Goal: Task Accomplishment & Management: Use online tool/utility

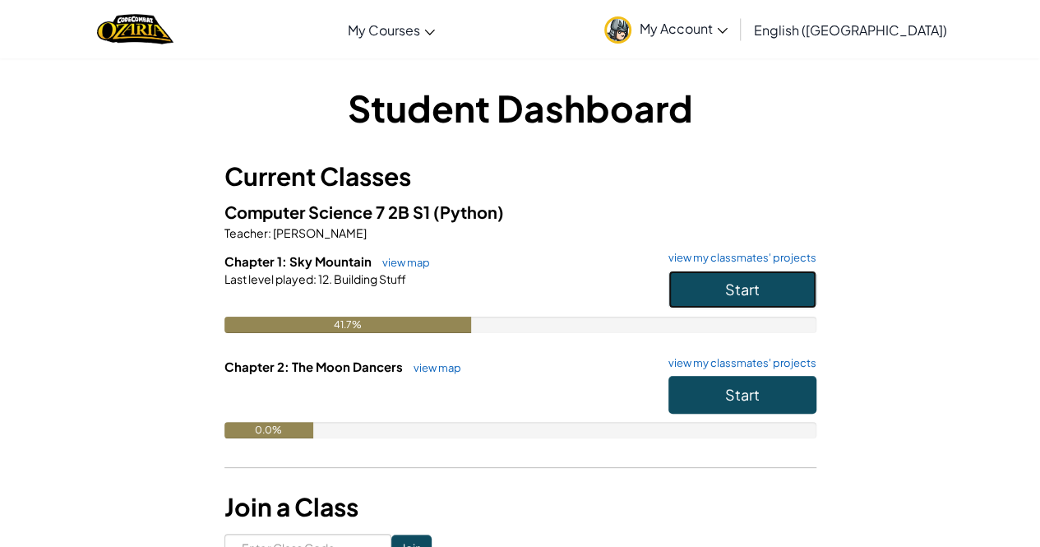
click at [727, 304] on button "Start" at bounding box center [742, 289] width 148 height 38
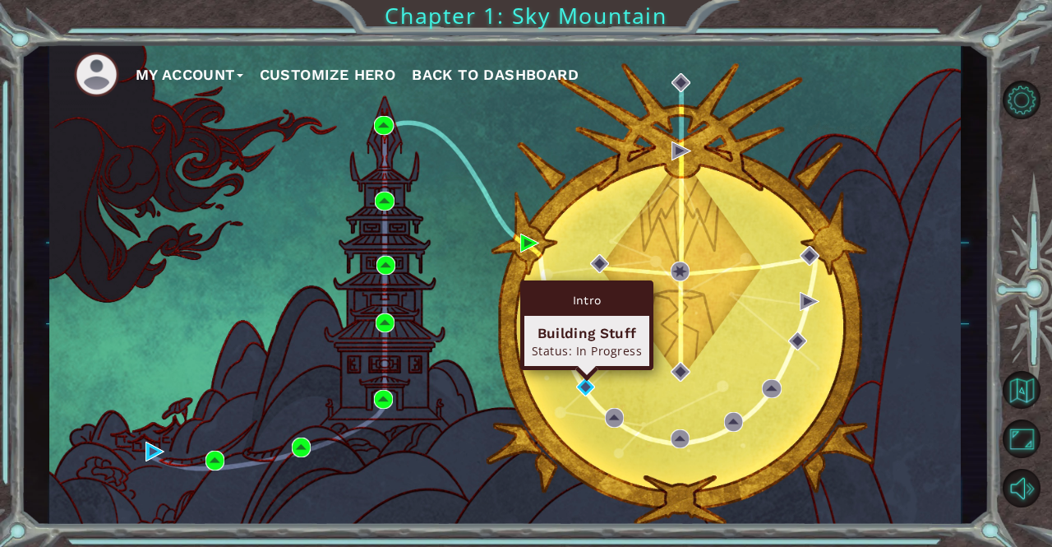
click at [584, 370] on div "Intro Building Stuff Status: In Progress" at bounding box center [586, 325] width 133 height 90
click at [590, 383] on img at bounding box center [585, 386] width 19 height 19
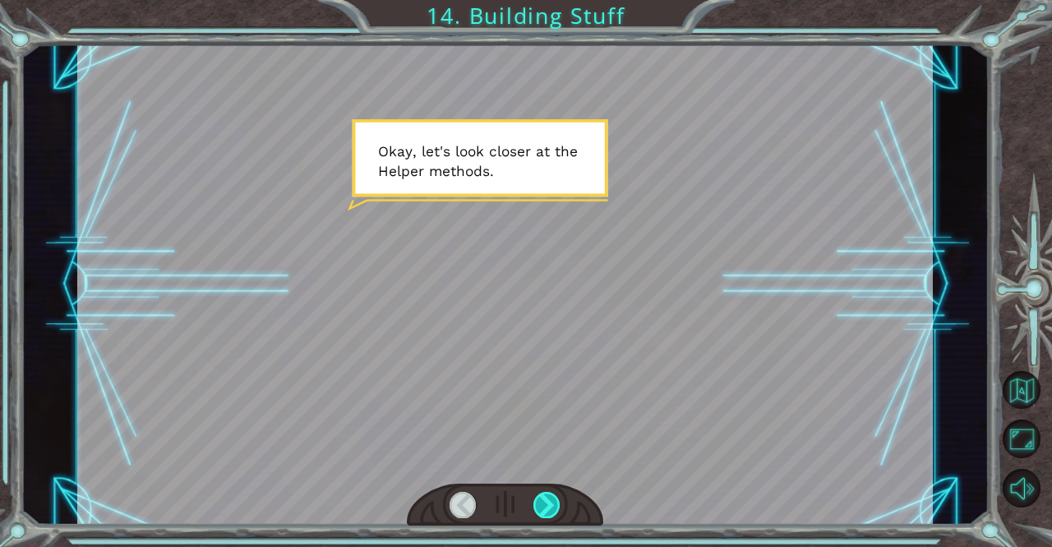
click at [545, 504] on div at bounding box center [547, 505] width 27 height 26
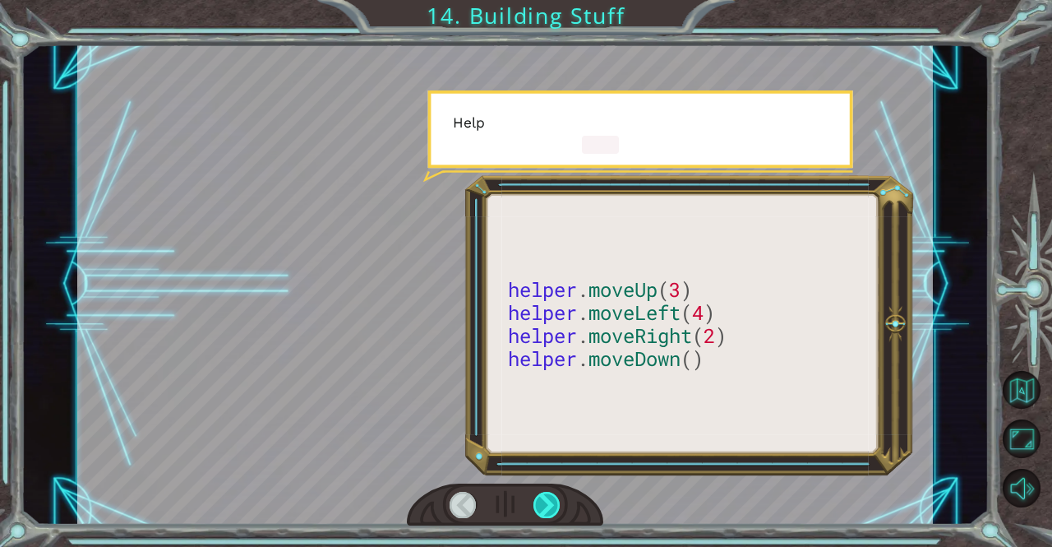
click at [545, 504] on div at bounding box center [547, 505] width 27 height 26
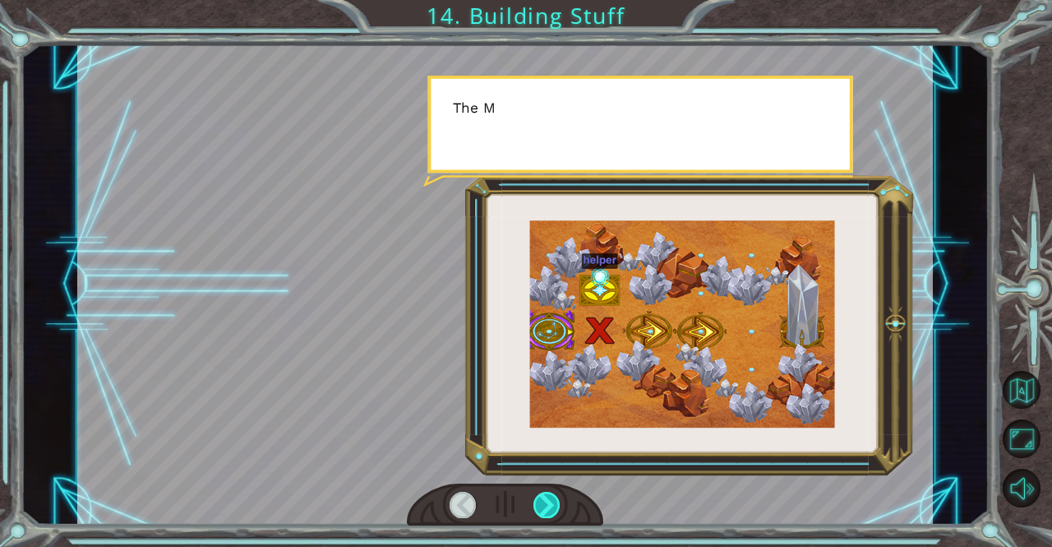
click at [545, 504] on div at bounding box center [547, 505] width 27 height 26
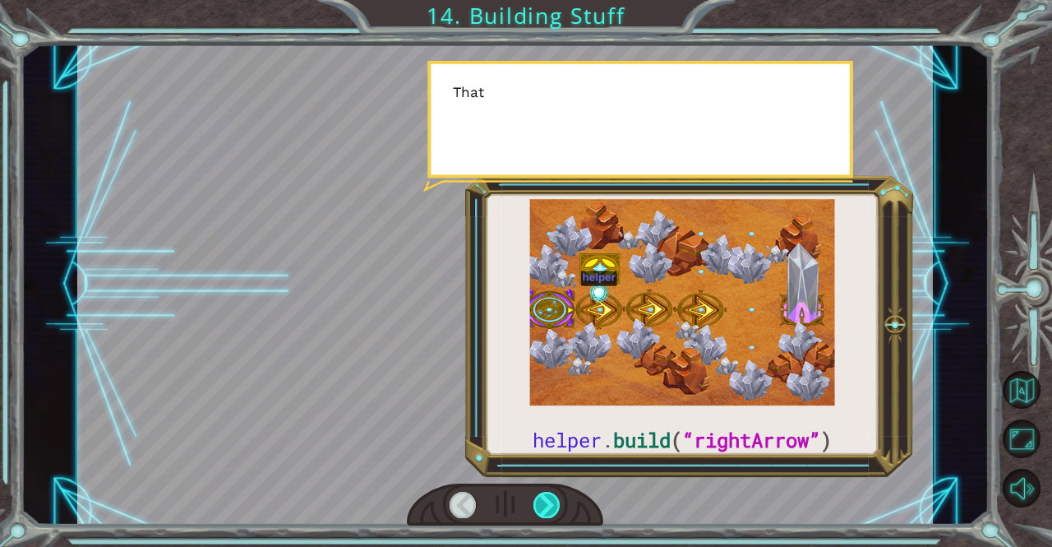
click at [545, 504] on div at bounding box center [547, 505] width 27 height 26
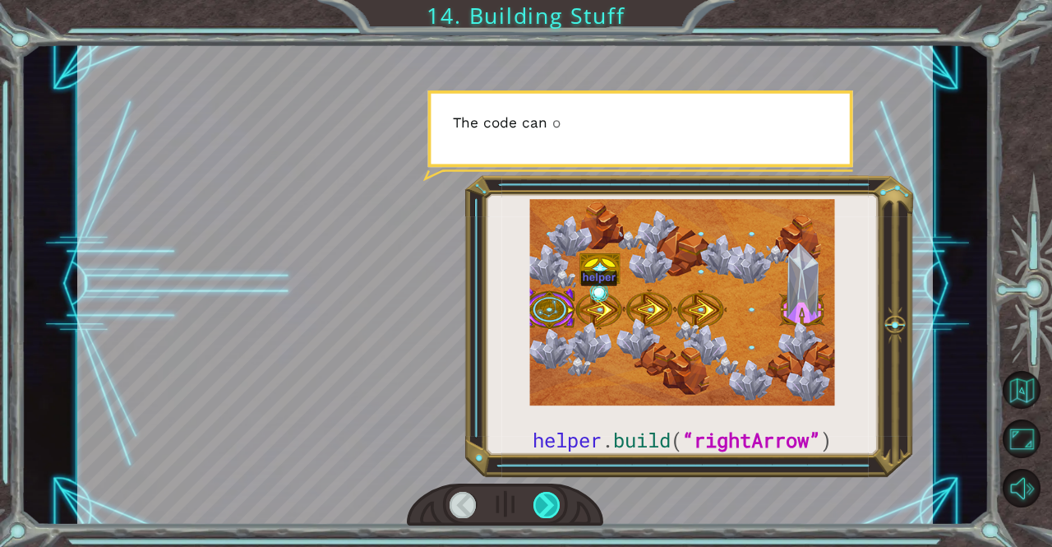
click at [545, 504] on div at bounding box center [547, 505] width 27 height 26
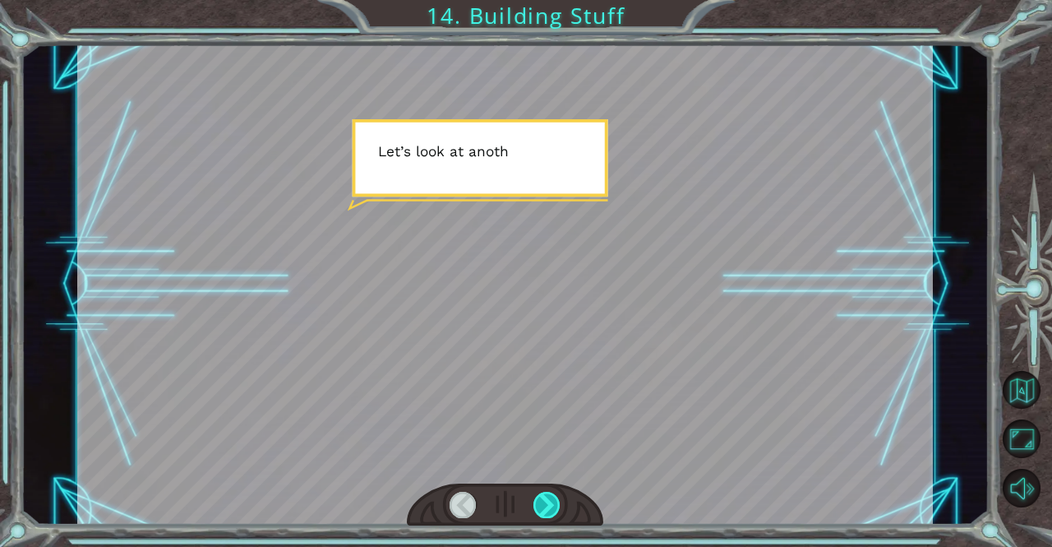
click at [545, 504] on div at bounding box center [547, 505] width 27 height 26
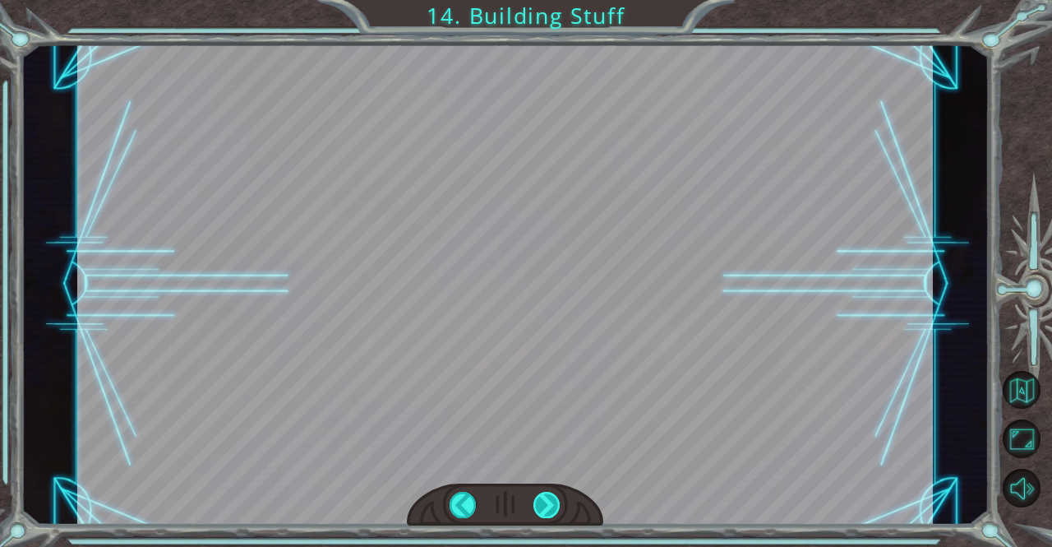
click at [545, 0] on div "helper . build ( “rightArrow” ) O k a y , l e t ' s l o o k c l o s e r a t t h…" at bounding box center [526, 0] width 1052 height 0
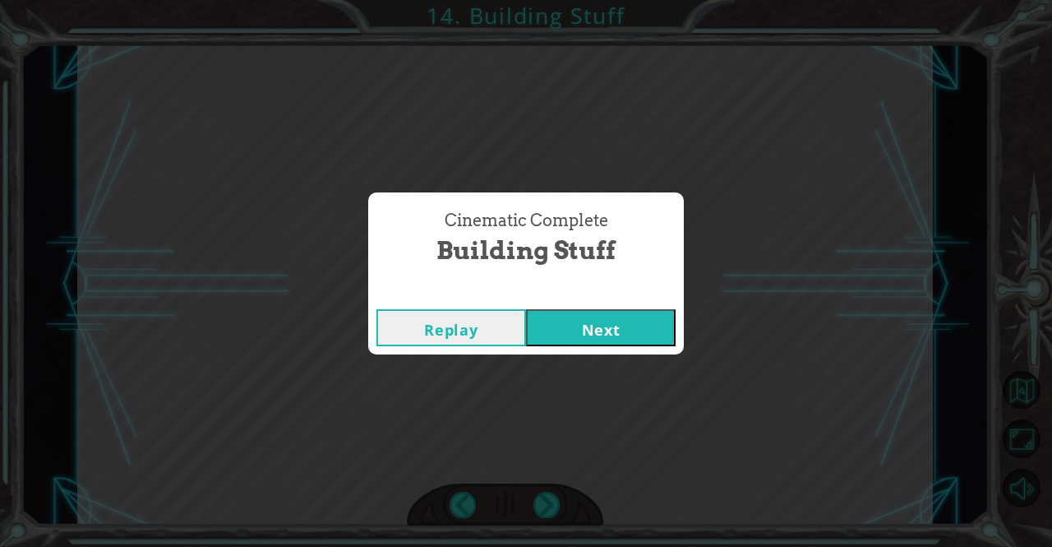
click at [623, 321] on button "Next" at bounding box center [601, 327] width 150 height 37
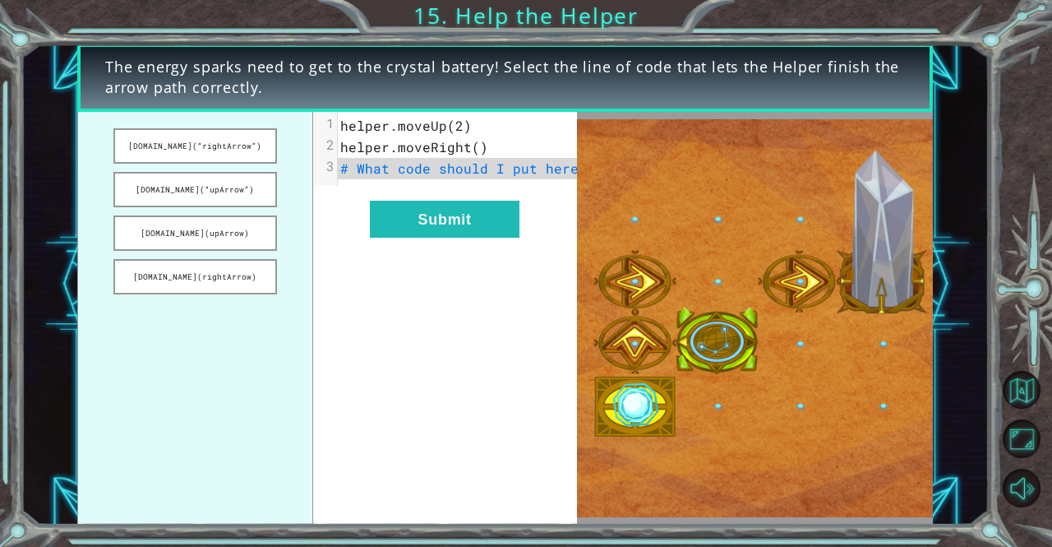
click at [457, 174] on span "# What code should I put here?" at bounding box center [463, 167] width 247 height 17
click at [383, 175] on span "# What code should I put here?" at bounding box center [463, 167] width 247 height 17
drag, startPoint x: 206, startPoint y: 150, endPoint x: 306, endPoint y: 175, distance: 103.3
click at [306, 175] on ul "[DOMAIN_NAME](“rightArrow”) [DOMAIN_NAME](“upArrow”) [DOMAIN_NAME](upArrow) [DO…" at bounding box center [195, 319] width 236 height 414
click at [247, 150] on button "[DOMAIN_NAME](“rightArrow”)" at bounding box center [195, 145] width 164 height 35
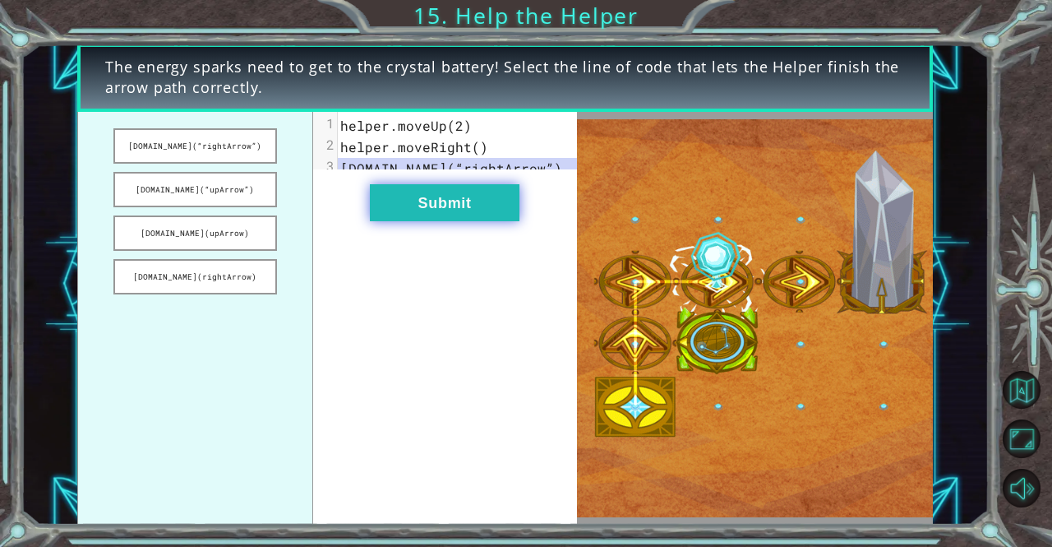
click at [455, 221] on button "Submit" at bounding box center [445, 202] width 150 height 37
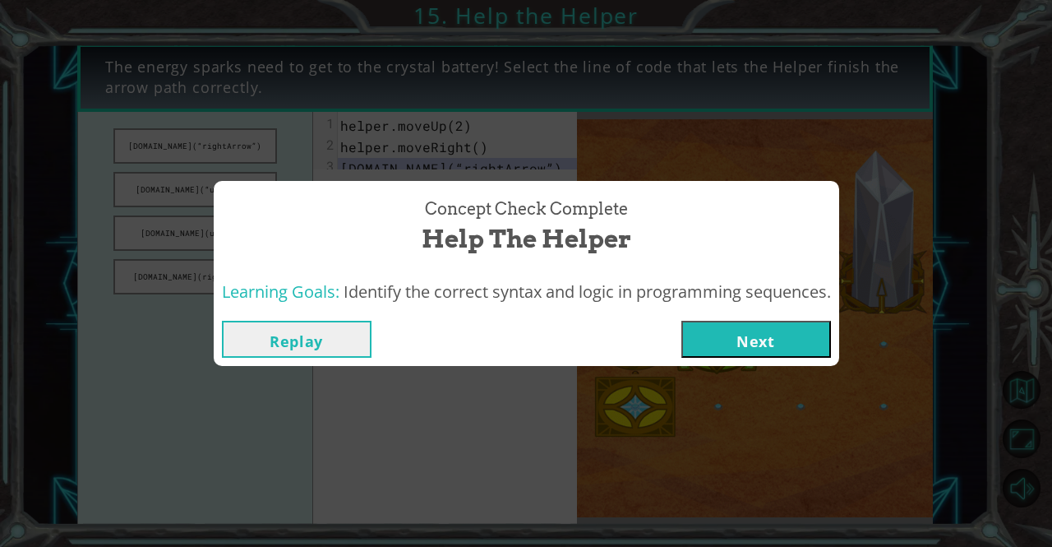
click at [722, 344] on button "Next" at bounding box center [757, 339] width 150 height 37
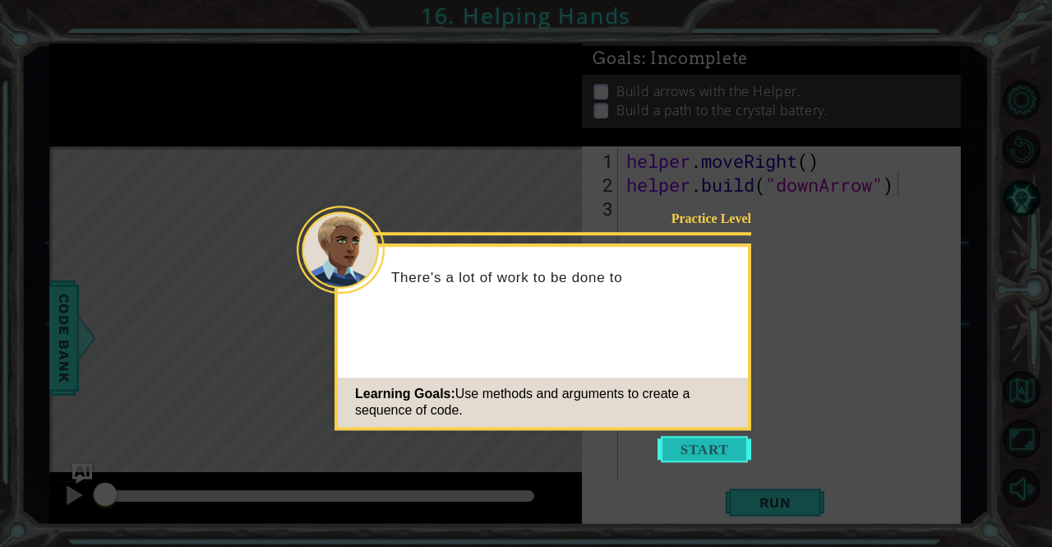
click at [691, 461] on button "Start" at bounding box center [705, 449] width 94 height 26
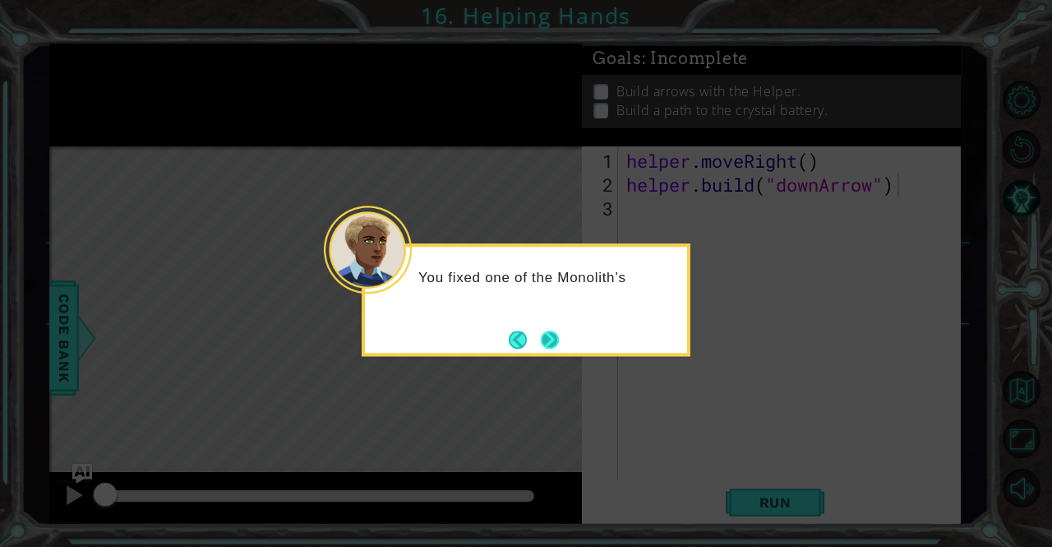
click at [552, 335] on button "Next" at bounding box center [550, 340] width 18 height 18
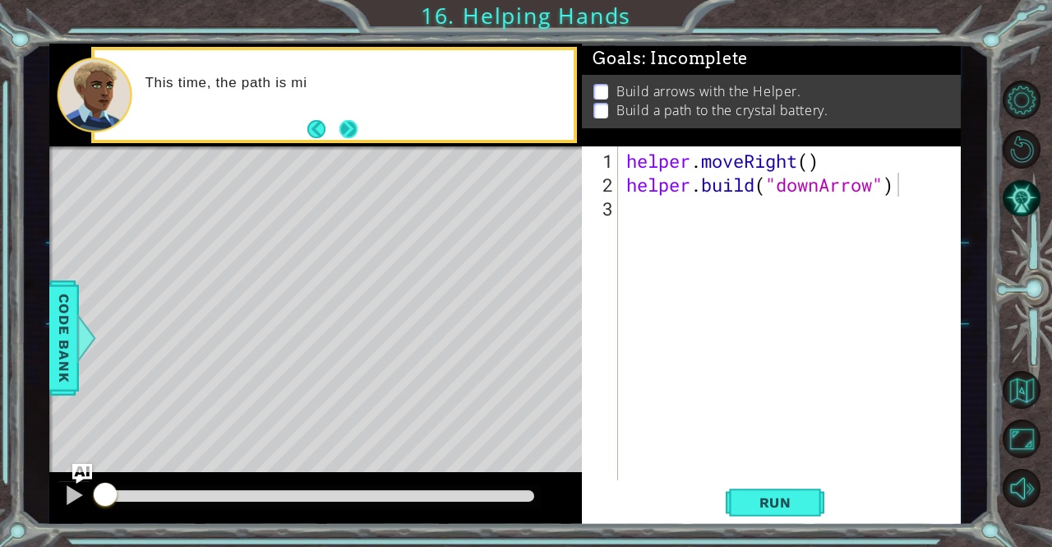
click at [355, 119] on button "Next" at bounding box center [349, 128] width 18 height 18
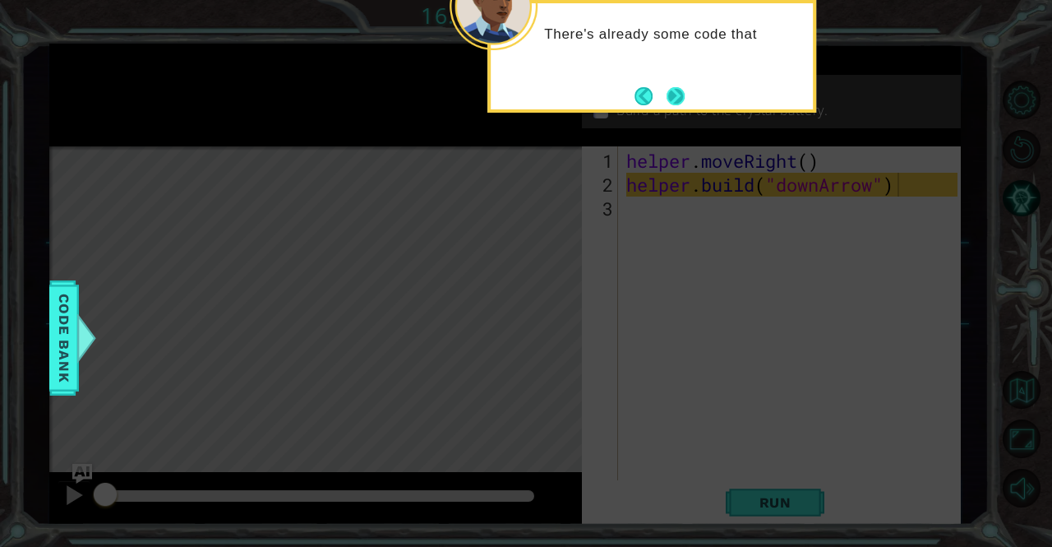
click at [681, 93] on button "Next" at bounding box center [676, 96] width 18 height 18
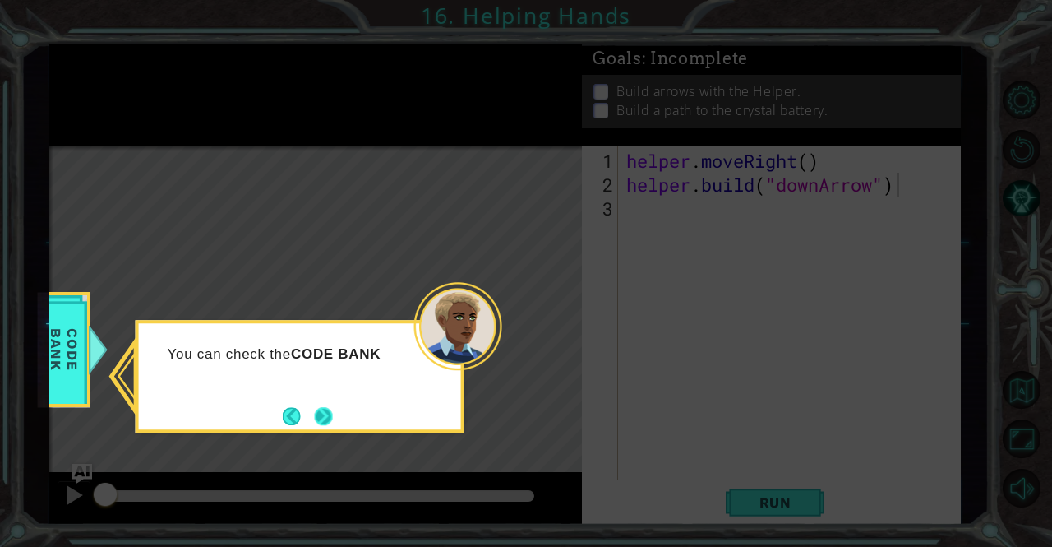
click at [322, 407] on button "Next" at bounding box center [323, 416] width 18 height 18
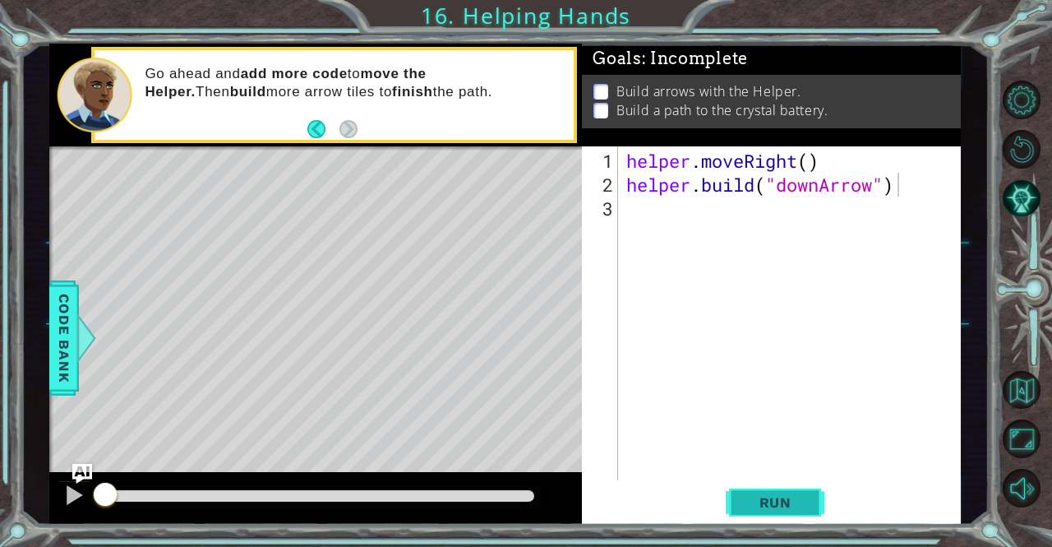
click at [746, 492] on button "Run" at bounding box center [775, 502] width 99 height 38
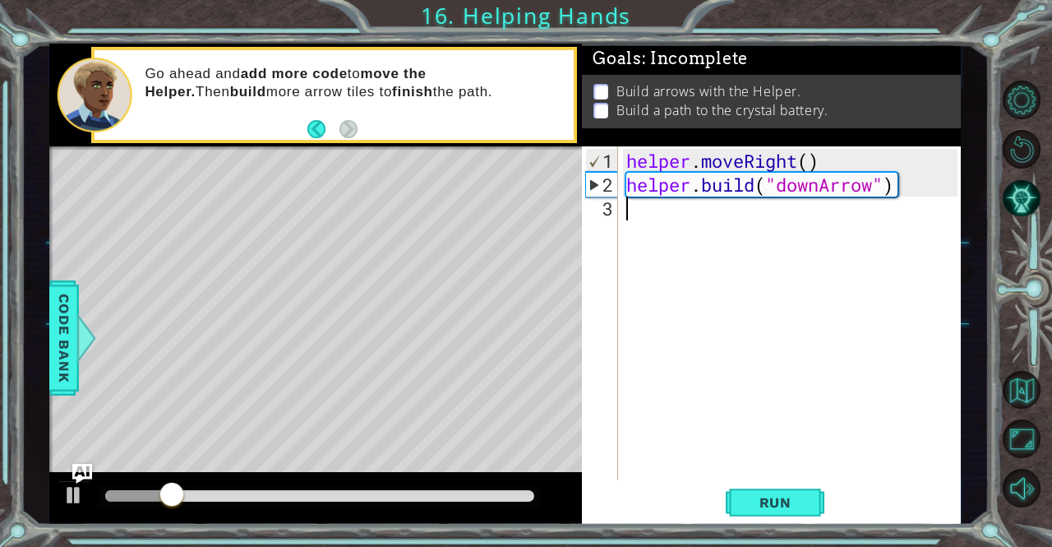
click at [667, 205] on div "helper . moveRight ( ) helper . build ( "downArrow" )" at bounding box center [794, 339] width 342 height 381
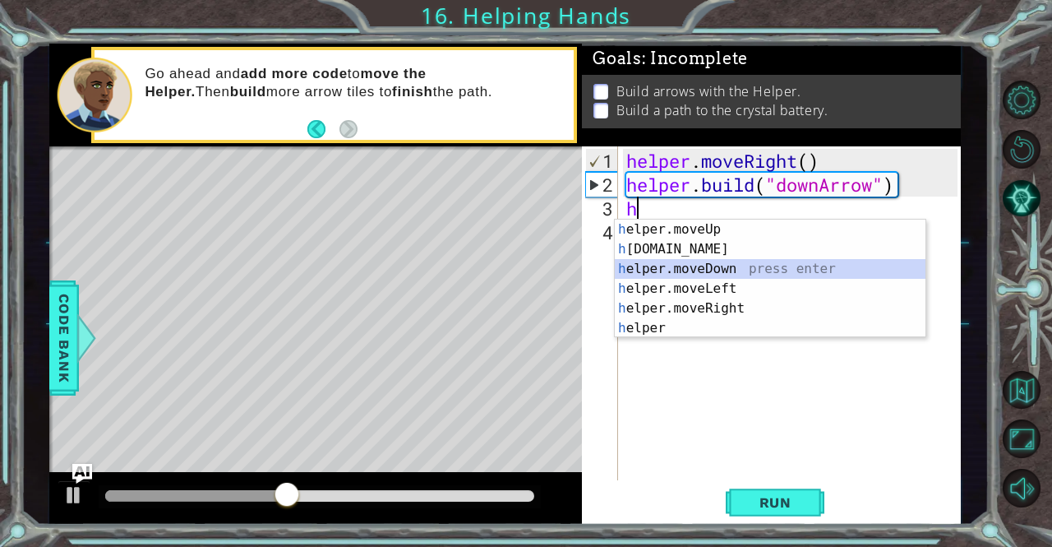
type textarea "helper.moveDown(1)"
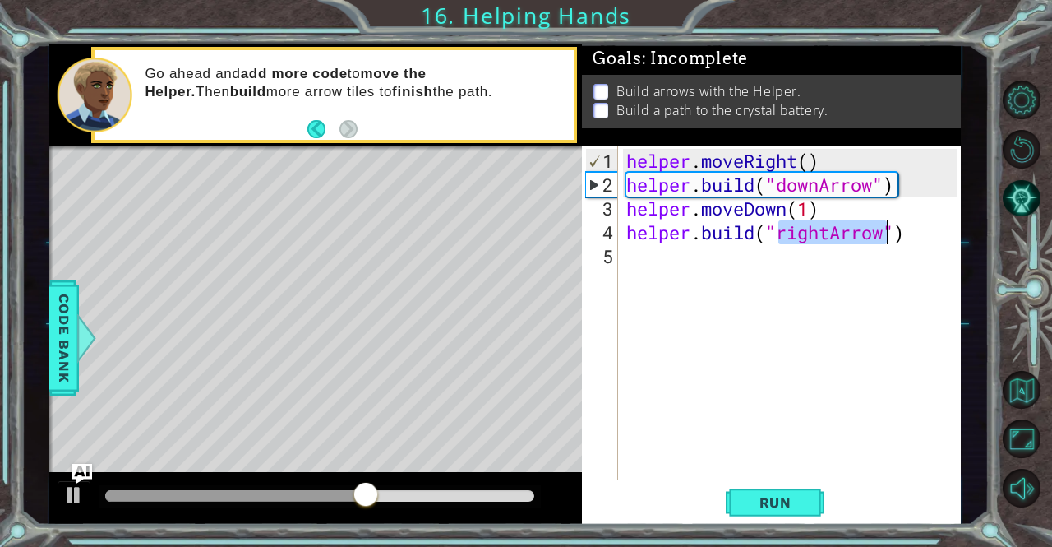
scroll to position [0, 7]
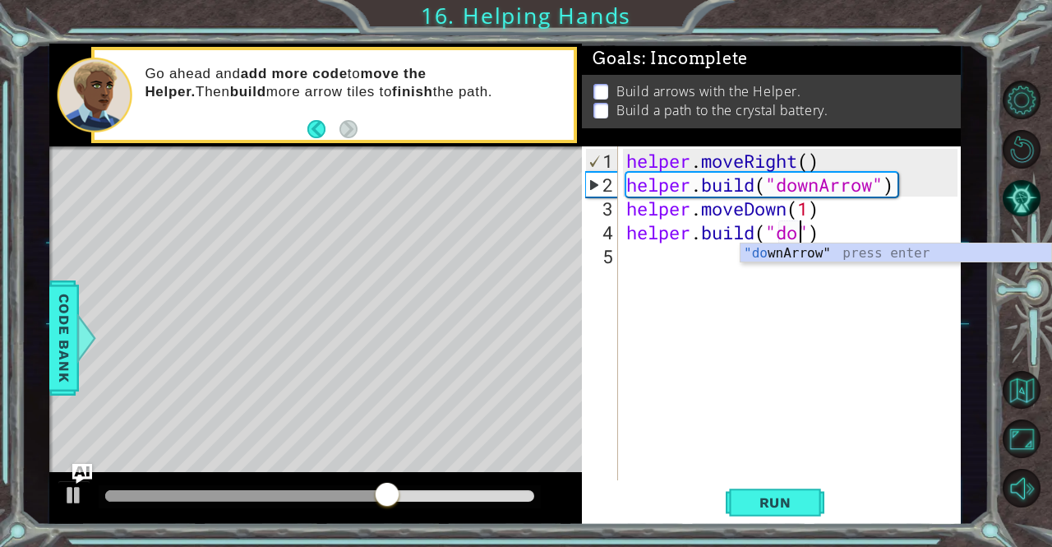
type textarea "[DOMAIN_NAME]("downArrow")"
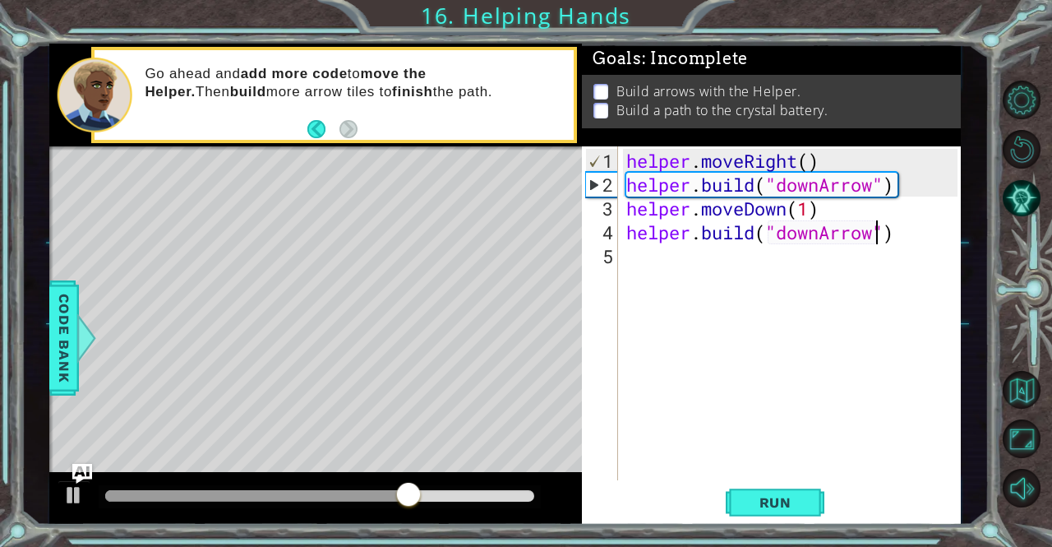
click at [668, 251] on div "helper . moveRight ( ) helper . build ( "downArrow" ) helper . moveDown ( 1 ) h…" at bounding box center [794, 339] width 342 height 381
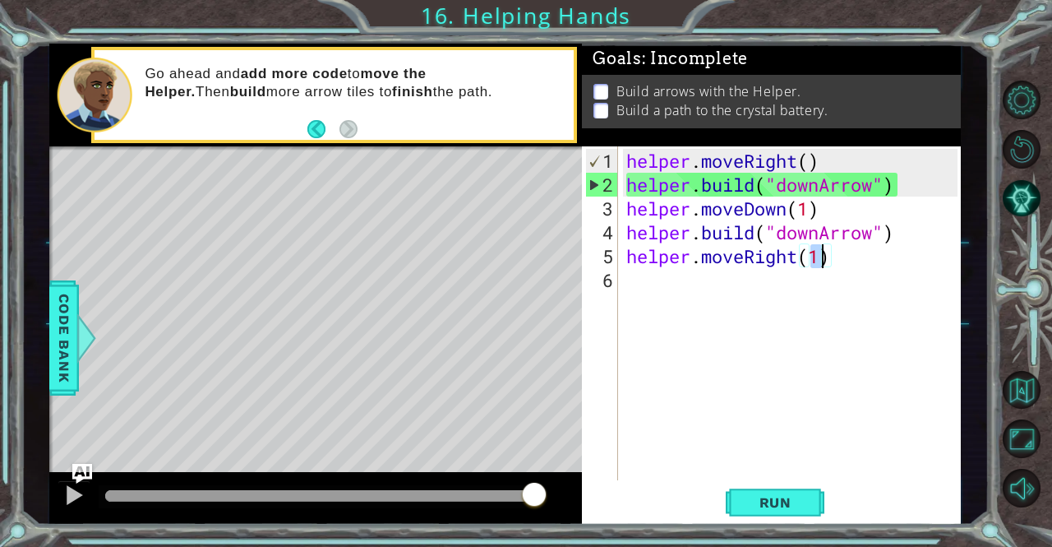
type textarea "helper.moveRight(2)"
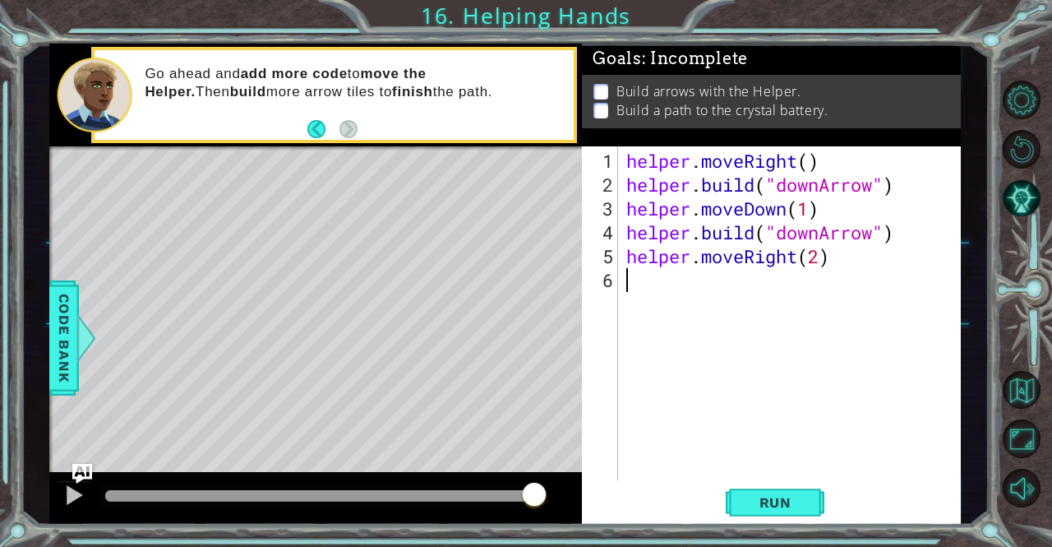
click at [674, 297] on div "helper . moveRight ( ) helper . build ( "downArrow" ) helper . moveDown ( 1 ) h…" at bounding box center [794, 339] width 342 height 381
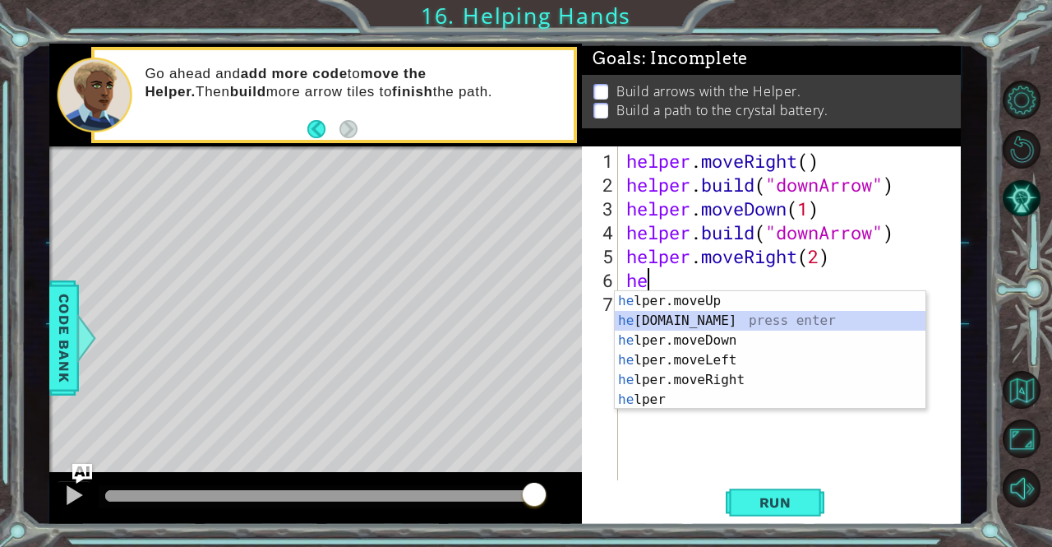
type textarea "[DOMAIN_NAME]("rightArrow")"
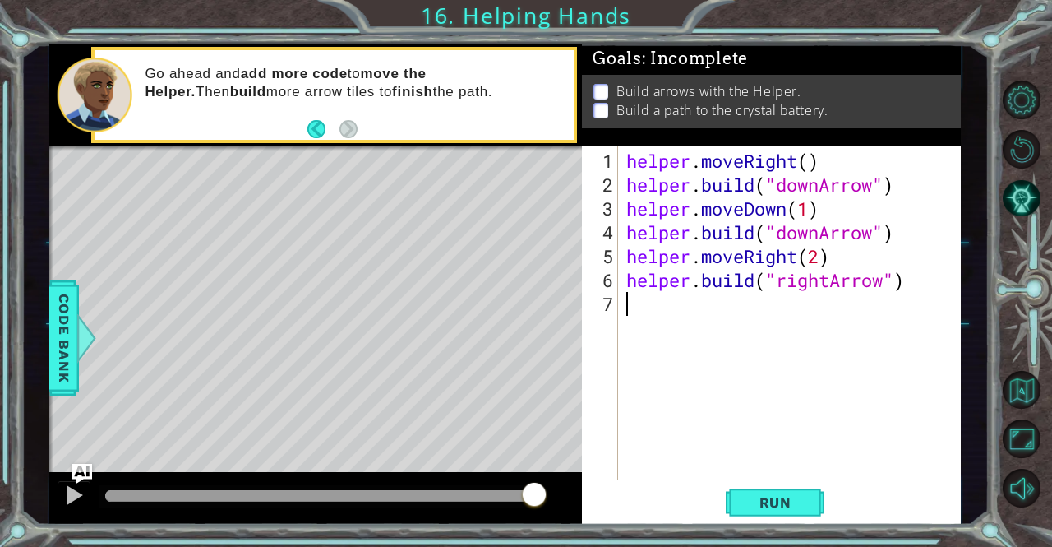
click at [649, 315] on div "helper . moveRight ( ) helper . build ( "downArrow" ) helper . moveDown ( 1 ) h…" at bounding box center [794, 339] width 342 height 381
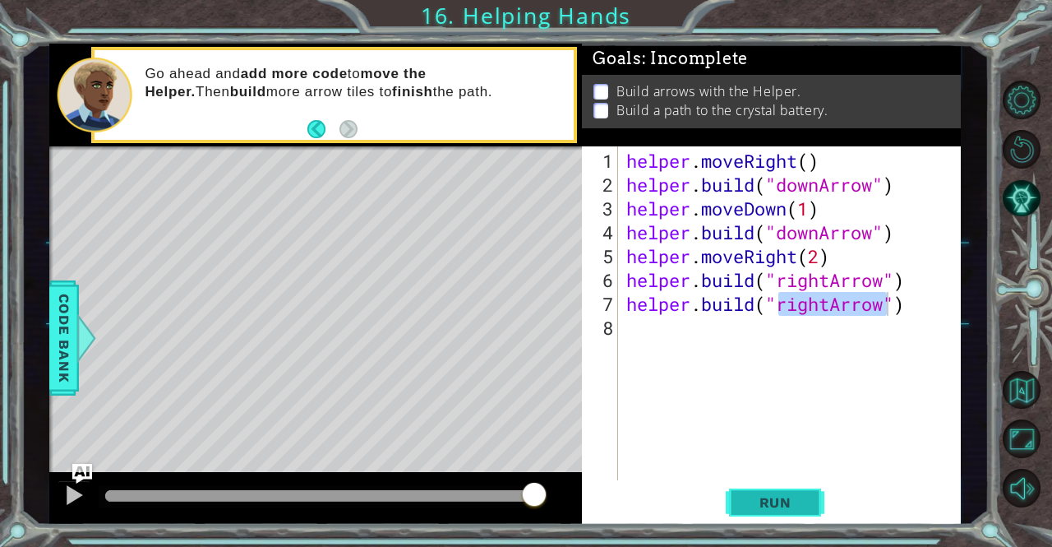
click at [738, 517] on button "Run" at bounding box center [775, 502] width 99 height 38
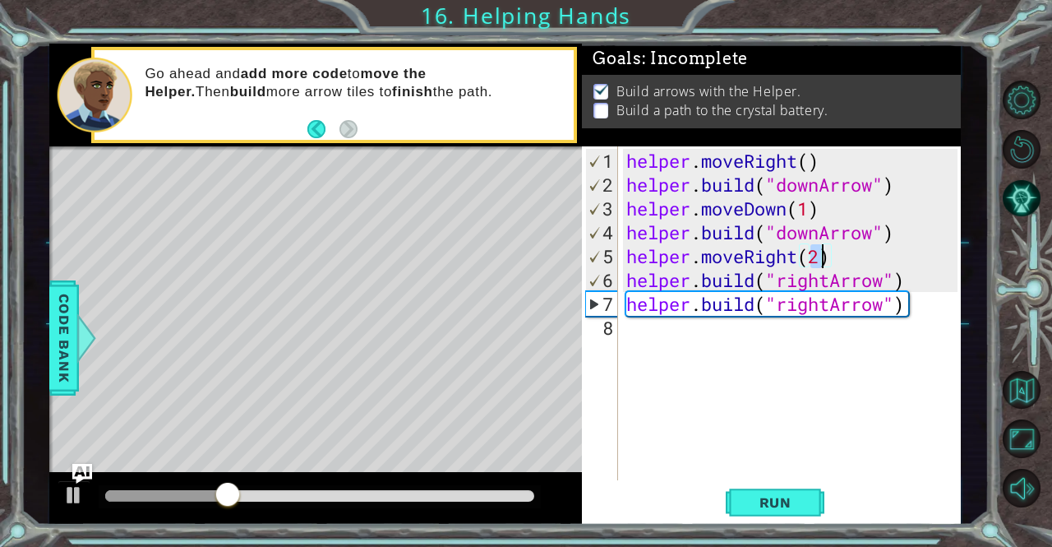
drag, startPoint x: 816, startPoint y: 249, endPoint x: 827, endPoint y: 261, distance: 16.3
click at [827, 261] on div "helper . moveRight ( ) helper . build ( "downArrow" ) helper . moveDown ( 1 ) h…" at bounding box center [794, 339] width 342 height 381
click at [909, 281] on div "helper . moveRight ( ) helper . build ( "downArrow" ) helper . moveDown ( 1 ) h…" at bounding box center [794, 339] width 342 height 381
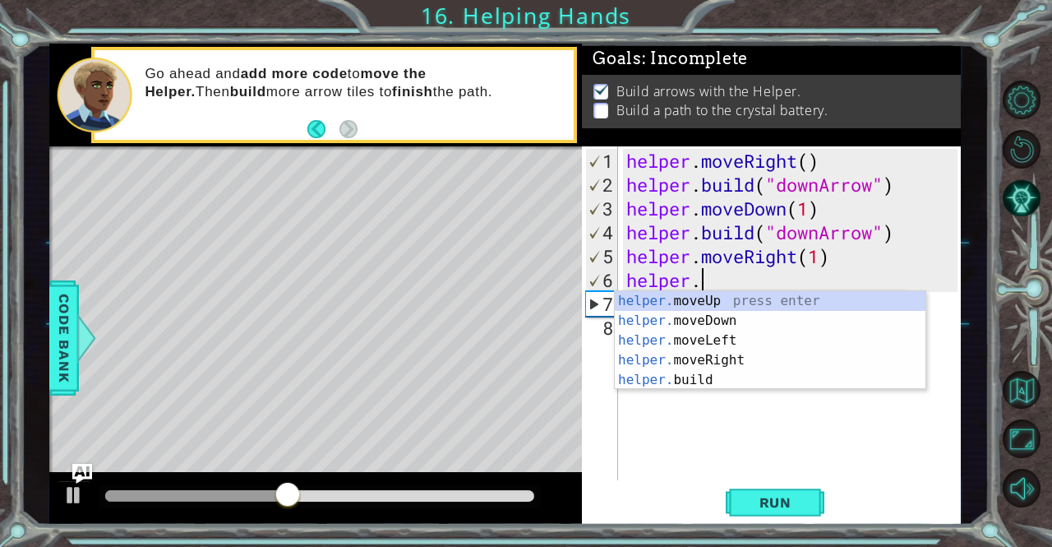
scroll to position [0, 0]
type textarea "h"
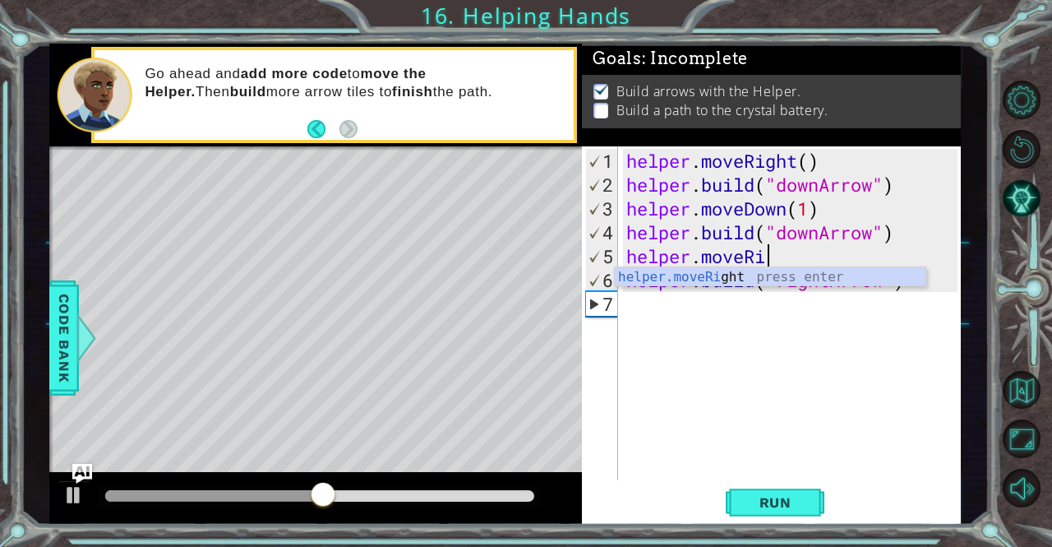
type textarea "helper.moveRight(1)"
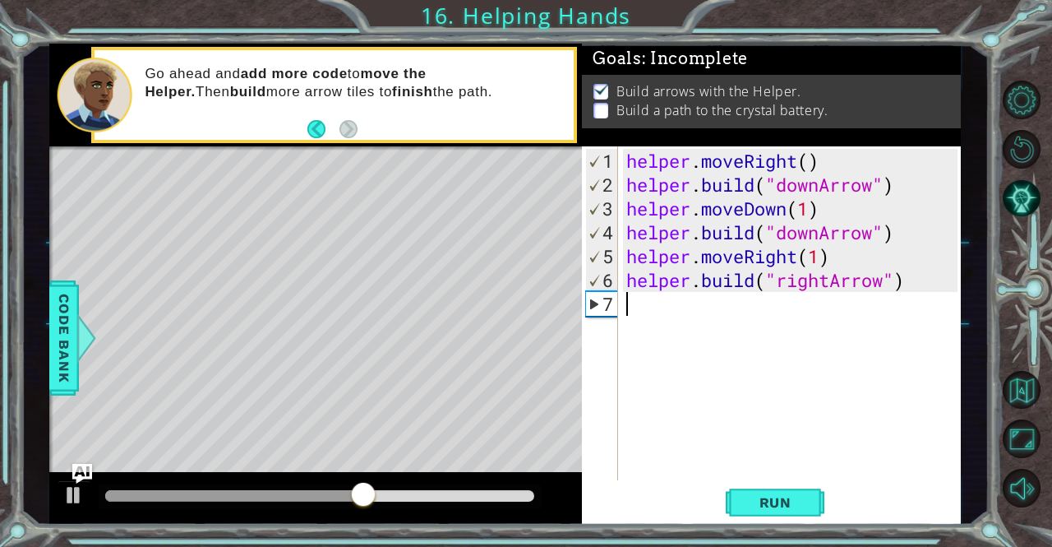
click at [756, 307] on div "helper . moveRight ( ) helper . build ( "downArrow" ) helper . moveDown ( 1 ) h…" at bounding box center [794, 339] width 342 height 381
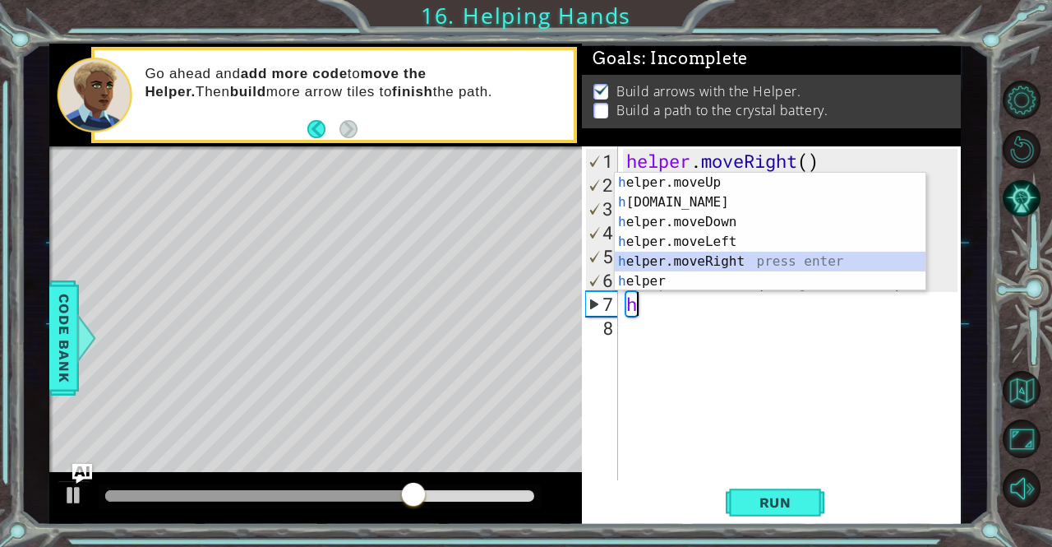
type textarea "helper.moveRight(1)"
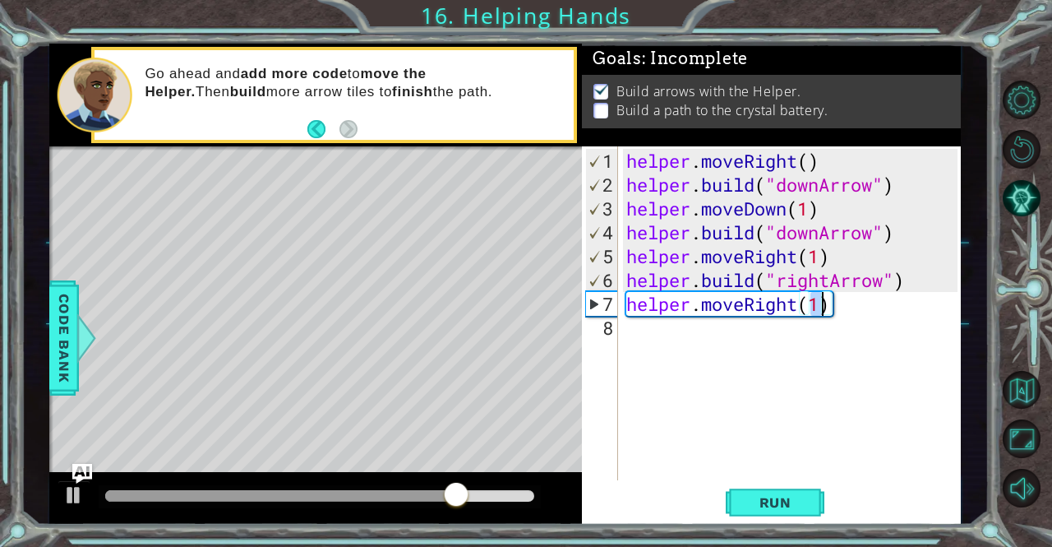
click at [648, 330] on div "helper . moveRight ( ) helper . build ( "downArrow" ) helper . moveDown ( 1 ) h…" at bounding box center [794, 339] width 342 height 381
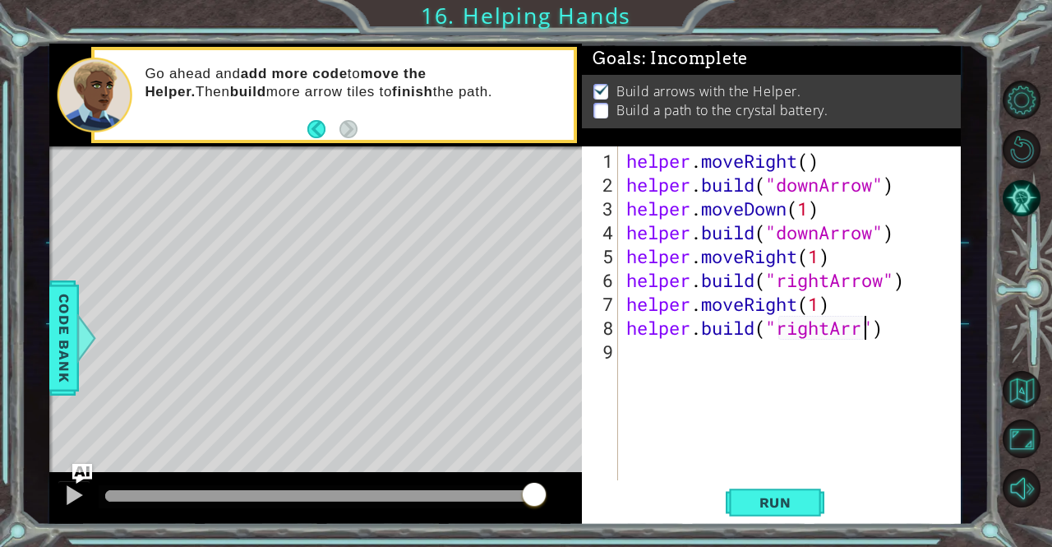
scroll to position [0, 12]
click at [758, 504] on span "Run" at bounding box center [775, 502] width 65 height 16
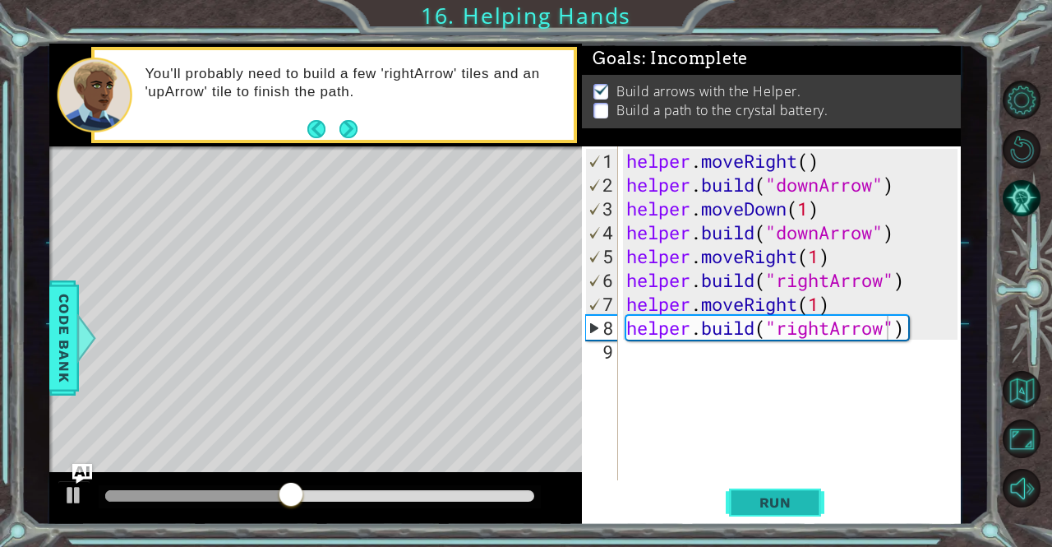
click at [764, 502] on span "Run" at bounding box center [775, 502] width 65 height 16
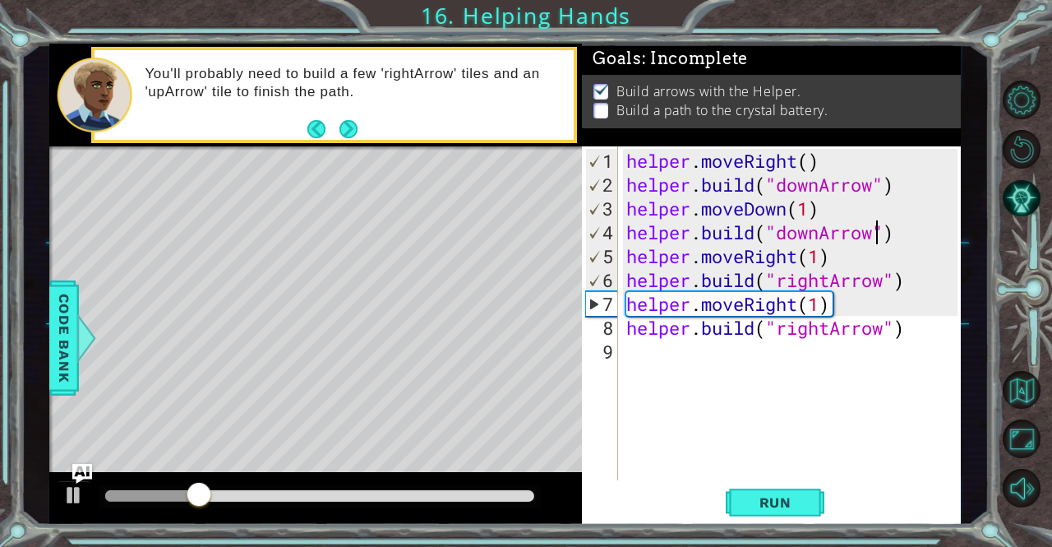
click at [876, 238] on div "helper . moveRight ( ) helper . build ( "downArrow" ) helper . moveDown ( 1 ) h…" at bounding box center [794, 339] width 342 height 381
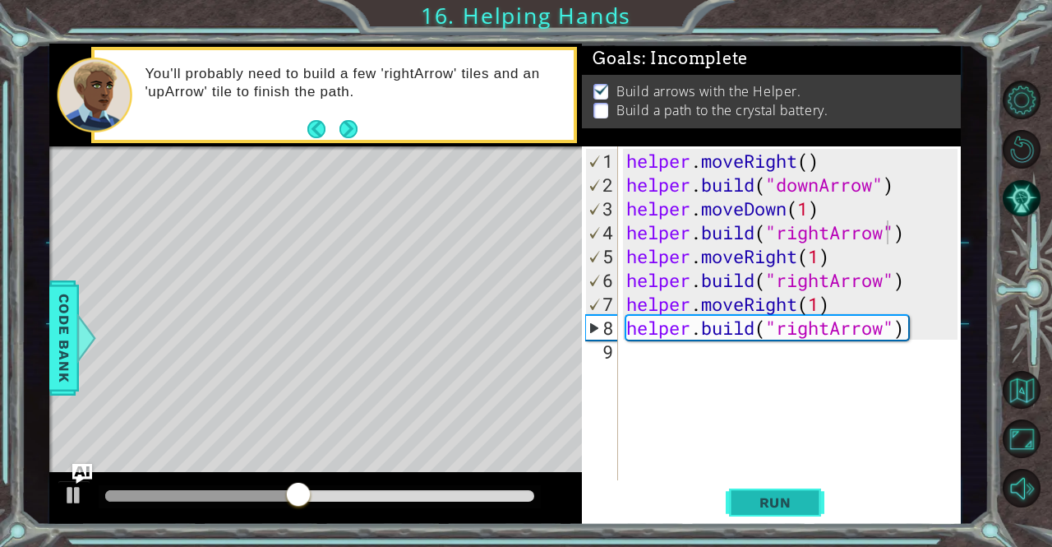
click at [783, 506] on span "Run" at bounding box center [775, 502] width 65 height 16
drag, startPoint x: 886, startPoint y: 330, endPoint x: 888, endPoint y: 363, distance: 32.9
click at [888, 363] on div "helper . moveRight ( ) helper . build ( "downArrow" ) helper . moveDown ( 1 ) h…" at bounding box center [794, 339] width 342 height 381
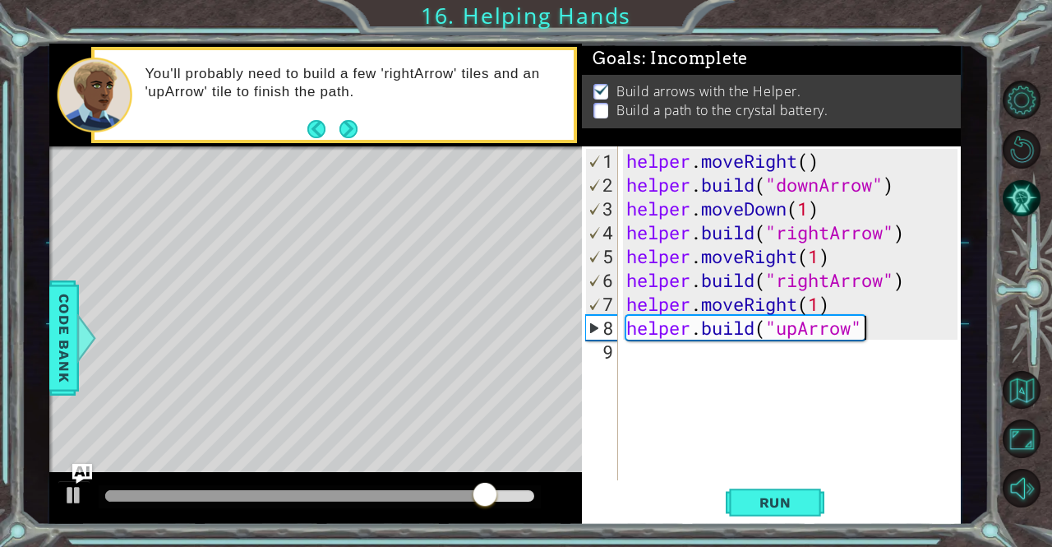
scroll to position [0, 10]
type textarea "[DOMAIN_NAME]("upArrow")"
click at [765, 501] on span "Run" at bounding box center [775, 502] width 65 height 16
click at [349, 124] on button "Next" at bounding box center [349, 129] width 18 height 18
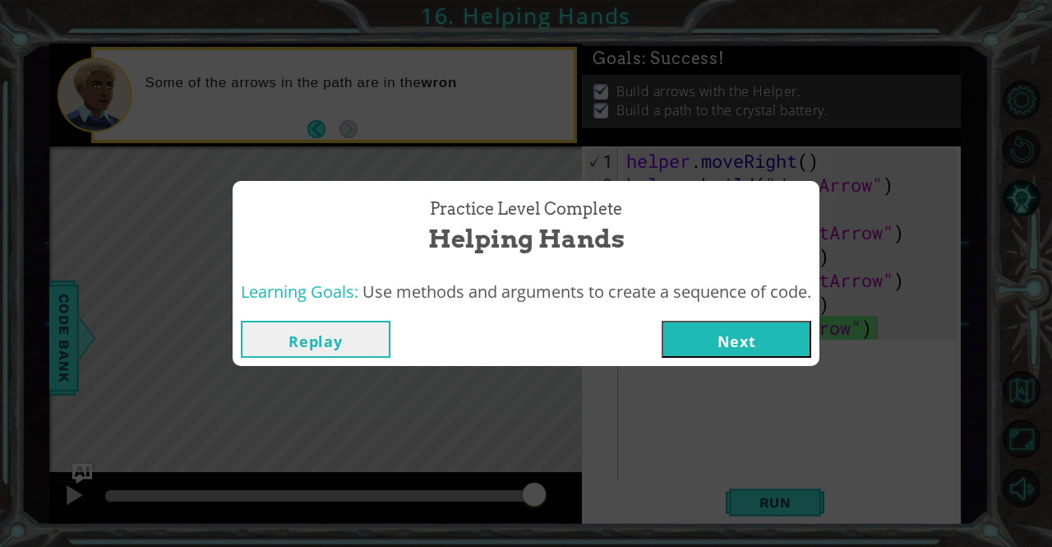
click at [691, 340] on button "Next" at bounding box center [737, 339] width 150 height 37
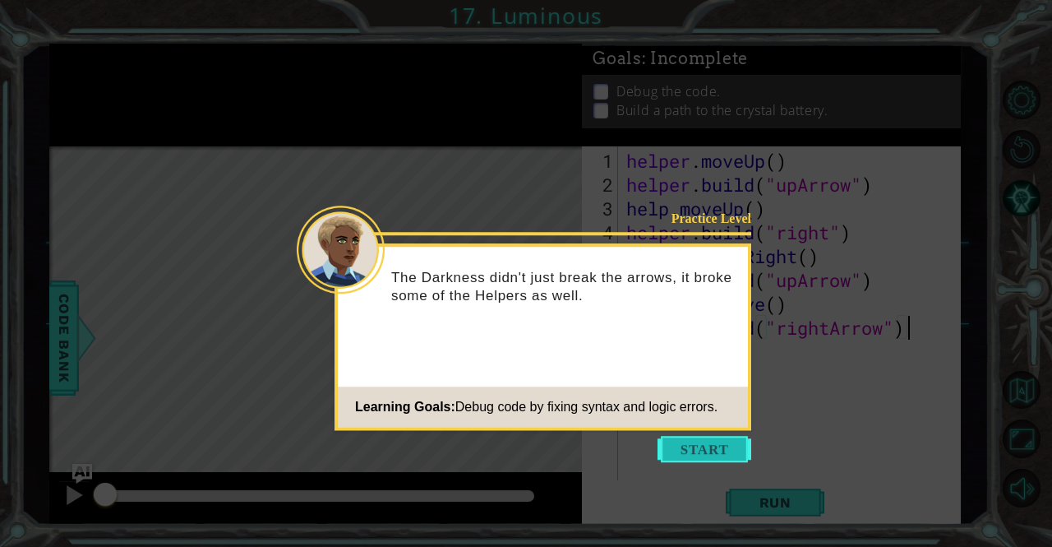
click at [693, 455] on button "Start" at bounding box center [705, 449] width 94 height 26
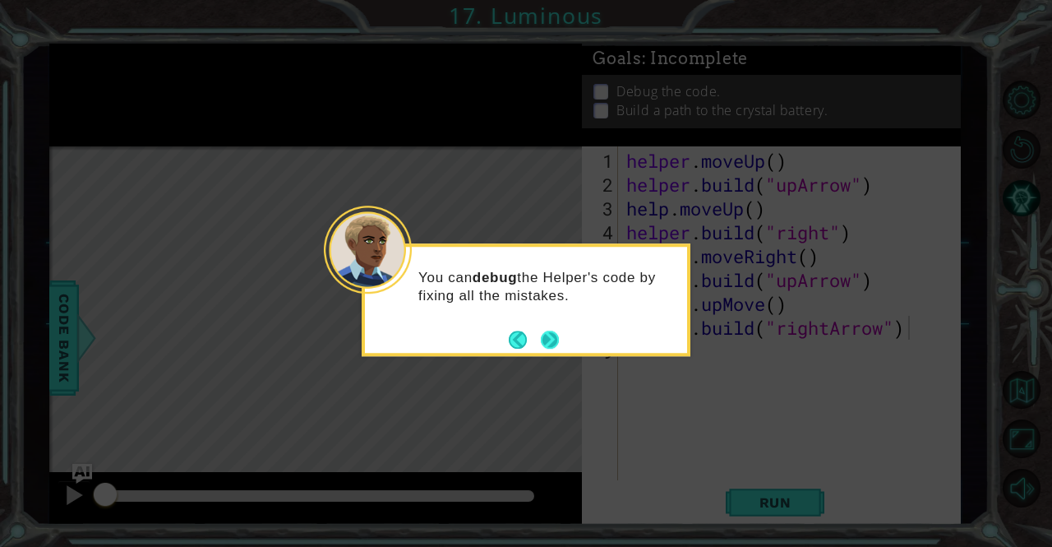
click at [556, 335] on button "Next" at bounding box center [550, 340] width 18 height 18
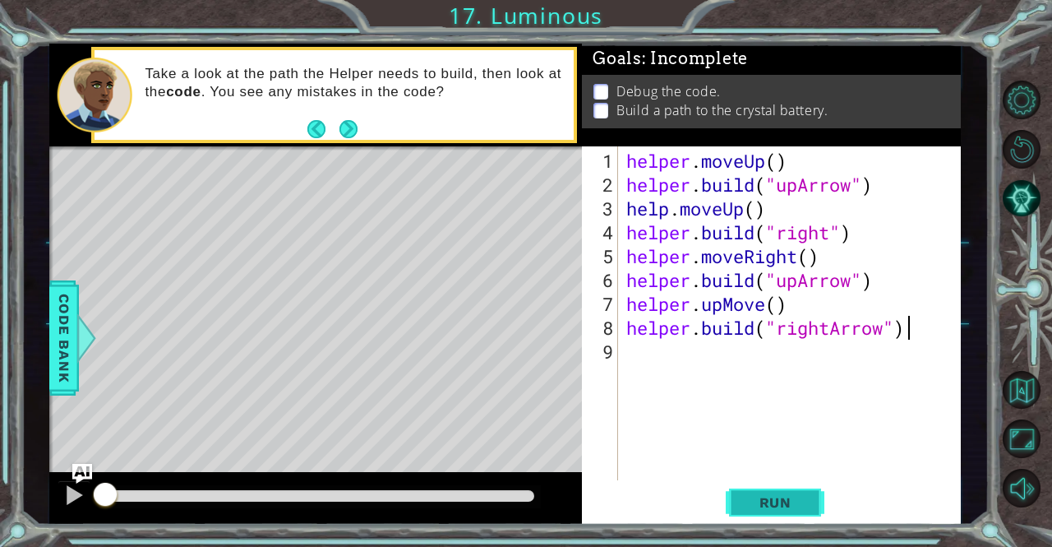
click at [750, 491] on button "Run" at bounding box center [775, 502] width 99 height 38
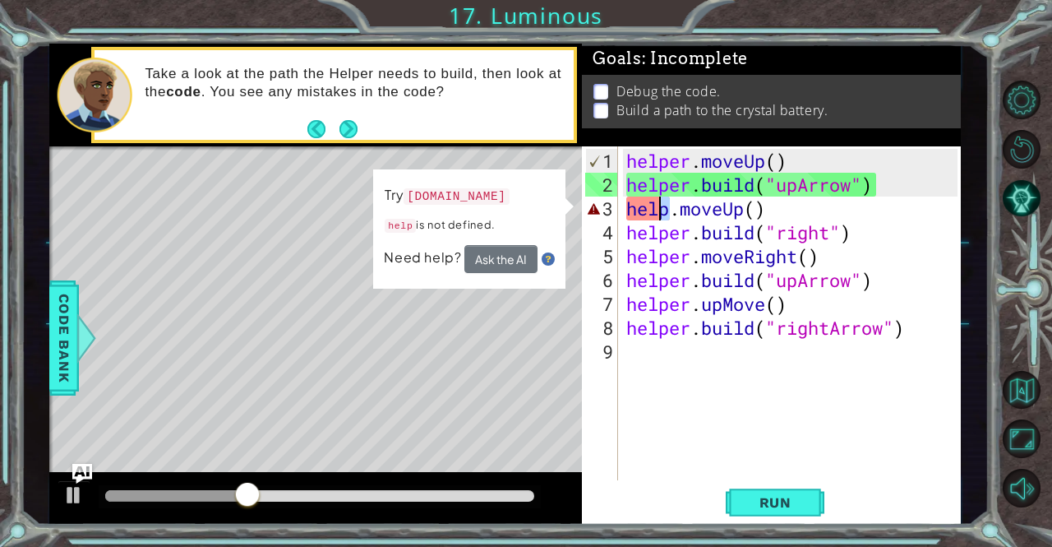
drag, startPoint x: 671, startPoint y: 209, endPoint x: 658, endPoint y: 196, distance: 18.0
click at [658, 196] on div "helper . moveUp ( ) helper . build ( "upArrow" ) help . moveUp ( ) helper . bui…" at bounding box center [794, 339] width 342 height 381
type textarea "help.moveUp()"
drag, startPoint x: 598, startPoint y: 427, endPoint x: 641, endPoint y: 430, distance: 43.7
click at [641, 430] on div "help.moveUp() 1 2 3 4 5 6 7 8 9 helper . moveUp ( ) helper . build ( "upArrow" …" at bounding box center [769, 313] width 375 height 334
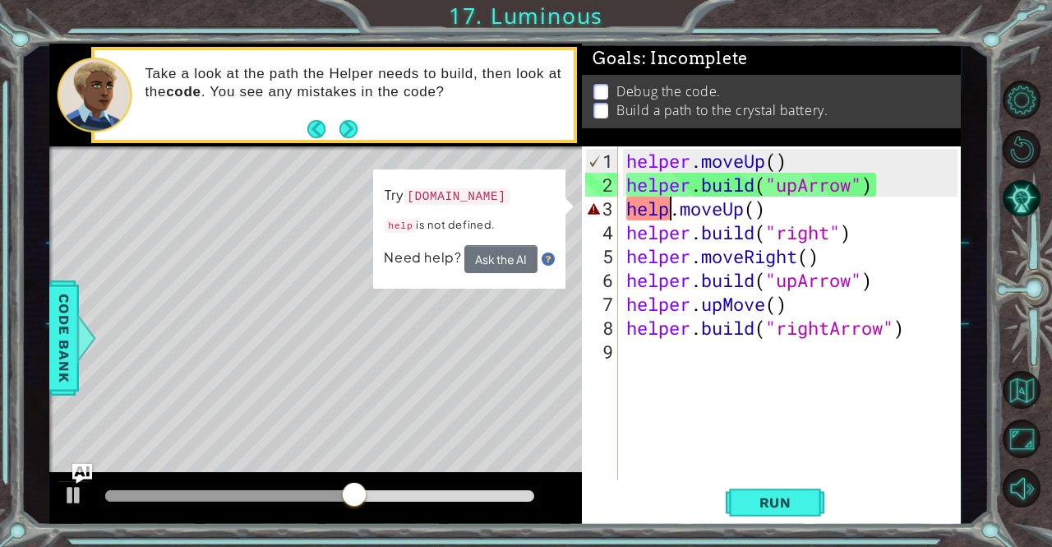
click at [667, 207] on div "helper . moveUp ( ) helper . build ( "upArrow" ) help . moveUp ( ) helper . bui…" at bounding box center [794, 339] width 342 height 381
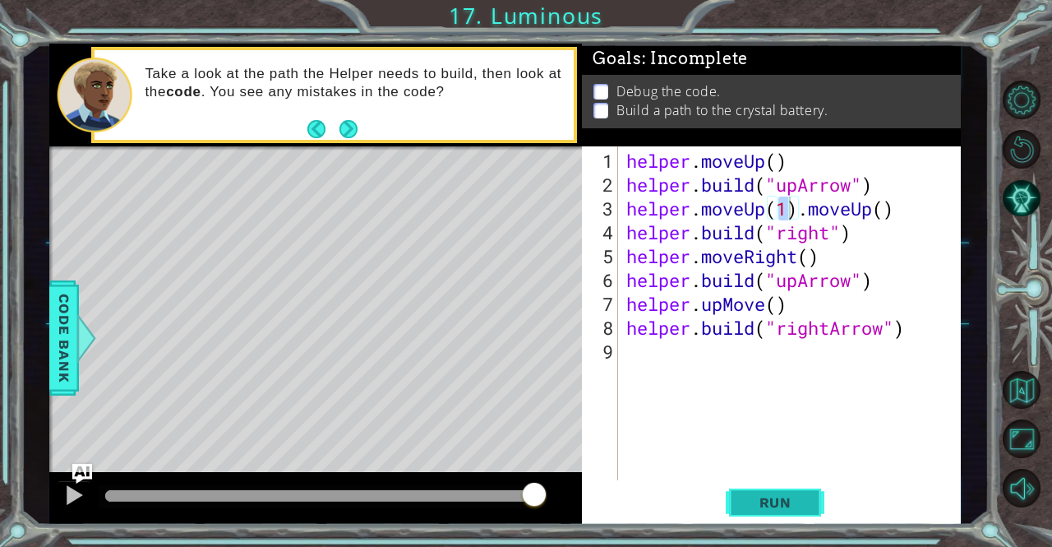
click at [774, 515] on button "Run" at bounding box center [775, 502] width 99 height 38
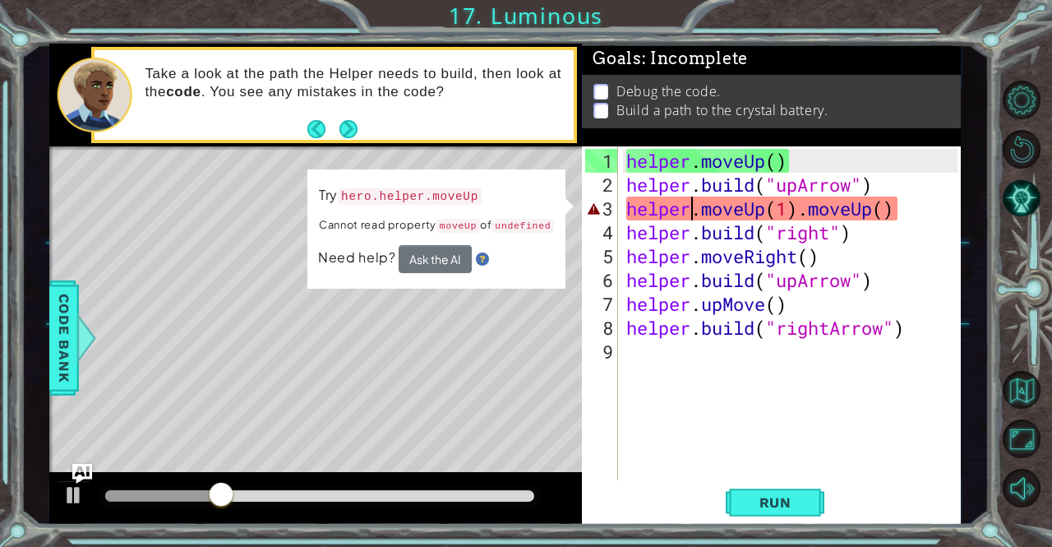
click at [692, 206] on div "helper . moveUp ( ) helper . build ( "upArrow" ) helper . moveUp ( 1 ) . moveUp…" at bounding box center [794, 339] width 342 height 381
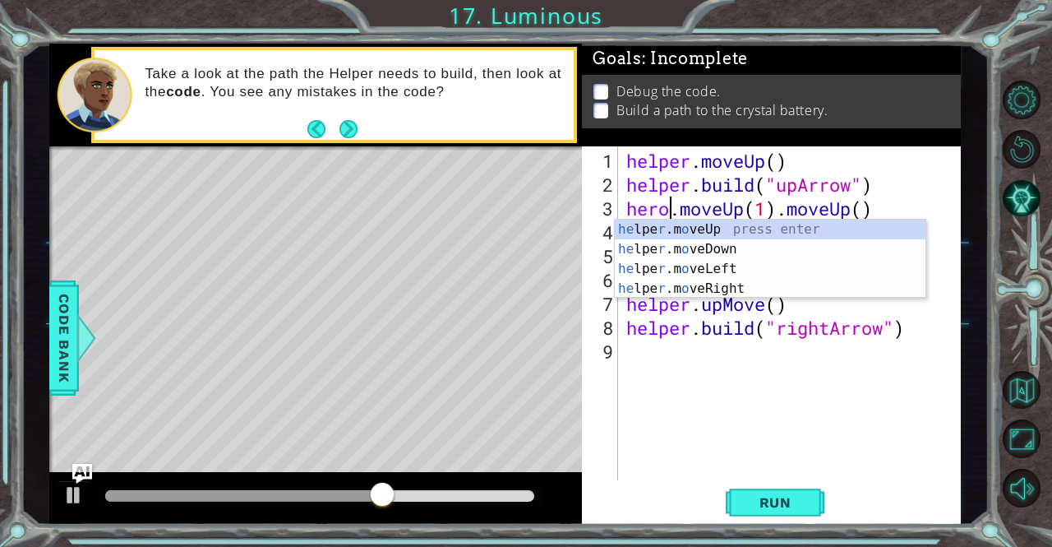
scroll to position [0, 2]
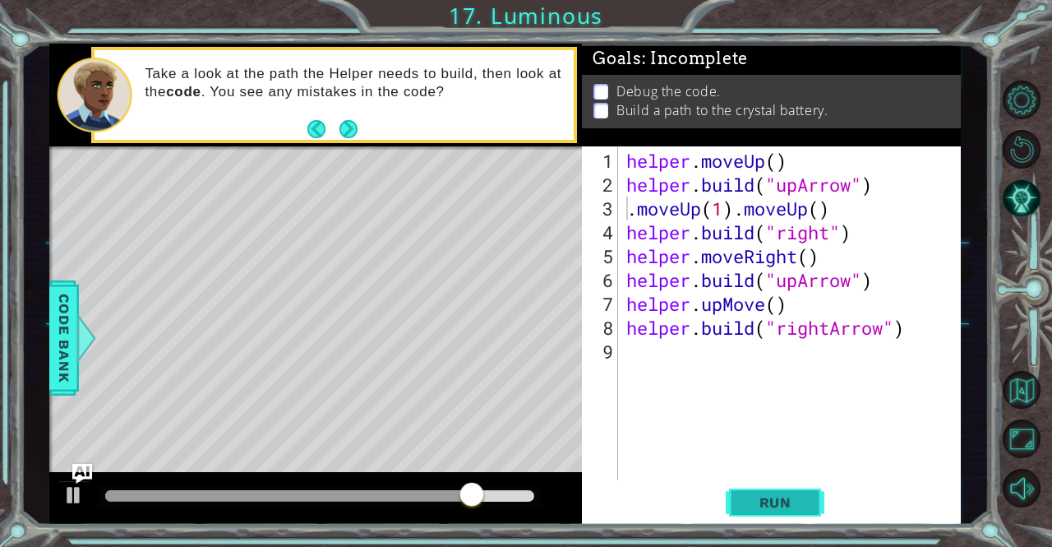
click at [748, 509] on span "Run" at bounding box center [775, 502] width 65 height 16
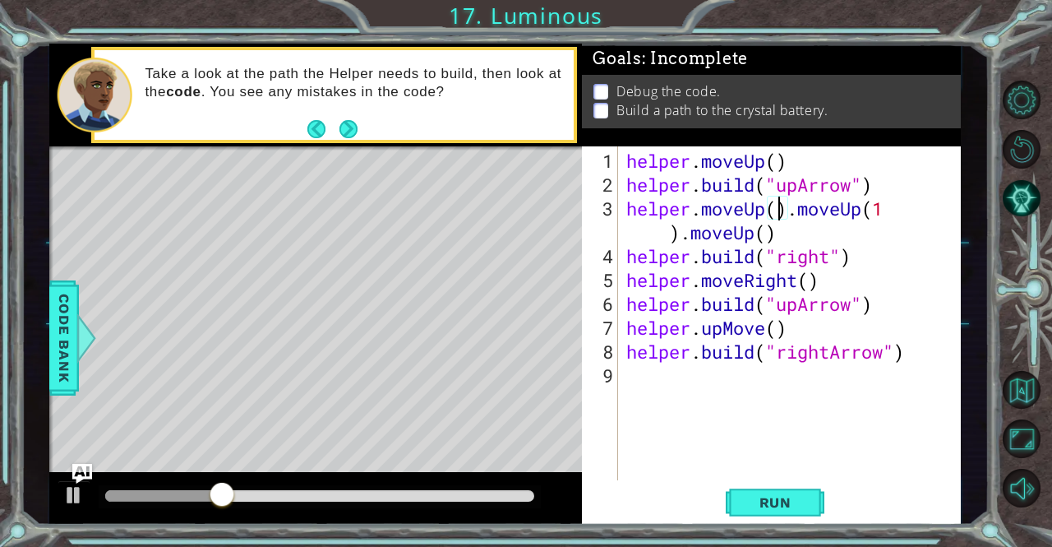
scroll to position [0, 7]
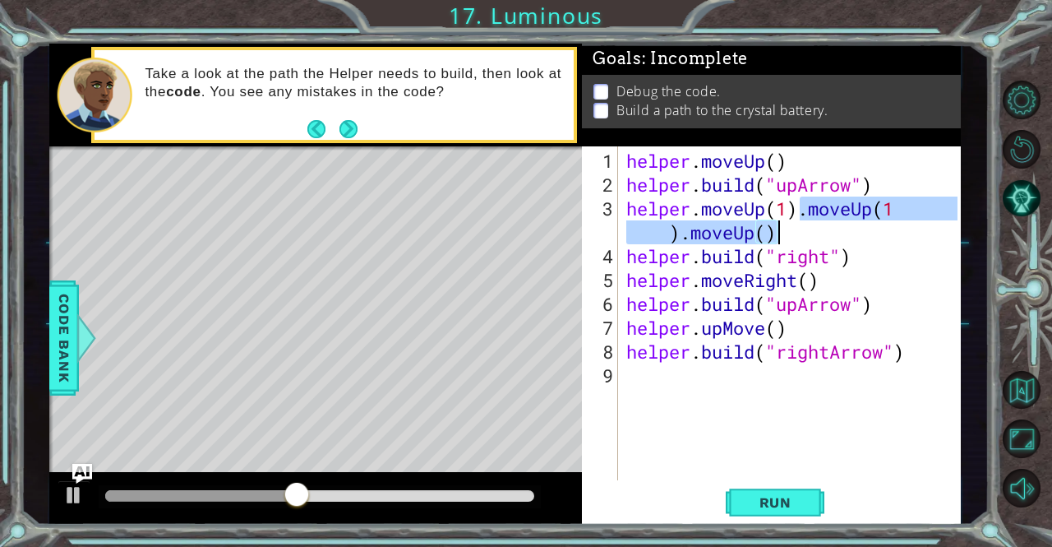
drag, startPoint x: 801, startPoint y: 213, endPoint x: 899, endPoint y: 222, distance: 98.3
click at [899, 222] on div "helper . moveUp ( ) helper . build ( "upArrow" ) helper . moveUp ( 1 ) . moveUp…" at bounding box center [794, 339] width 342 height 381
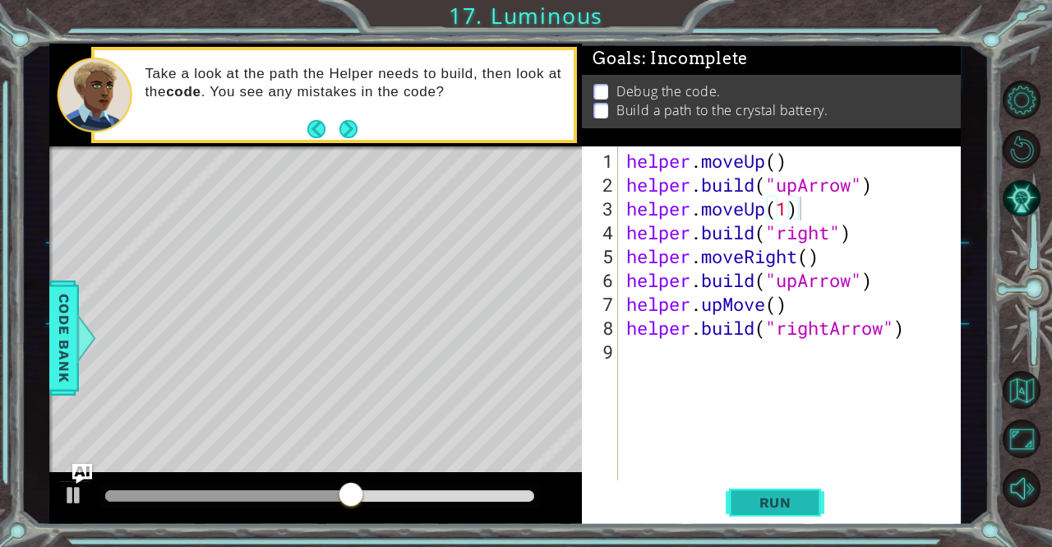
click at [781, 504] on span "Run" at bounding box center [775, 502] width 65 height 16
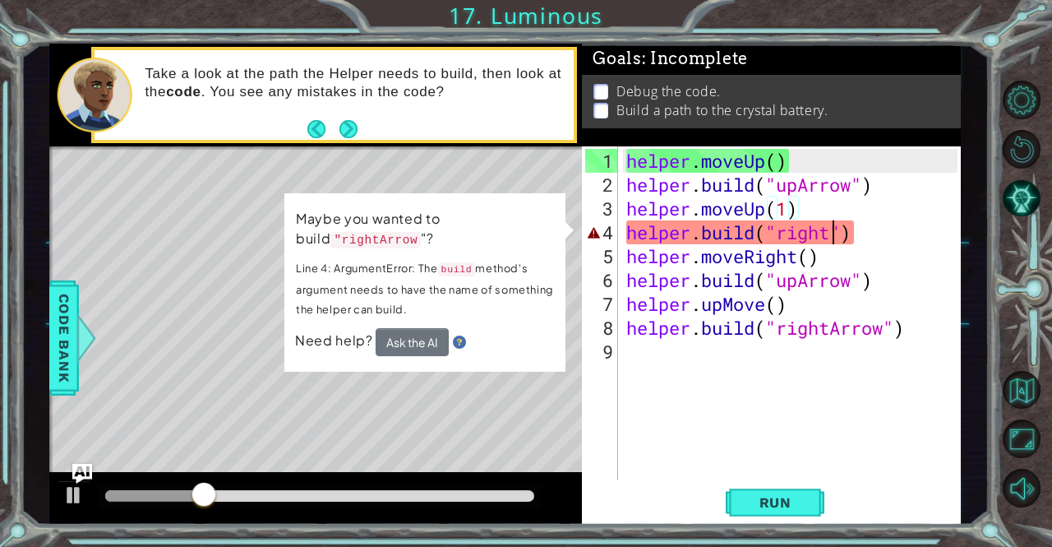
click at [831, 240] on div "helper . moveUp ( ) helper . build ( "upArrow" ) helper . moveUp ( 1 ) helper .…" at bounding box center [794, 339] width 342 height 381
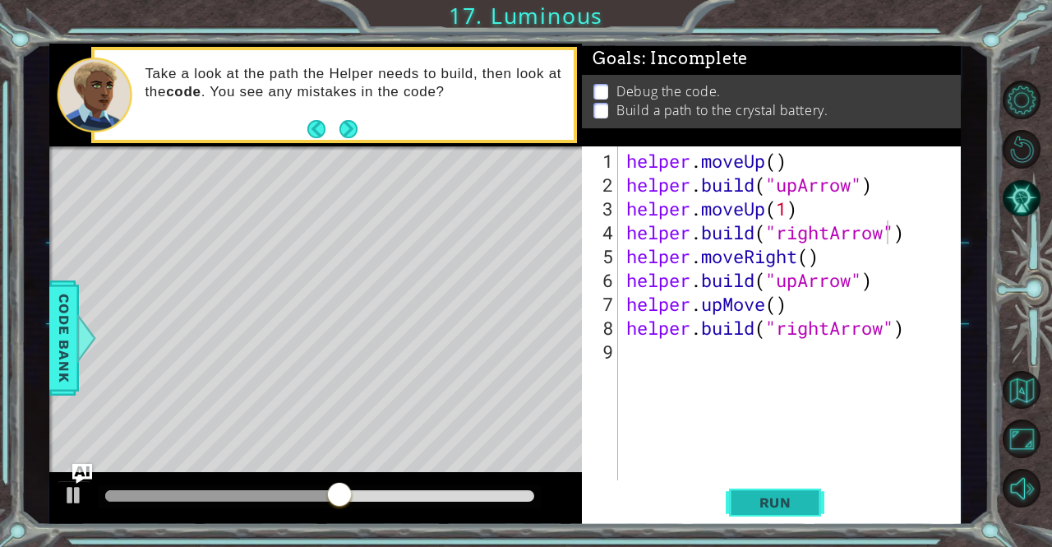
click at [739, 505] on button "Run" at bounding box center [775, 502] width 99 height 38
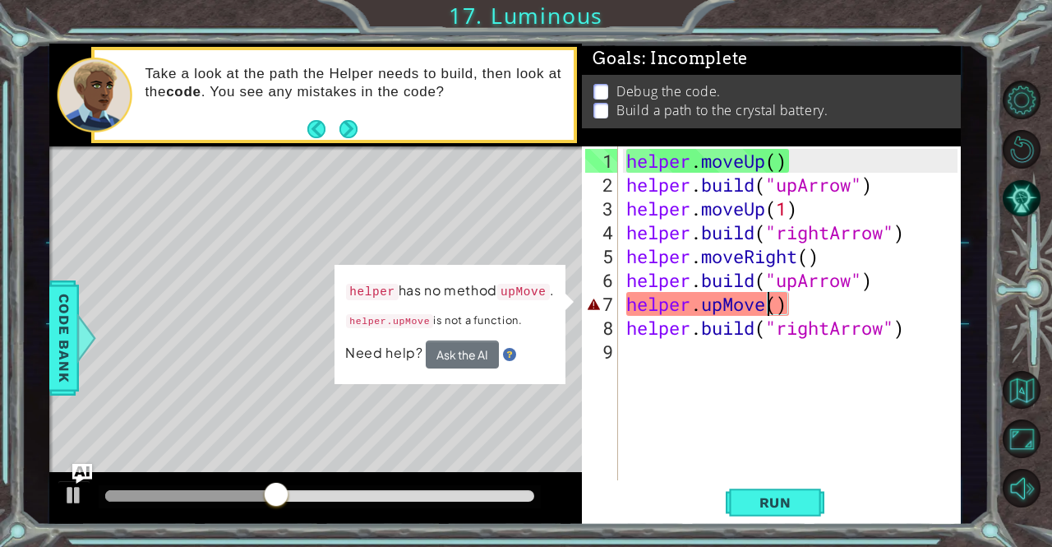
click at [765, 303] on div "helper . moveUp ( ) helper . build ( "upArrow" ) helper . moveUp ( 1 ) helper .…" at bounding box center [794, 339] width 342 height 381
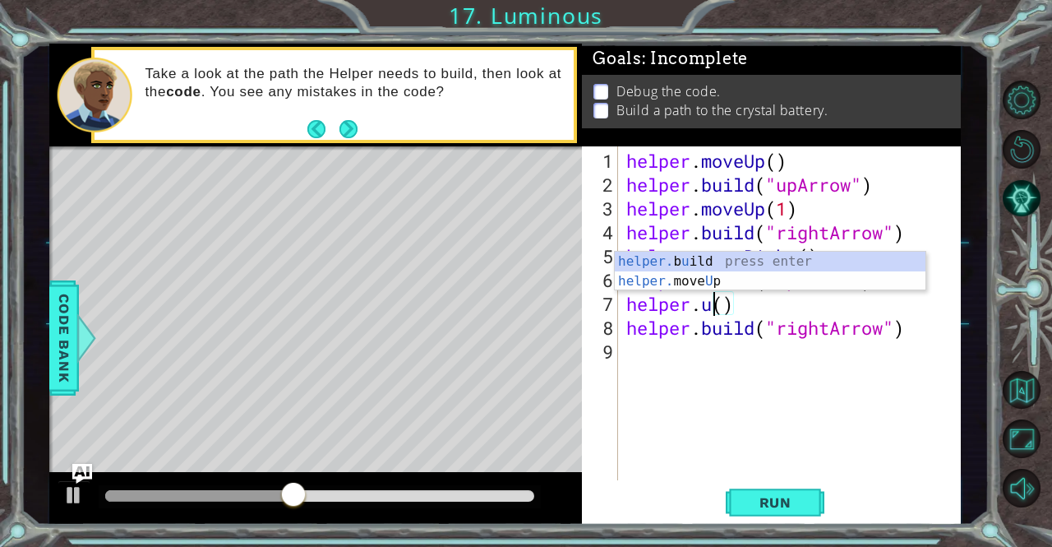
scroll to position [0, 3]
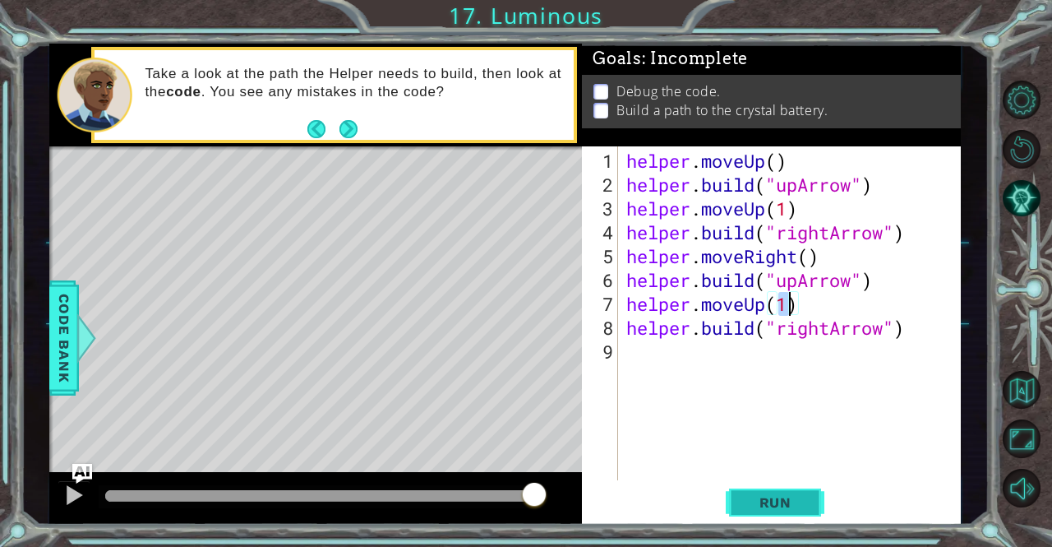
type textarea "helper.moveUp(1)"
click at [770, 516] on button "Run" at bounding box center [775, 502] width 99 height 38
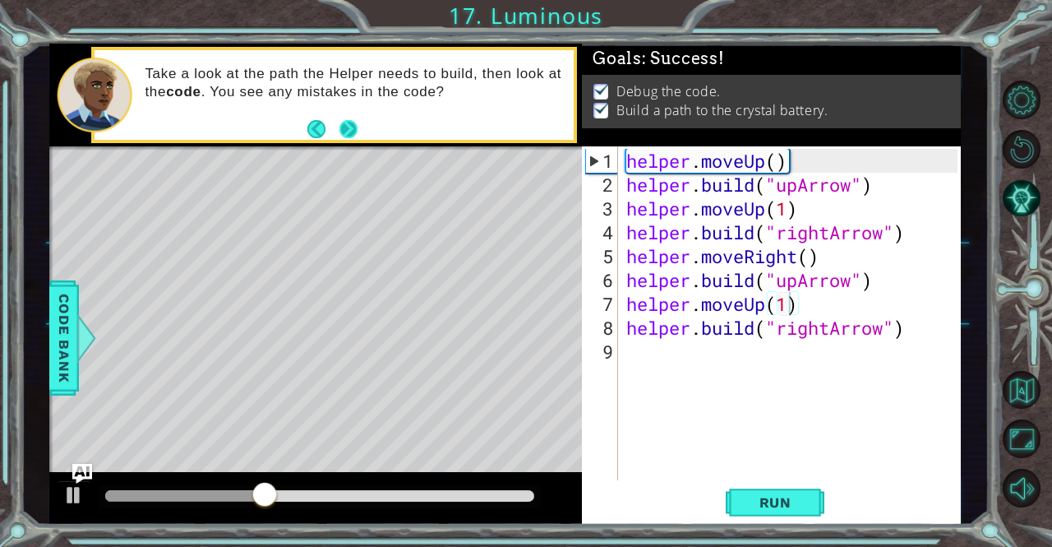
click at [352, 132] on button "Next" at bounding box center [349, 129] width 18 height 18
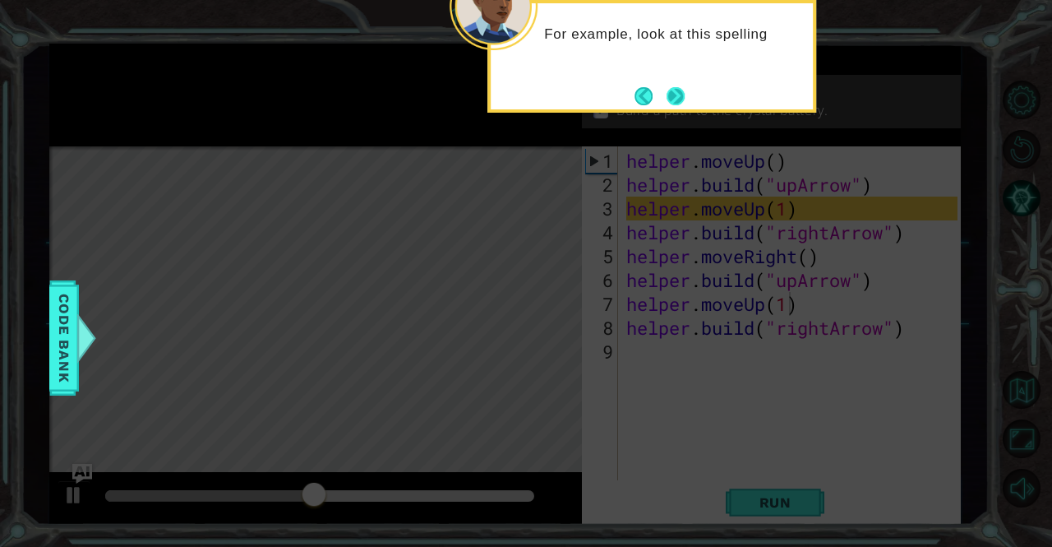
click at [673, 88] on button "Next" at bounding box center [676, 96] width 18 height 18
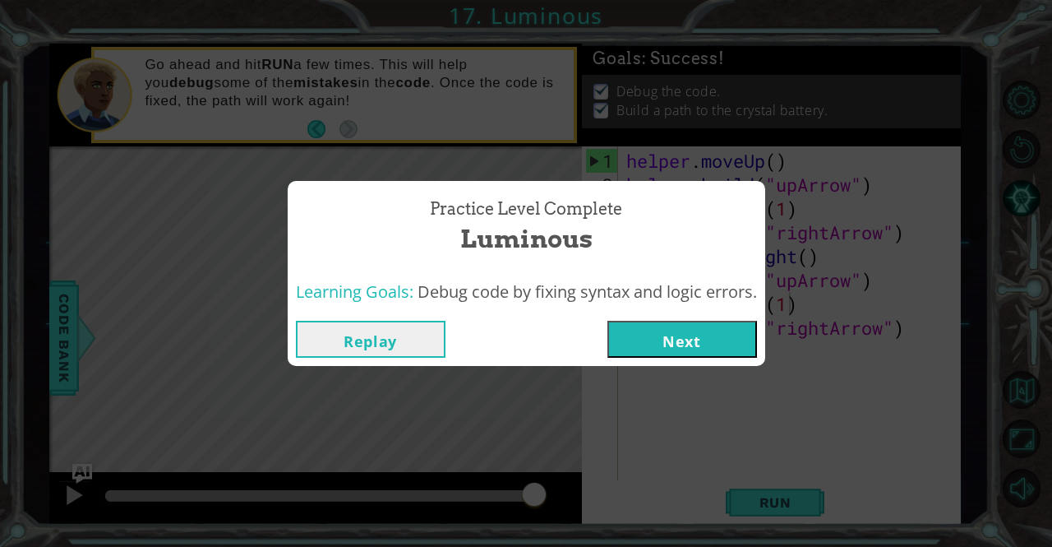
click at [647, 349] on button "Next" at bounding box center [683, 339] width 150 height 37
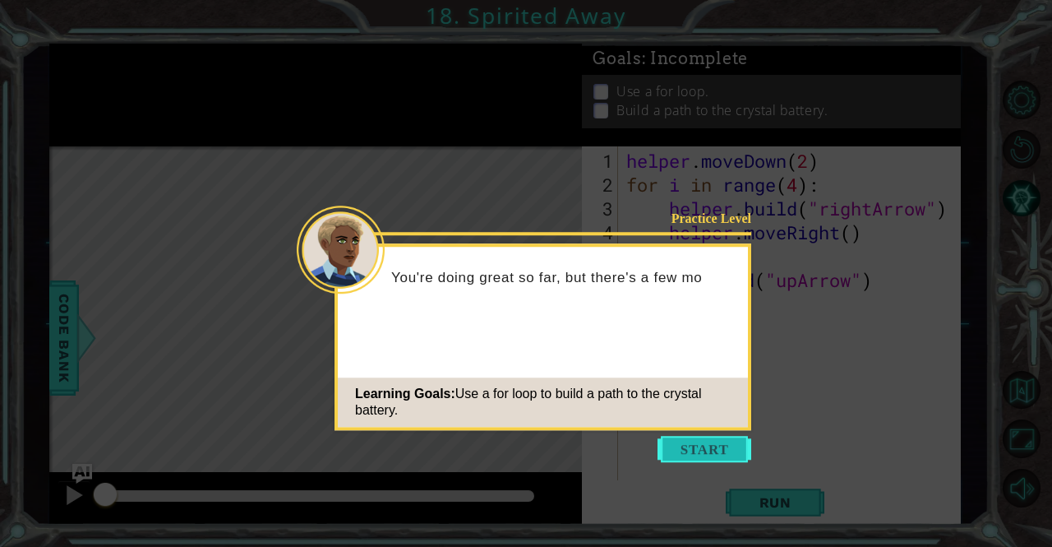
click at [707, 446] on button "Start" at bounding box center [705, 449] width 94 height 26
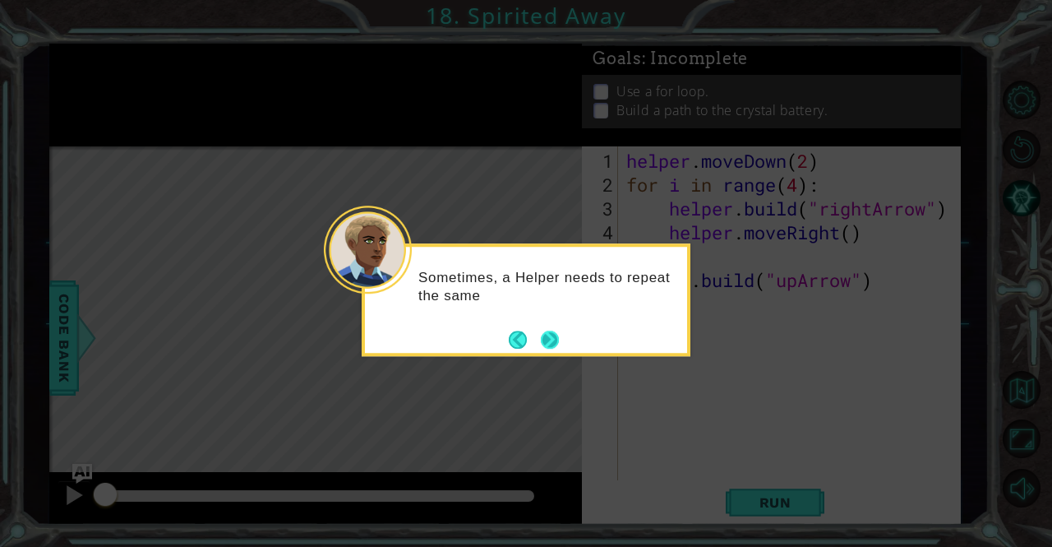
click at [543, 339] on button "Next" at bounding box center [550, 340] width 18 height 18
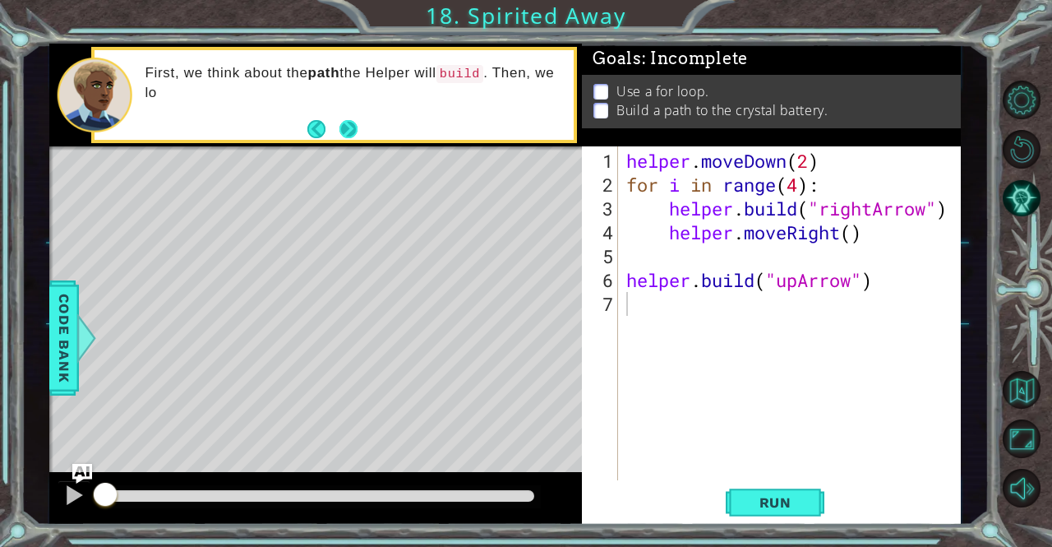
click at [354, 129] on button "Next" at bounding box center [349, 128] width 18 height 18
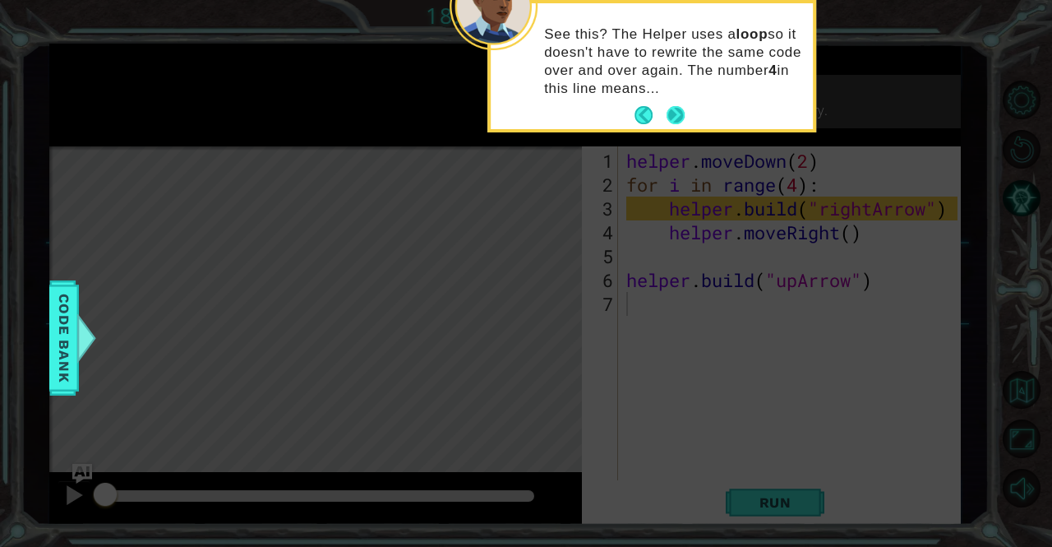
click at [671, 116] on button "Next" at bounding box center [676, 115] width 18 height 18
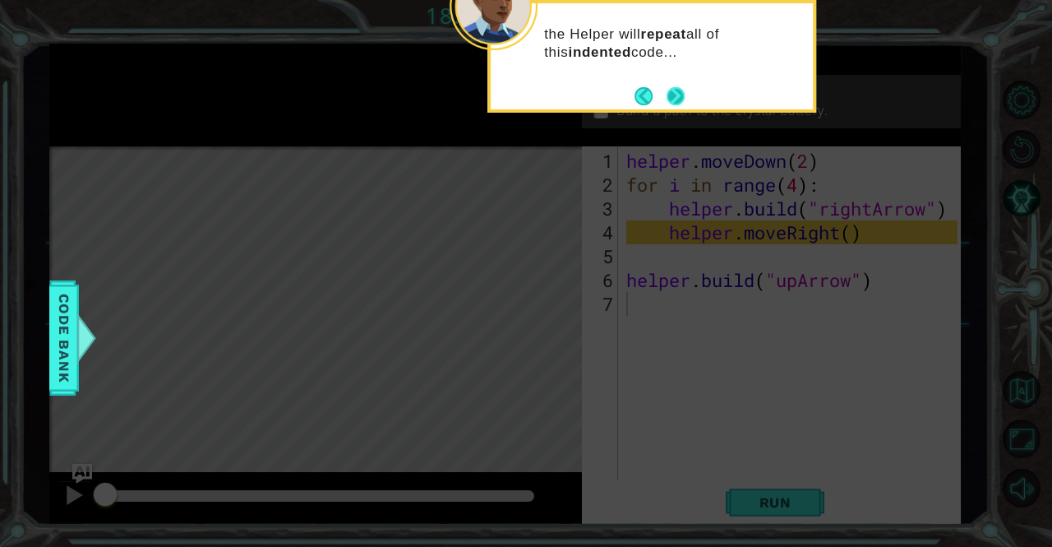
click at [672, 95] on button "Next" at bounding box center [676, 96] width 18 height 18
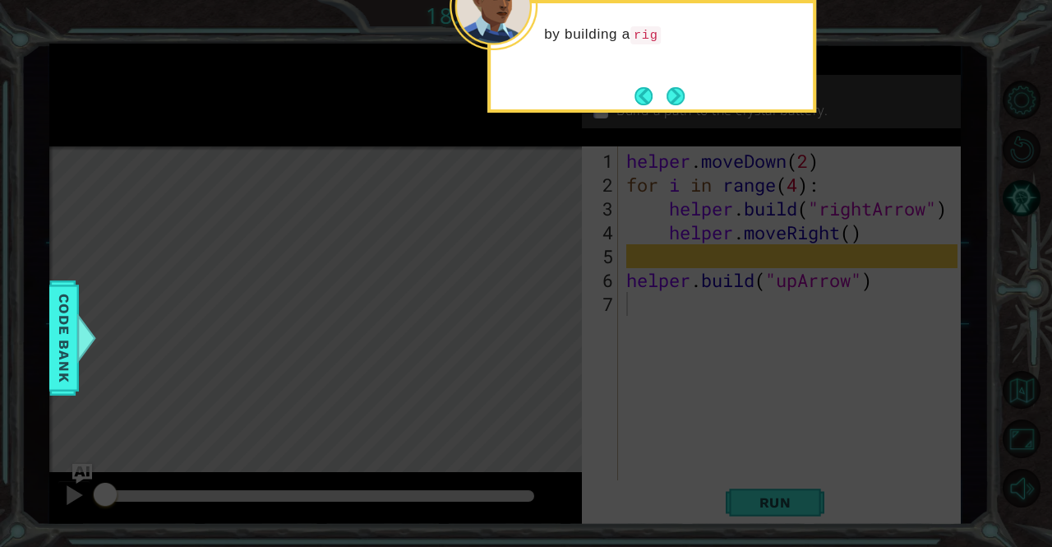
click at [672, 95] on button "Next" at bounding box center [676, 96] width 18 height 18
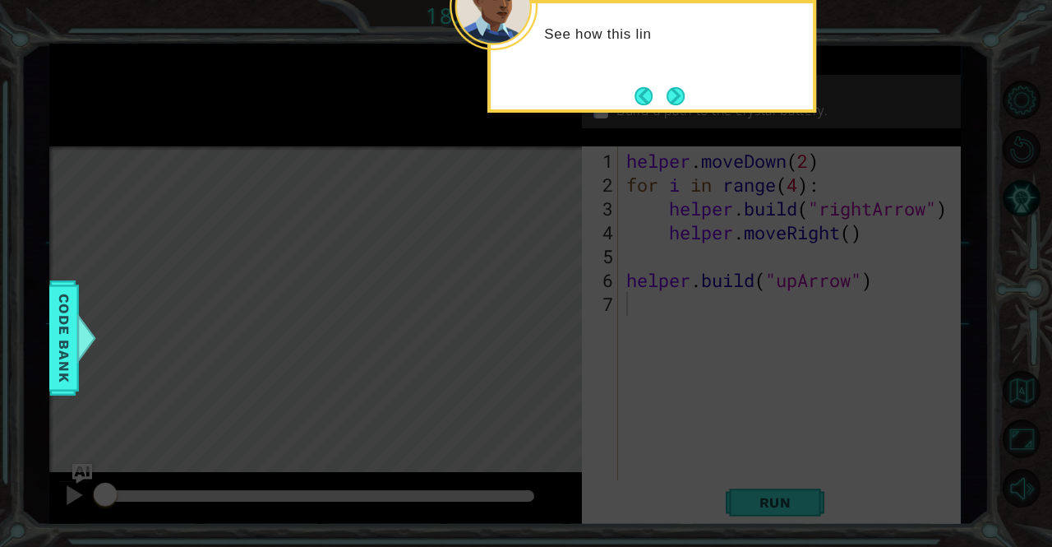
click at [672, 95] on button "Next" at bounding box center [676, 96] width 18 height 18
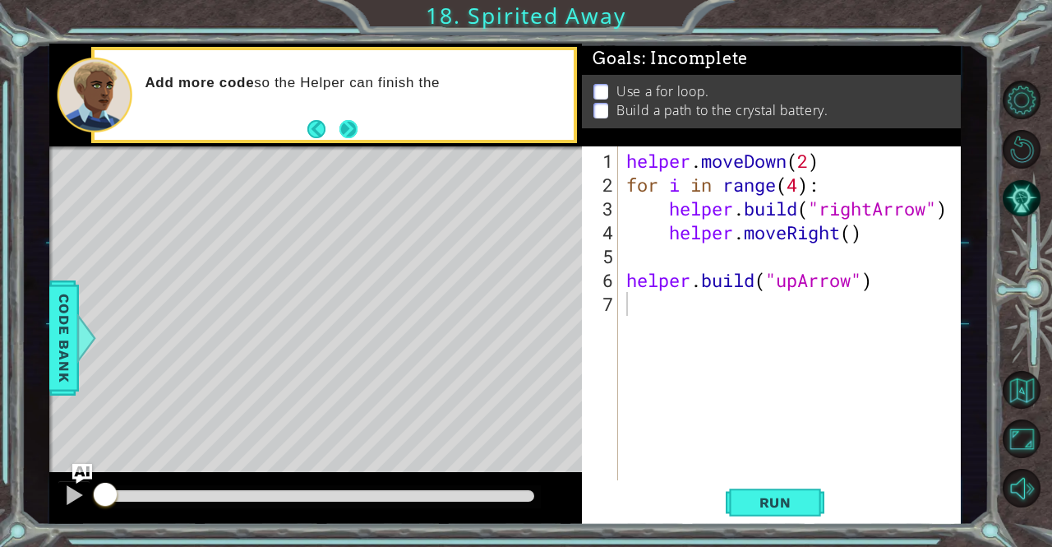
click at [343, 121] on button "Next" at bounding box center [349, 129] width 18 height 18
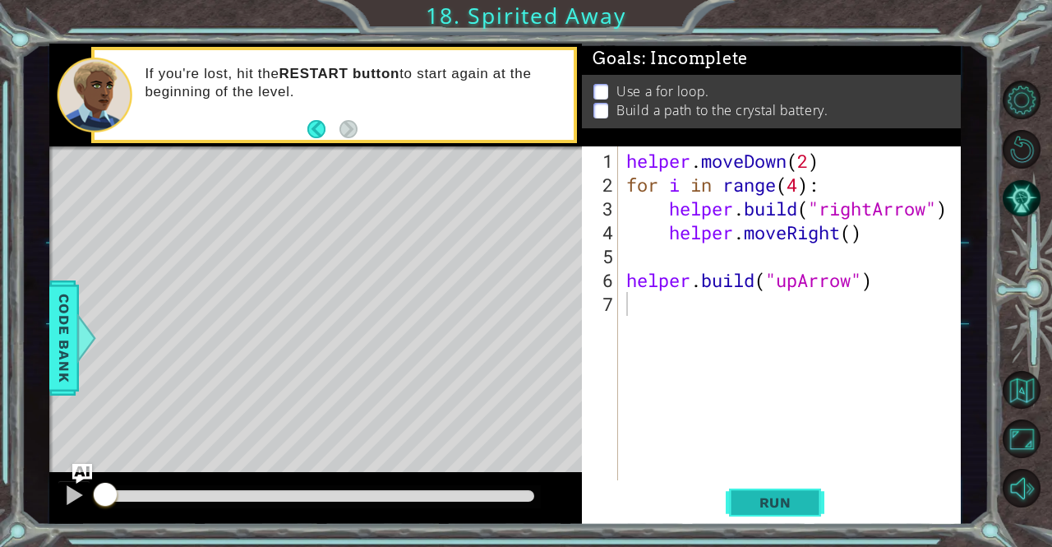
click at [760, 492] on button "Run" at bounding box center [775, 502] width 99 height 38
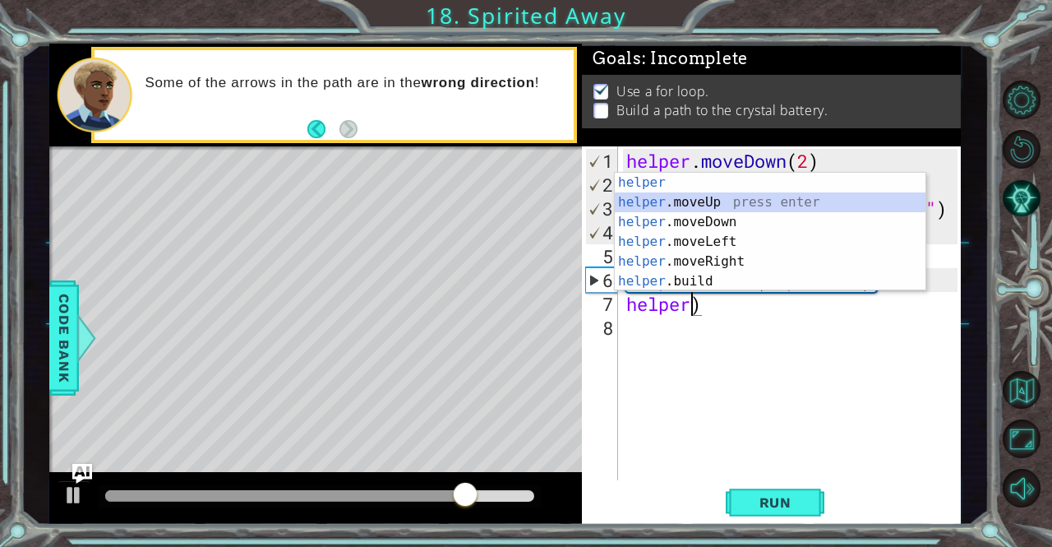
type textarea "helper.moveUp(1)"
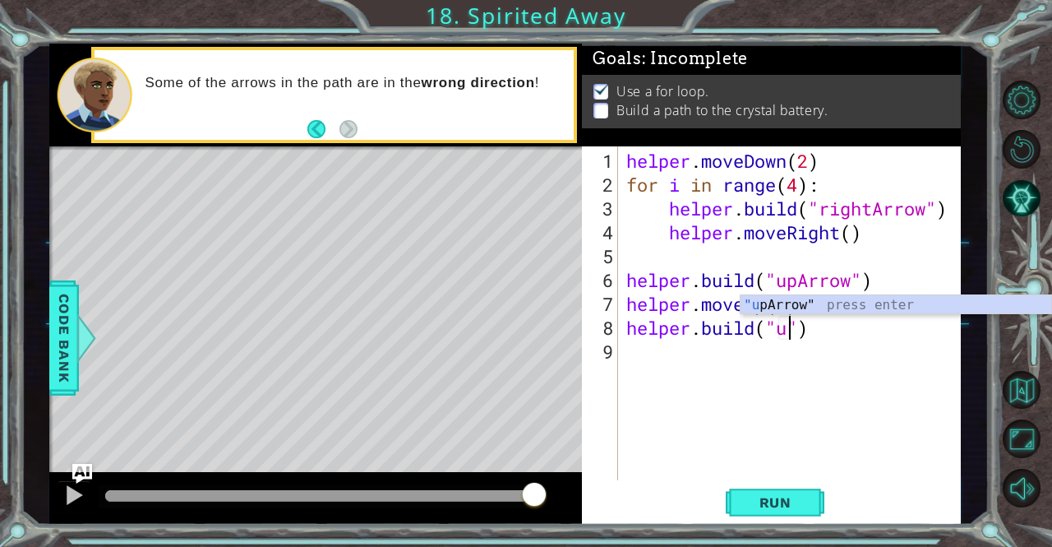
scroll to position [0, 7]
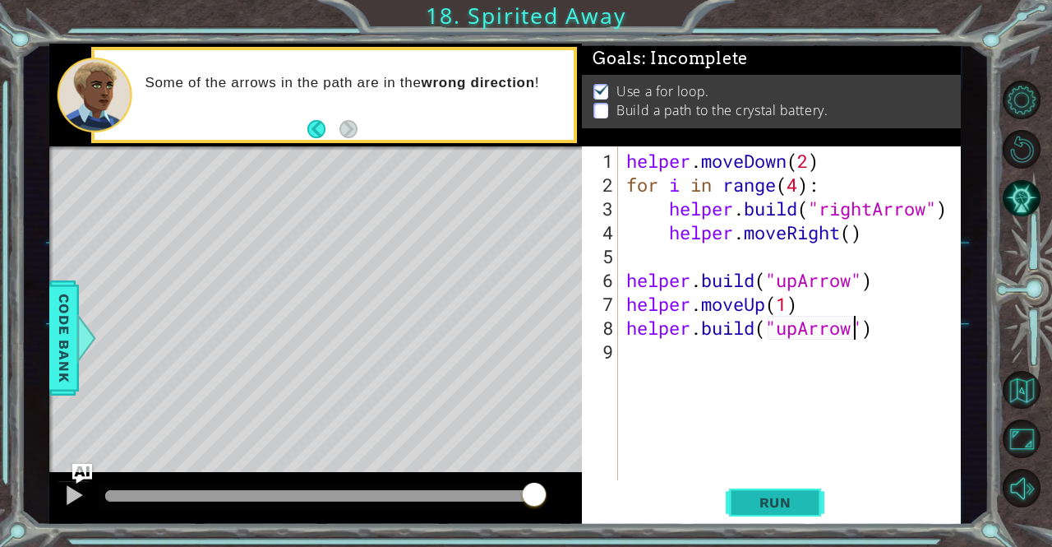
type textarea "[DOMAIN_NAME]("upArrow")"
click at [790, 496] on span "Run" at bounding box center [775, 502] width 65 height 16
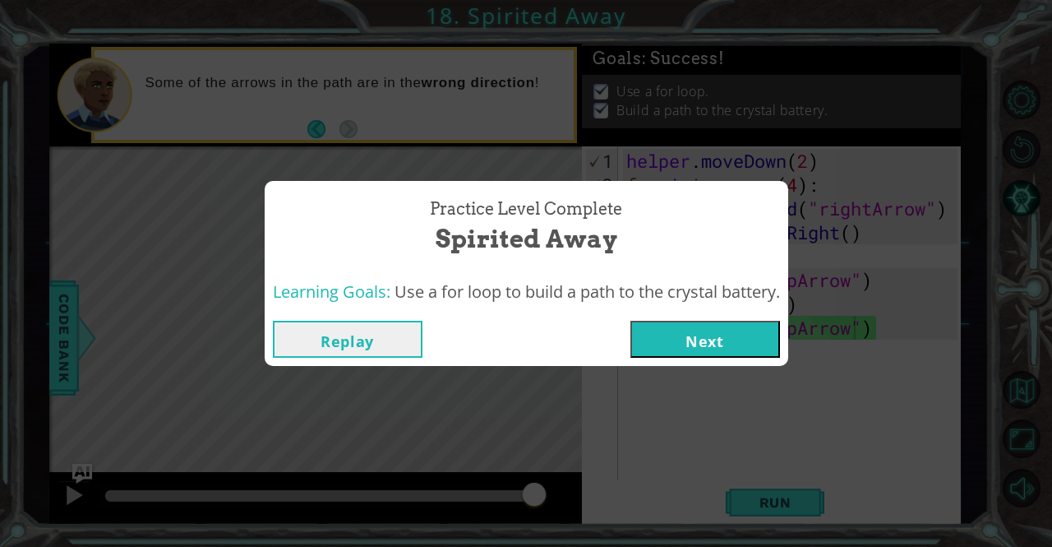
click at [668, 349] on button "Next" at bounding box center [706, 339] width 150 height 37
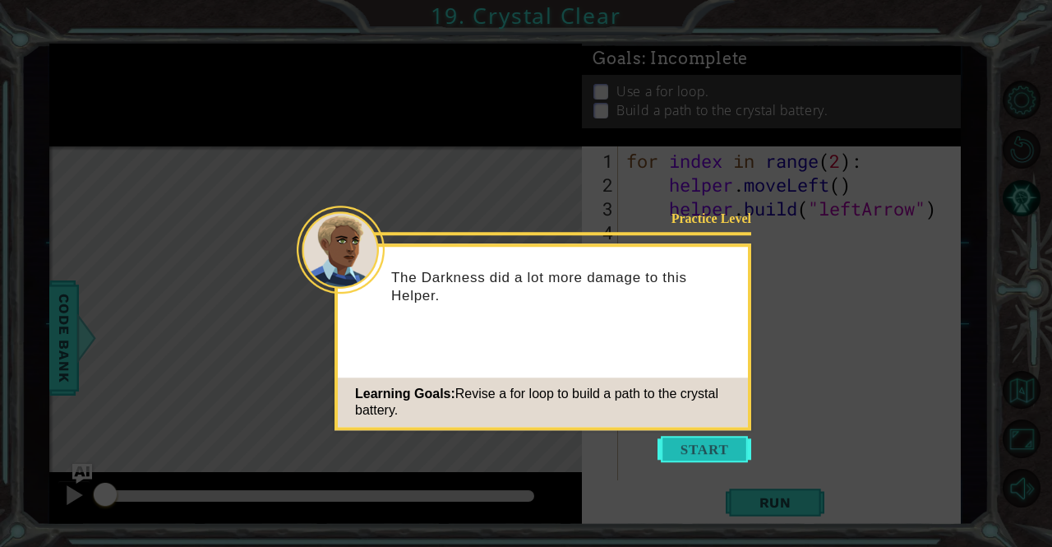
click at [712, 440] on button "Start" at bounding box center [705, 449] width 94 height 26
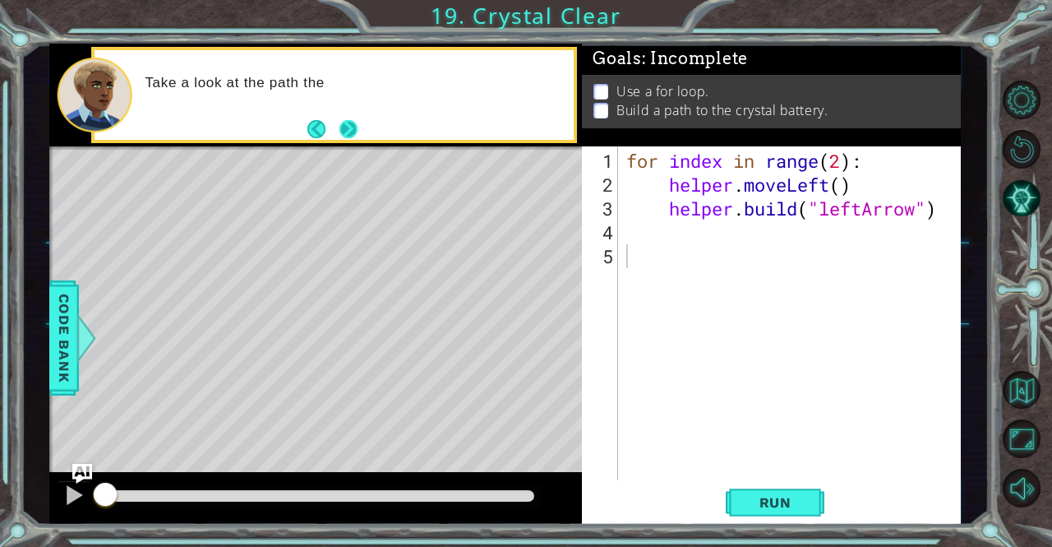
click at [342, 135] on button "Next" at bounding box center [349, 129] width 18 height 18
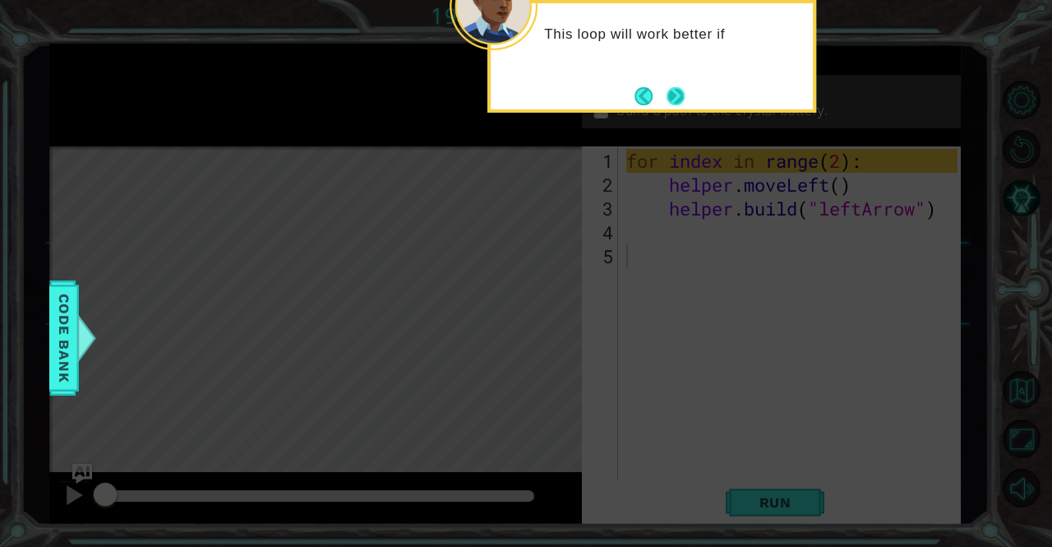
click at [669, 100] on button "Next" at bounding box center [676, 96] width 18 height 18
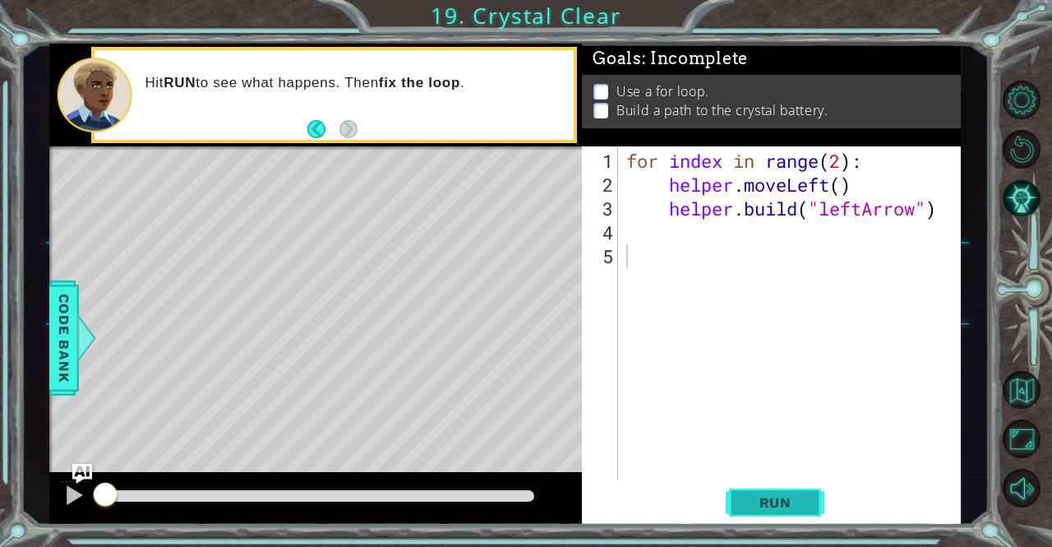
click at [761, 500] on span "Run" at bounding box center [775, 502] width 65 height 16
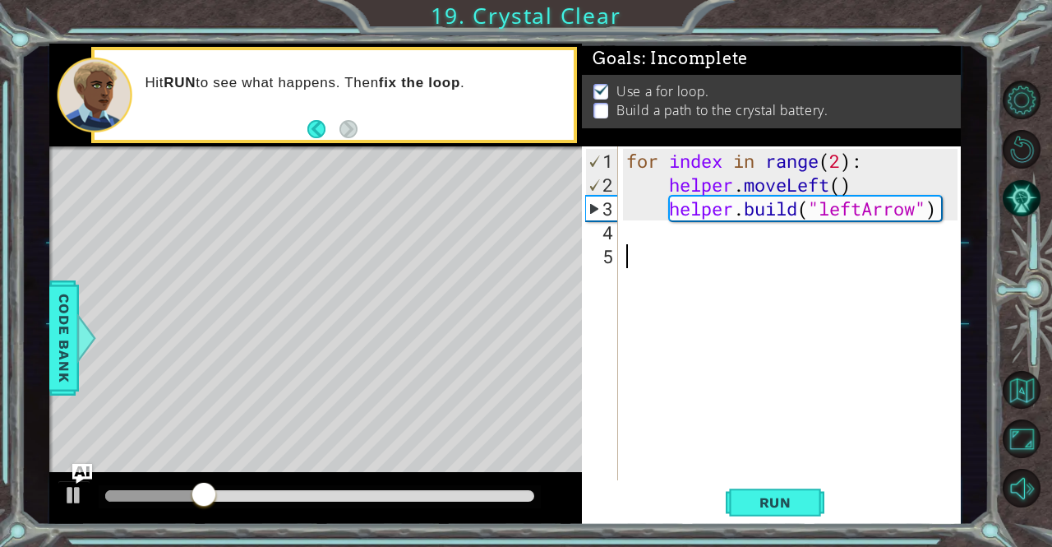
click at [669, 256] on div "for index in range ( 2 ) : helper . moveLeft ( ) helper . build ( "leftArrow" )" at bounding box center [794, 339] width 342 height 381
click at [664, 241] on div "for index in range ( 2 ) : helper . moveLeft ( ) helper . build ( "leftArrow" )" at bounding box center [794, 339] width 342 height 381
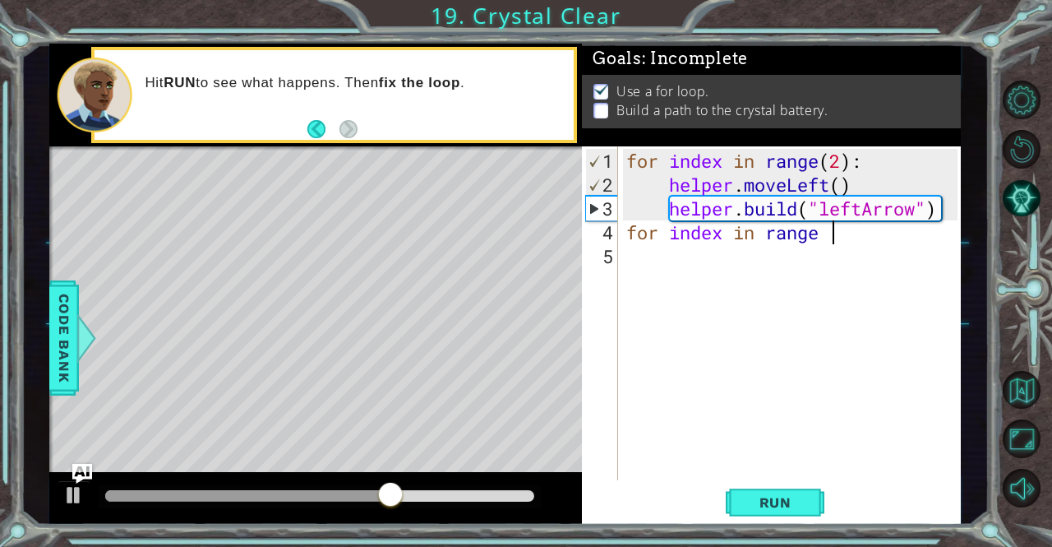
scroll to position [0, 9]
type textarea "for index in range (2)"
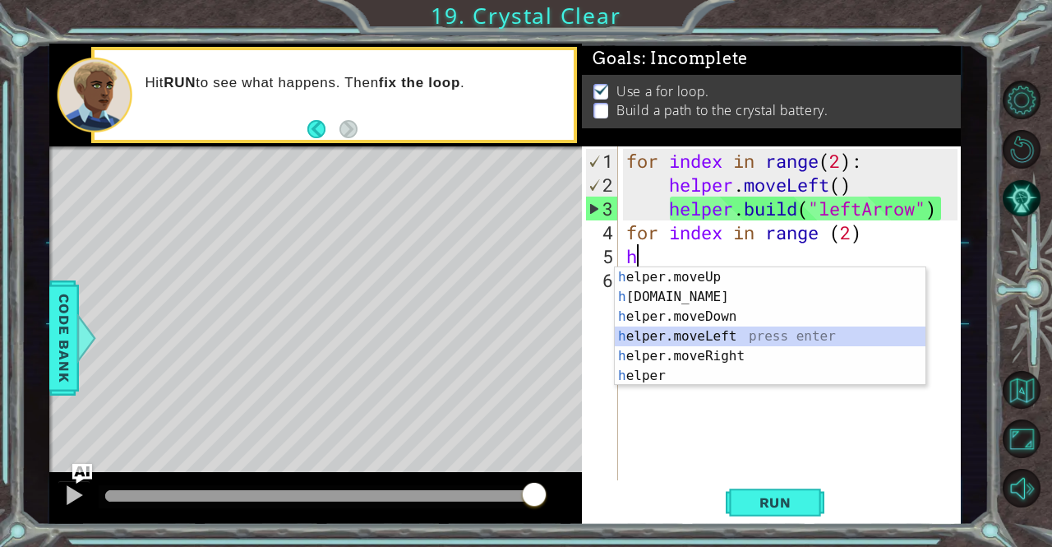
type textarea "helper.moveLeft(1)"
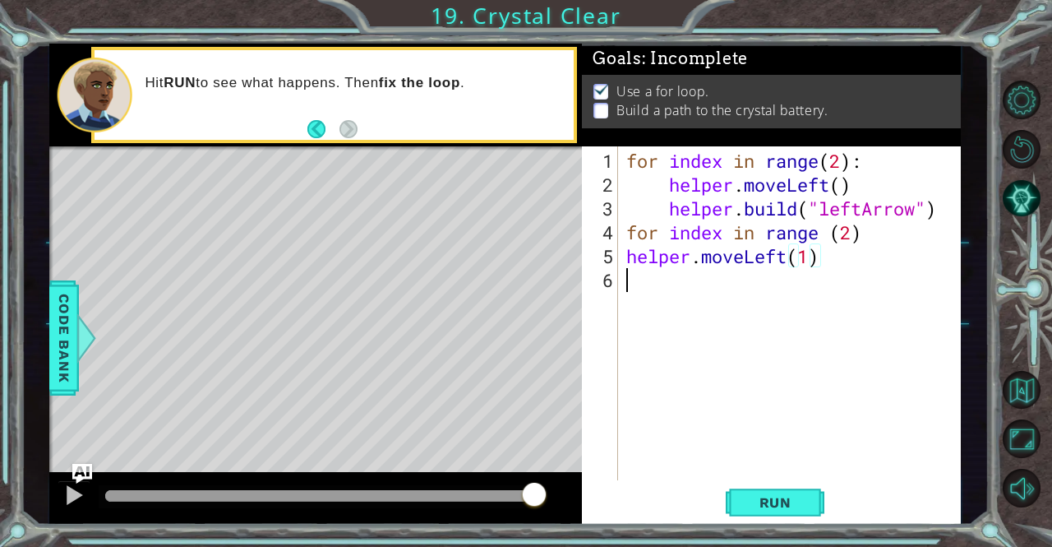
click at [654, 292] on div "for index in range ( 2 ) : helper . moveLeft ( ) helper . build ( "leftArrow" )…" at bounding box center [794, 339] width 342 height 381
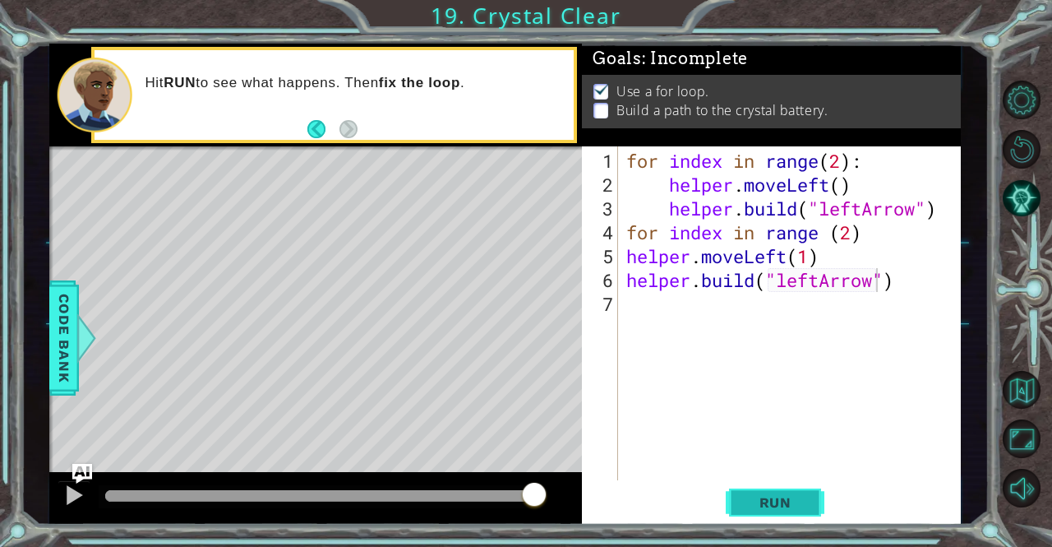
click at [778, 515] on button "Run" at bounding box center [775, 502] width 99 height 38
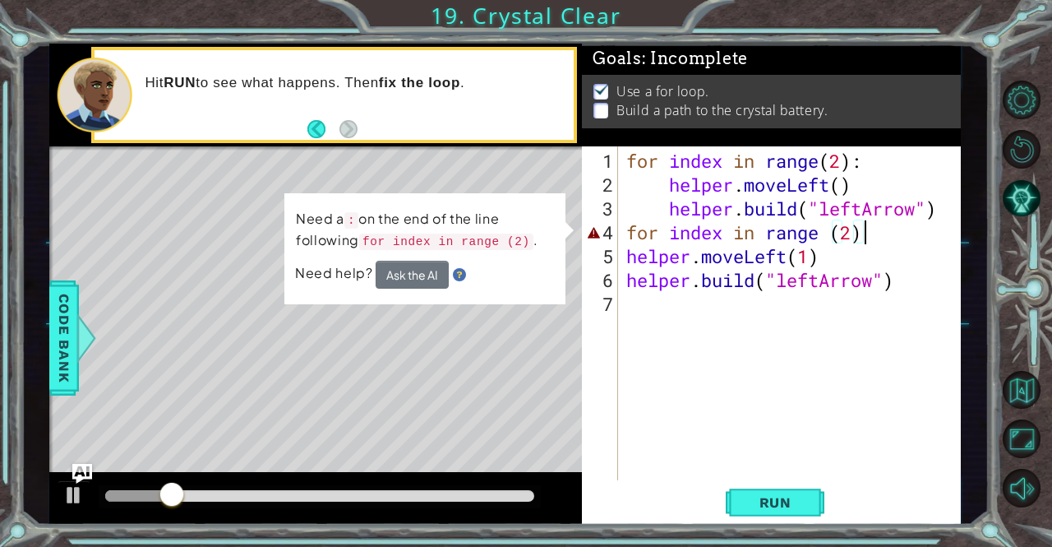
drag, startPoint x: 878, startPoint y: 236, endPoint x: 881, endPoint y: 257, distance: 21.6
click at [881, 257] on div "for index in range ( 2 ) : helper . moveLeft ( ) helper . build ( "leftArrow" )…" at bounding box center [794, 339] width 342 height 381
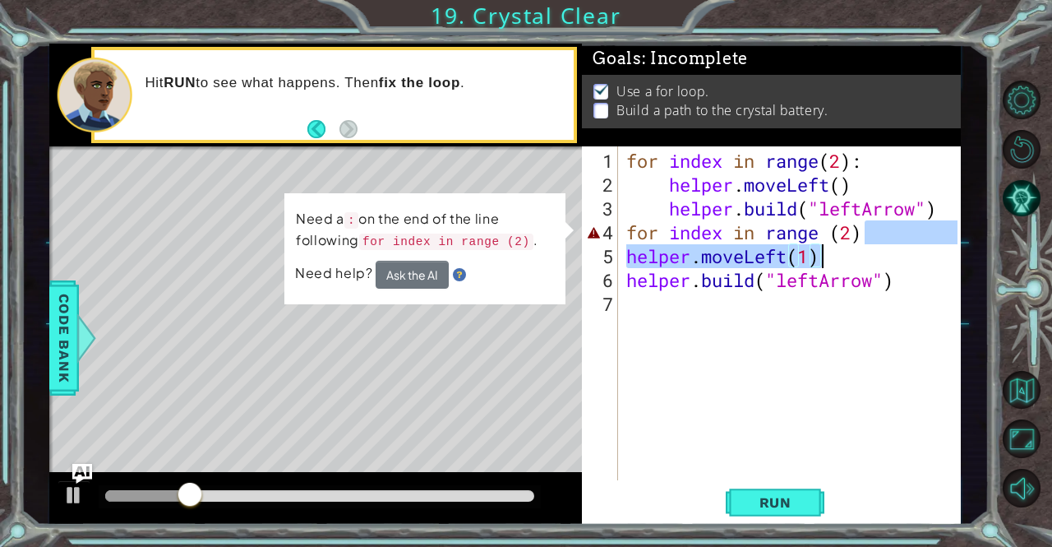
scroll to position [0, 10]
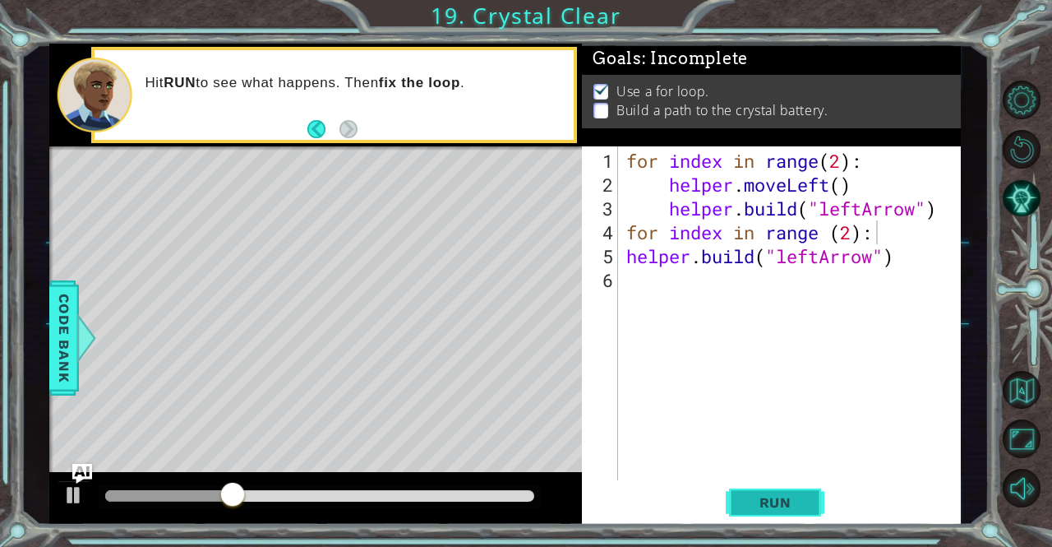
click at [770, 507] on span "Run" at bounding box center [775, 502] width 65 height 16
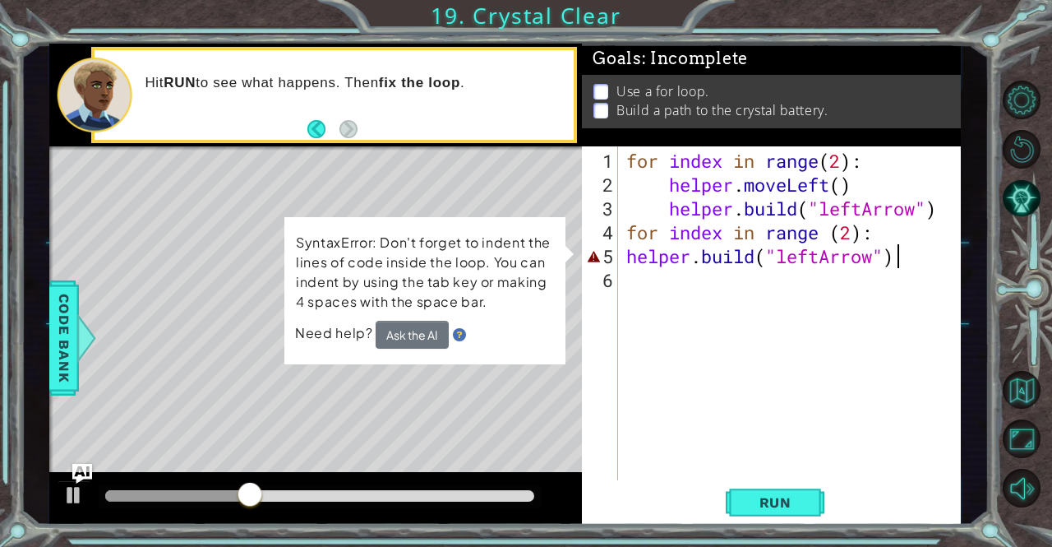
click at [906, 262] on div "for index in range ( 2 ) : helper . moveLeft ( ) helper . build ( "leftArrow" )…" at bounding box center [794, 339] width 342 height 381
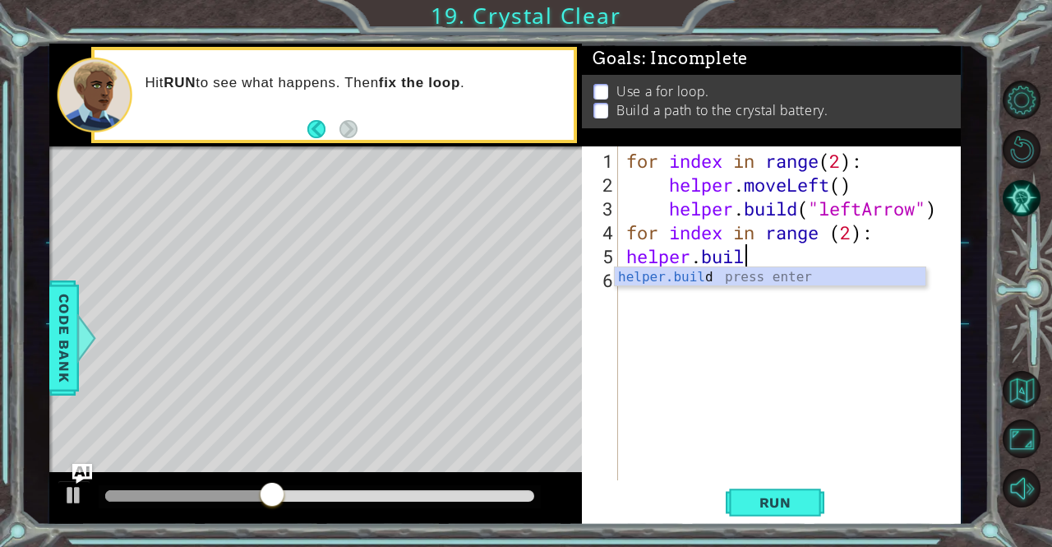
scroll to position [0, 1]
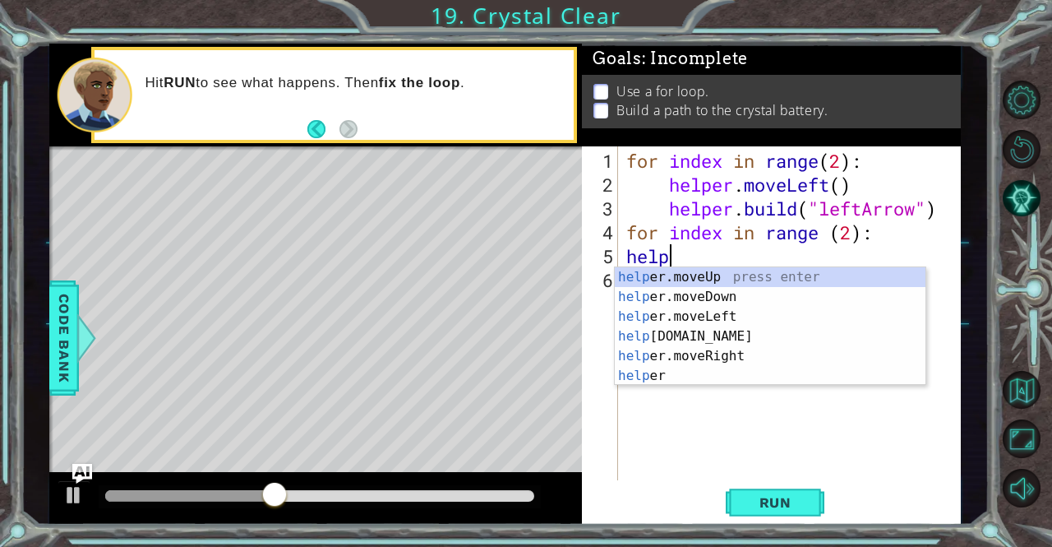
type textarea "h"
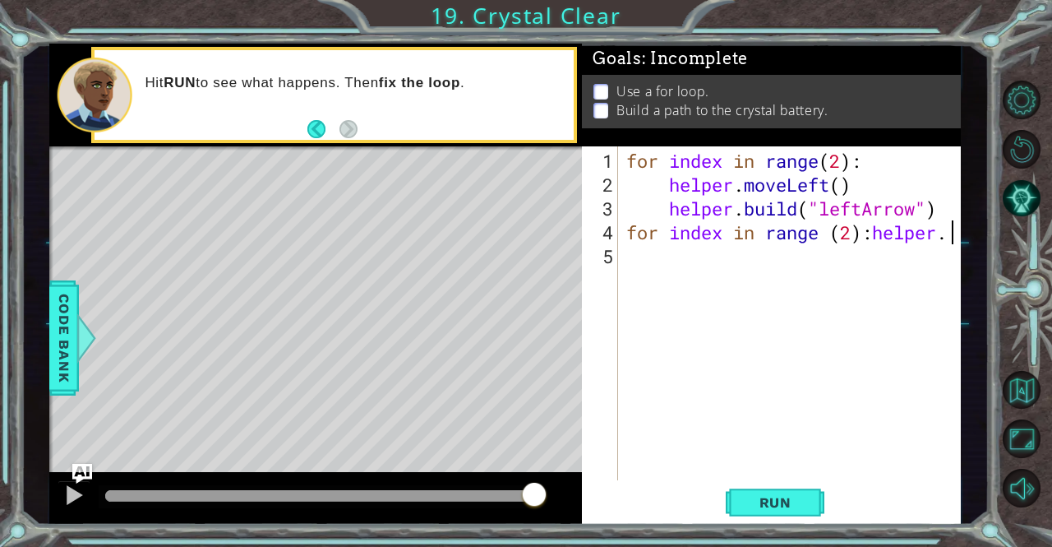
scroll to position [0, 14]
type textarea "for index in range (2):"
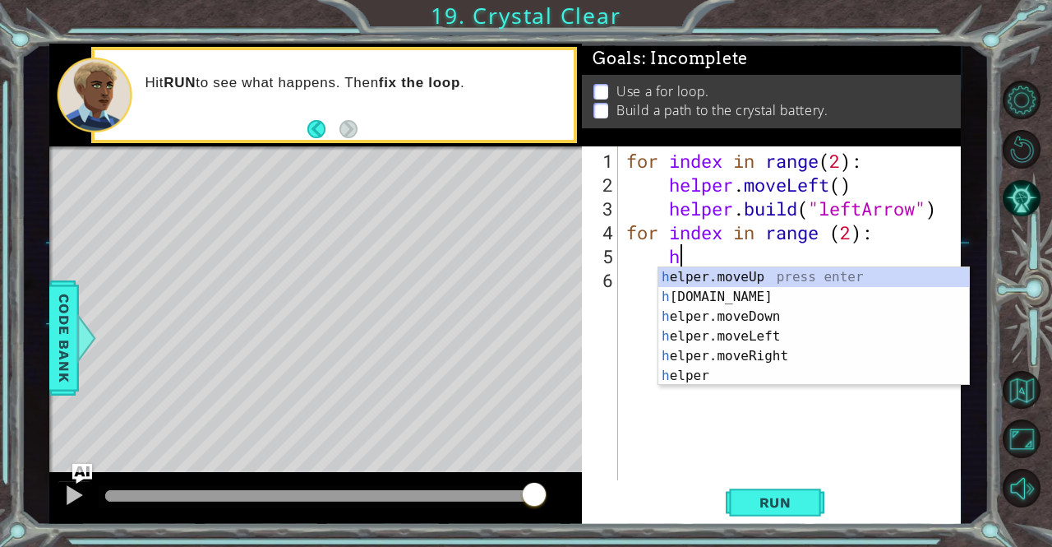
scroll to position [0, 2]
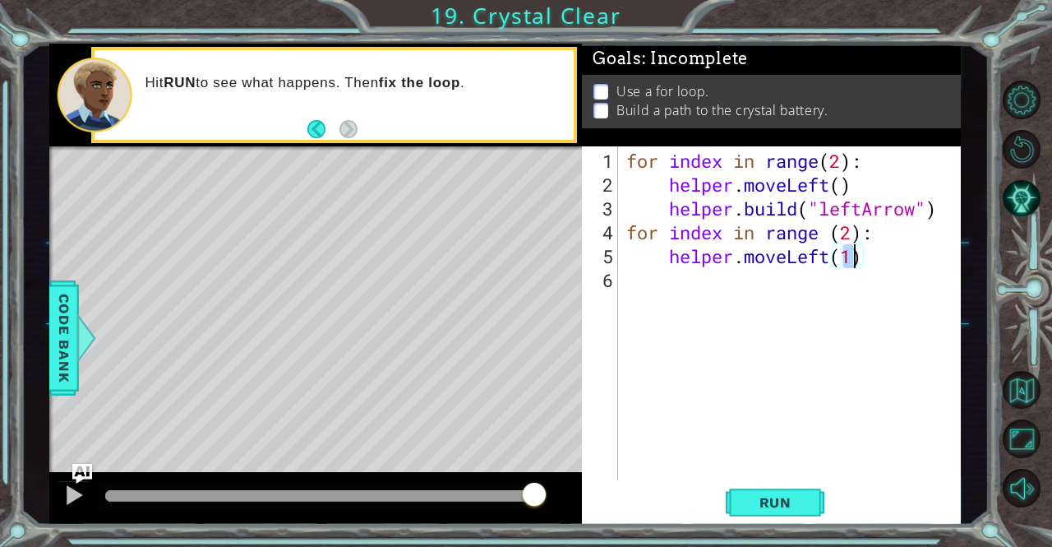
type textarea "helper.moveLeft()"
click at [709, 281] on div "for index in range ( 2 ) : helper . moveLeft ( ) helper . build ( "leftArrow" )…" at bounding box center [794, 339] width 342 height 381
type textarea "helper.moveLeft()"
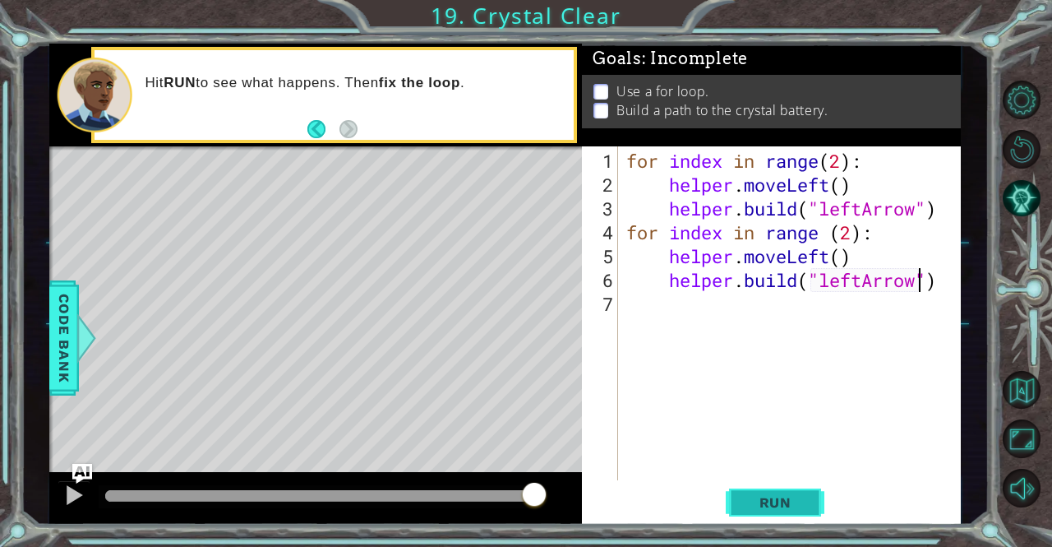
type textarea "[DOMAIN_NAME]("leftArrow")"
click at [789, 502] on span "Run" at bounding box center [775, 502] width 65 height 16
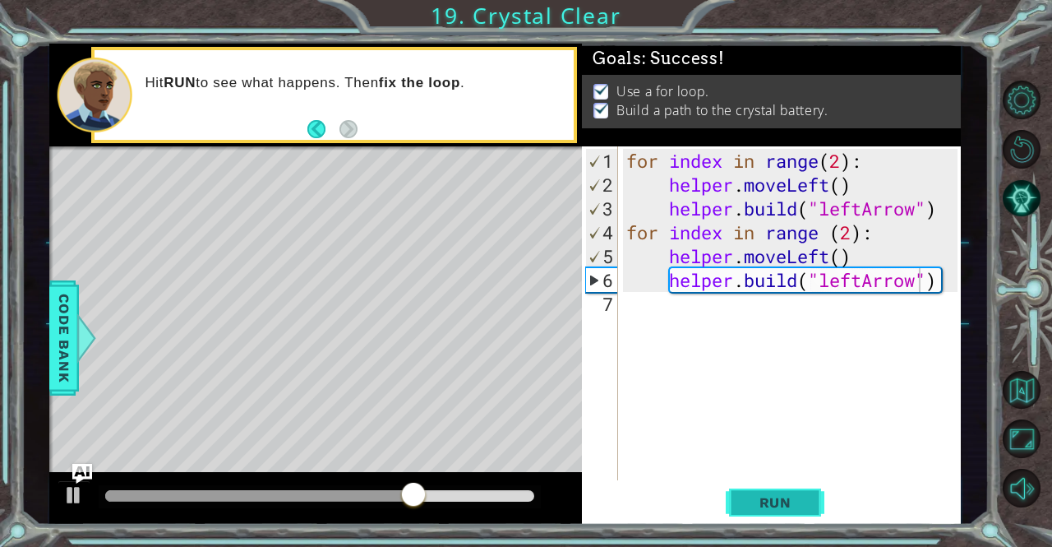
click at [750, 493] on button "Run" at bounding box center [775, 502] width 99 height 38
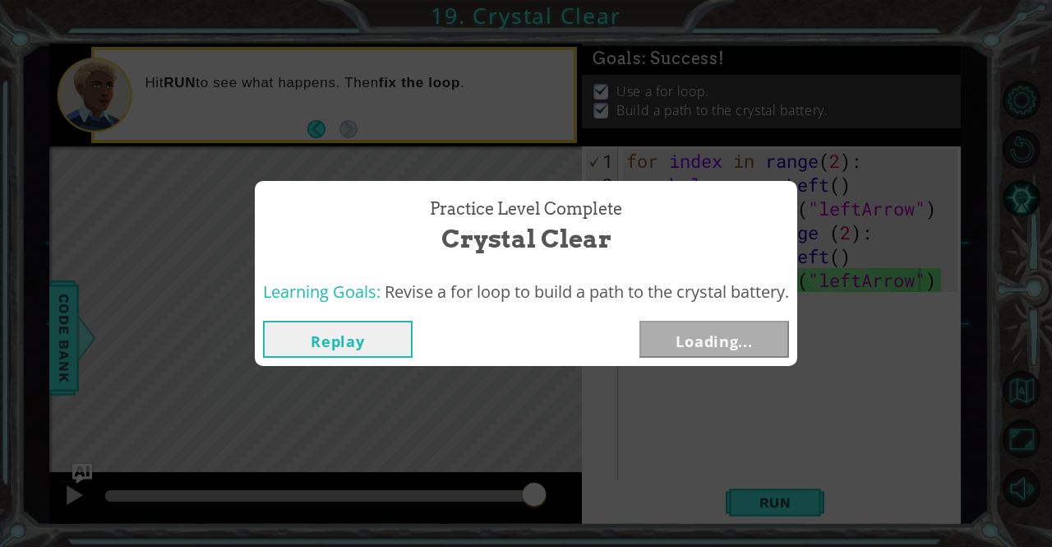
drag, startPoint x: 192, startPoint y: 498, endPoint x: 599, endPoint y: 565, distance: 412.4
click at [599, 546] on html "1 ההההההההההההההההההההההההההההההההההההההההההההההההההההההההההההההההההההההההההההה…" at bounding box center [526, 273] width 1052 height 547
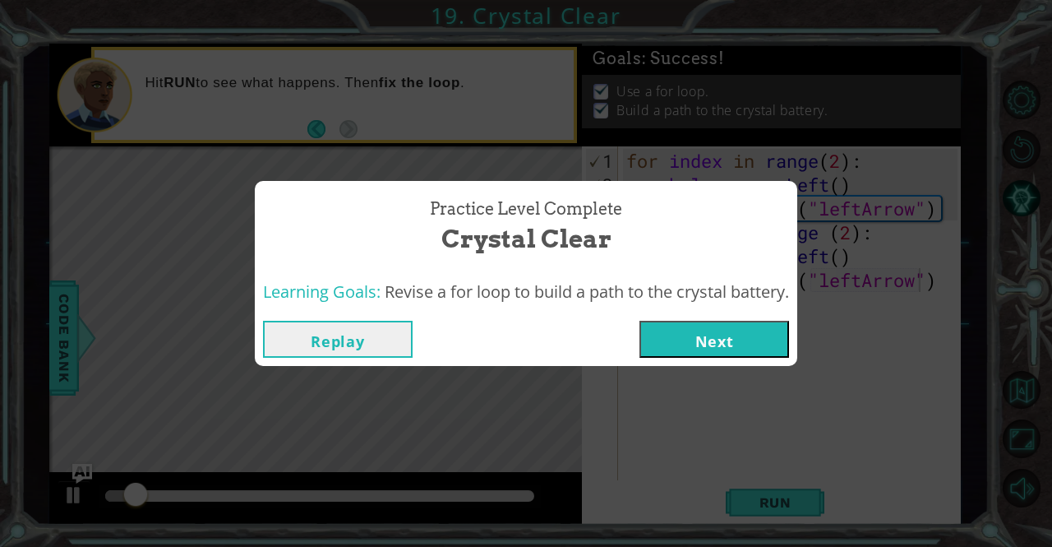
click at [724, 330] on button "Next" at bounding box center [715, 339] width 150 height 37
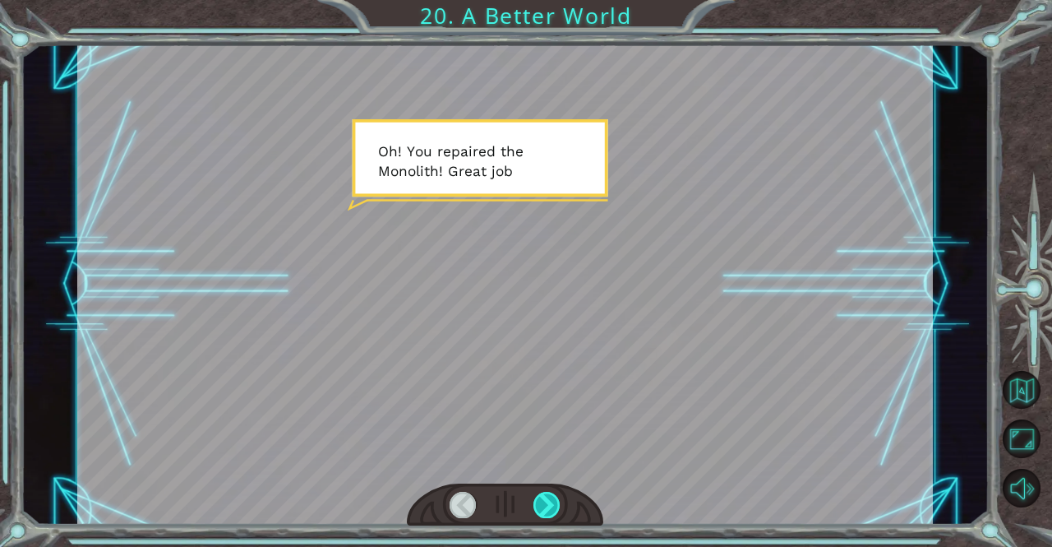
click at [548, 507] on div at bounding box center [547, 505] width 27 height 26
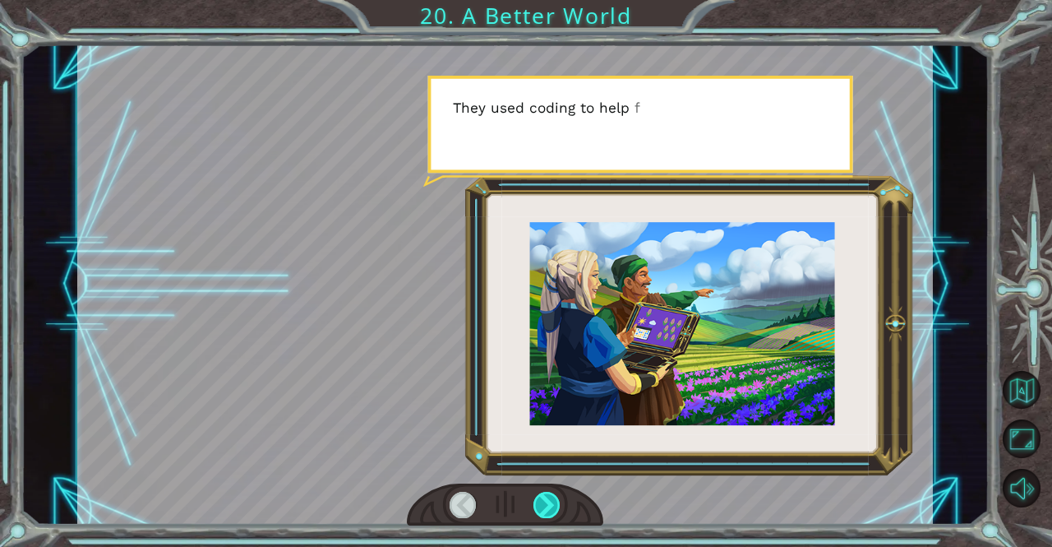
click at [548, 507] on div at bounding box center [547, 505] width 27 height 26
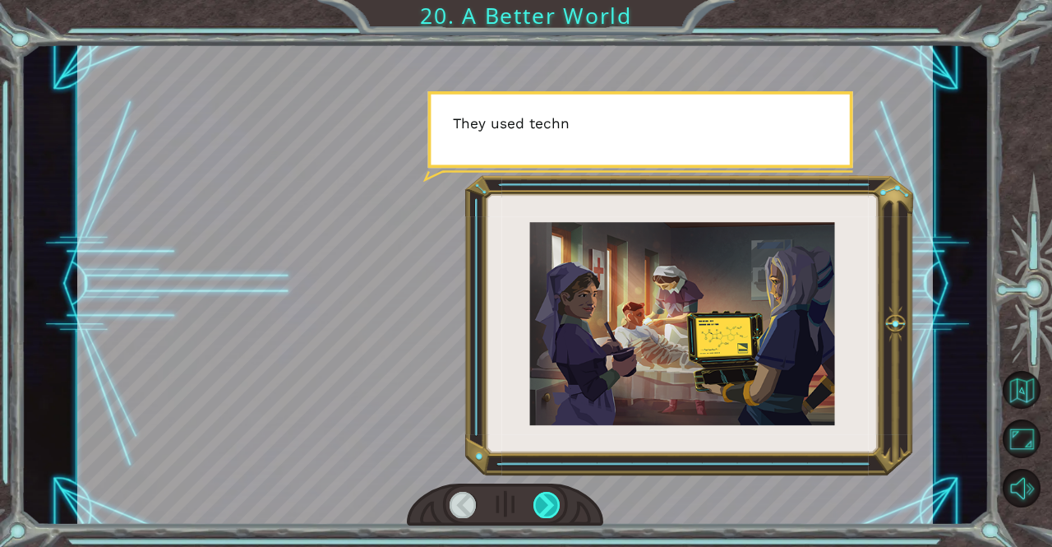
click at [548, 507] on div at bounding box center [547, 505] width 27 height 26
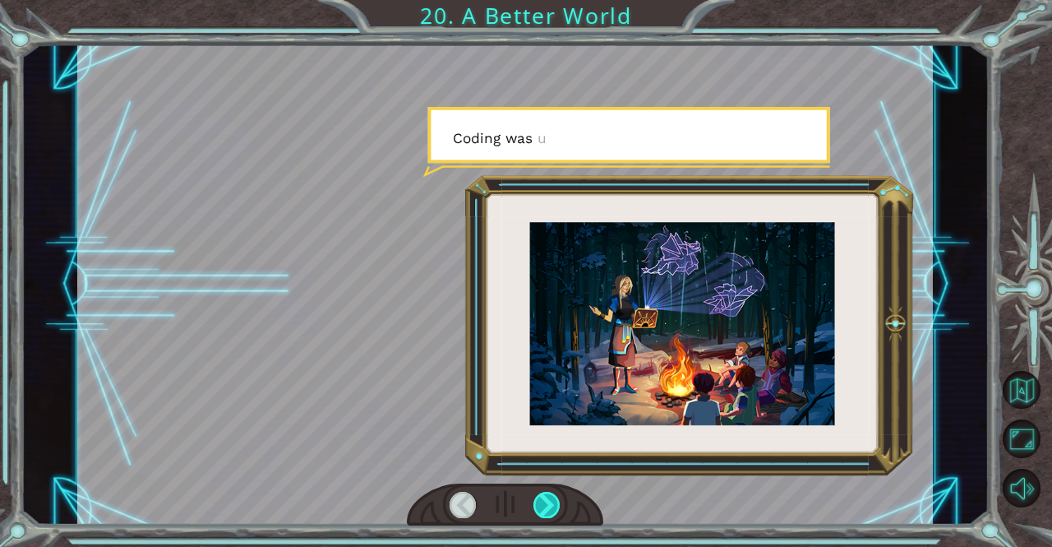
click at [548, 507] on div at bounding box center [547, 505] width 27 height 26
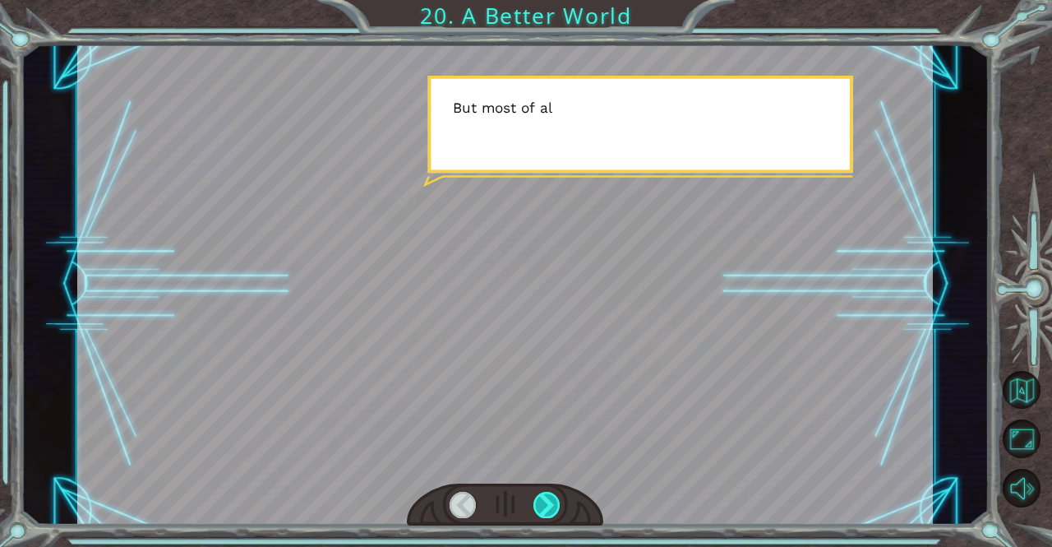
click at [548, 507] on div at bounding box center [547, 505] width 27 height 26
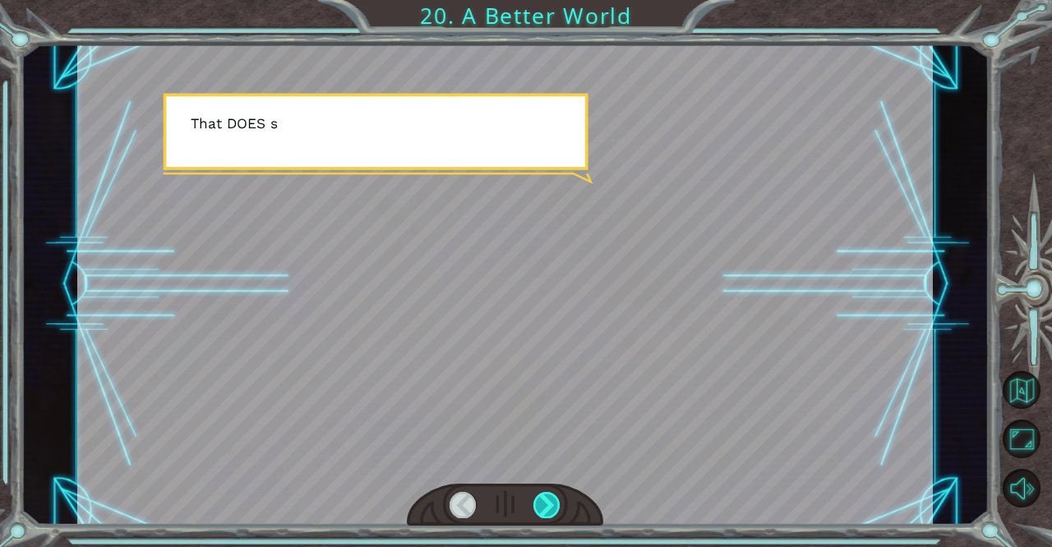
click at [548, 507] on div at bounding box center [547, 505] width 27 height 26
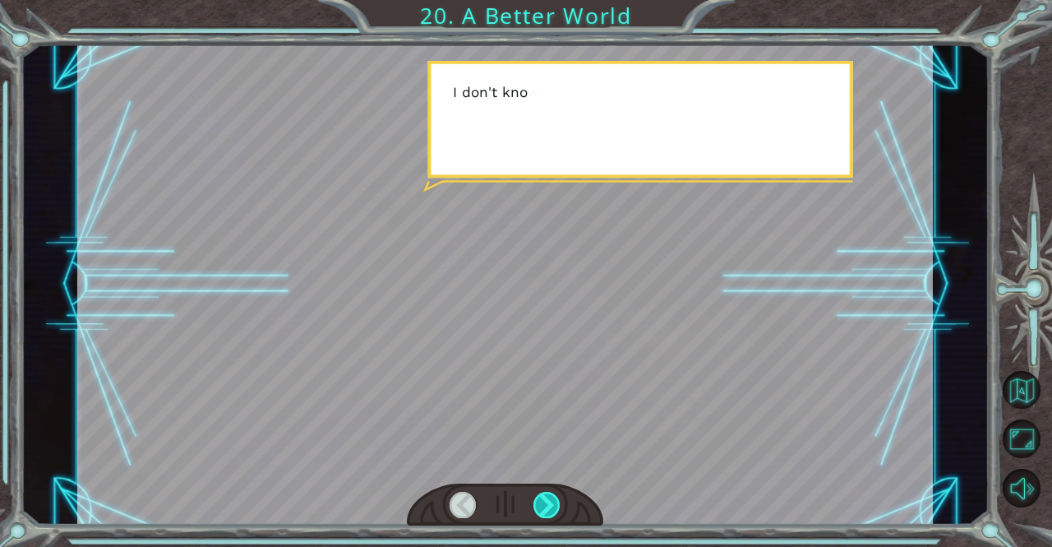
click at [548, 507] on div at bounding box center [547, 505] width 27 height 26
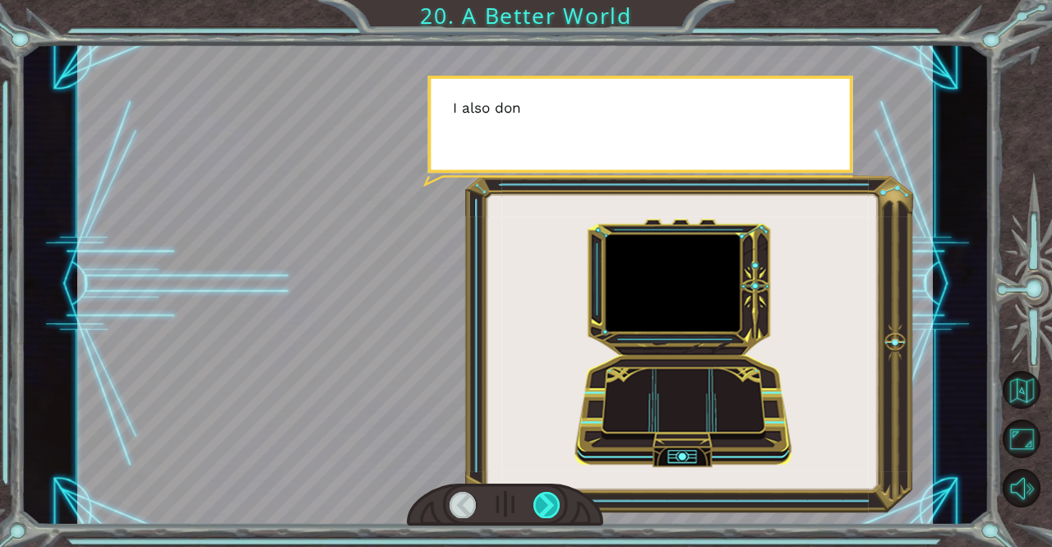
click at [548, 507] on div at bounding box center [547, 505] width 27 height 26
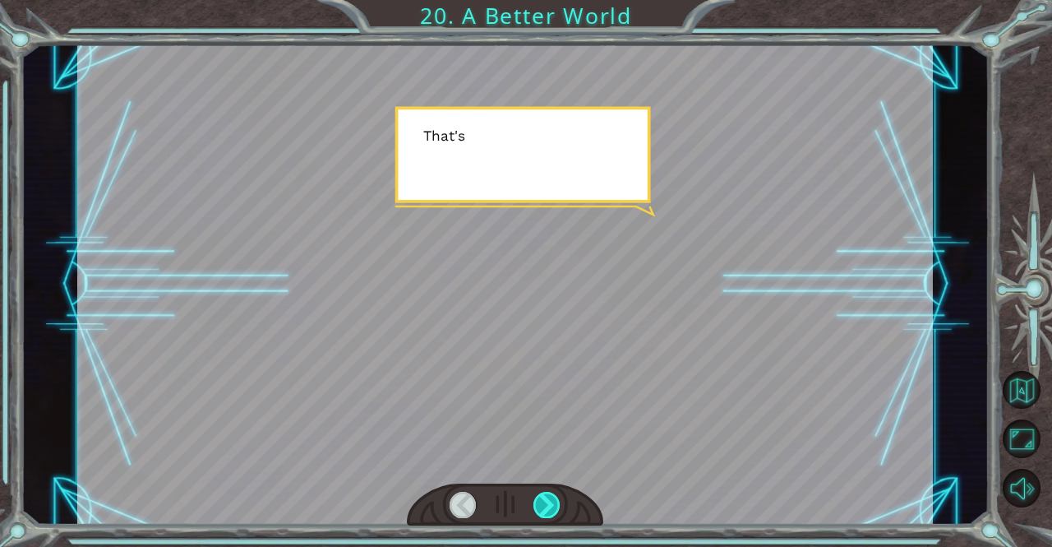
click at [548, 507] on div at bounding box center [547, 505] width 27 height 26
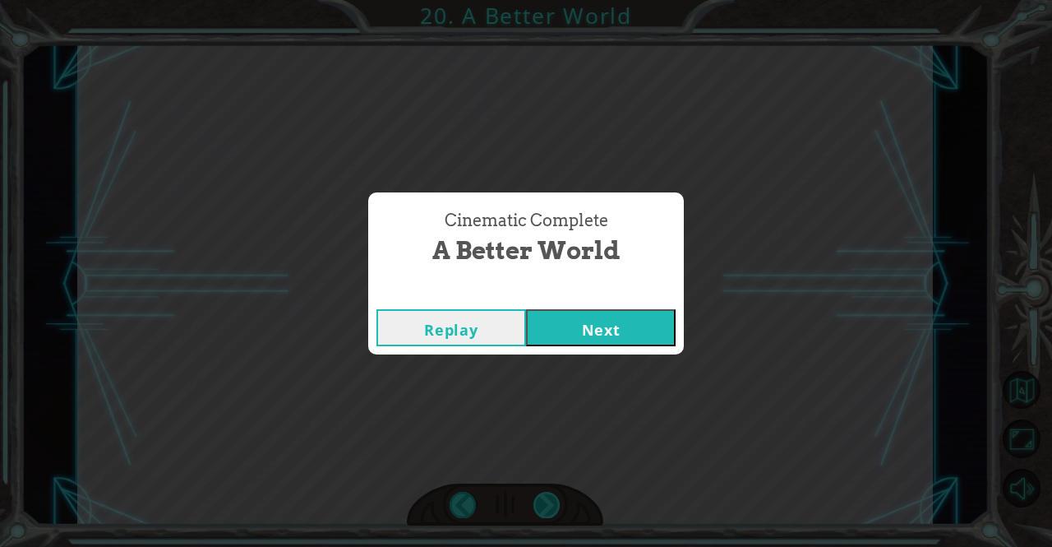
click at [548, 507] on div "Cinematic Complete A Better World Replay Next" at bounding box center [526, 273] width 1052 height 547
click at [653, 325] on button "Next" at bounding box center [601, 327] width 150 height 37
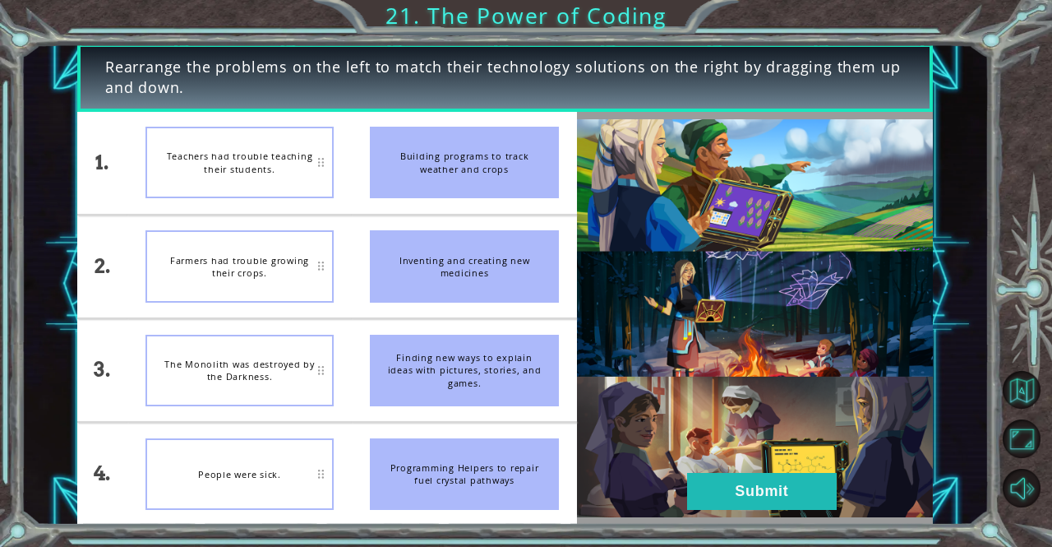
click at [424, 367] on div "Finding new ways to explain ideas with pictures, stories, and games." at bounding box center [464, 371] width 189 height 72
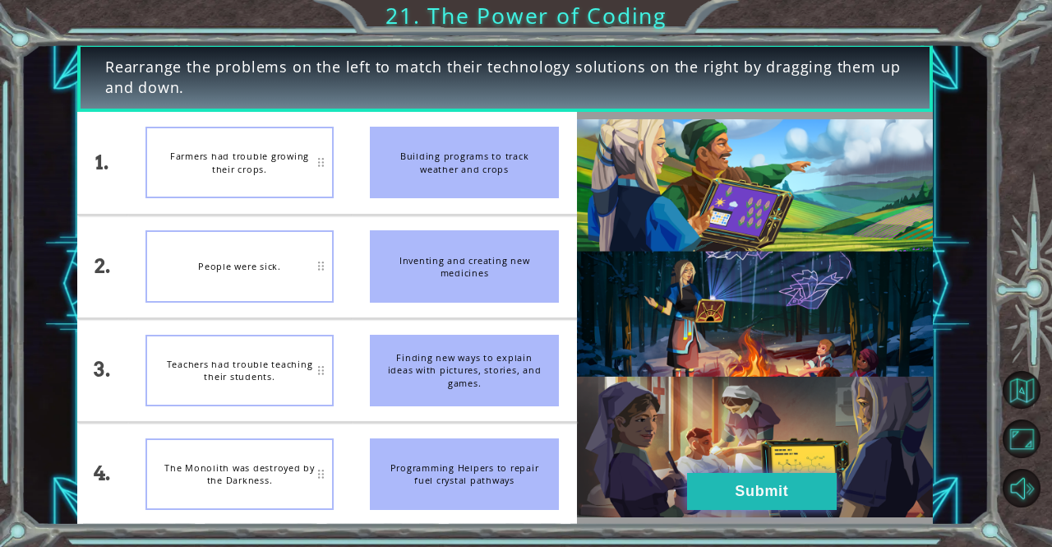
click at [794, 478] on button "Submit" at bounding box center [762, 491] width 150 height 37
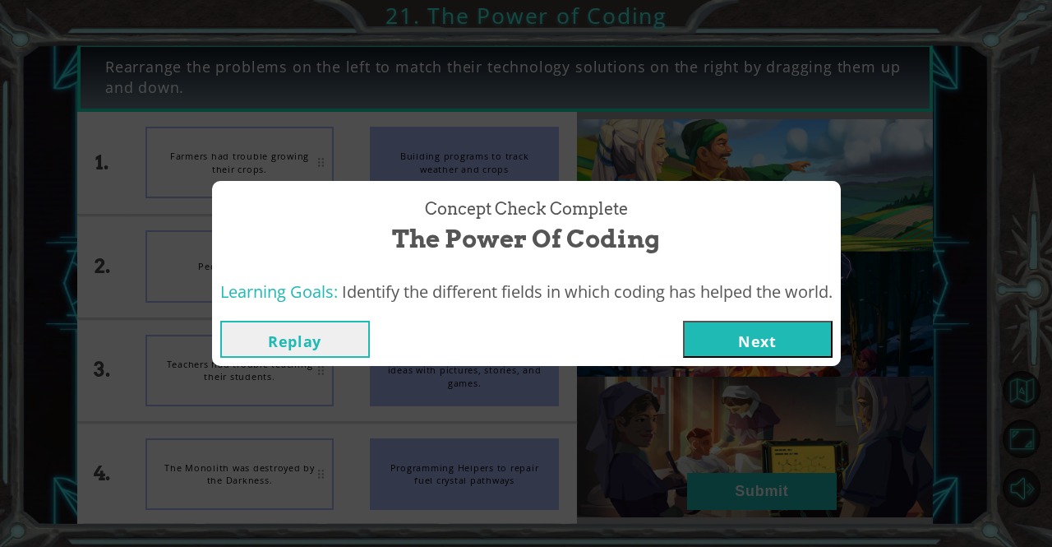
click at [761, 336] on button "Next" at bounding box center [758, 339] width 150 height 37
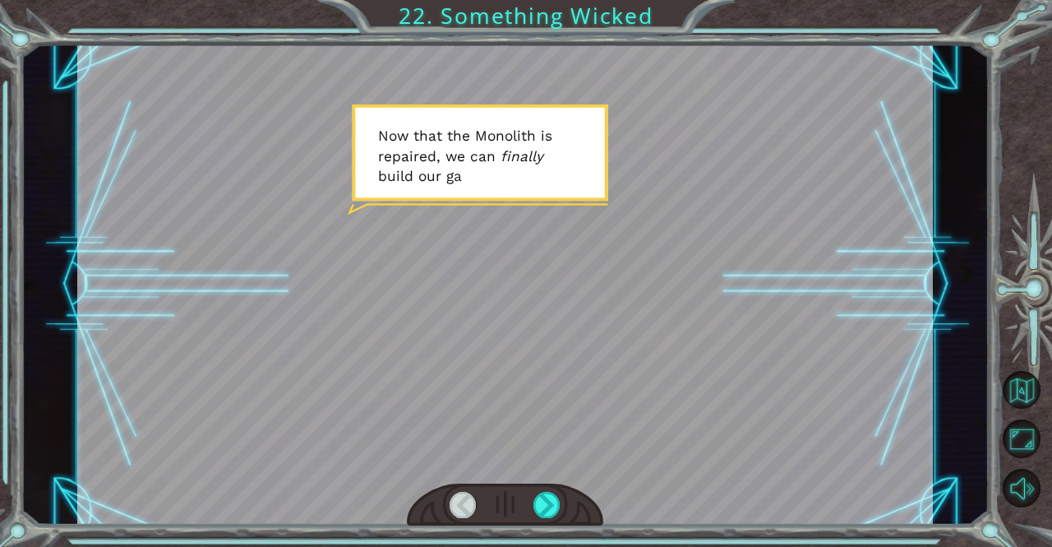
click at [538, 324] on div at bounding box center [505, 285] width 856 height 482
click at [536, 506] on div at bounding box center [547, 505] width 27 height 26
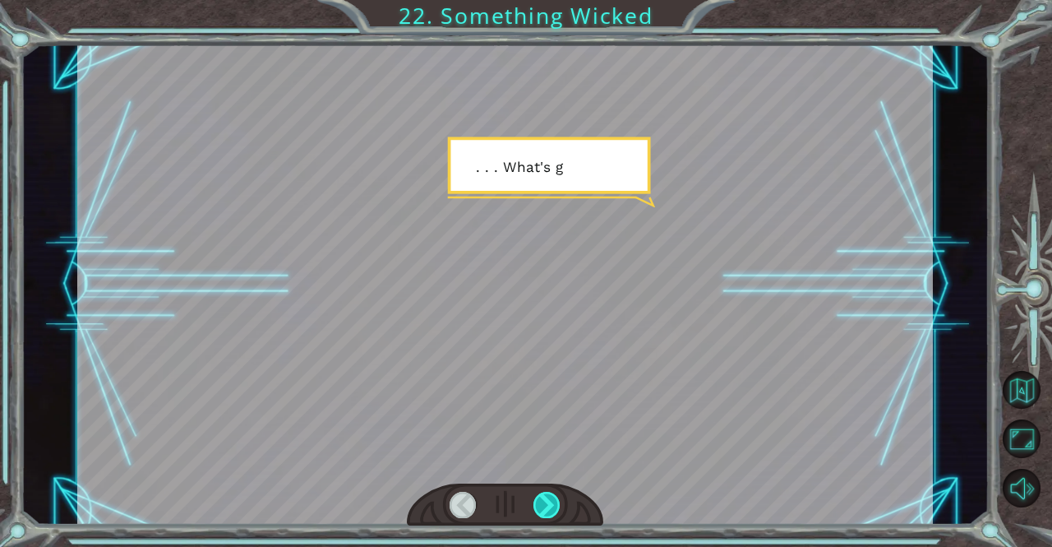
click at [536, 506] on div at bounding box center [547, 505] width 27 height 26
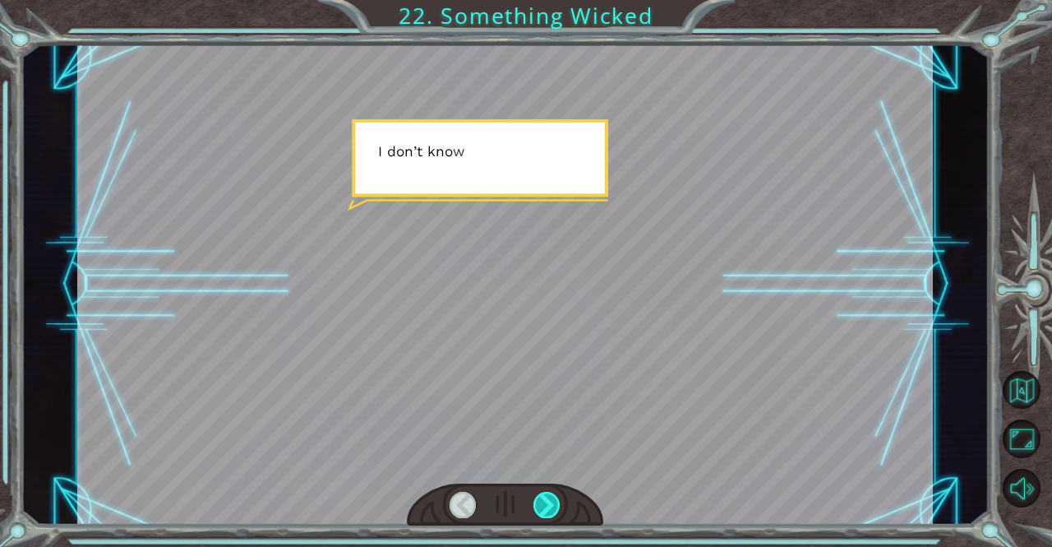
click at [536, 506] on div at bounding box center [547, 505] width 27 height 26
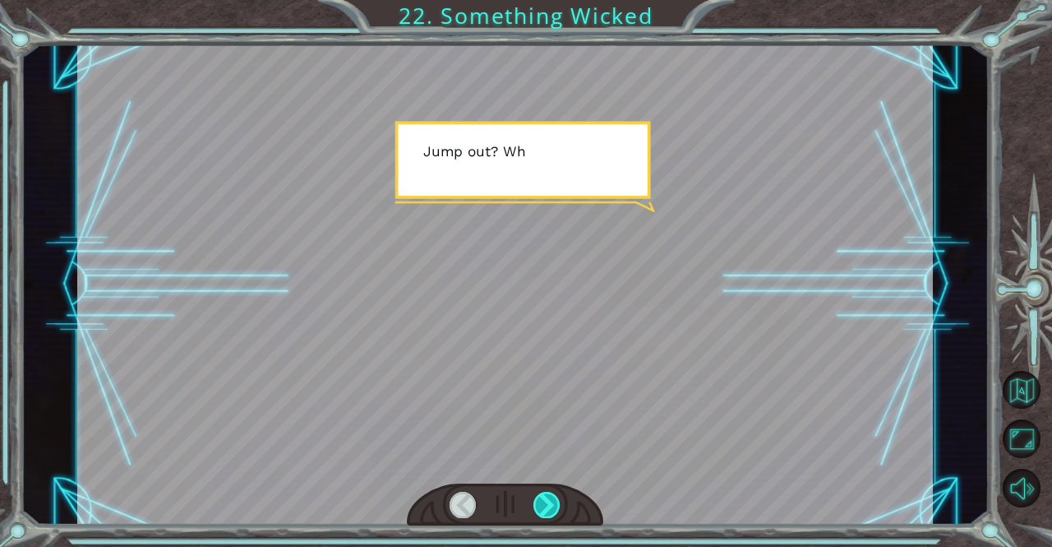
click at [536, 506] on div at bounding box center [547, 505] width 27 height 26
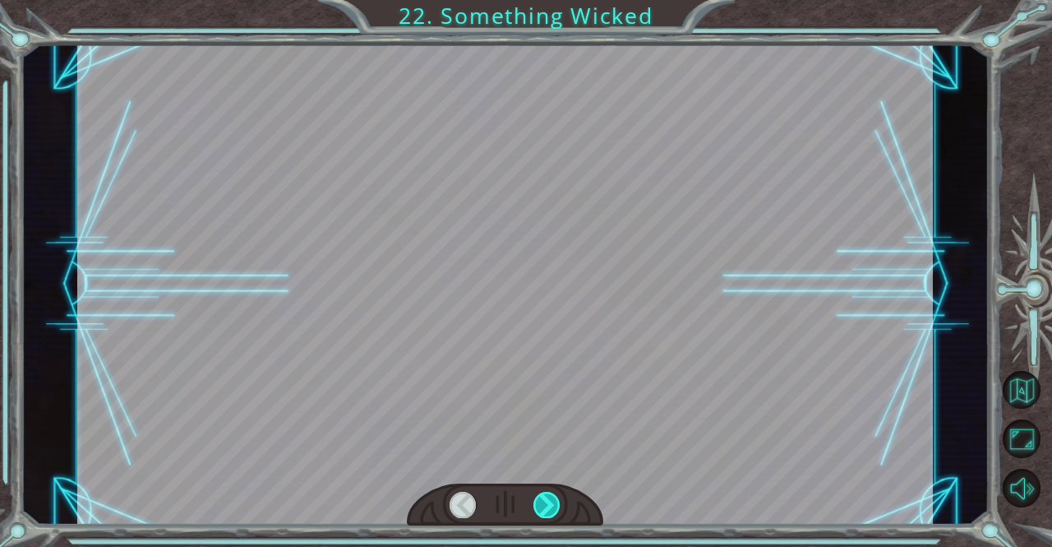
click at [536, 506] on div at bounding box center [547, 505] width 27 height 26
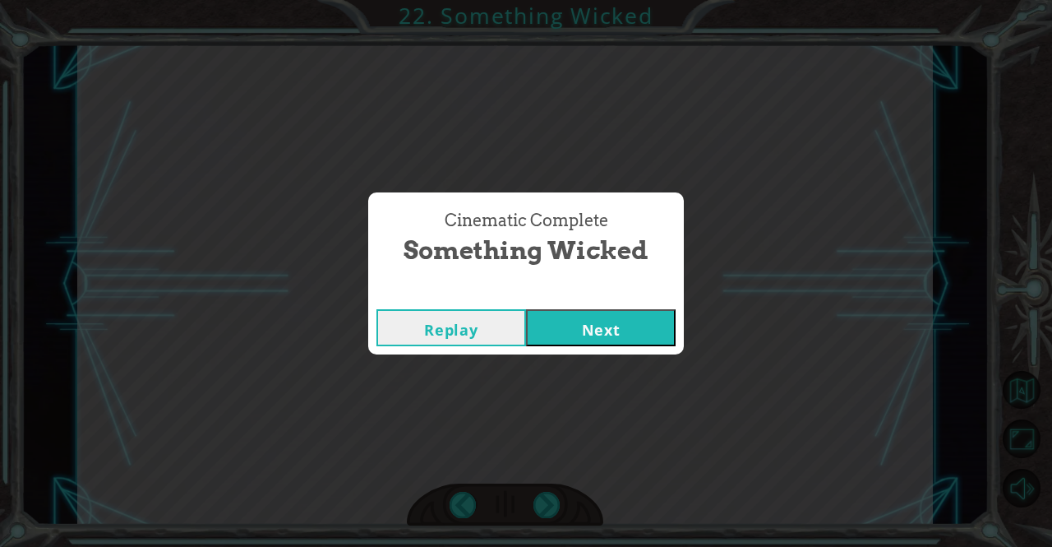
click at [597, 342] on button "Next" at bounding box center [601, 327] width 150 height 37
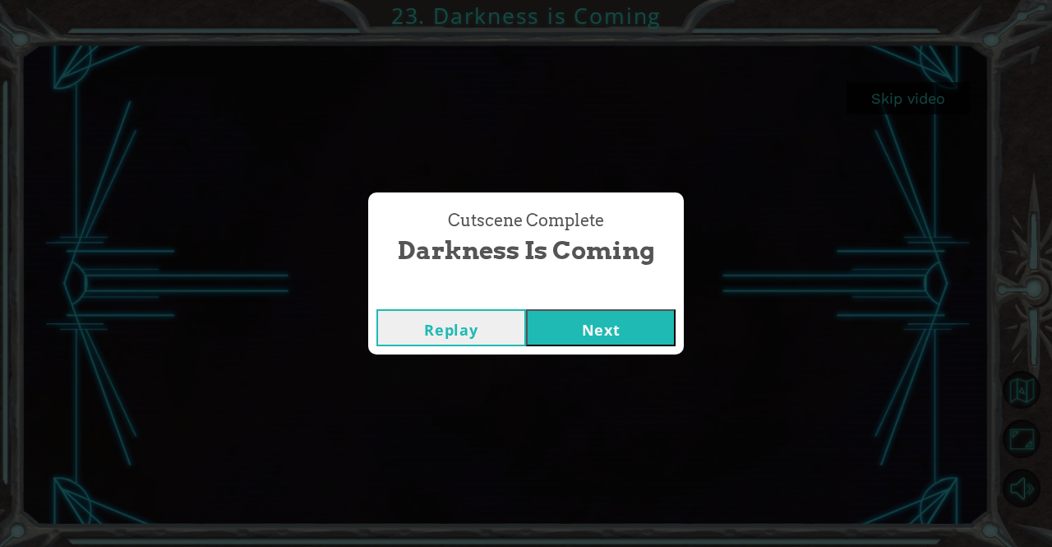
click at [592, 332] on button "Next" at bounding box center [601, 327] width 150 height 37
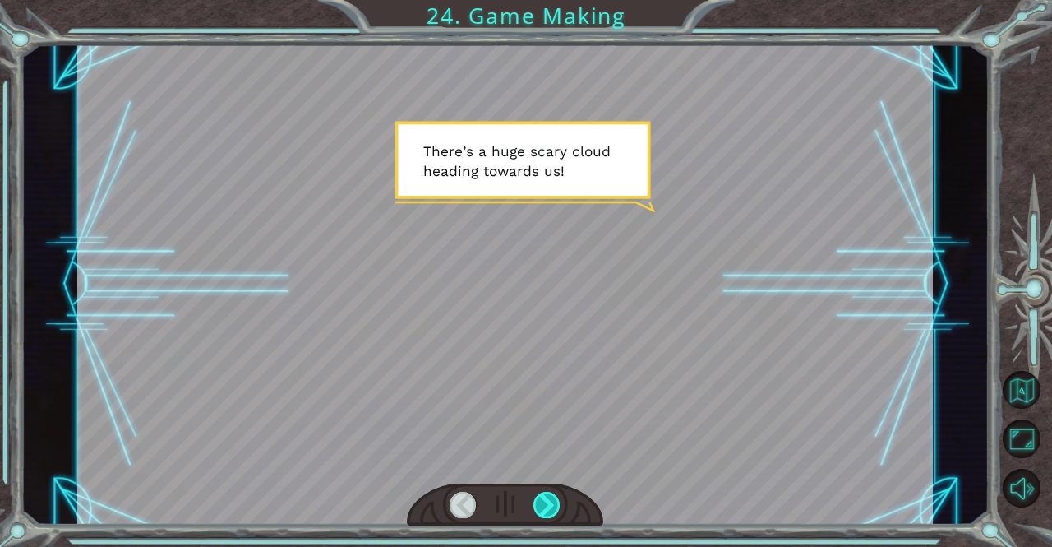
click at [536, 506] on div at bounding box center [547, 505] width 27 height 26
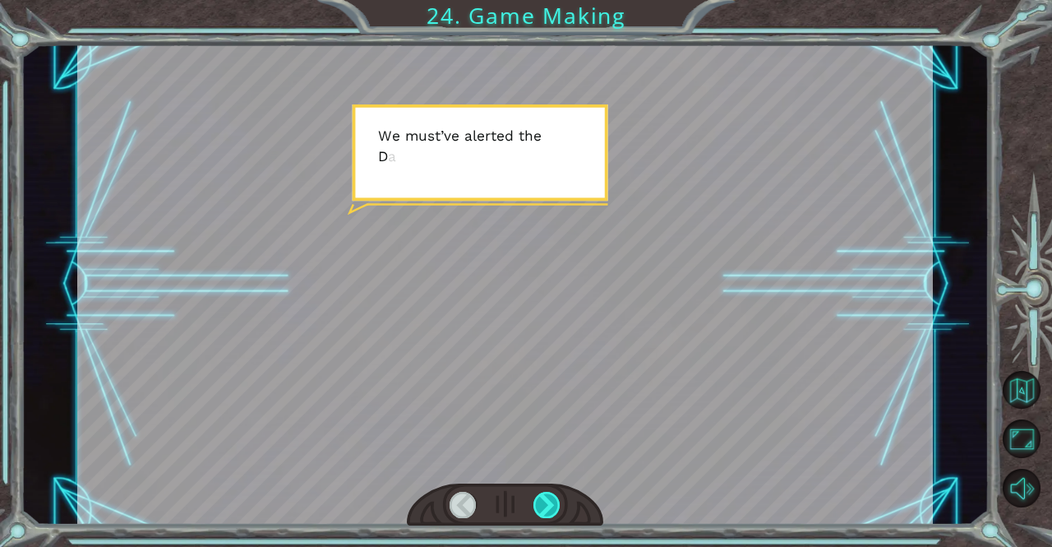
click at [536, 506] on div at bounding box center [547, 505] width 27 height 26
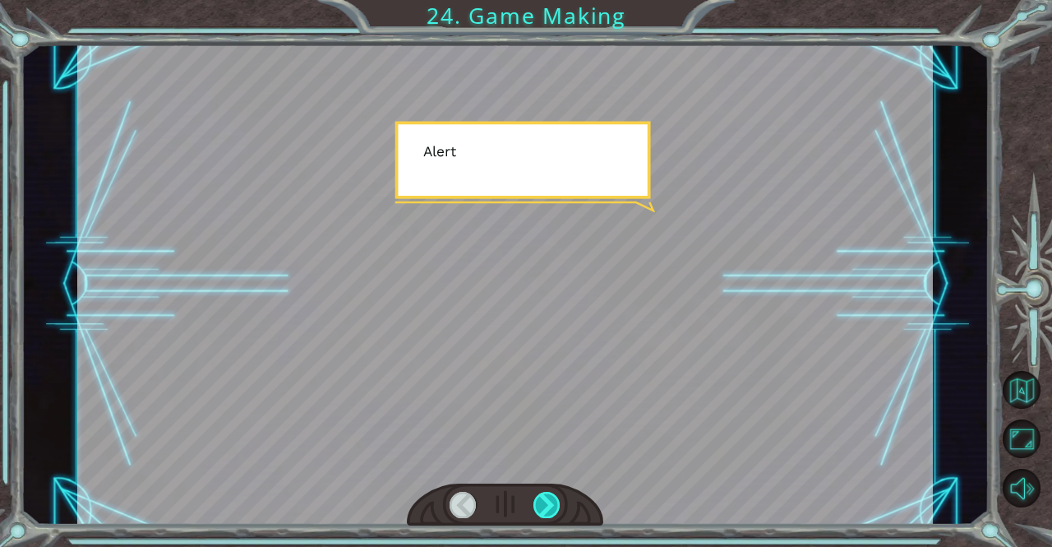
click at [536, 506] on div at bounding box center [547, 505] width 27 height 26
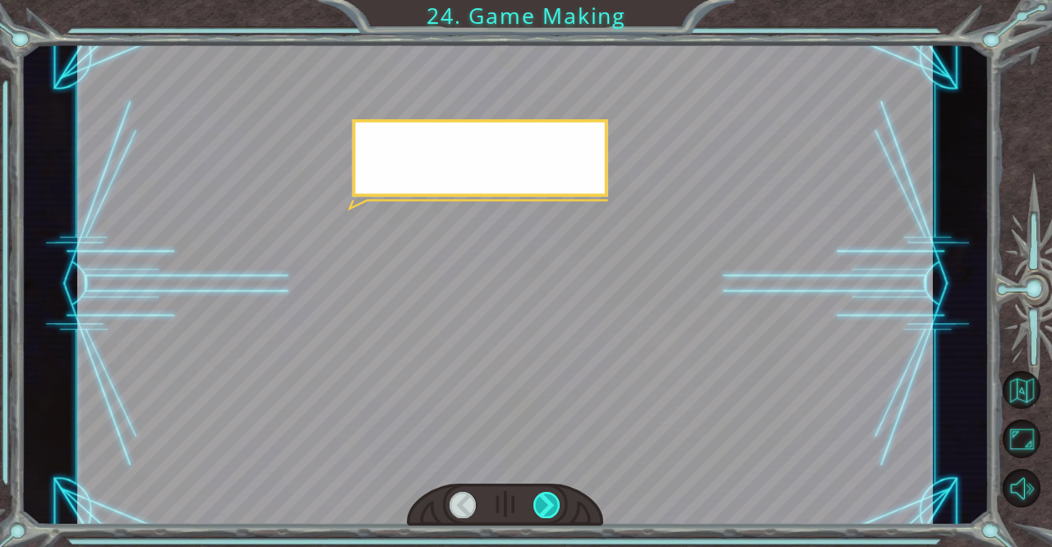
click at [536, 506] on div at bounding box center [547, 505] width 27 height 26
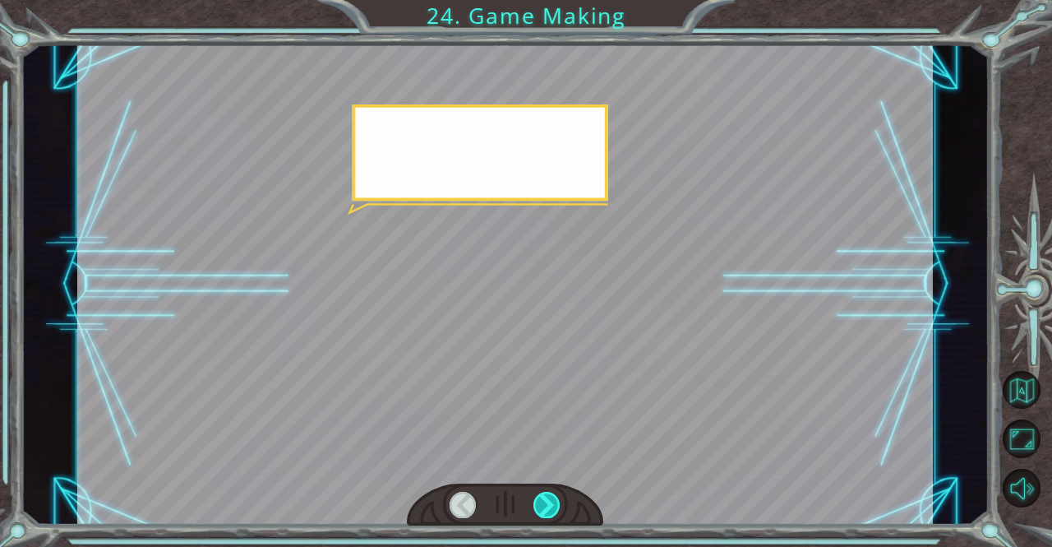
click at [536, 506] on div at bounding box center [547, 505] width 27 height 26
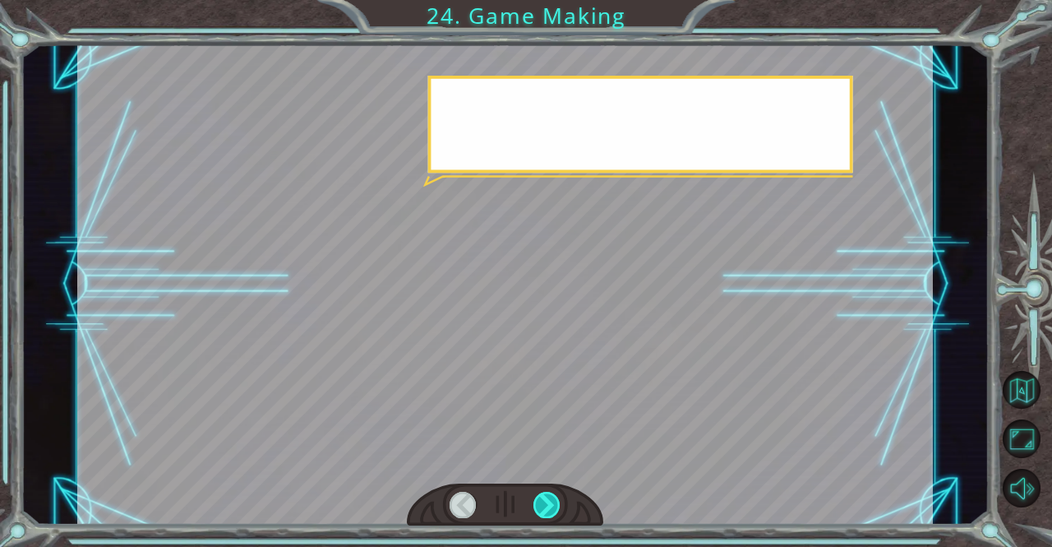
click at [536, 506] on div at bounding box center [547, 505] width 27 height 26
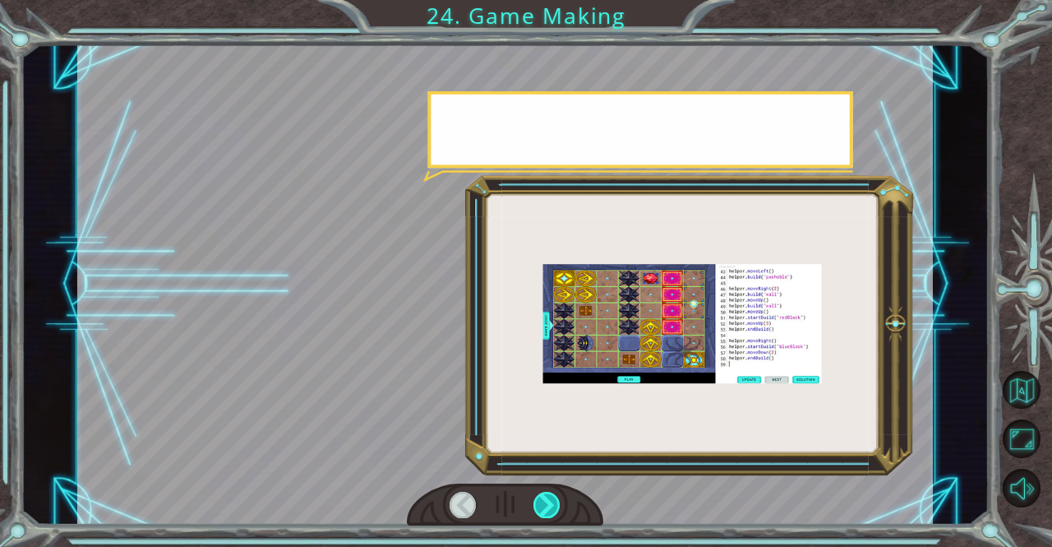
click at [536, 506] on div at bounding box center [547, 505] width 27 height 26
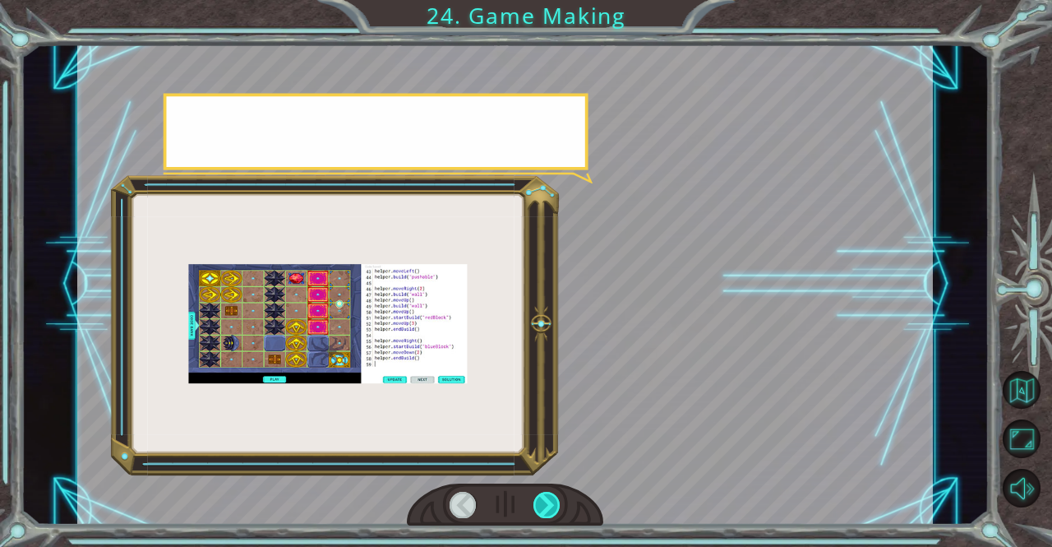
click at [536, 506] on div at bounding box center [547, 505] width 27 height 26
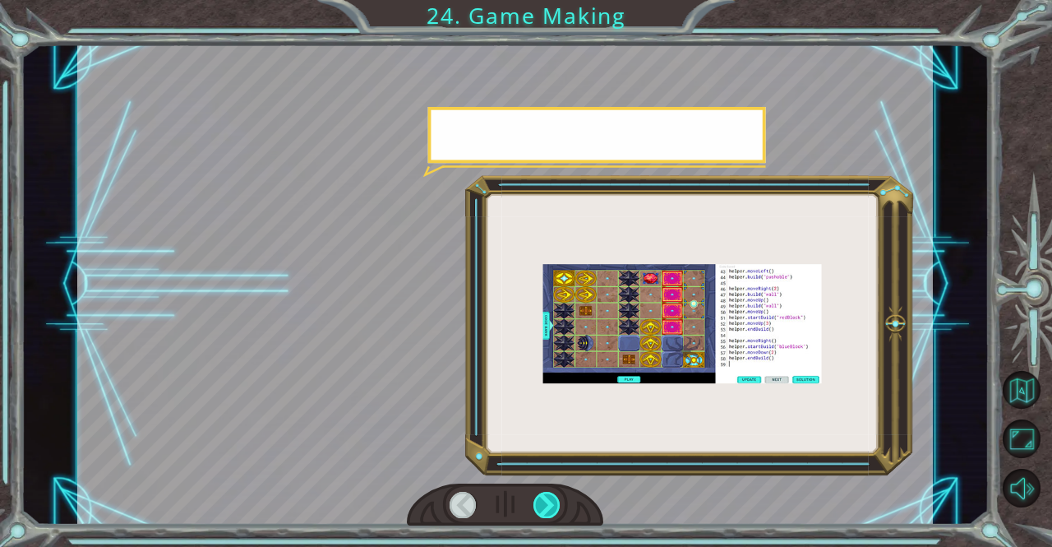
click at [536, 506] on div at bounding box center [547, 505] width 27 height 26
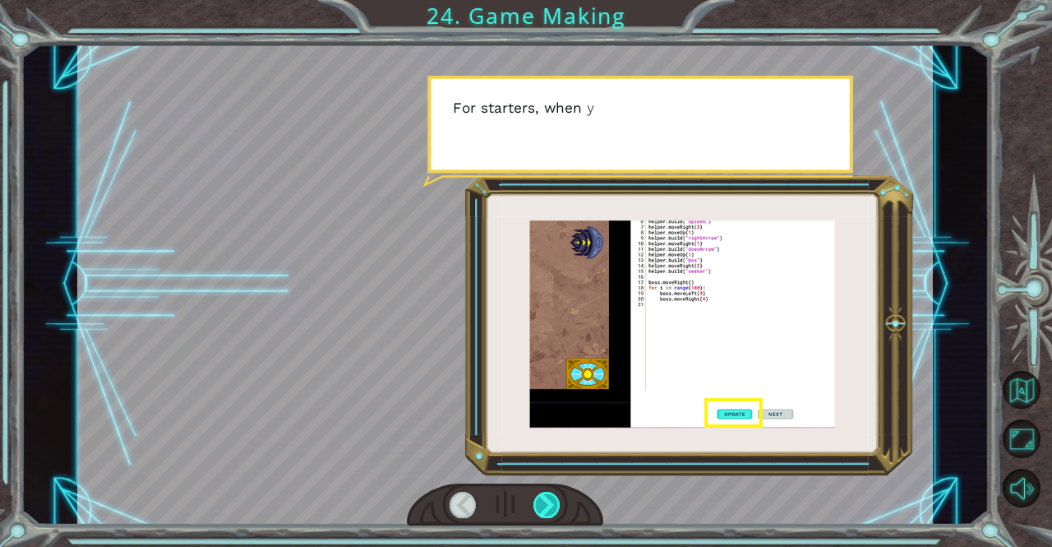
click at [536, 506] on div at bounding box center [547, 505] width 27 height 26
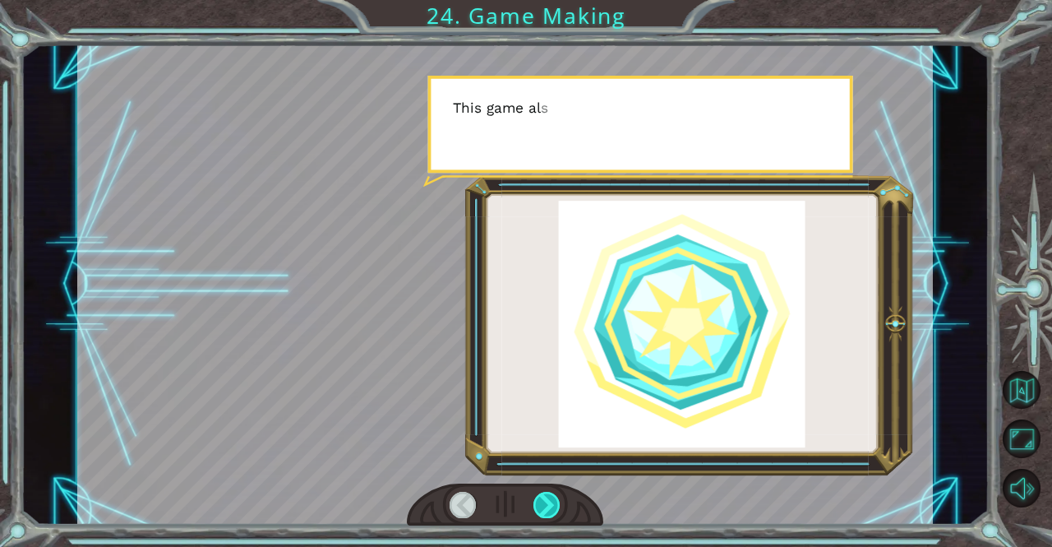
click at [536, 506] on div at bounding box center [547, 505] width 27 height 26
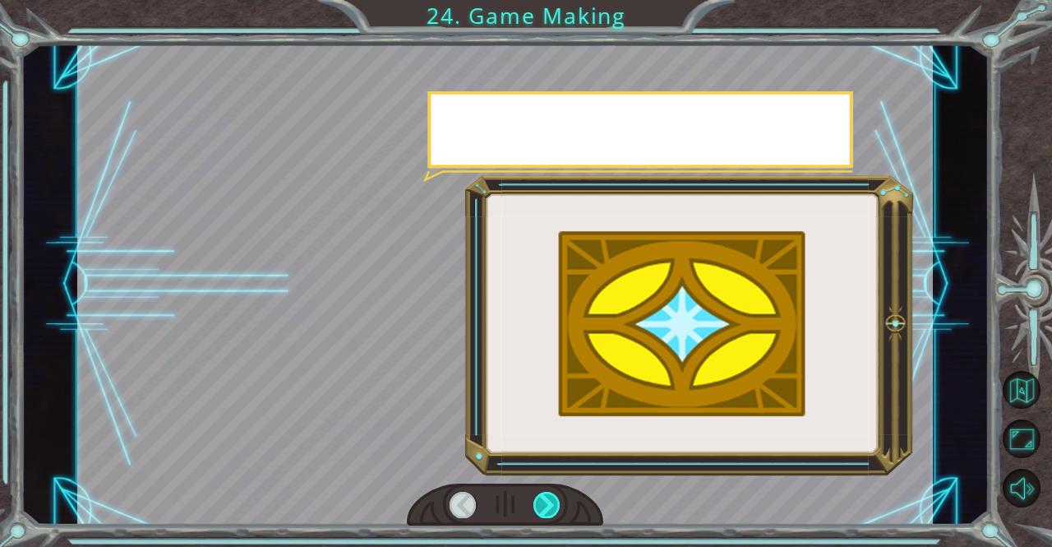
click at [536, 506] on div at bounding box center [547, 505] width 27 height 26
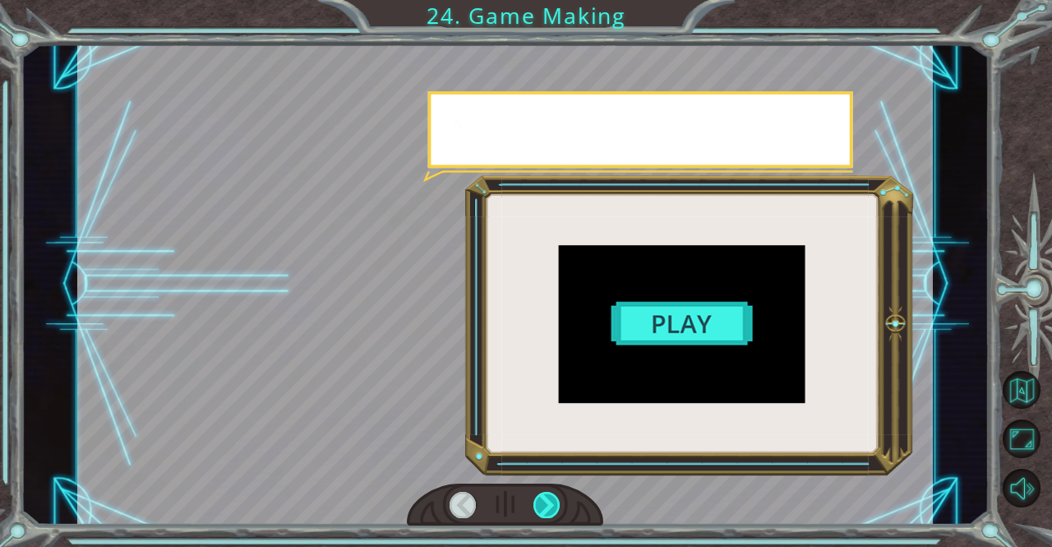
click at [536, 506] on div at bounding box center [547, 505] width 27 height 26
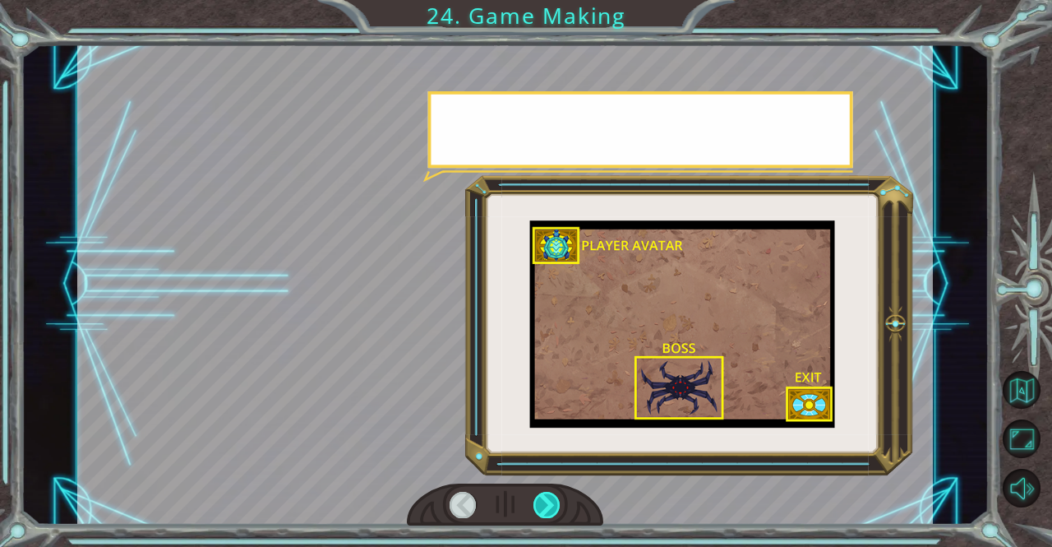
click at [536, 506] on div at bounding box center [547, 505] width 27 height 26
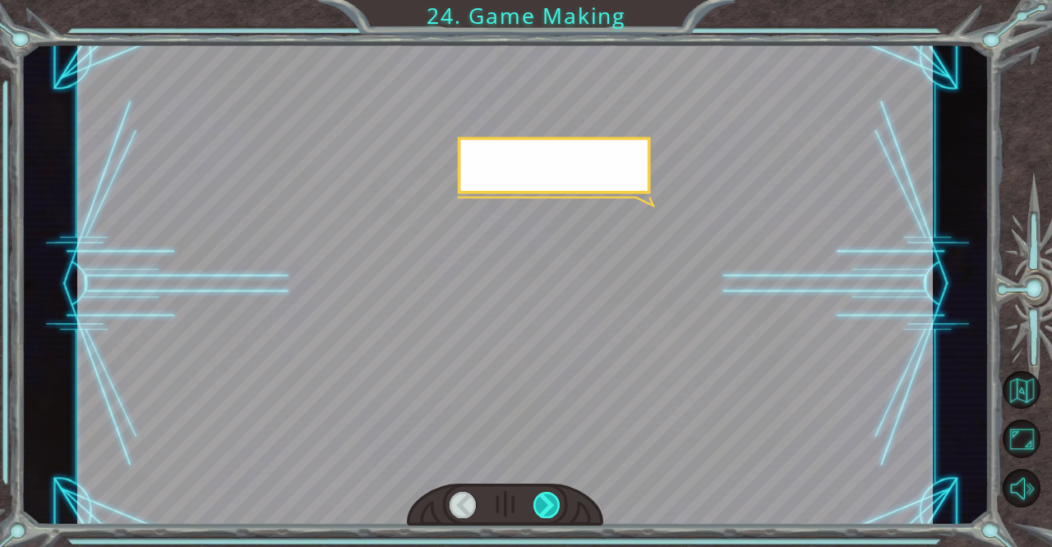
click at [536, 506] on div at bounding box center [547, 505] width 27 height 26
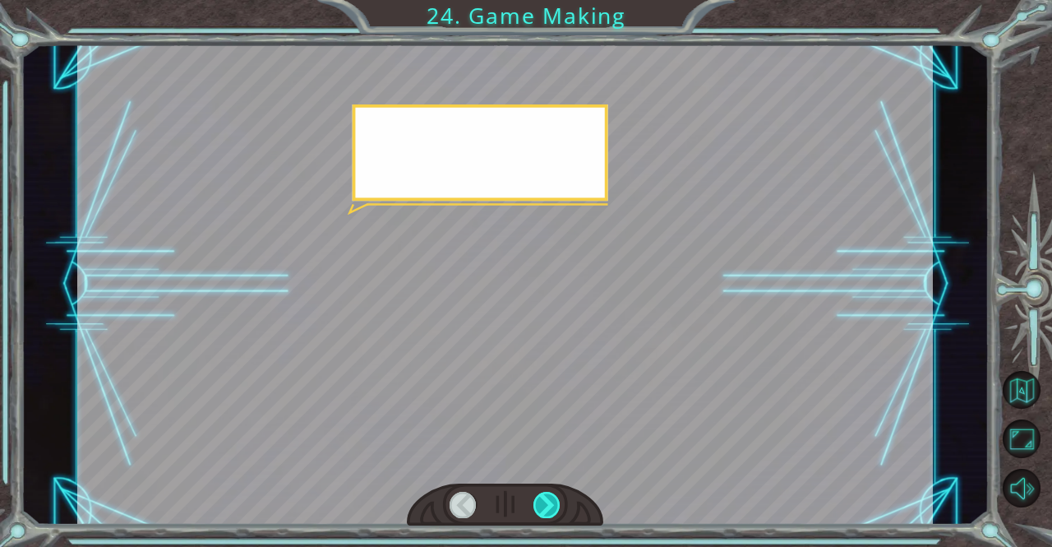
click at [536, 506] on div at bounding box center [547, 505] width 27 height 26
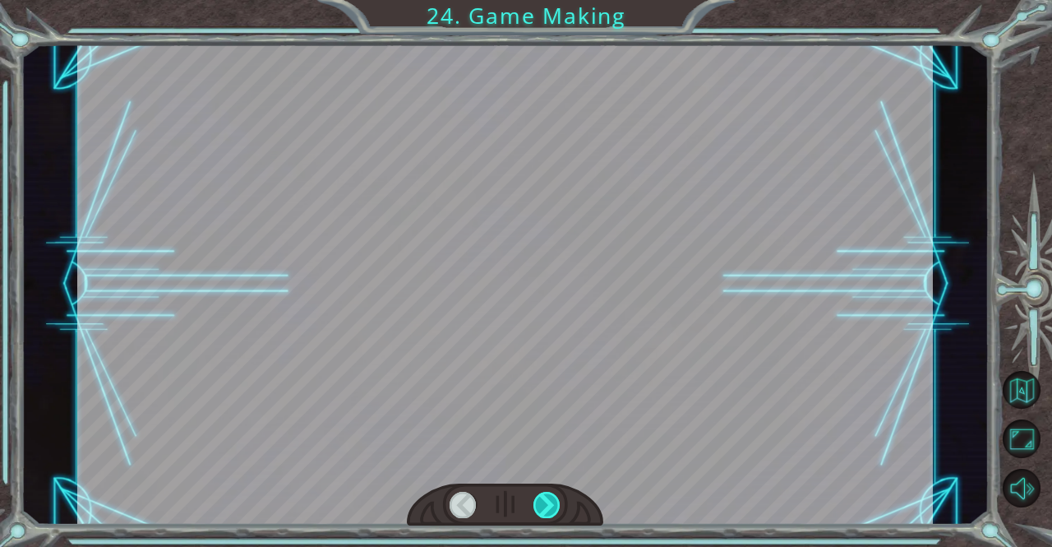
click at [536, 506] on div at bounding box center [547, 505] width 27 height 26
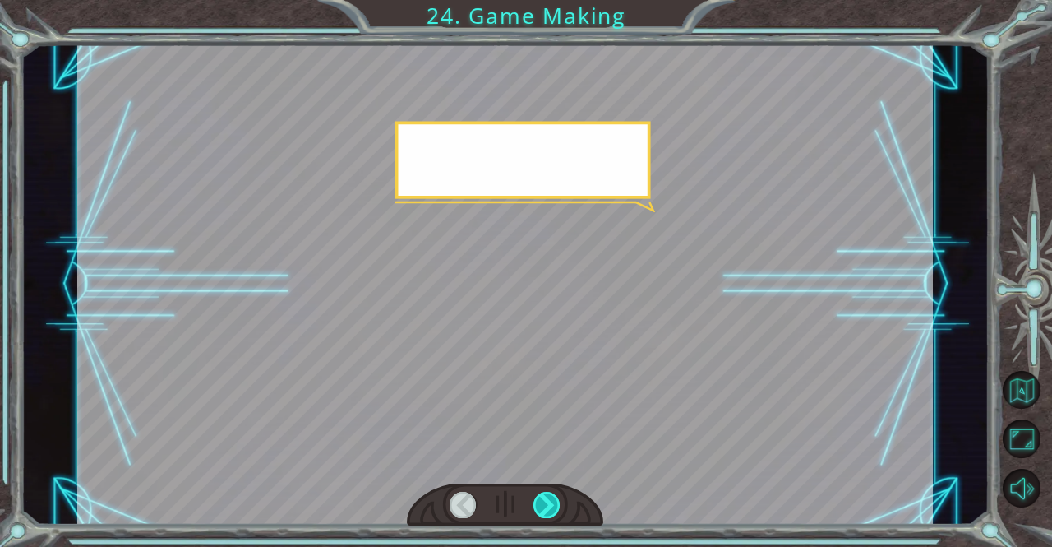
click at [536, 506] on div at bounding box center [547, 505] width 27 height 26
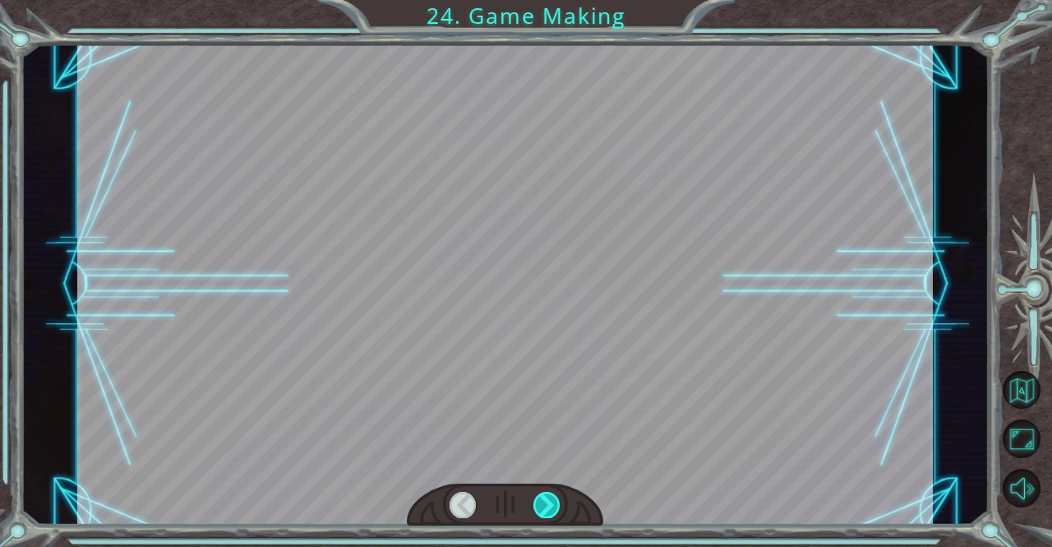
click at [536, 506] on div at bounding box center [547, 505] width 27 height 26
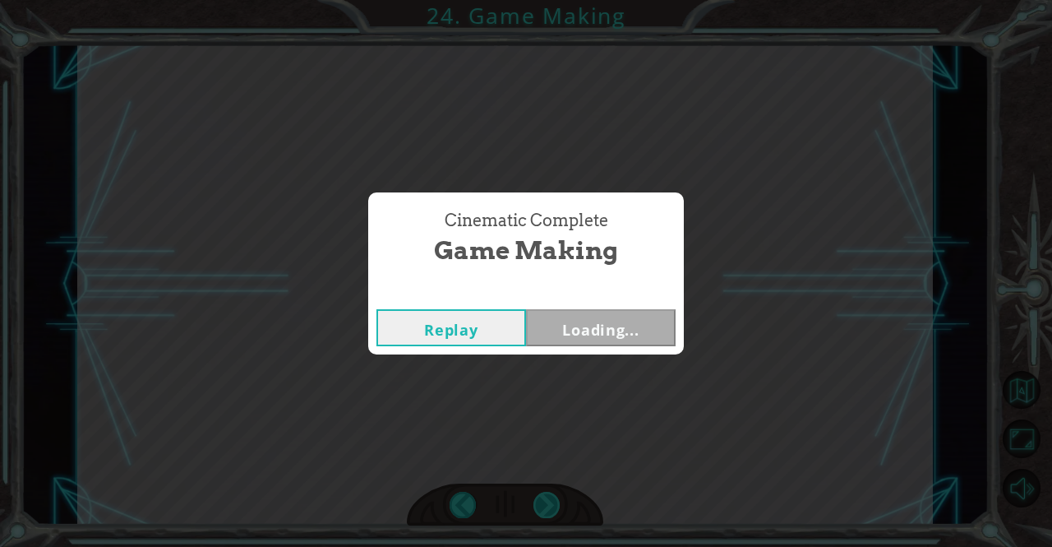
click at [536, 0] on div "T h e r e ’ s a h u g e s c a r y c l o u d h e a d i n g t o w a r d s u s ! W…" at bounding box center [526, 0] width 1052 height 0
click at [606, 336] on button "Next" at bounding box center [601, 327] width 150 height 37
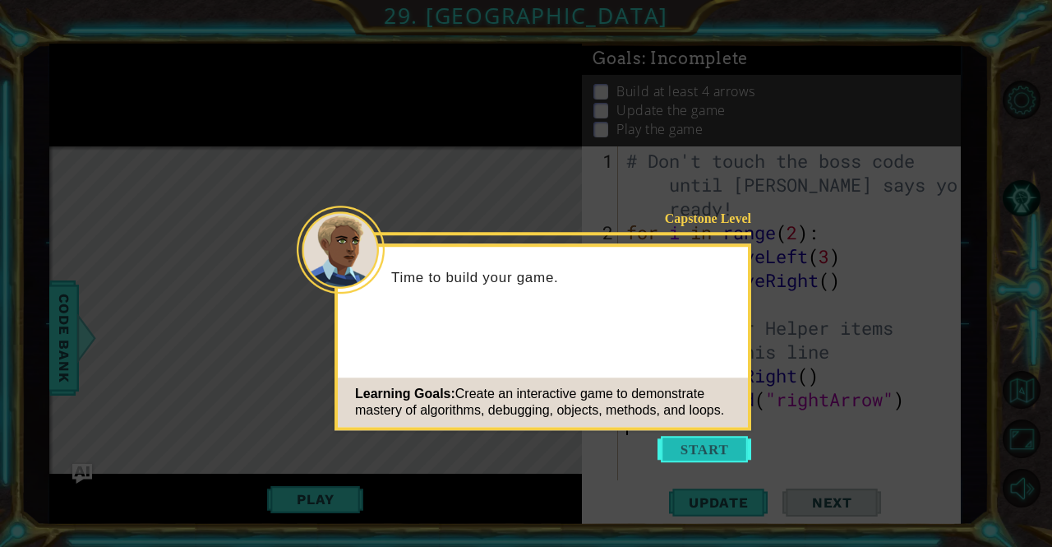
click at [707, 442] on button "Start" at bounding box center [705, 449] width 94 height 26
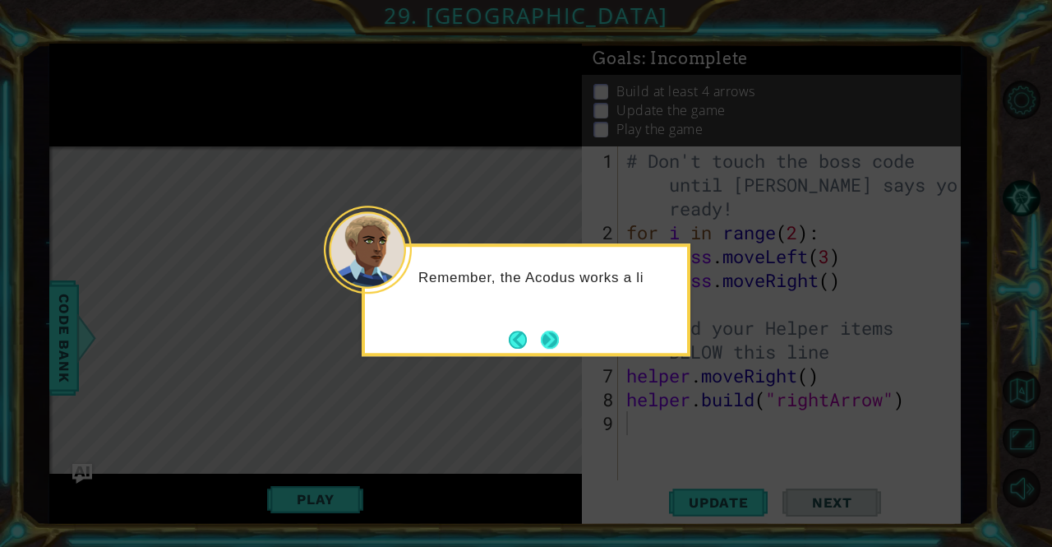
click at [548, 331] on button "Next" at bounding box center [550, 340] width 18 height 18
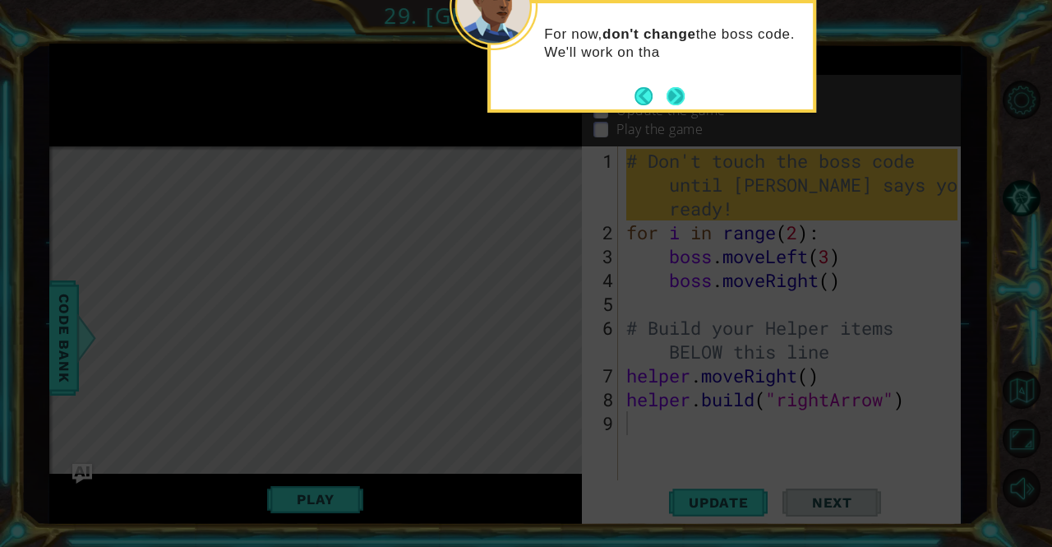
click at [668, 93] on button "Next" at bounding box center [676, 96] width 18 height 18
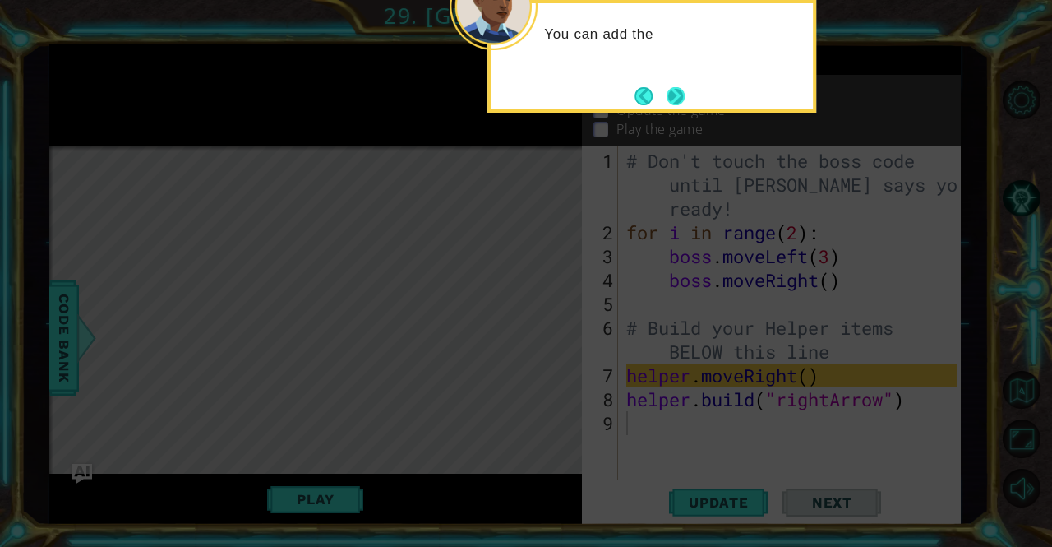
click at [668, 93] on button "Next" at bounding box center [676, 95] width 19 height 19
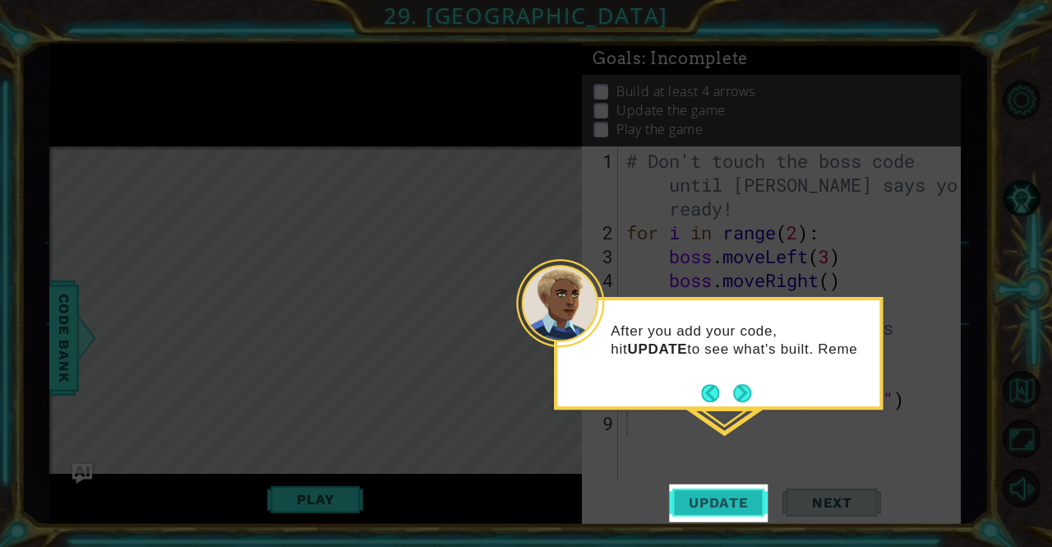
click at [697, 509] on span "Update" at bounding box center [719, 502] width 93 height 16
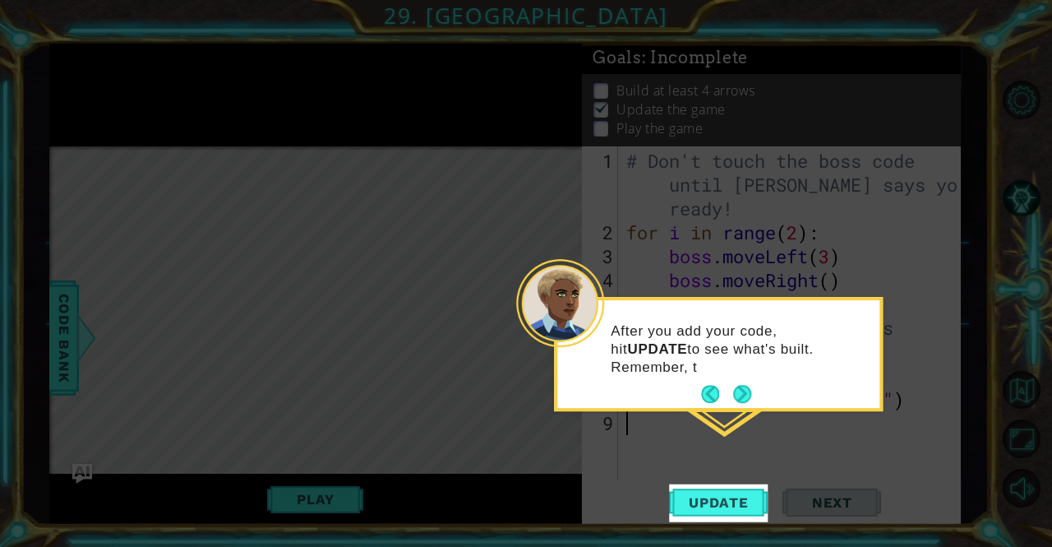
scroll to position [11, 0]
click at [743, 391] on button "Next" at bounding box center [742, 395] width 18 height 18
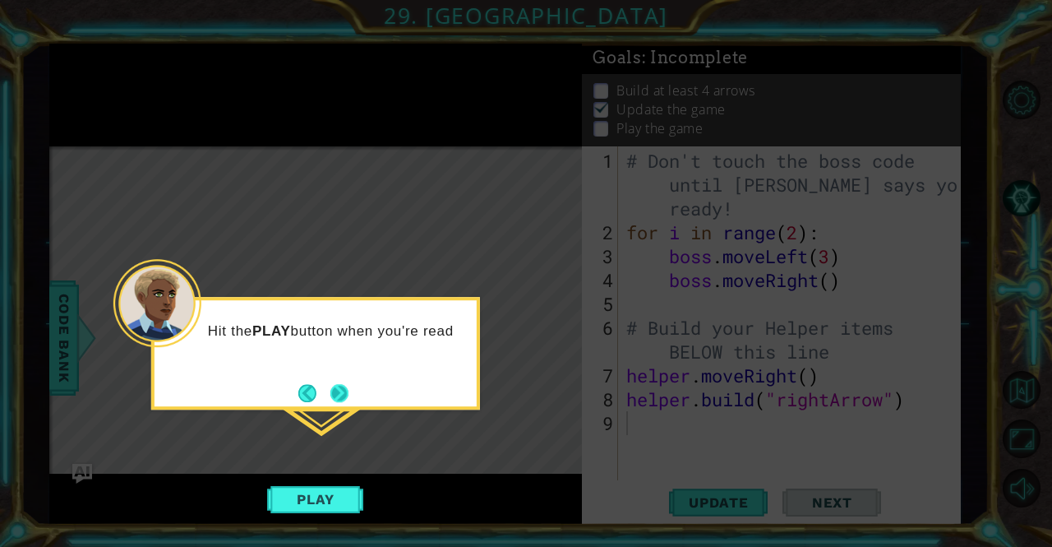
click at [331, 384] on button "Next" at bounding box center [340, 393] width 18 height 18
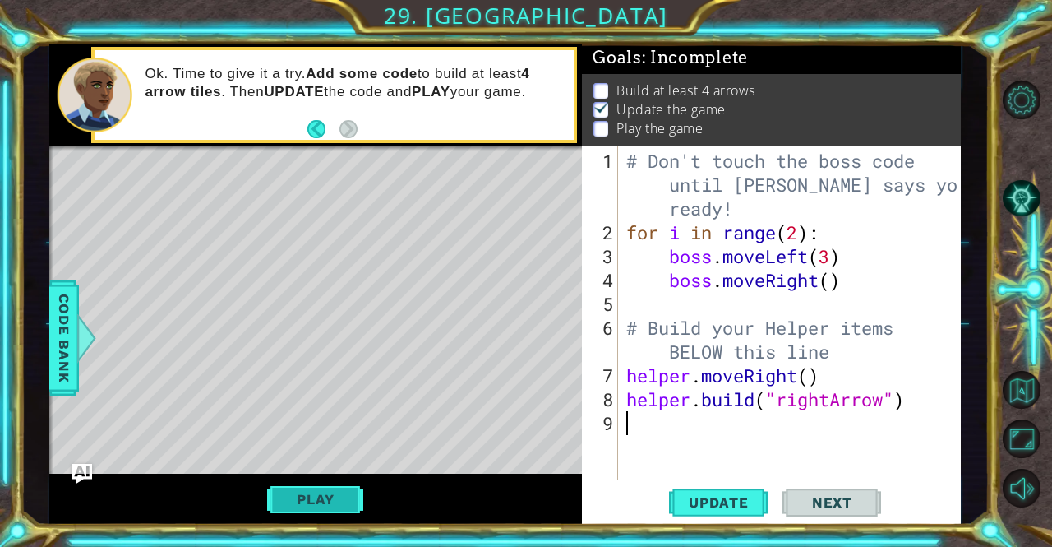
click at [342, 489] on button "Play" at bounding box center [315, 498] width 96 height 31
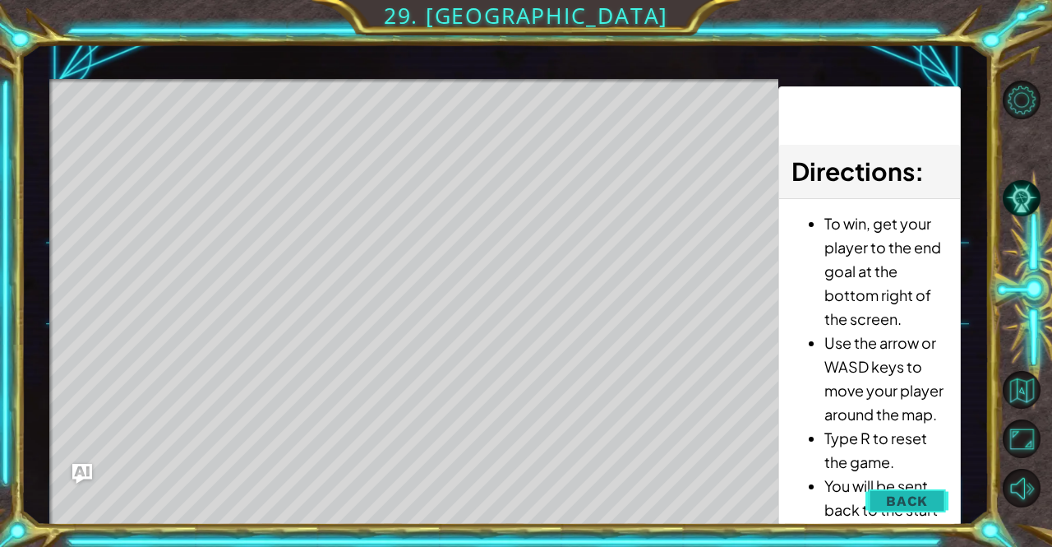
click at [925, 509] on button "Back" at bounding box center [907, 500] width 83 height 33
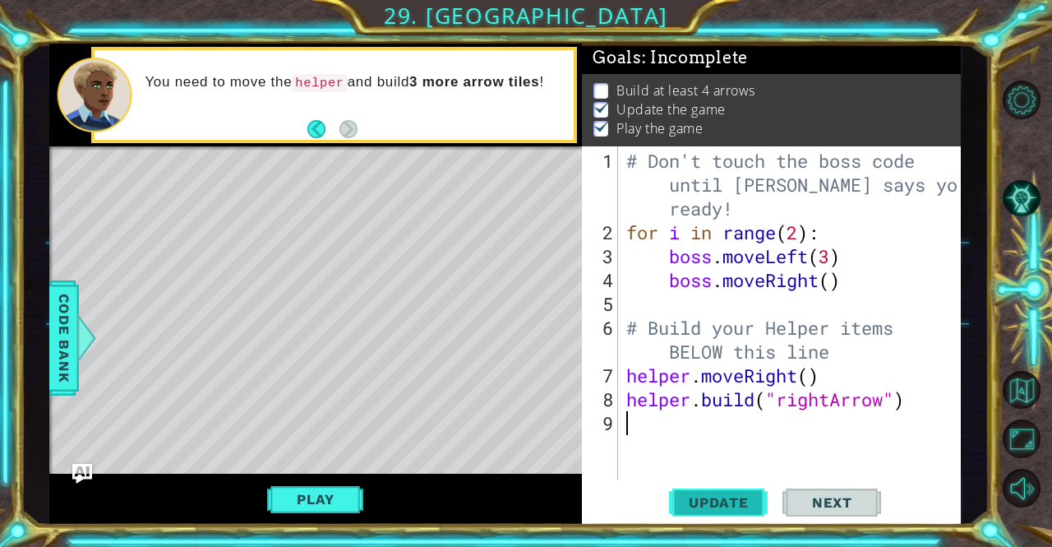
type textarea "h"
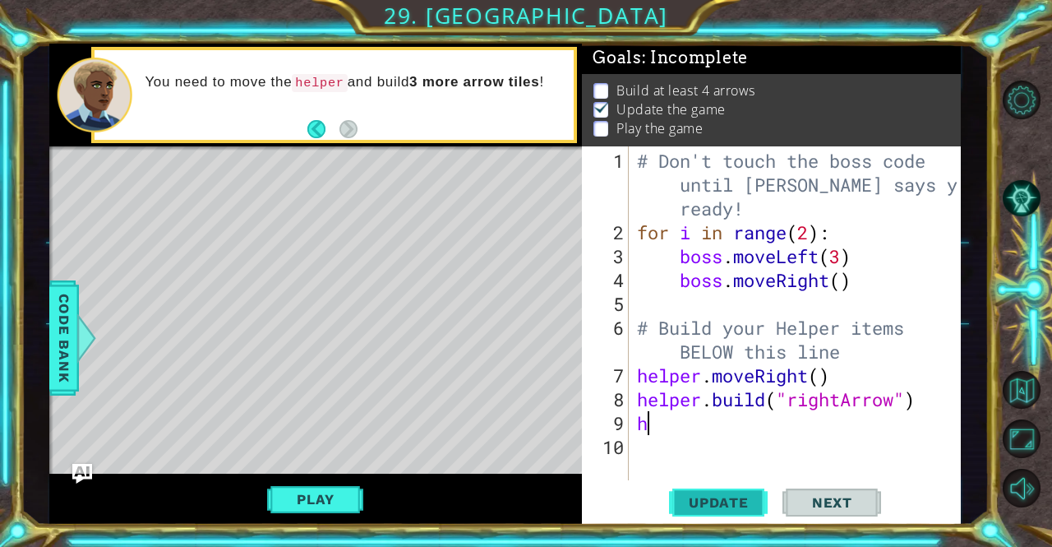
type textarea "he"
drag, startPoint x: 824, startPoint y: 421, endPoint x: 840, endPoint y: 430, distance: 18.8
click at [840, 430] on div "# Don't touch the boss code until [PERSON_NAME] says you're ready! for i in ran…" at bounding box center [800, 363] width 332 height 429
click at [840, 430] on div "# Don't touch the boss code until [PERSON_NAME] says you're ready! for i in ran…" at bounding box center [796, 313] width 324 height 334
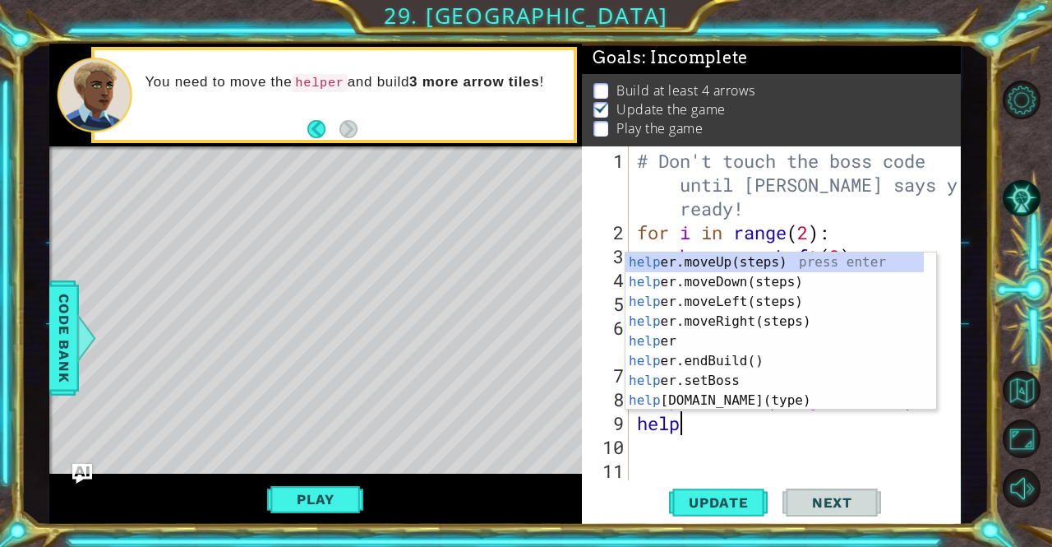
type textarea "h"
type textarea "[DOMAIN_NAME]("rightArrow")"
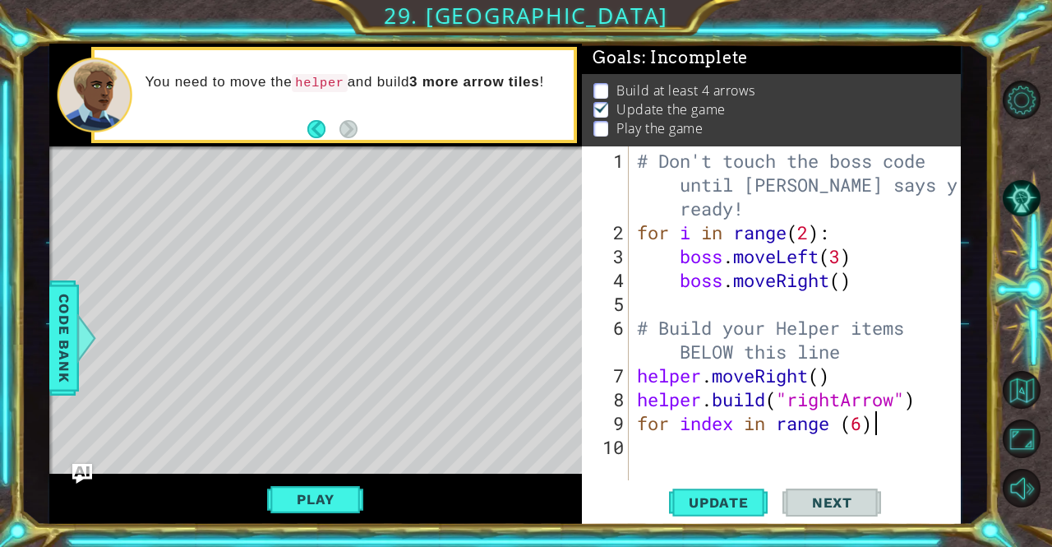
scroll to position [0, 10]
drag, startPoint x: 636, startPoint y: 423, endPoint x: 867, endPoint y: 427, distance: 231.9
click at [867, 427] on div "# Don't touch the boss code until [PERSON_NAME] says you're ready! for i in ran…" at bounding box center [800, 363] width 332 height 429
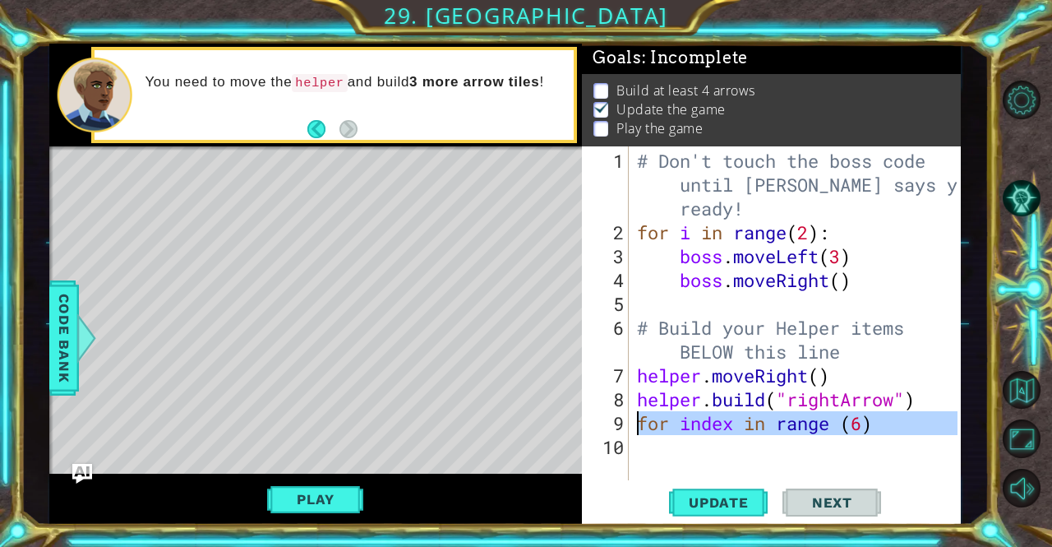
drag, startPoint x: 636, startPoint y: 453, endPoint x: 633, endPoint y: 427, distance: 26.5
click at [634, 427] on div "# Don't touch the boss code until [PERSON_NAME] says you're ready! for i in ran…" at bounding box center [800, 363] width 332 height 429
type textarea "for index in range (6)"
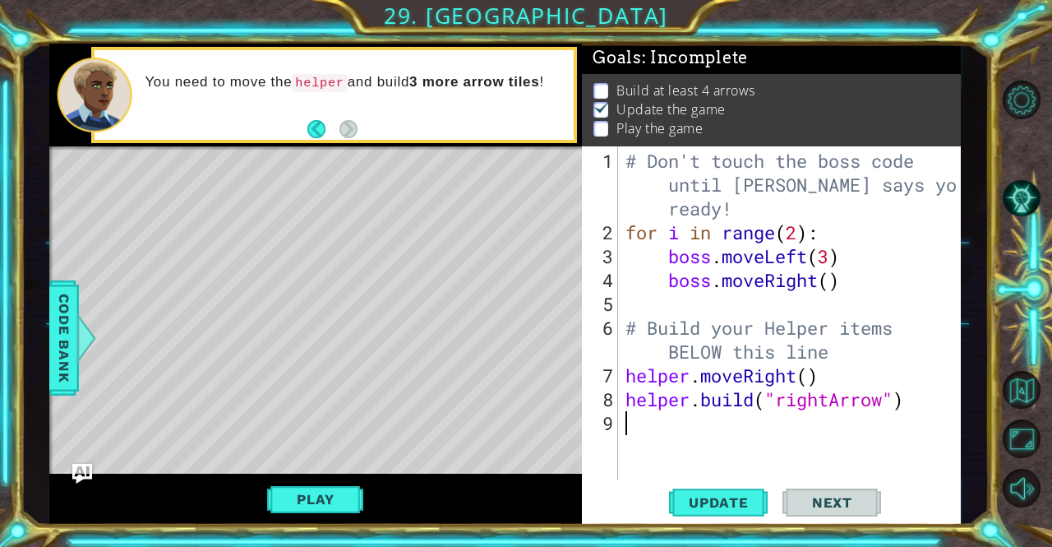
scroll to position [0, 0]
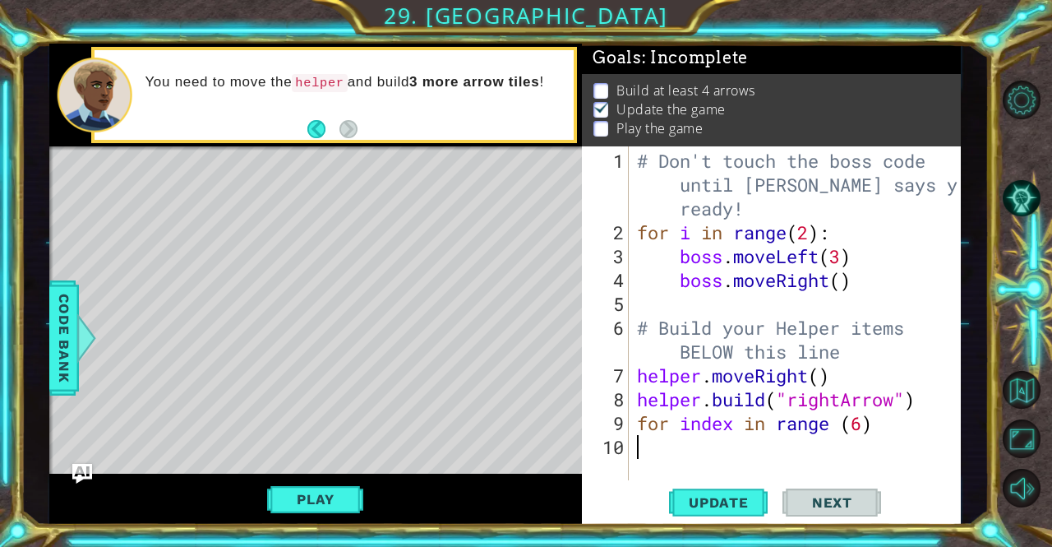
click at [886, 427] on div "# Don't touch the boss code until [PERSON_NAME] says you're ready! for i in ran…" at bounding box center [800, 363] width 332 height 429
type textarea "f"
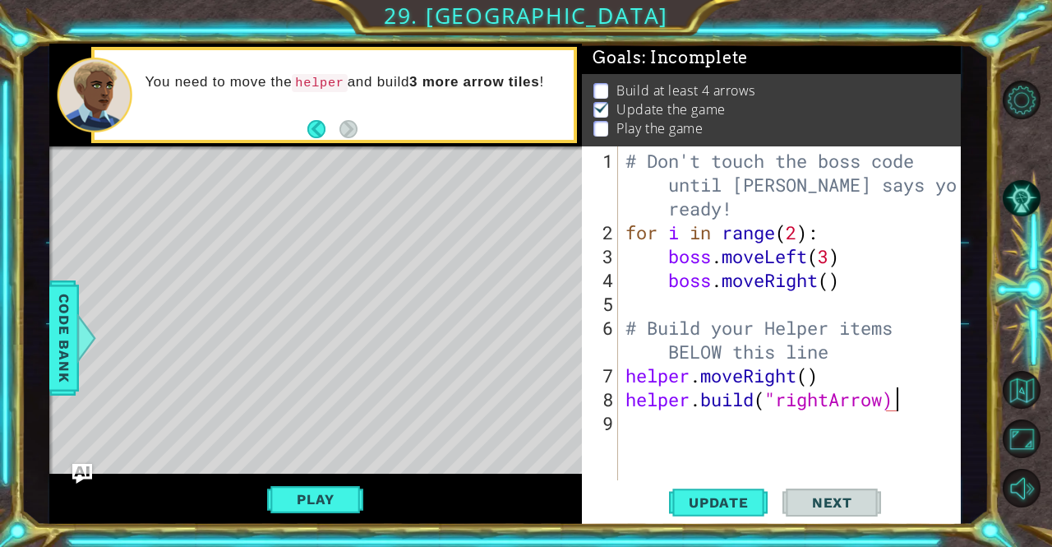
scroll to position [0, 11]
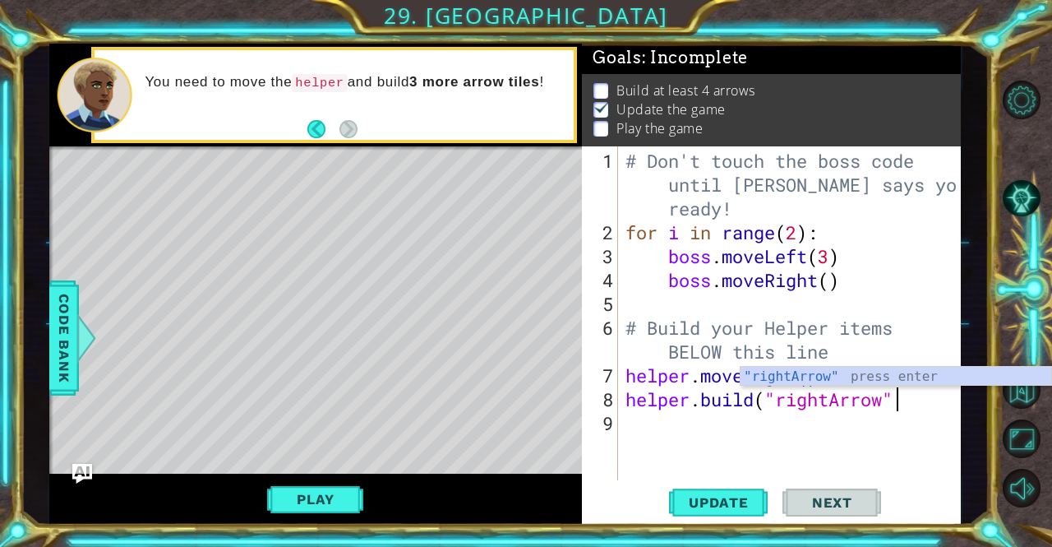
type textarea "[DOMAIN_NAME]("rightArrow")"
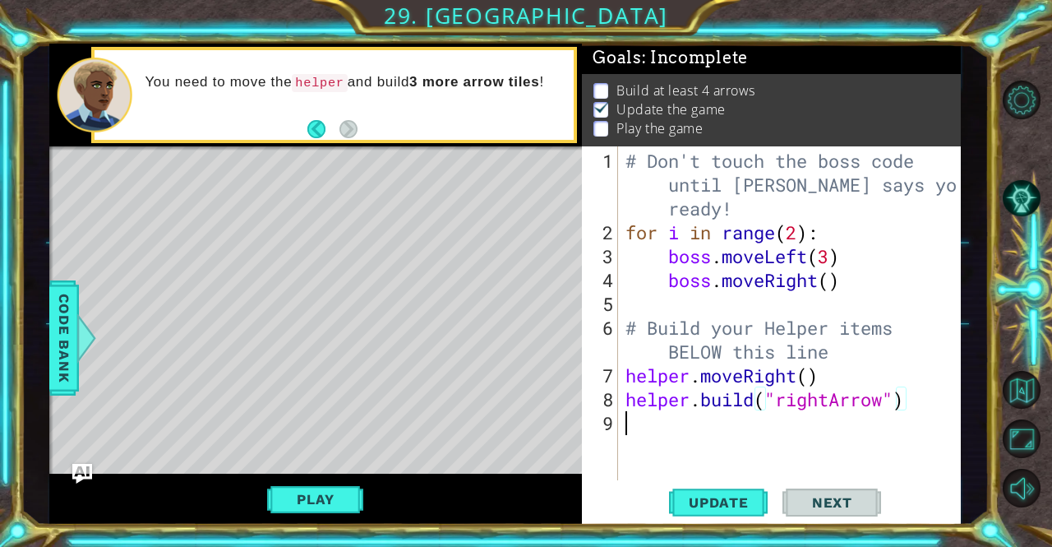
click at [800, 423] on div "# Don't touch the boss code until [PERSON_NAME] says you're ready! for i in ran…" at bounding box center [793, 363] width 343 height 429
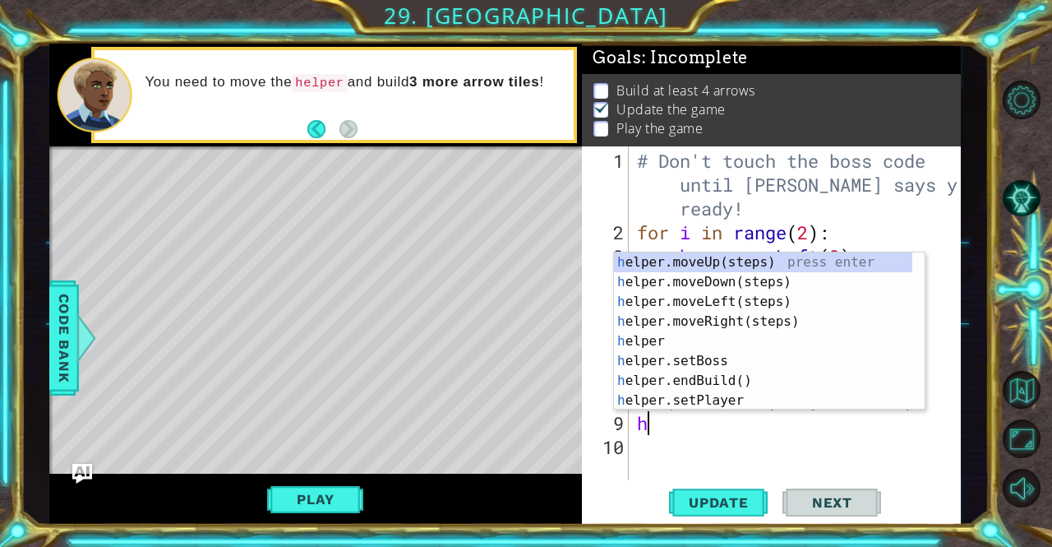
type textarea "he"
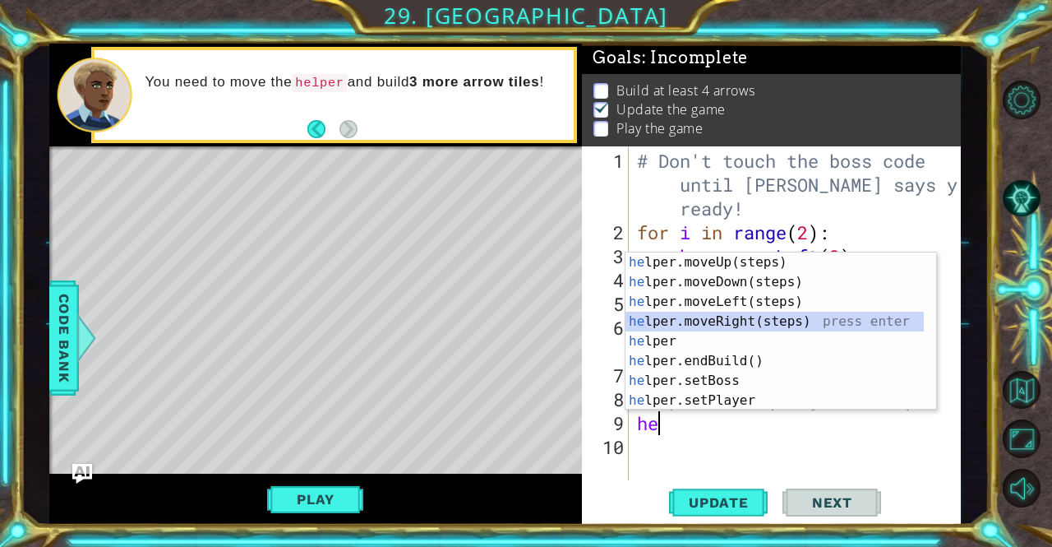
click at [748, 318] on div "he lper.moveUp(steps) press enter he lper.moveDown(steps) press enter he lper.m…" at bounding box center [775, 350] width 299 height 197
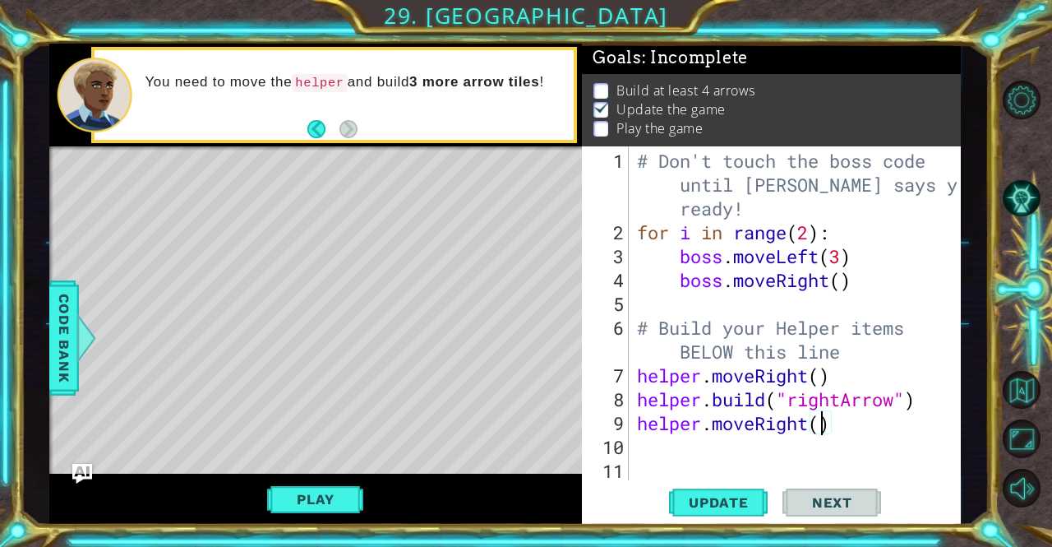
type textarea "1"
drag, startPoint x: 820, startPoint y: 428, endPoint x: 714, endPoint y: 452, distance: 109.5
click at [714, 452] on div "# Don't touch the boss code until [PERSON_NAME] says you're ready! for i in ran…" at bounding box center [800, 363] width 332 height 429
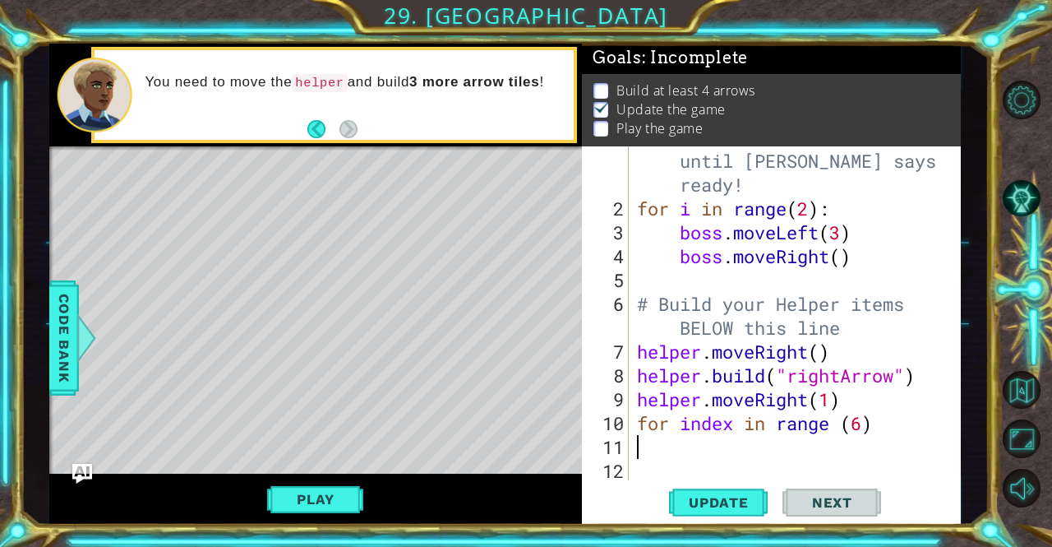
scroll to position [24, 0]
type textarea "h"
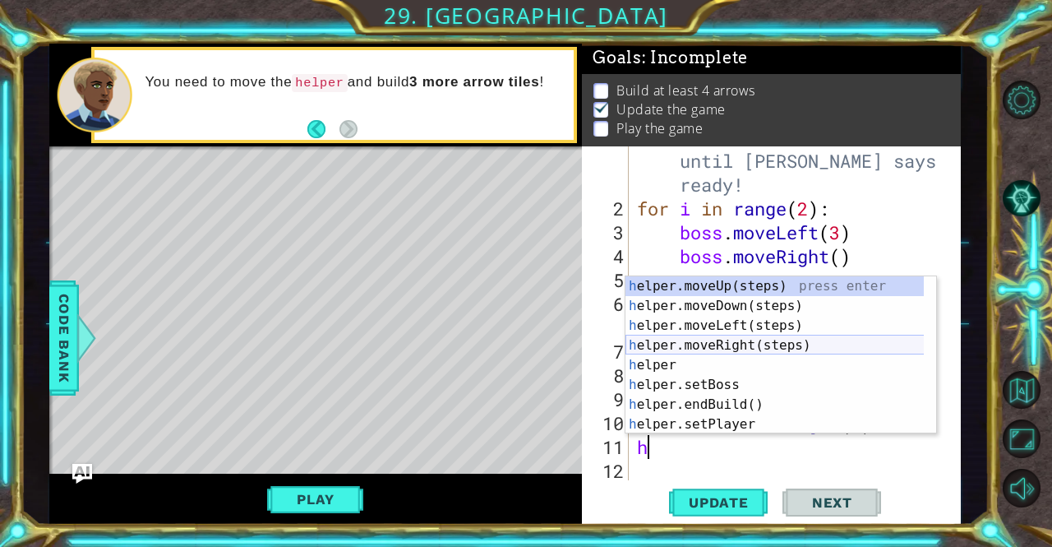
click at [747, 349] on div "h elper.moveUp(steps) press enter h elper.moveDown(steps) press enter h elper.m…" at bounding box center [775, 374] width 299 height 197
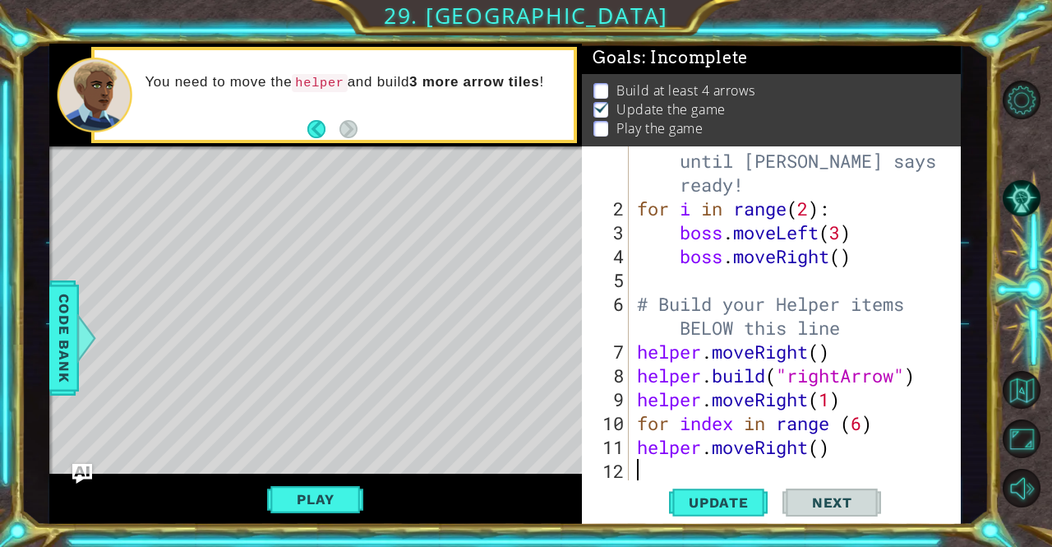
scroll to position [48, 0]
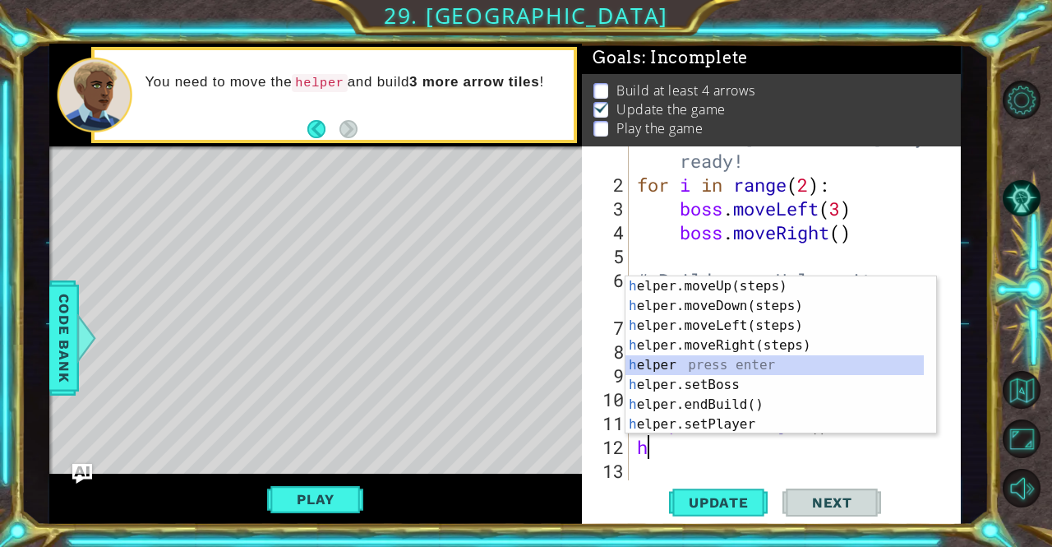
click at [800, 371] on div "h elper.moveUp(steps) press enter h elper.moveDown(steps) press enter h elper.m…" at bounding box center [775, 374] width 299 height 197
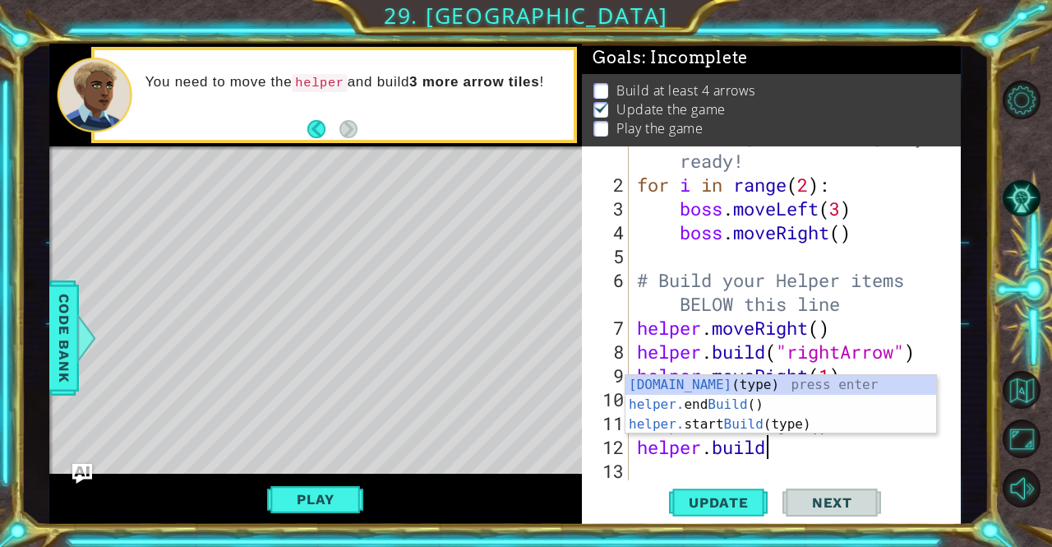
scroll to position [0, 5]
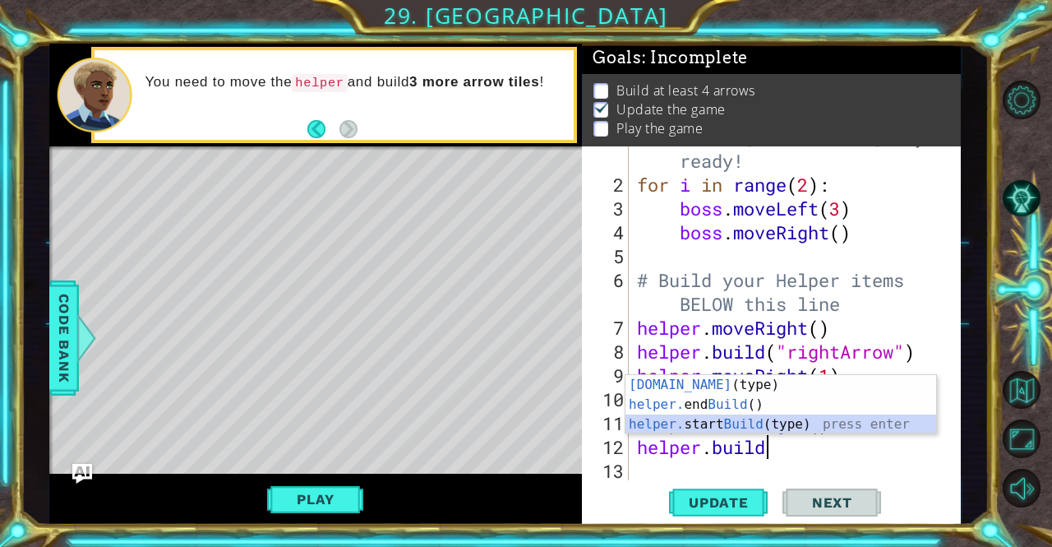
click at [723, 428] on div "[DOMAIN_NAME] (type) press enter helper. end Build () press enter helper. start…" at bounding box center [782, 424] width 312 height 99
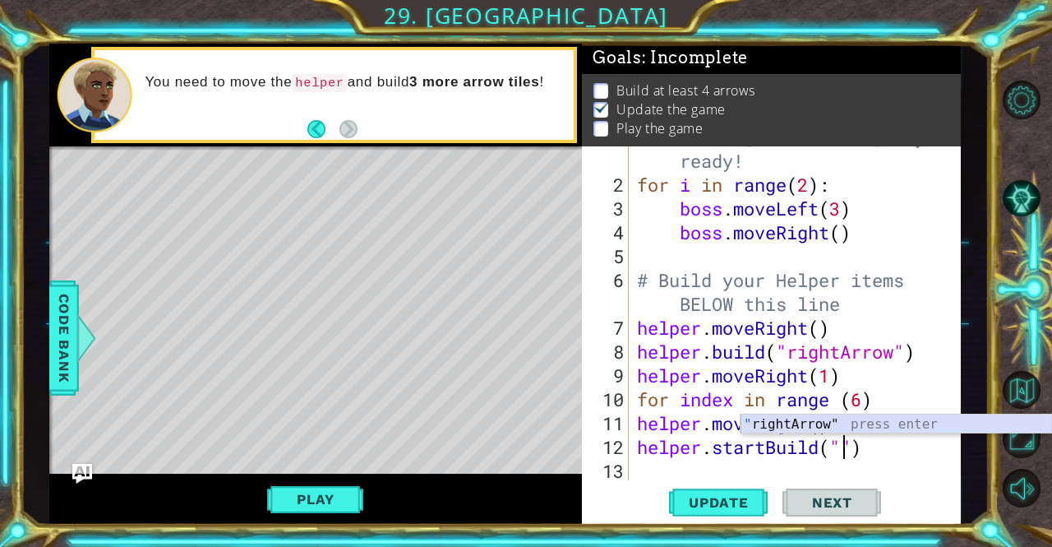
click at [871, 426] on div "" rightArrow" press enter" at bounding box center [897, 443] width 312 height 59
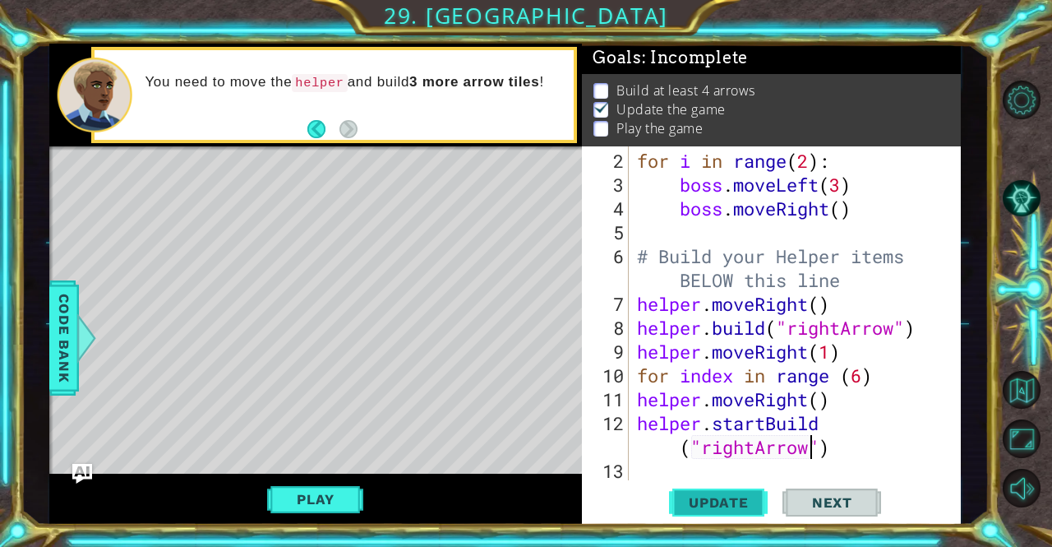
click at [742, 499] on span "Update" at bounding box center [719, 502] width 93 height 16
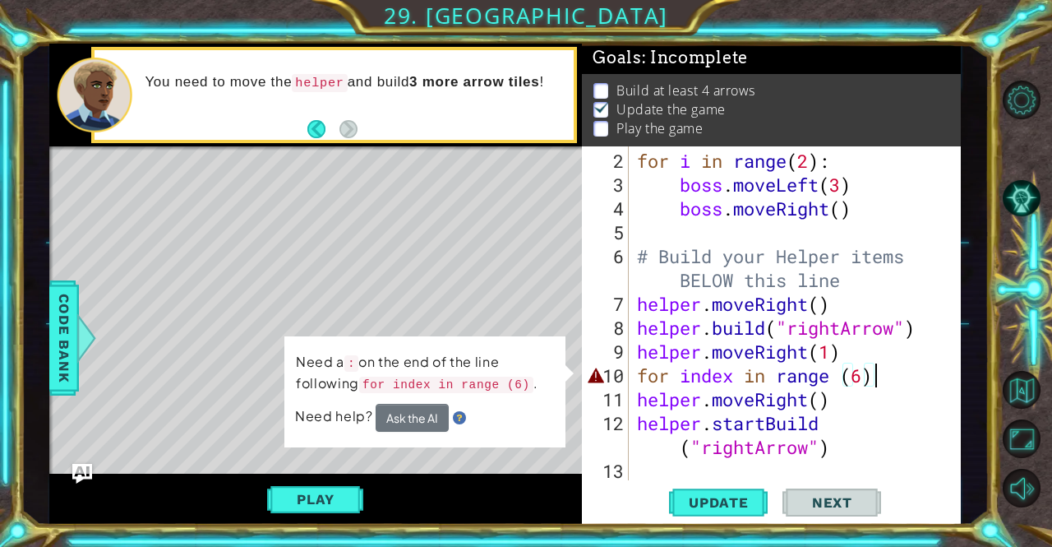
drag, startPoint x: 878, startPoint y: 376, endPoint x: 882, endPoint y: 404, distance: 28.3
click at [882, 404] on div "for i in range ( 2 ) : boss . moveLeft ( 3 ) boss . moveRight ( ) # Build your …" at bounding box center [793, 339] width 319 height 381
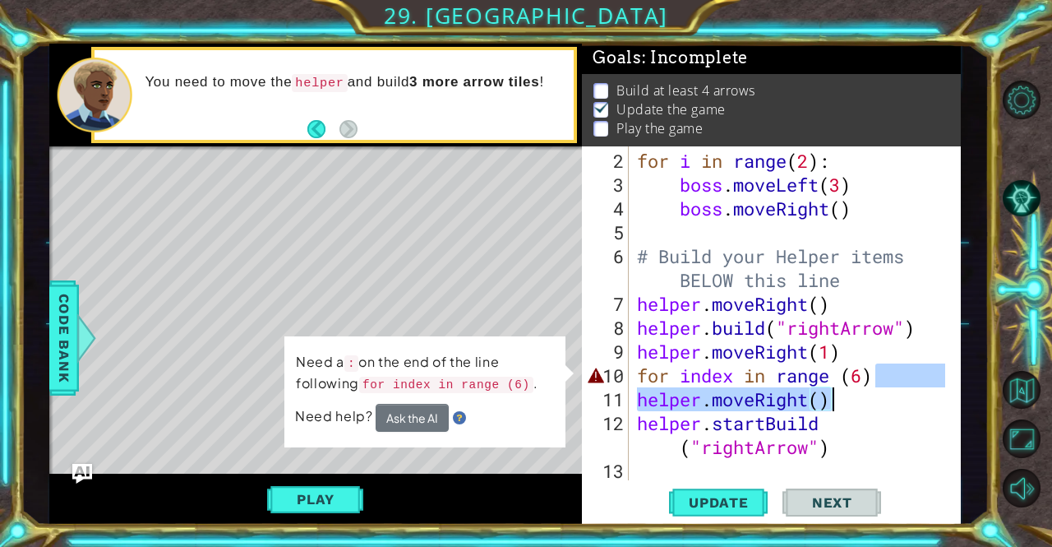
scroll to position [48, 0]
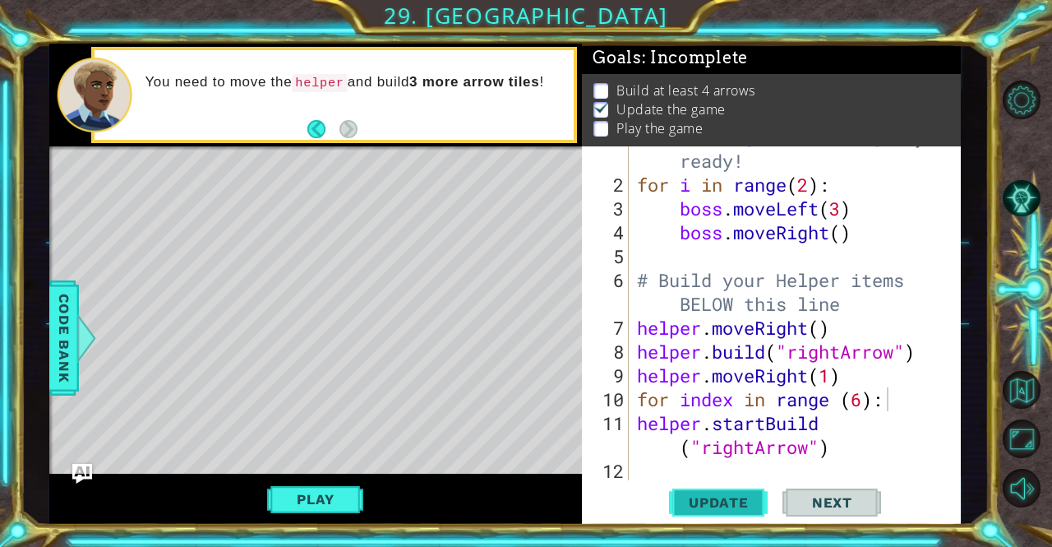
click at [743, 506] on span "Update" at bounding box center [719, 502] width 93 height 16
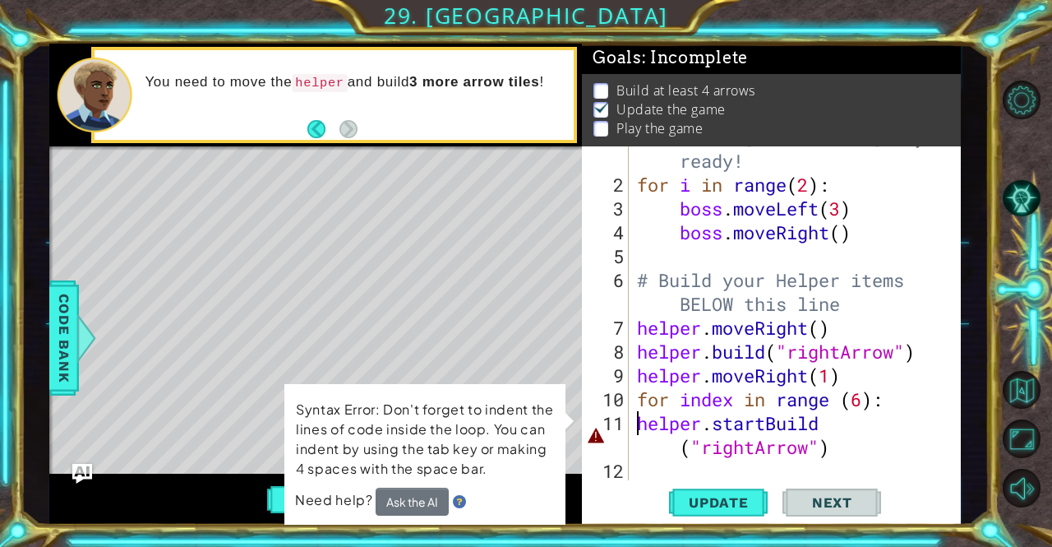
click at [635, 415] on div "# Don't touch the boss code until [PERSON_NAME] says you're ready! for i in ran…" at bounding box center [793, 315] width 319 height 429
click at [630, 415] on div "helper.startBuild("rightArrow") 1 2 3 4 5 6 7 8 9 10 11 12 # Don't touch the bo…" at bounding box center [769, 313] width 375 height 334
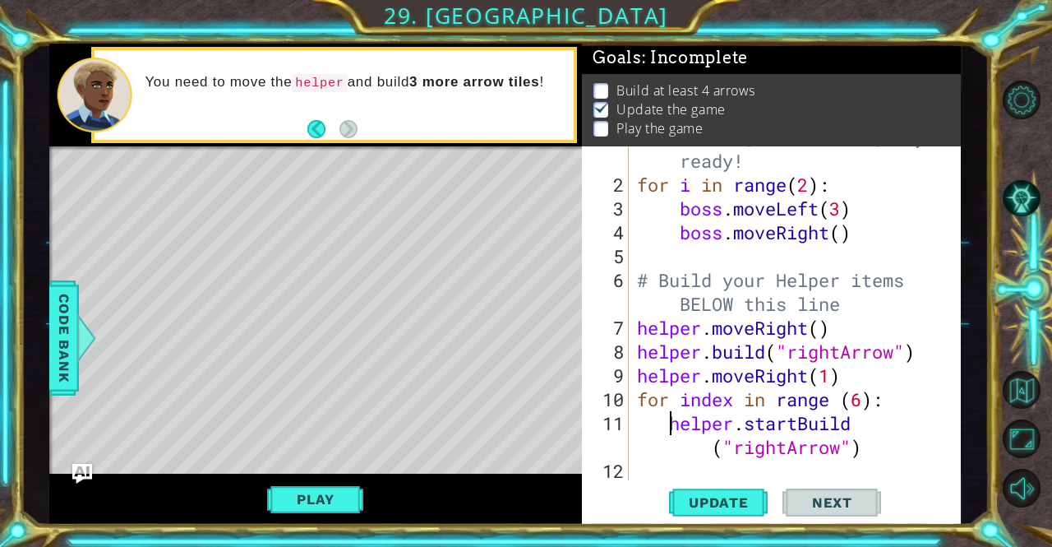
type textarea "helper.startBuild("rightArrow")"
click at [714, 505] on span "Update" at bounding box center [719, 502] width 93 height 16
click at [342, 505] on button "Play" at bounding box center [315, 498] width 96 height 31
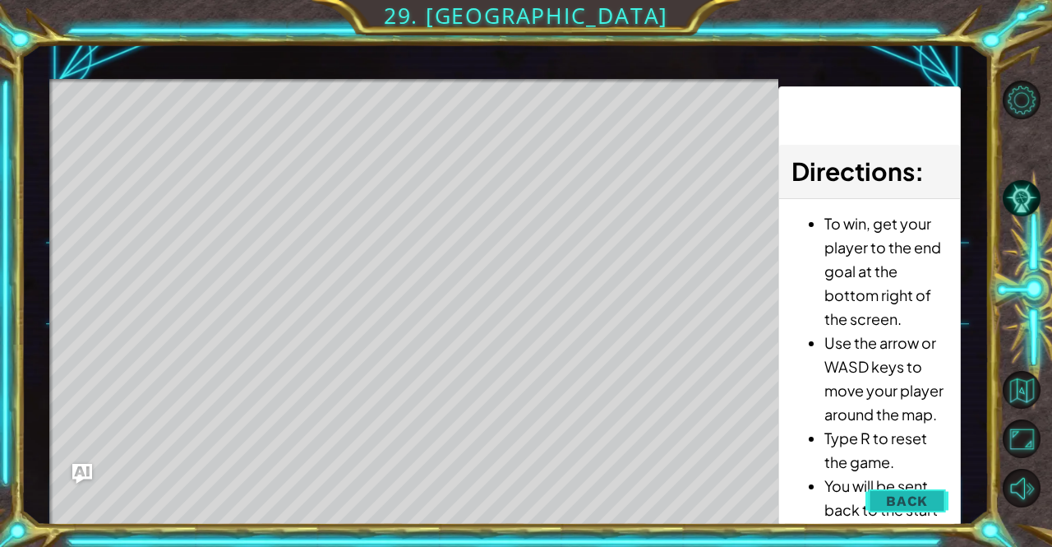
click at [919, 506] on span "Back" at bounding box center [907, 500] width 42 height 16
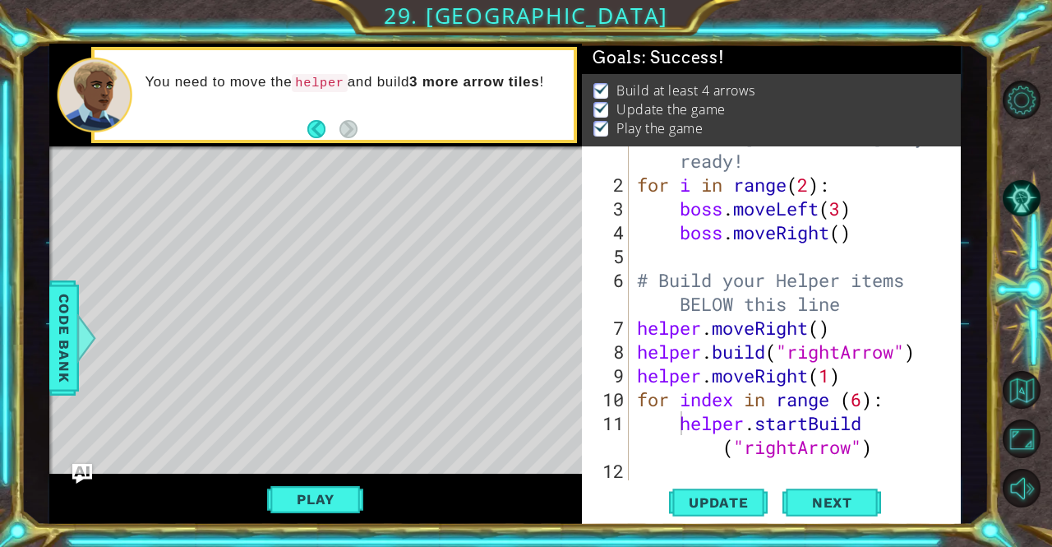
scroll to position [0, 0]
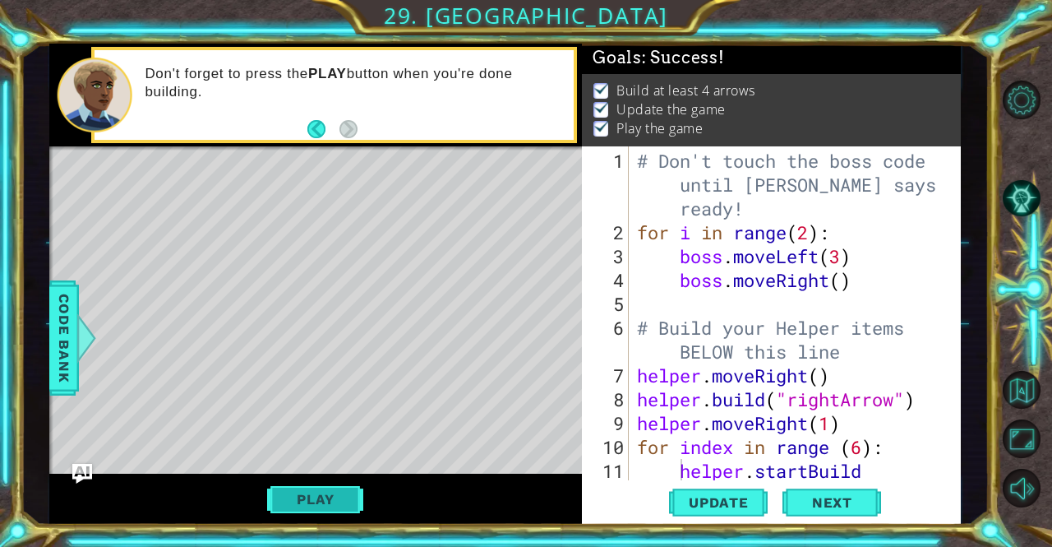
click at [324, 495] on button "Play" at bounding box center [315, 498] width 96 height 31
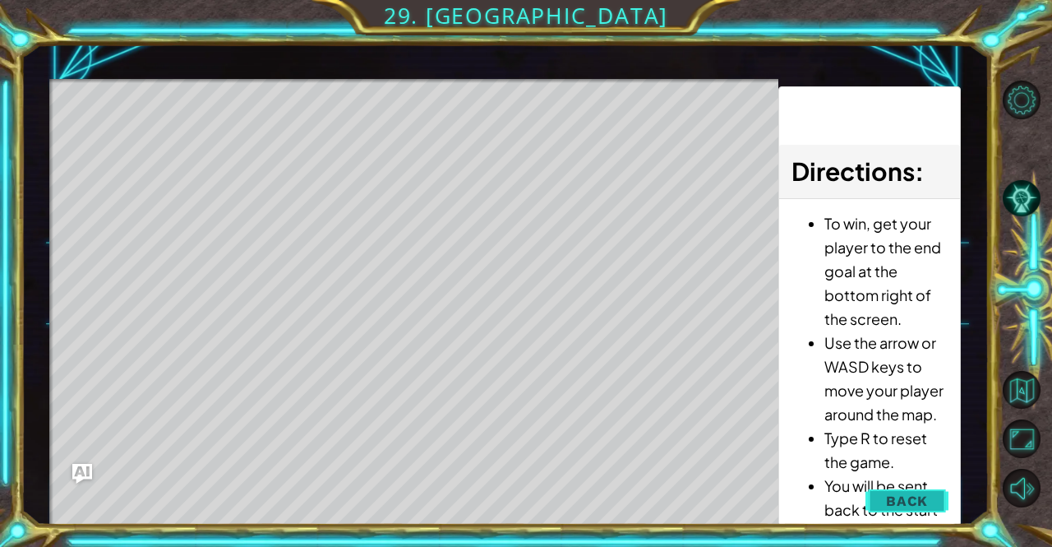
click at [923, 502] on span "Back" at bounding box center [907, 500] width 42 height 16
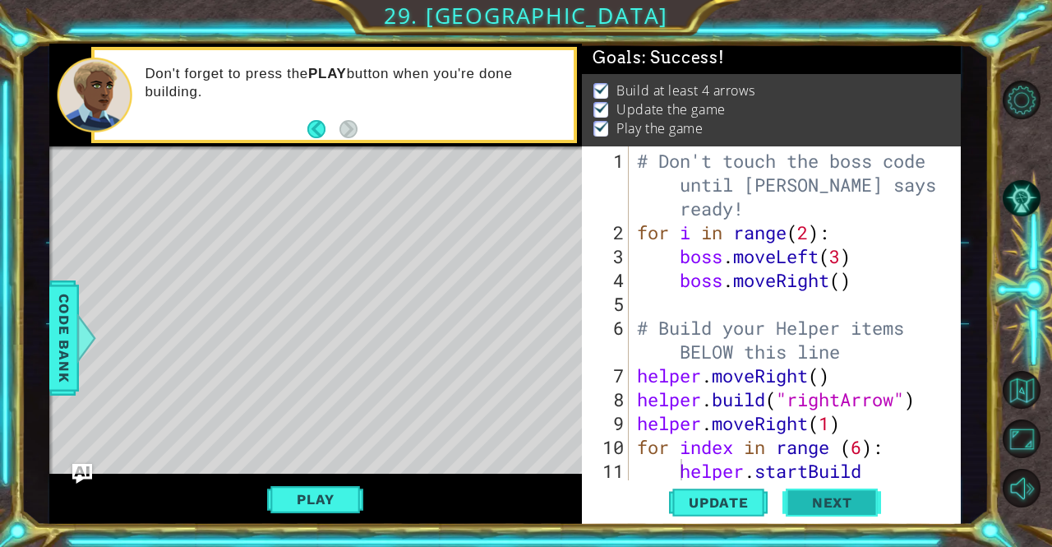
click at [832, 514] on button "Next" at bounding box center [832, 503] width 99 height 38
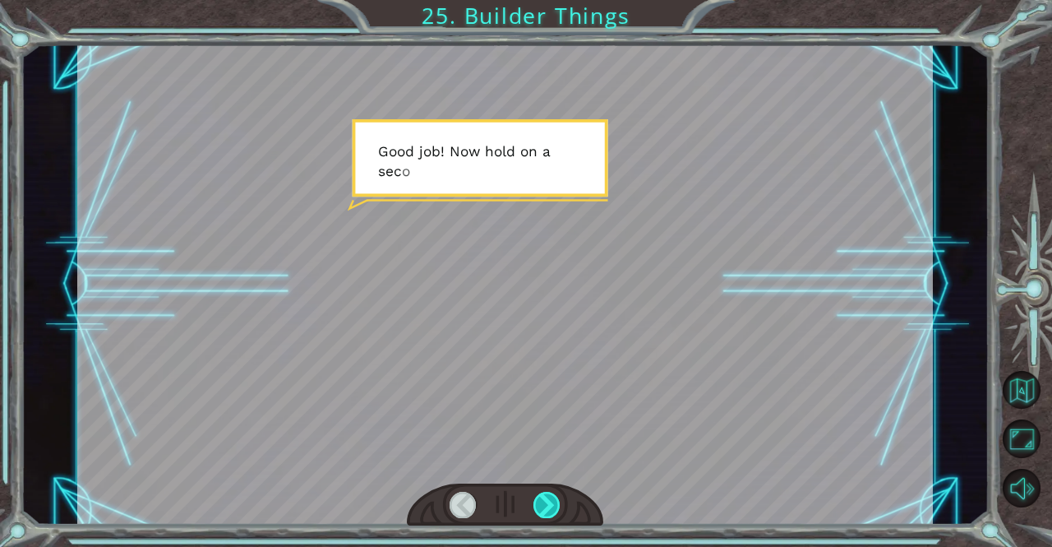
click at [544, 496] on div at bounding box center [547, 505] width 27 height 26
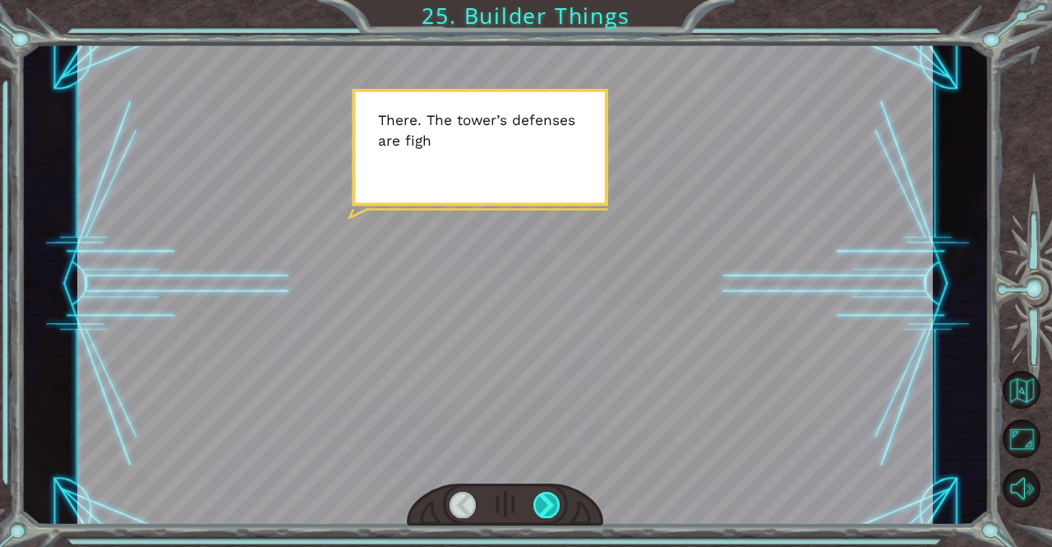
click at [544, 496] on div at bounding box center [547, 505] width 27 height 26
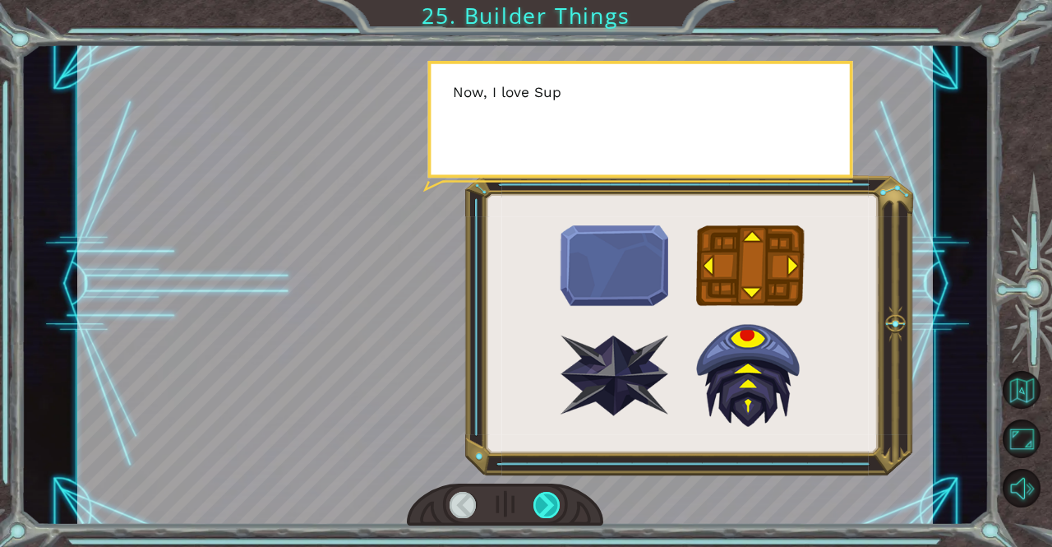
click at [544, 496] on div at bounding box center [547, 505] width 27 height 26
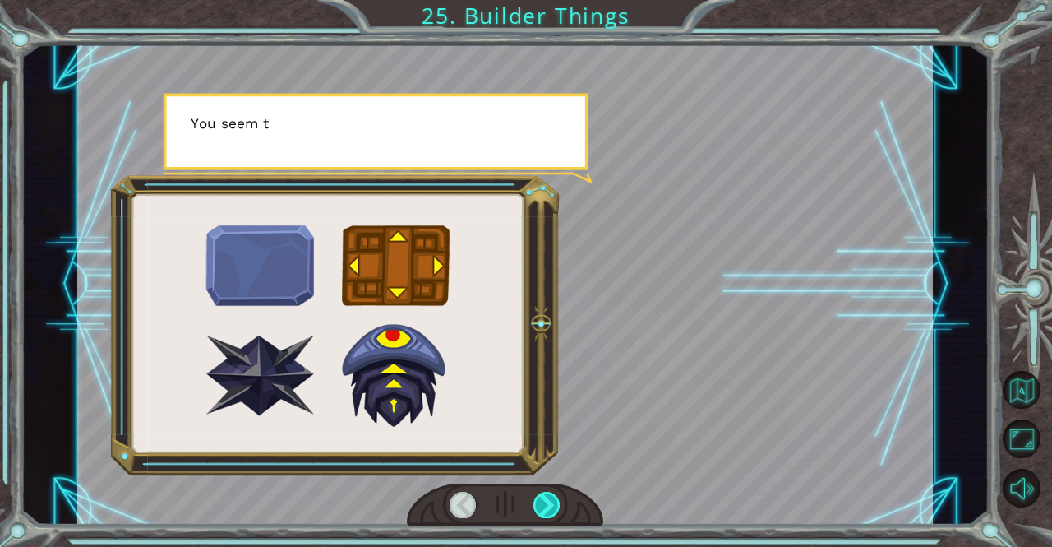
click at [544, 496] on div at bounding box center [547, 505] width 27 height 26
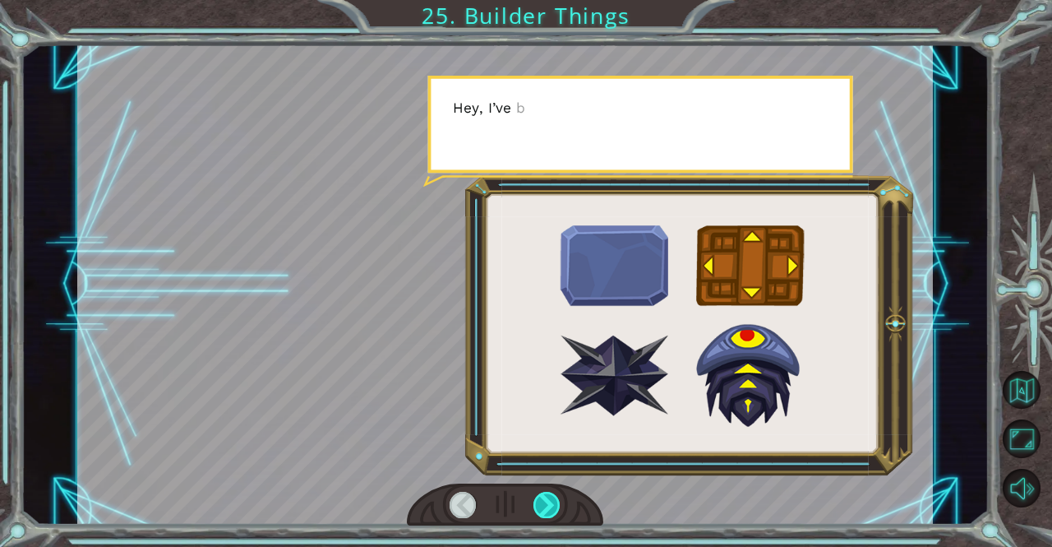
click at [544, 496] on div at bounding box center [547, 505] width 27 height 26
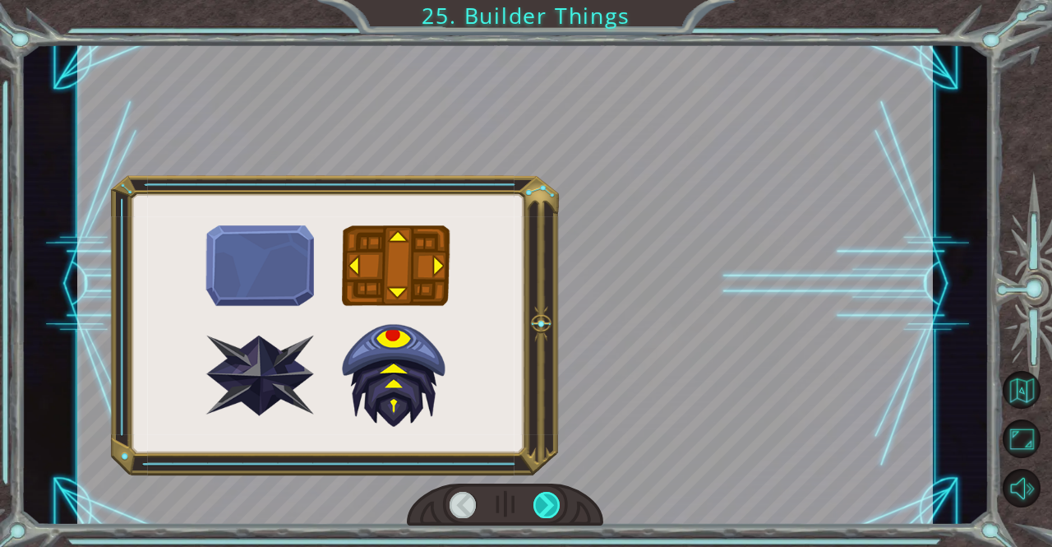
click at [544, 496] on div at bounding box center [547, 505] width 27 height 26
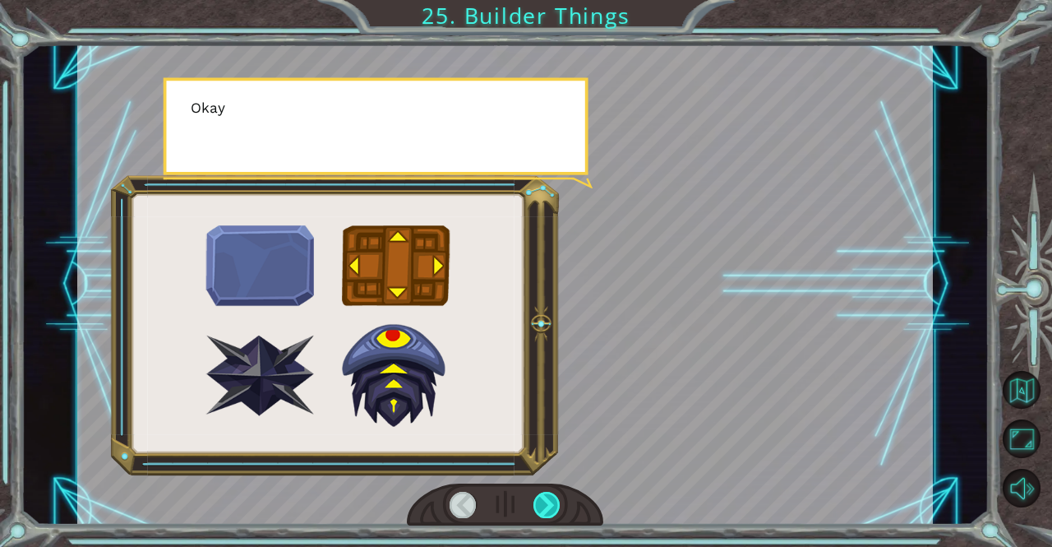
click at [544, 496] on div at bounding box center [547, 505] width 27 height 26
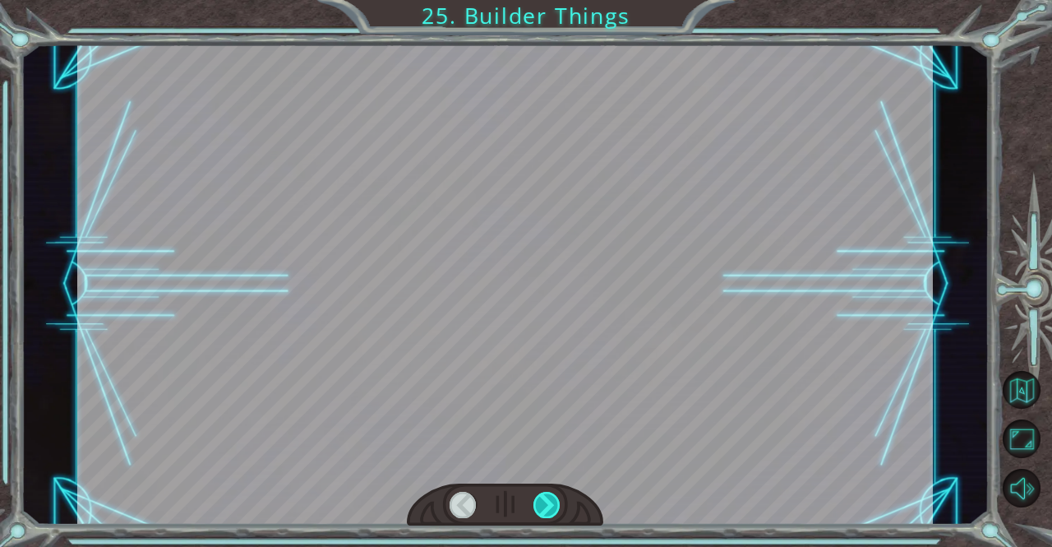
click at [544, 496] on div at bounding box center [547, 505] width 27 height 26
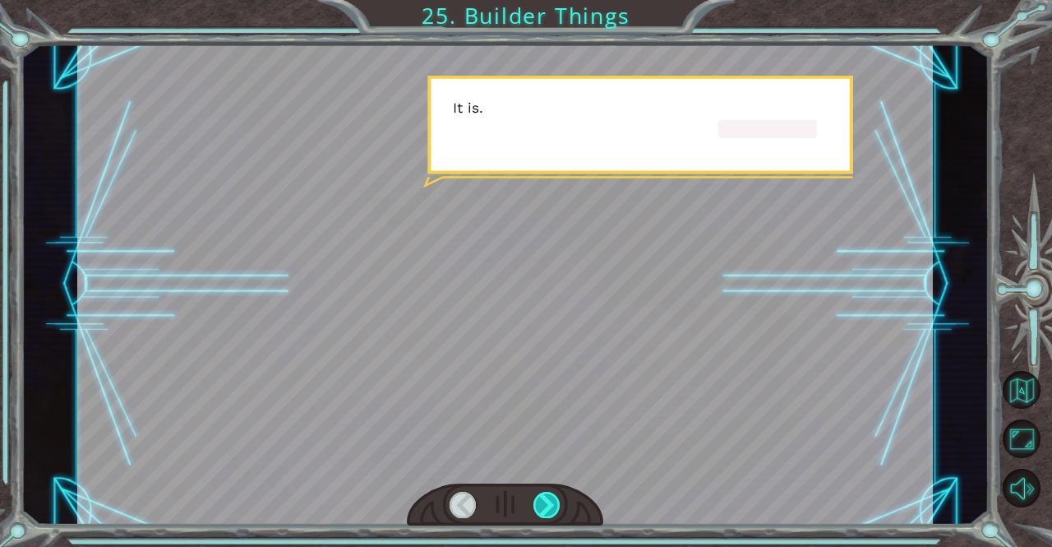
click at [544, 496] on div at bounding box center [547, 505] width 27 height 26
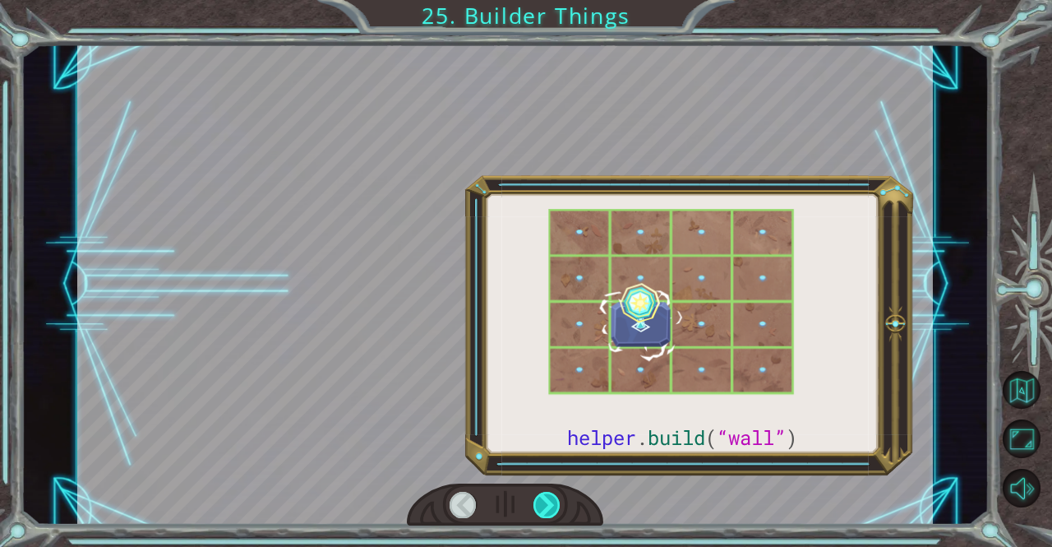
click at [544, 496] on div at bounding box center [547, 505] width 27 height 26
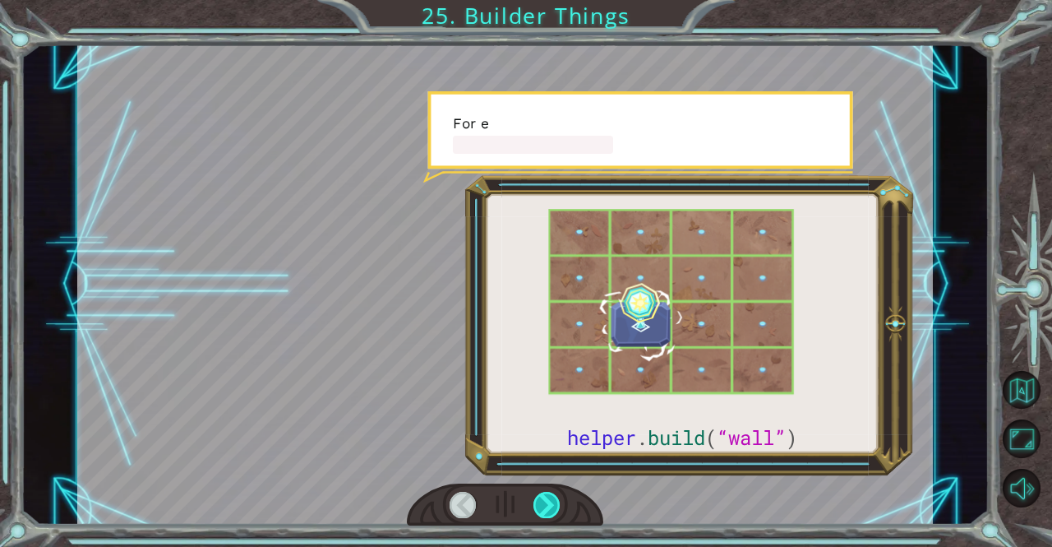
click at [544, 496] on div at bounding box center [547, 505] width 27 height 26
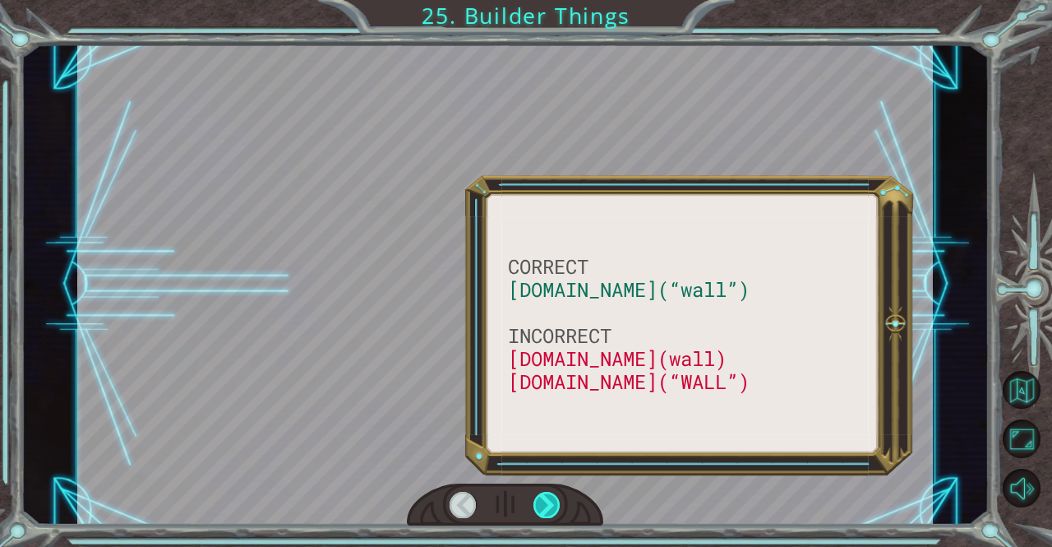
click at [544, 496] on div at bounding box center [547, 505] width 27 height 26
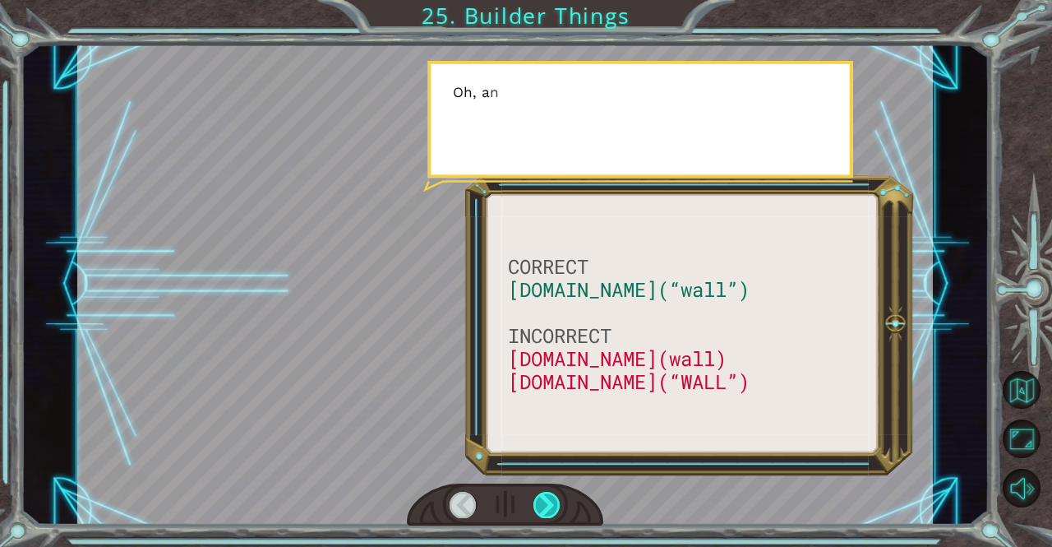
click at [544, 496] on div at bounding box center [547, 505] width 27 height 26
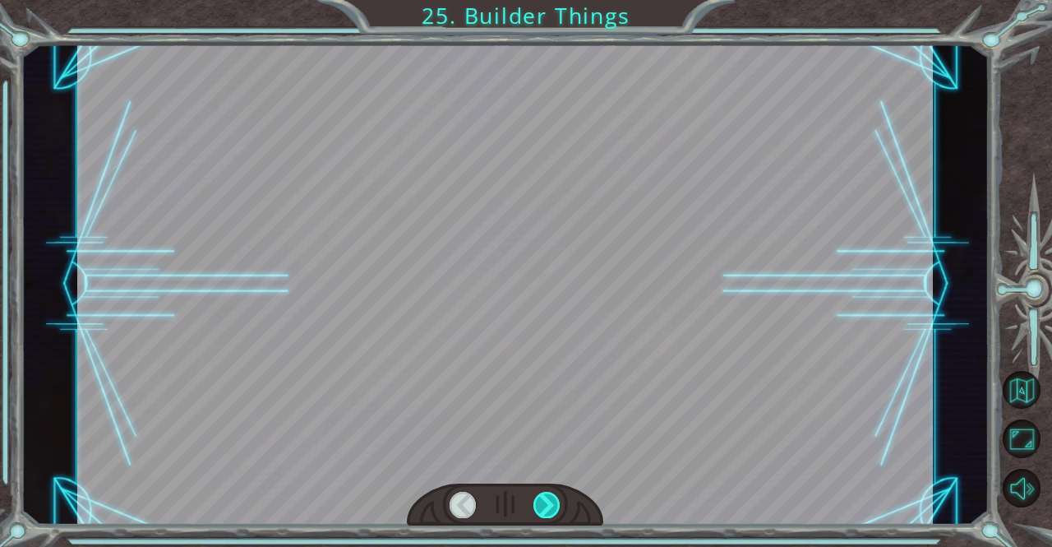
click at [544, 496] on div at bounding box center [547, 505] width 27 height 26
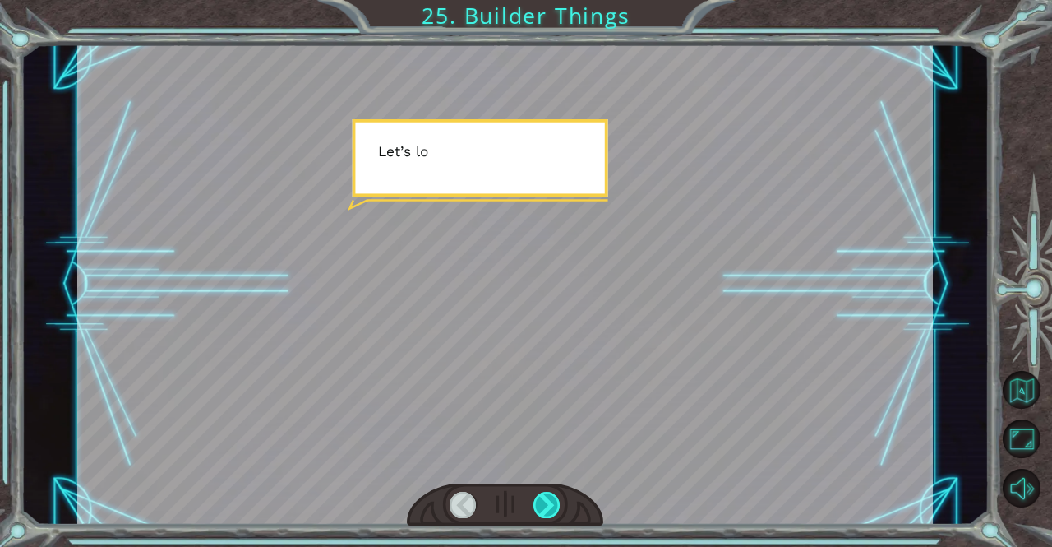
click at [544, 496] on div at bounding box center [547, 505] width 27 height 26
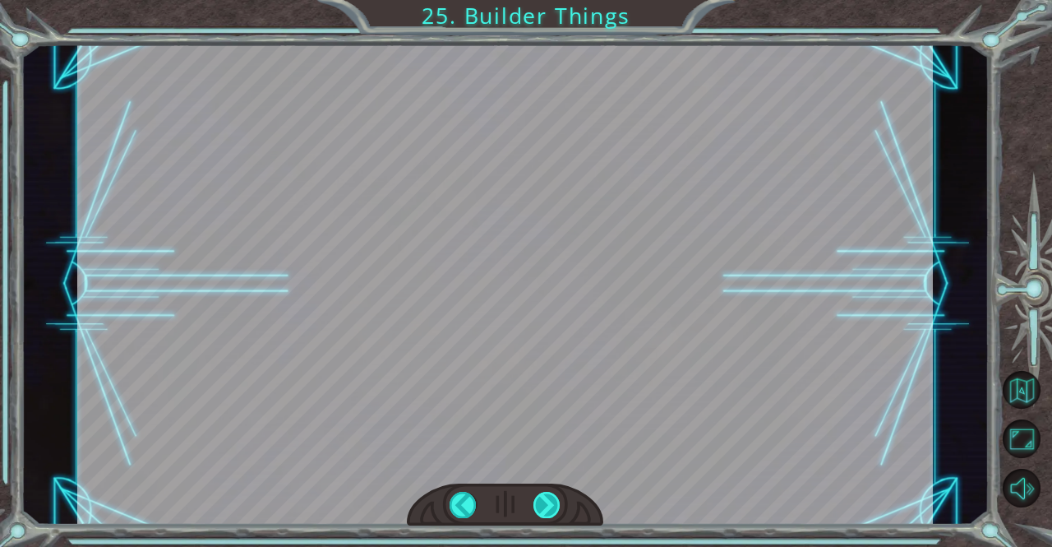
click at [544, 0] on div "CORRECT [DOMAIN_NAME](“wall”) INCORRECT [DOMAIN_NAME](wall) [DOMAIN_NAME](“WALL…" at bounding box center [526, 0] width 1052 height 0
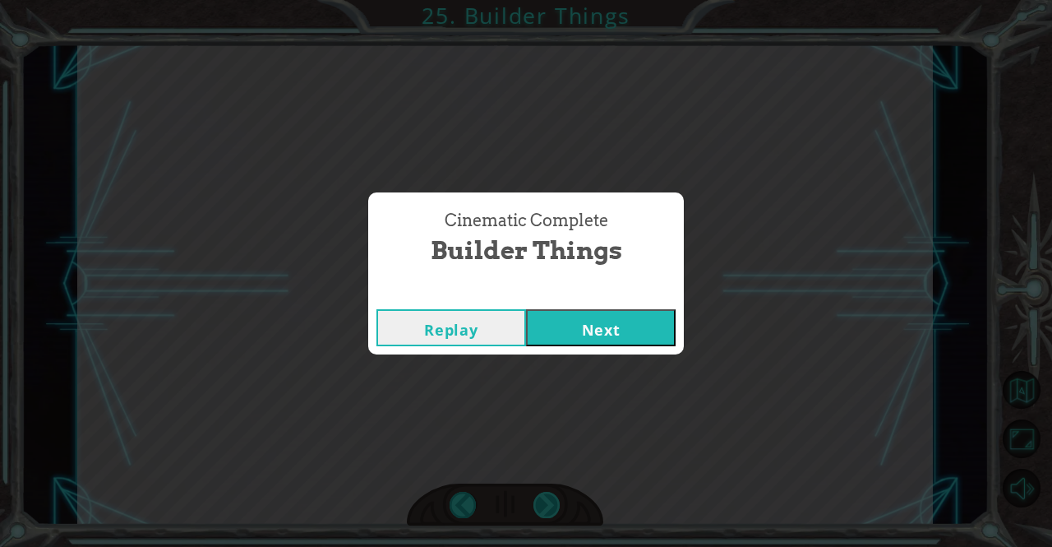
click at [544, 496] on div "Cinematic Complete Builder Things Replay Next" at bounding box center [526, 273] width 1052 height 547
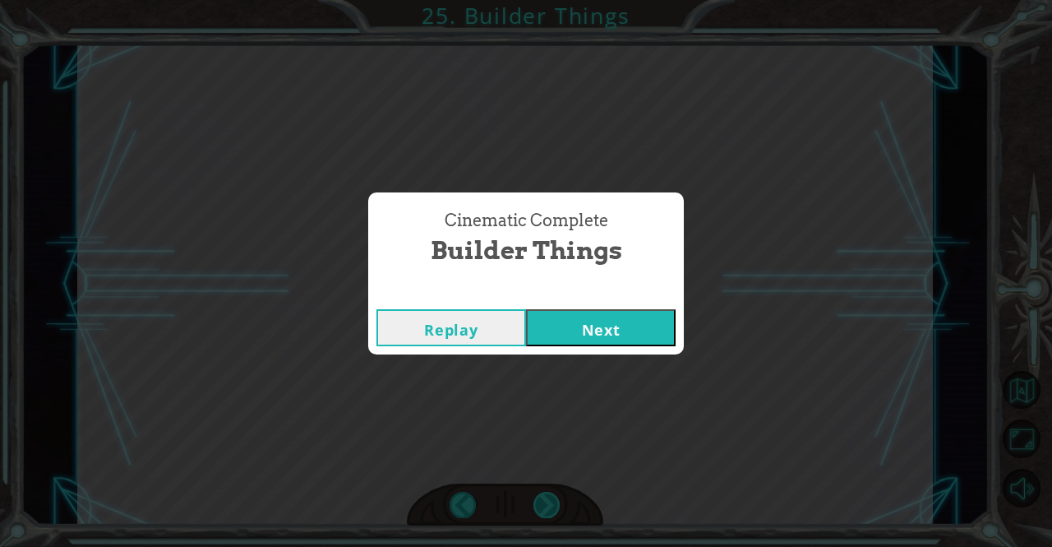
click at [544, 496] on div "Cinematic Complete Builder Things Replay Next" at bounding box center [526, 273] width 1052 height 547
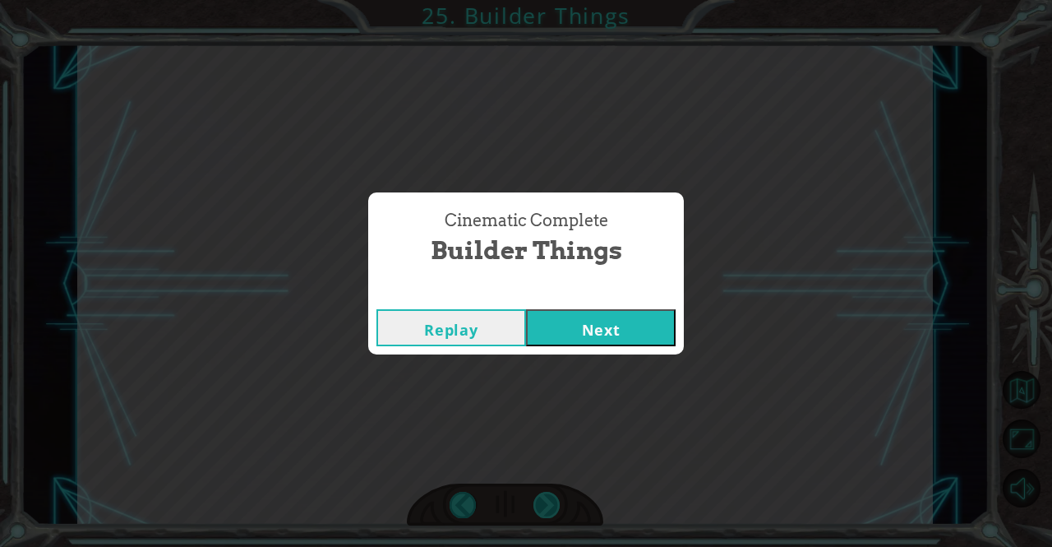
click at [544, 496] on div "Cinematic Complete Builder Things Replay Next" at bounding box center [526, 273] width 1052 height 547
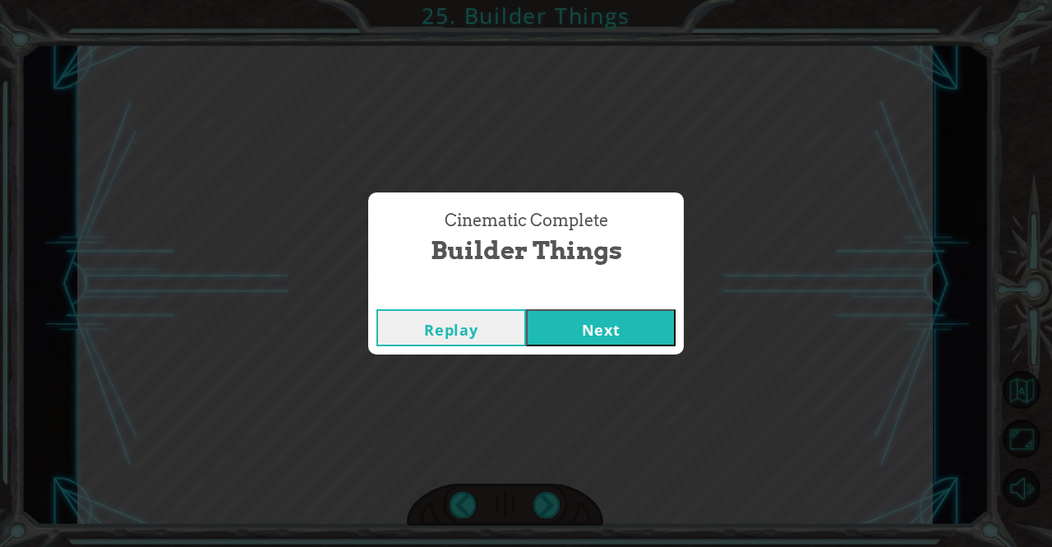
click at [627, 340] on button "Next" at bounding box center [601, 327] width 150 height 37
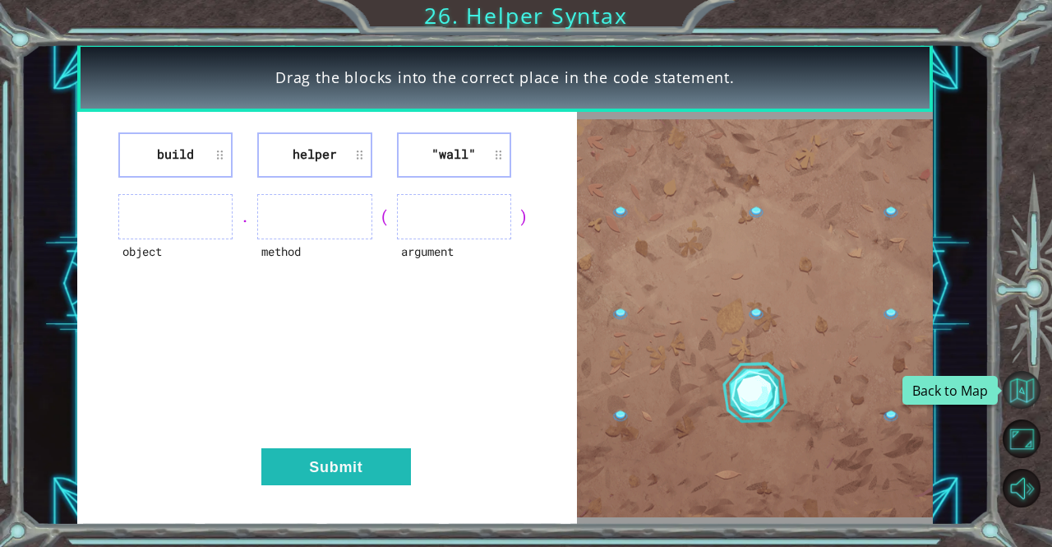
click at [1019, 395] on button "Back to Map" at bounding box center [1022, 390] width 39 height 39
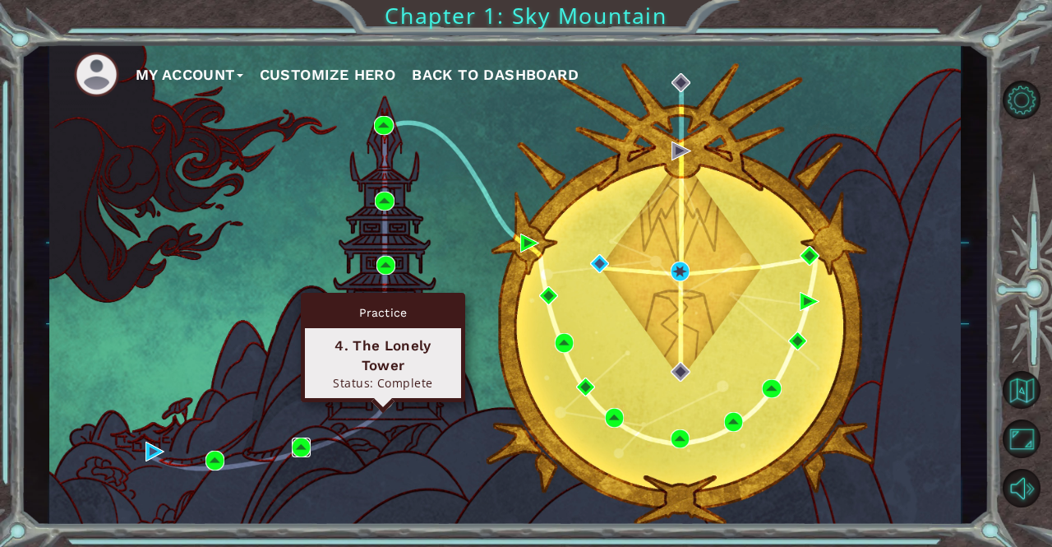
click at [294, 442] on img at bounding box center [301, 446] width 19 height 19
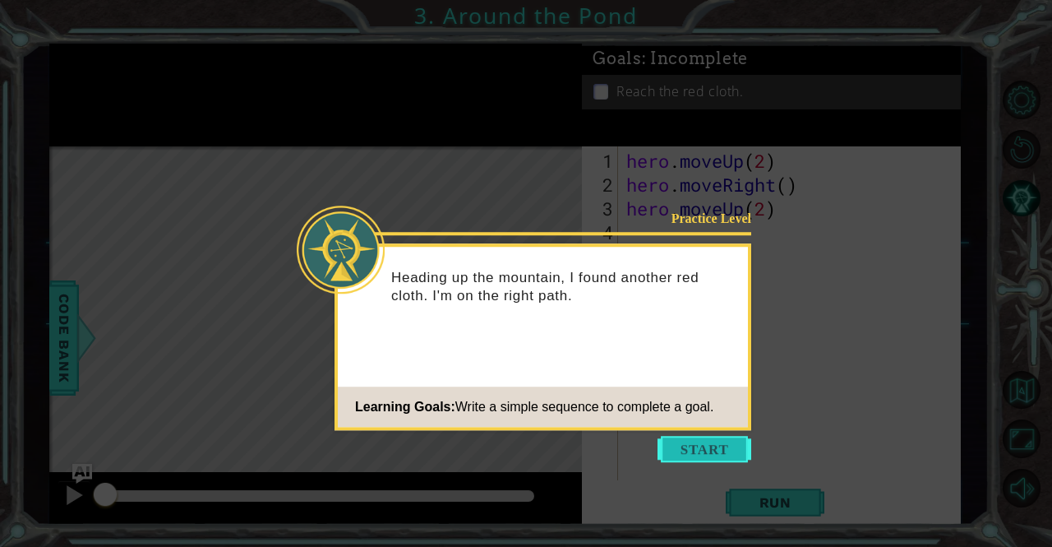
click at [733, 460] on button "Start" at bounding box center [705, 449] width 94 height 26
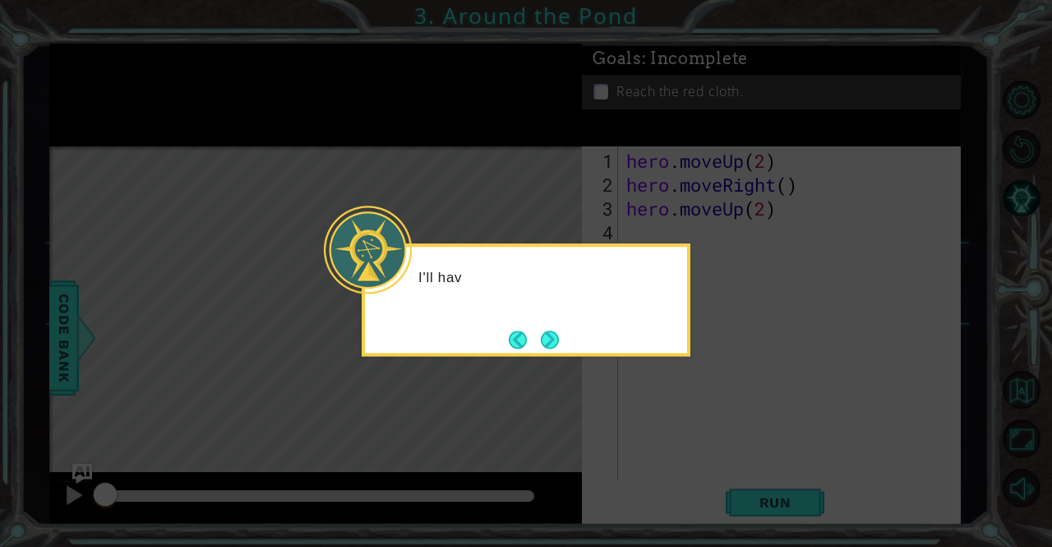
click at [542, 361] on icon at bounding box center [526, 273] width 1052 height 547
click at [557, 368] on icon at bounding box center [526, 273] width 1052 height 547
click at [541, 338] on button "Next" at bounding box center [550, 340] width 18 height 18
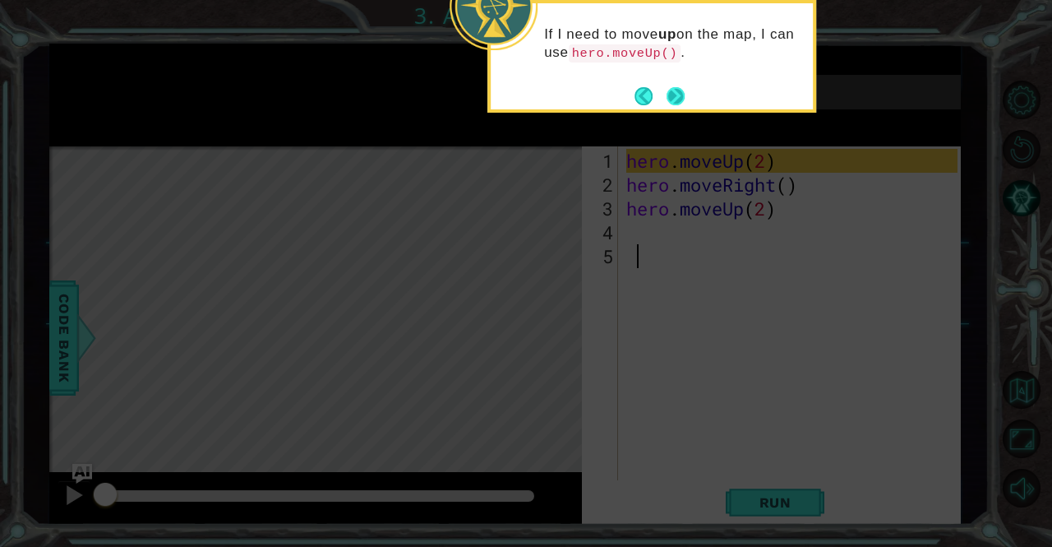
click at [675, 93] on button "Next" at bounding box center [676, 96] width 18 height 18
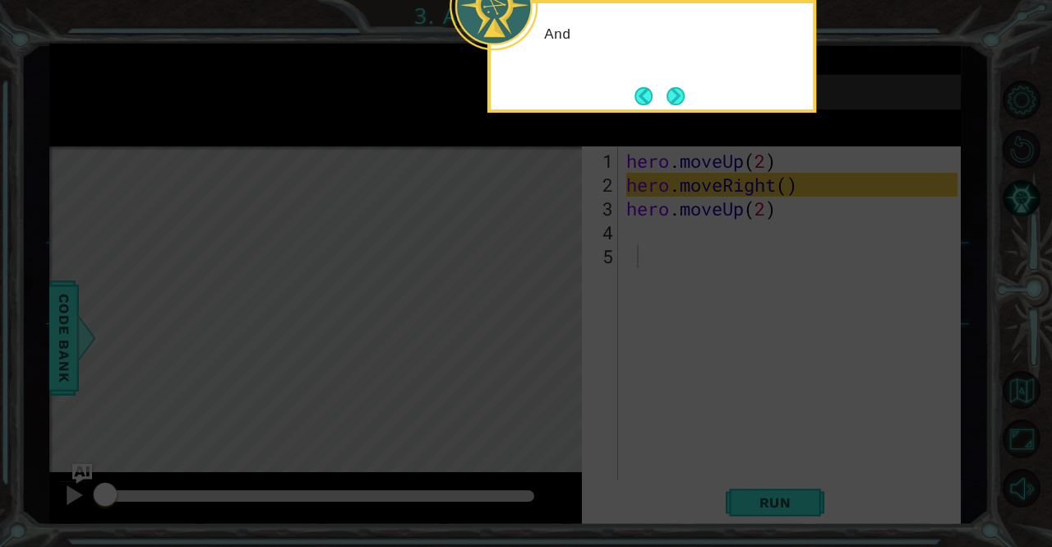
click at [675, 93] on button "Next" at bounding box center [676, 96] width 18 height 18
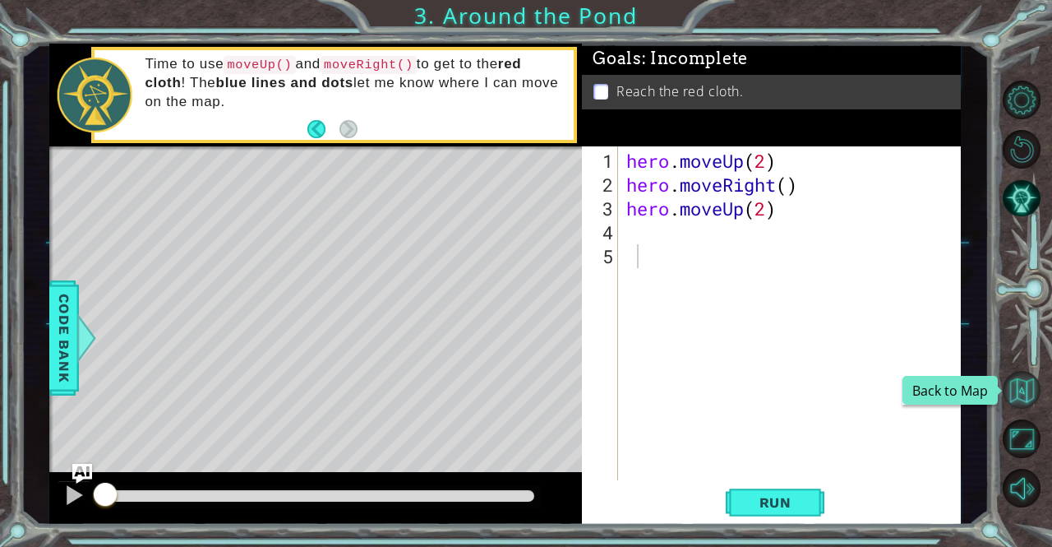
click at [1023, 381] on button "Back to Map" at bounding box center [1022, 390] width 39 height 39
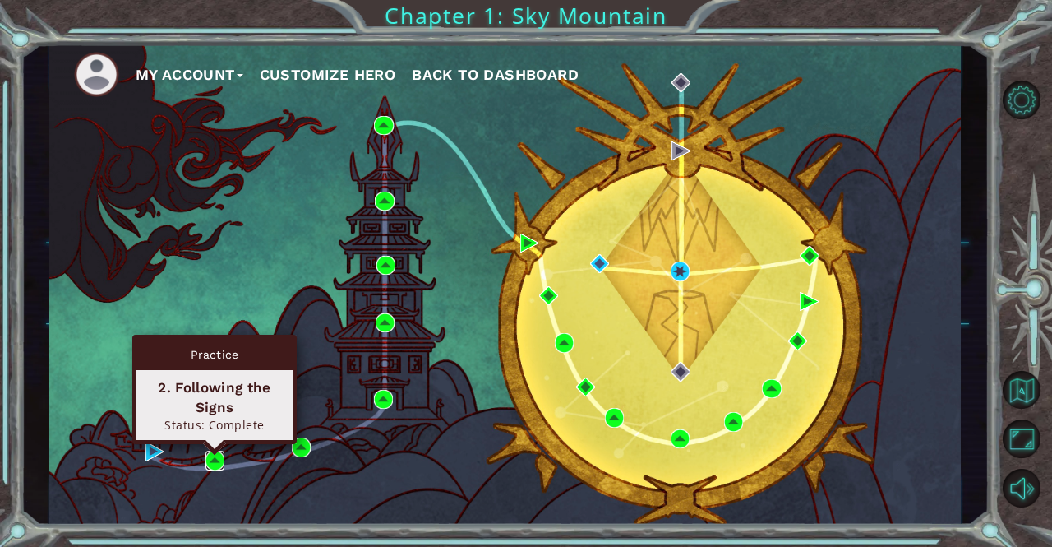
click at [210, 460] on img at bounding box center [215, 460] width 19 height 19
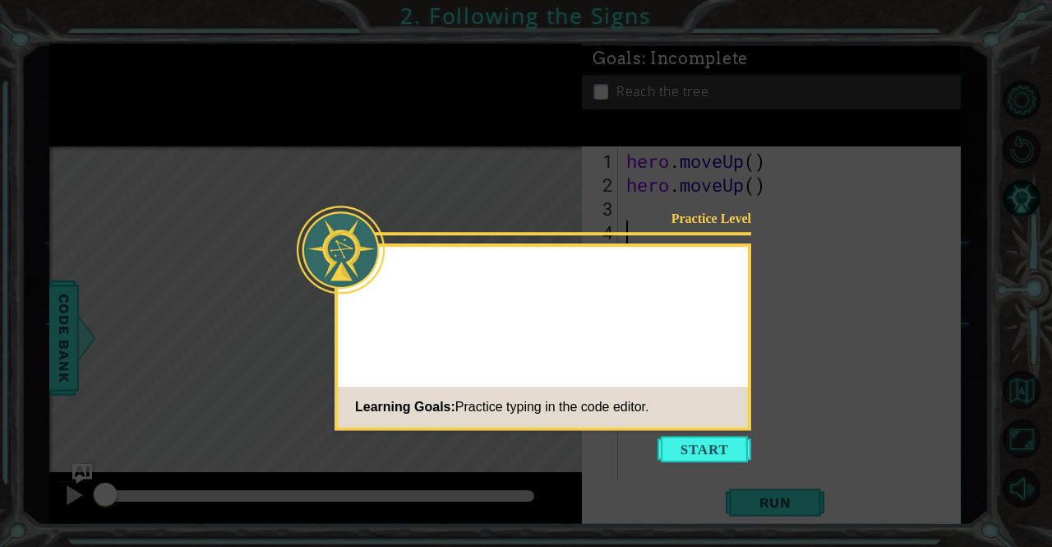
click at [210, 460] on icon at bounding box center [526, 273] width 1052 height 547
click at [690, 438] on button "Start" at bounding box center [705, 449] width 94 height 26
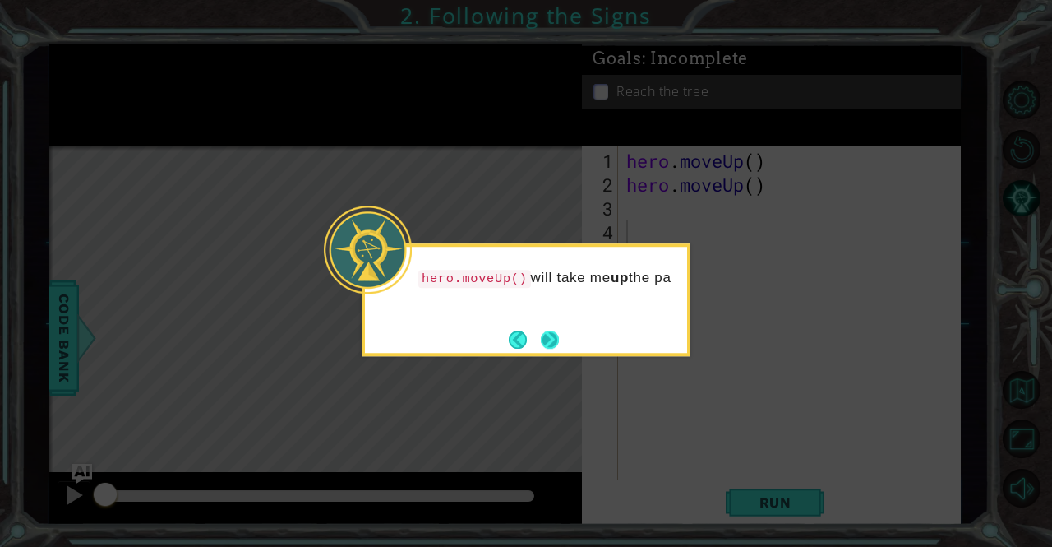
click at [546, 346] on button "Next" at bounding box center [550, 340] width 18 height 18
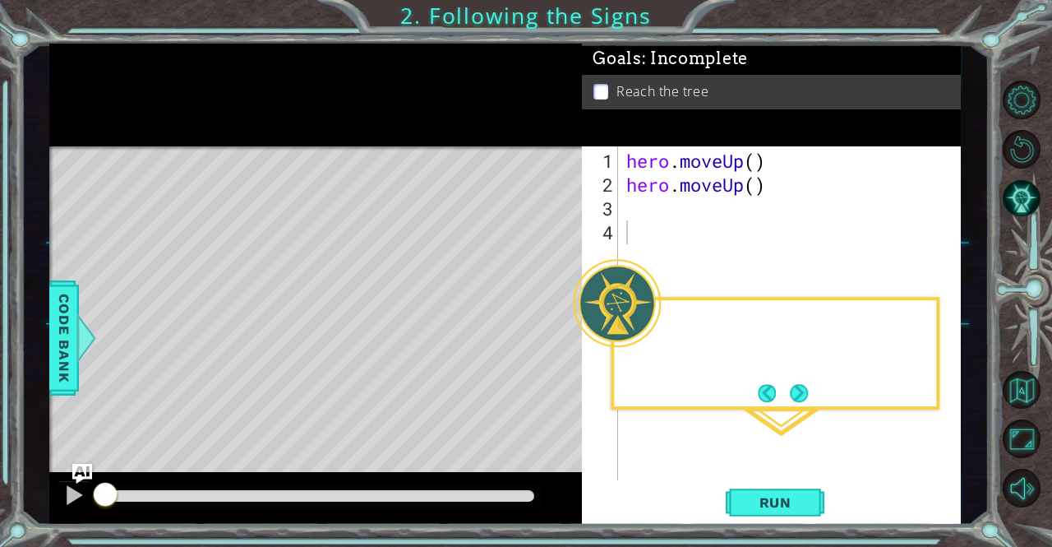
click at [546, 346] on div "Level Map" at bounding box center [429, 388] width 760 height 484
click at [806, 396] on button "Next" at bounding box center [799, 393] width 18 height 18
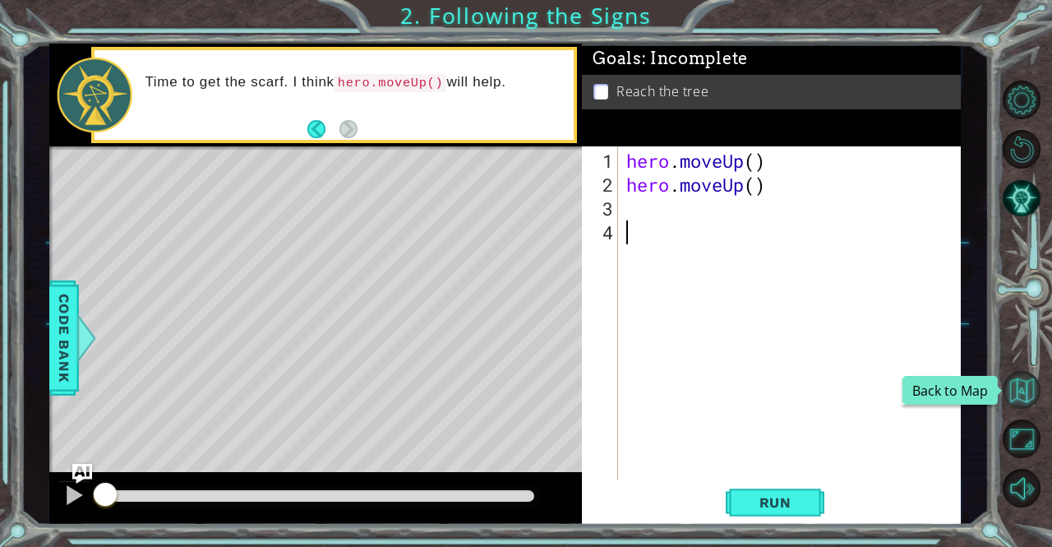
click at [1023, 392] on button "Back to Map" at bounding box center [1022, 390] width 39 height 39
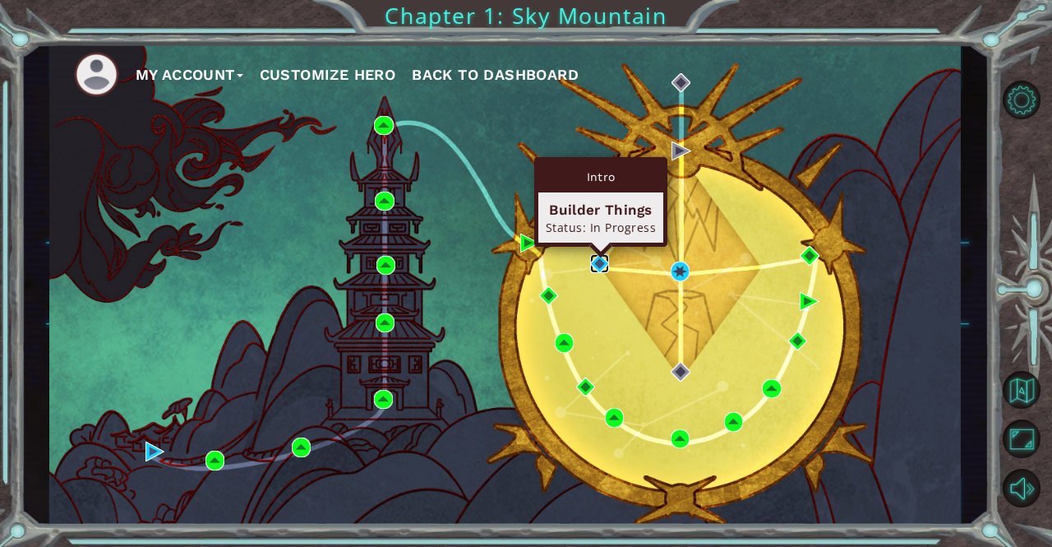
click at [602, 259] on img at bounding box center [599, 263] width 19 height 19
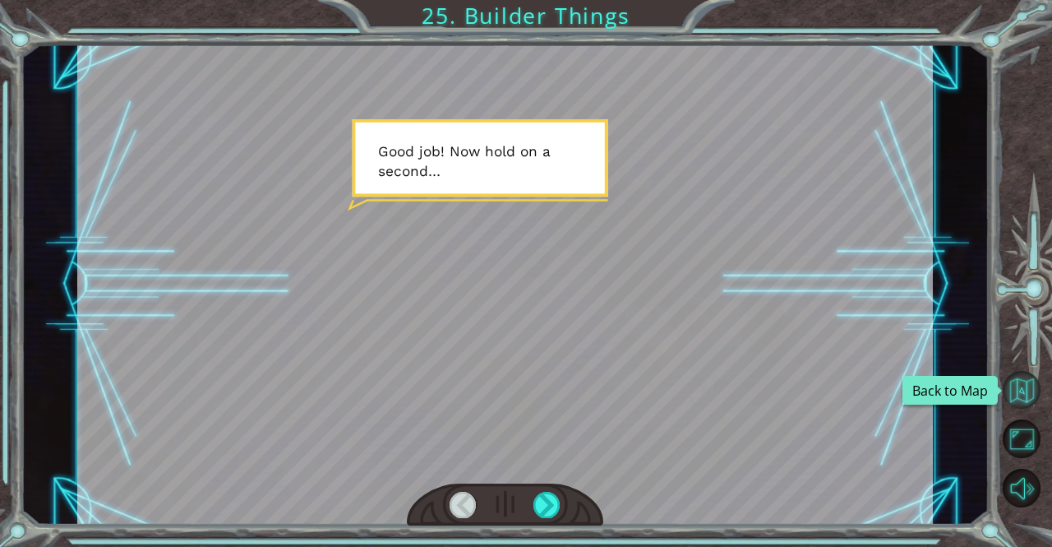
click at [1019, 392] on button "Back to Map" at bounding box center [1022, 390] width 39 height 39
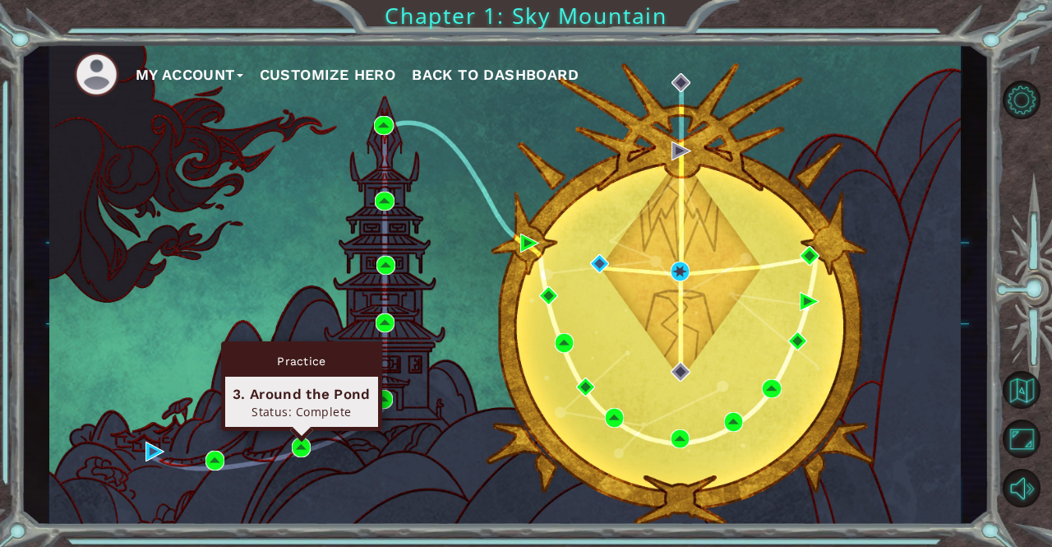
click at [300, 431] on div "Practice 3. Around the Pond Status: Complete" at bounding box center [301, 386] width 161 height 90
click at [302, 442] on img at bounding box center [301, 446] width 19 height 19
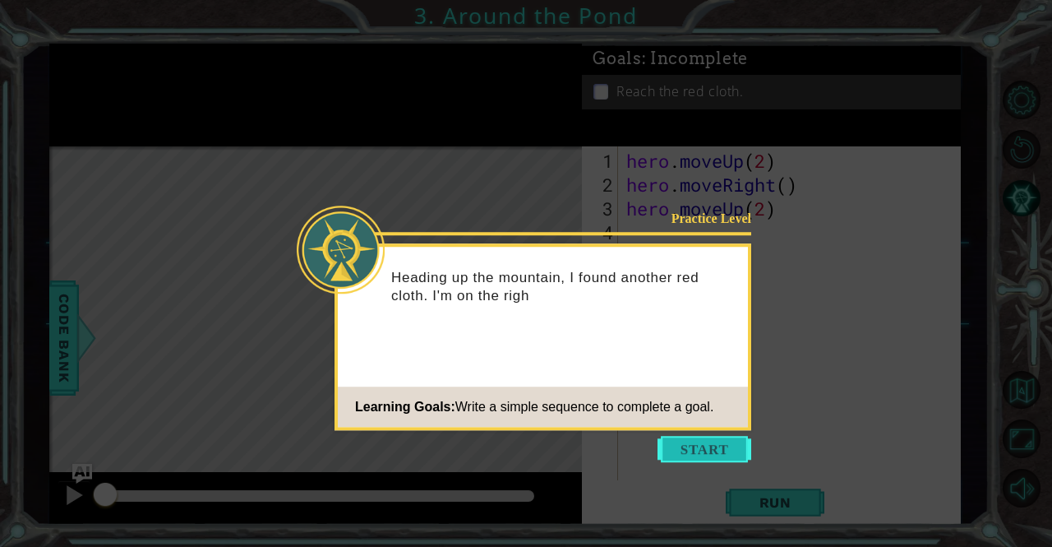
click at [704, 455] on button "Start" at bounding box center [705, 449] width 94 height 26
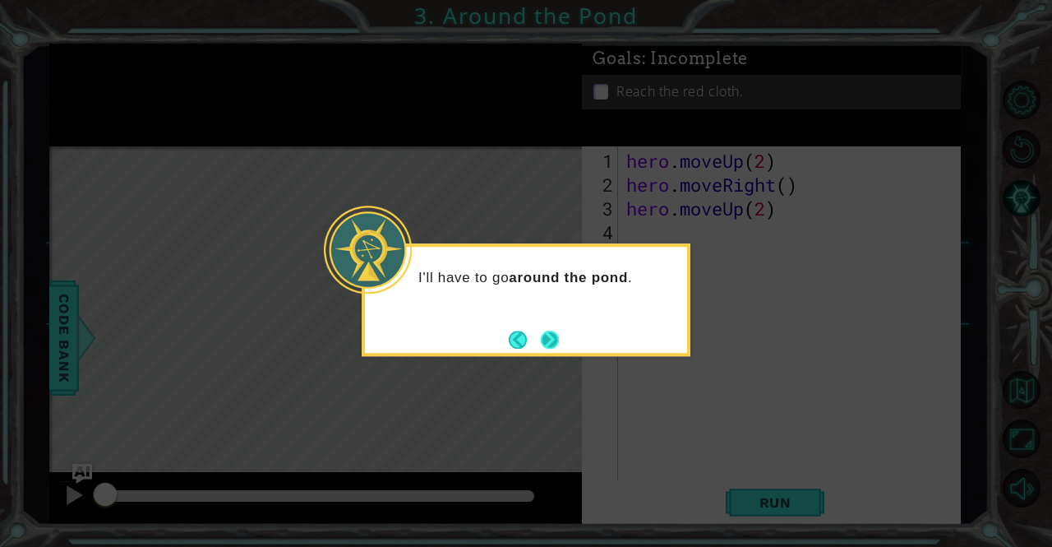
click at [544, 332] on button "Next" at bounding box center [550, 340] width 18 height 18
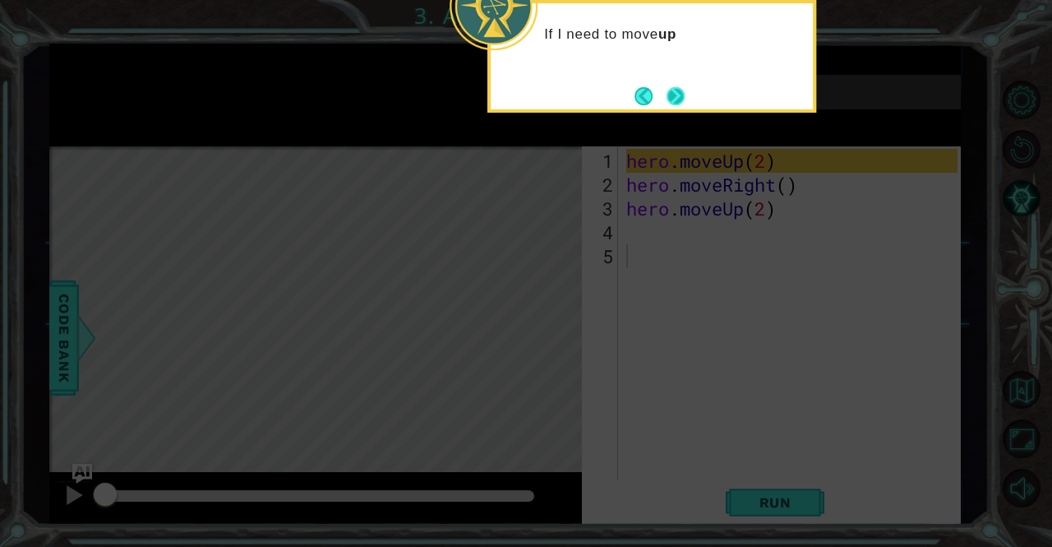
click at [677, 94] on button "Next" at bounding box center [676, 96] width 18 height 18
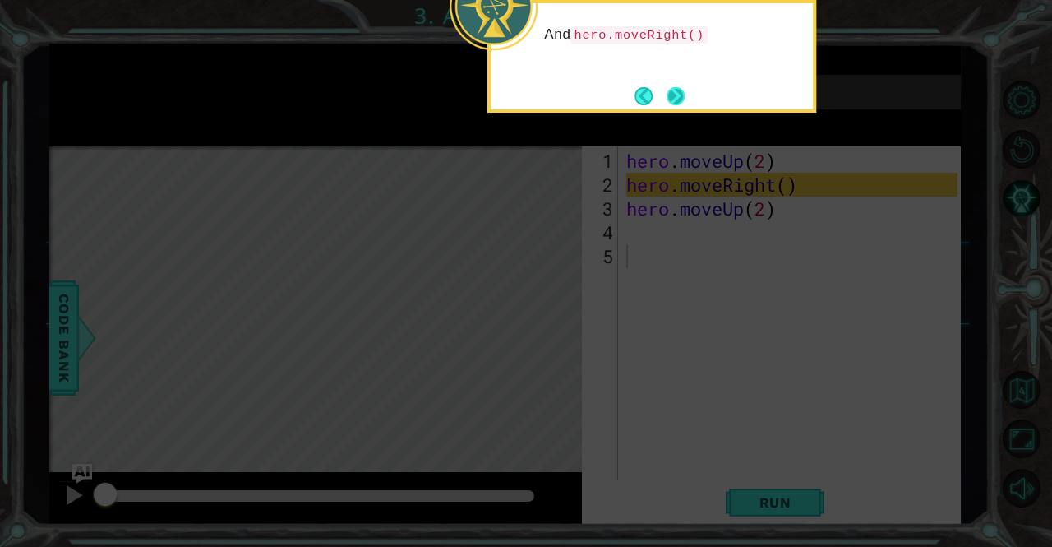
click at [685, 104] on button "Next" at bounding box center [676, 96] width 18 height 18
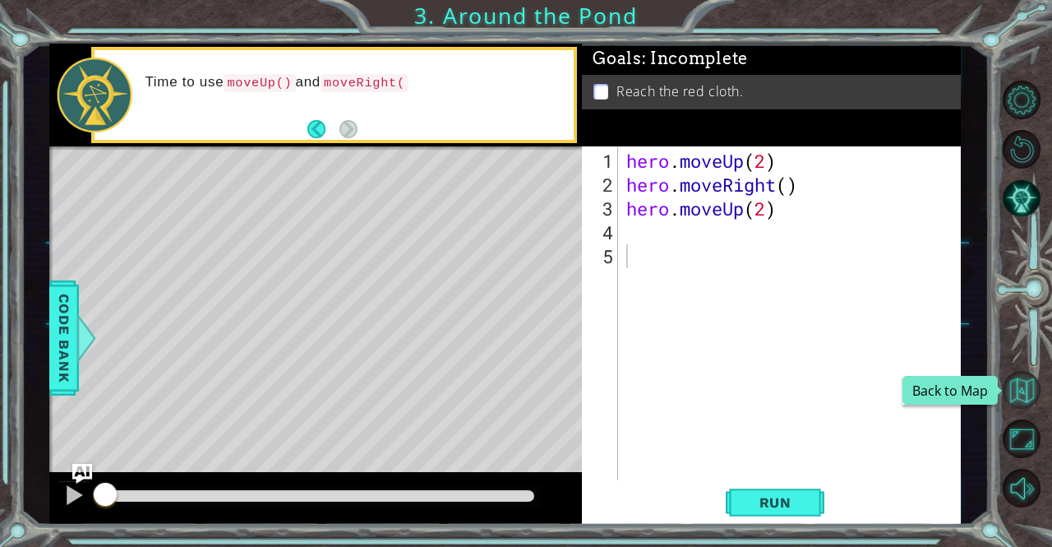
click at [1021, 400] on button "Back to Map" at bounding box center [1022, 390] width 39 height 39
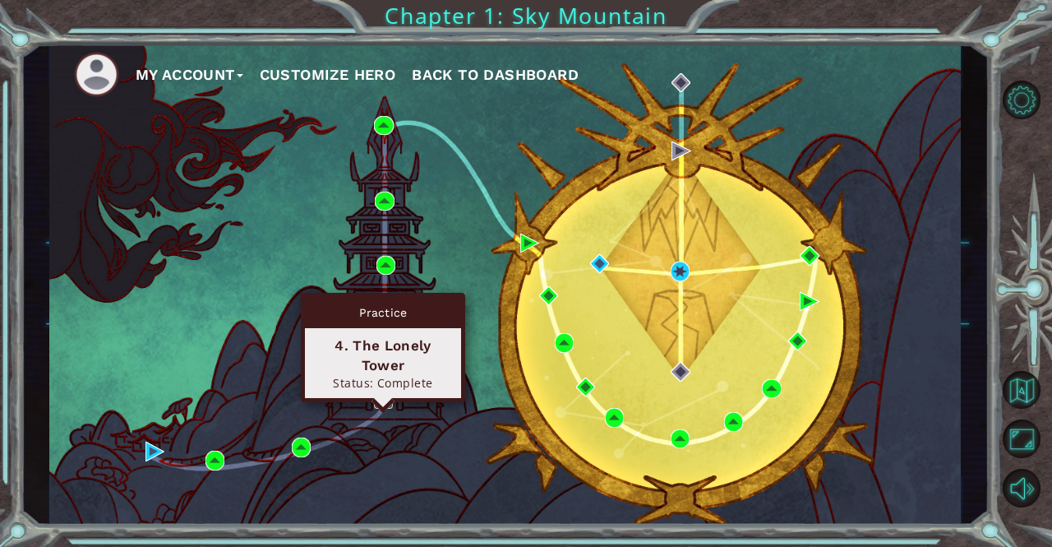
click at [385, 391] on img at bounding box center [383, 399] width 19 height 19
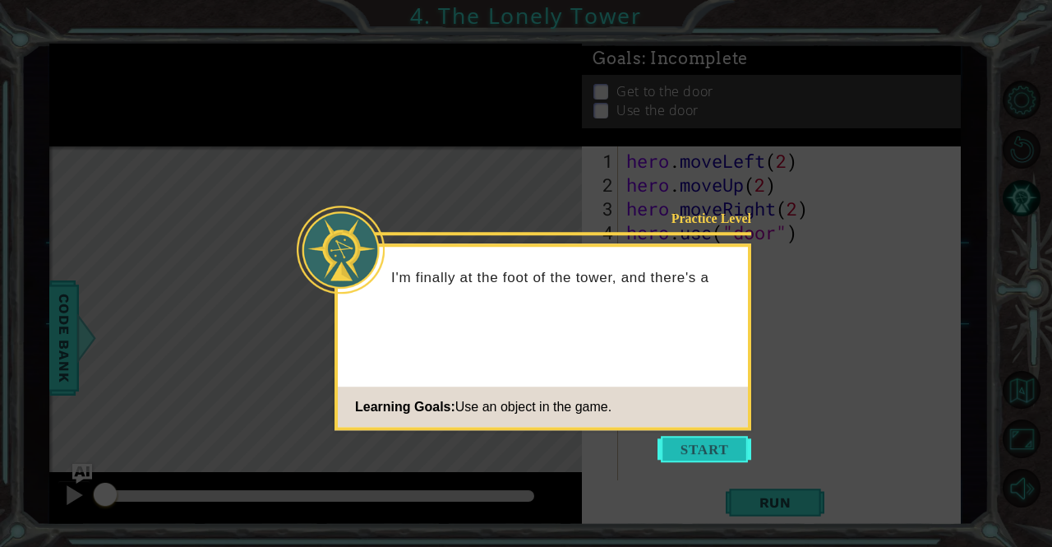
click at [699, 450] on button "Start" at bounding box center [705, 449] width 94 height 26
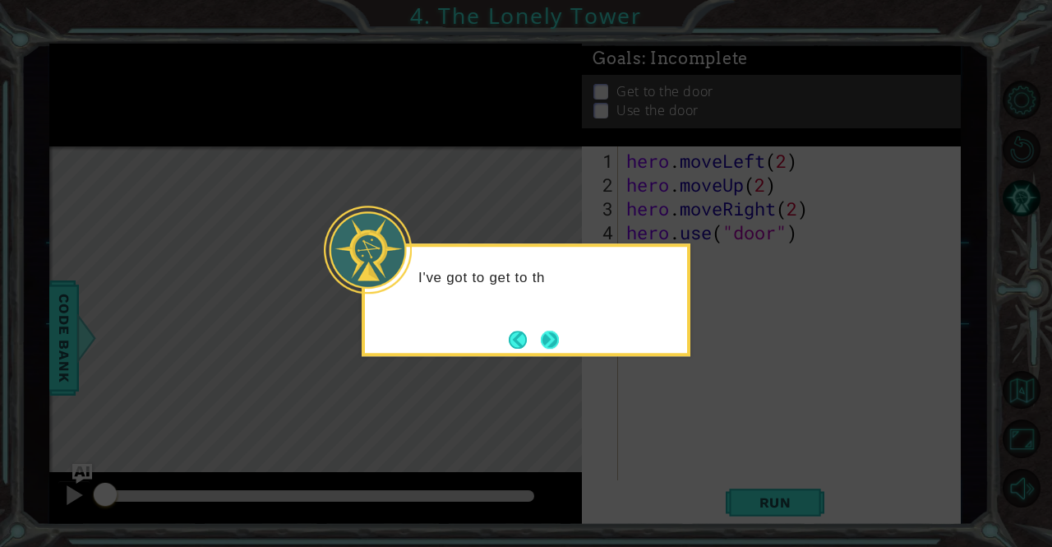
click at [557, 349] on button "Next" at bounding box center [550, 340] width 20 height 20
click at [548, 340] on button "Next" at bounding box center [550, 340] width 18 height 18
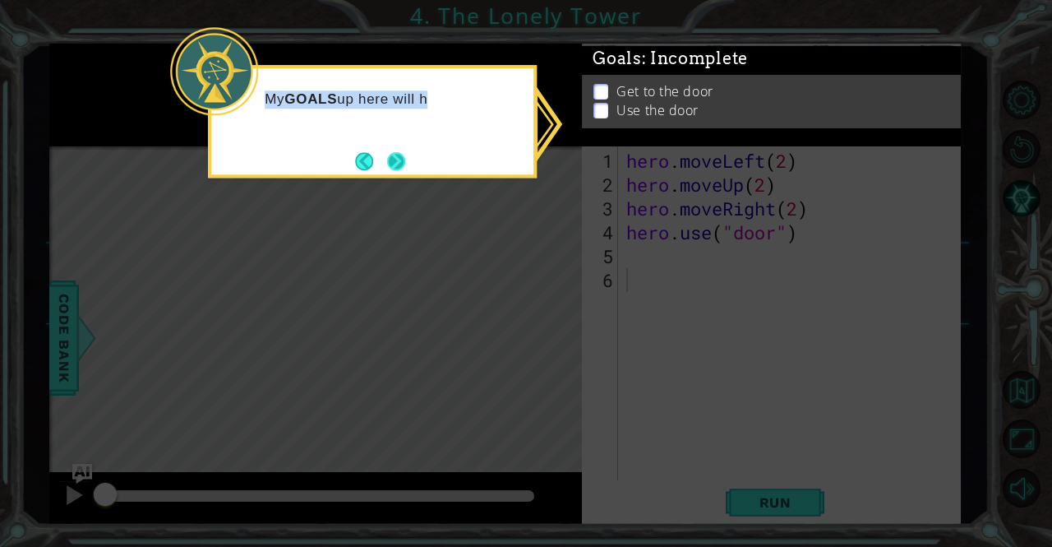
drag, startPoint x: 548, startPoint y: 340, endPoint x: 394, endPoint y: 159, distance: 237.4
click at [394, 159] on body "1 ההההההההההההההההההההההההההההההההההההההההההההההההההההההההההההההההההההההההההההה…" at bounding box center [526, 273] width 1052 height 547
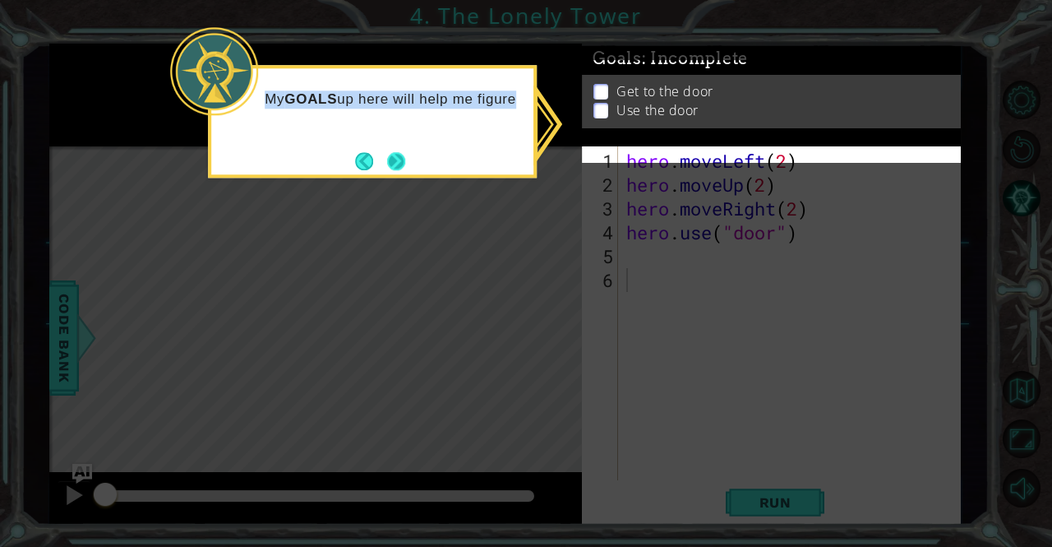
click at [394, 159] on button "Next" at bounding box center [396, 161] width 18 height 18
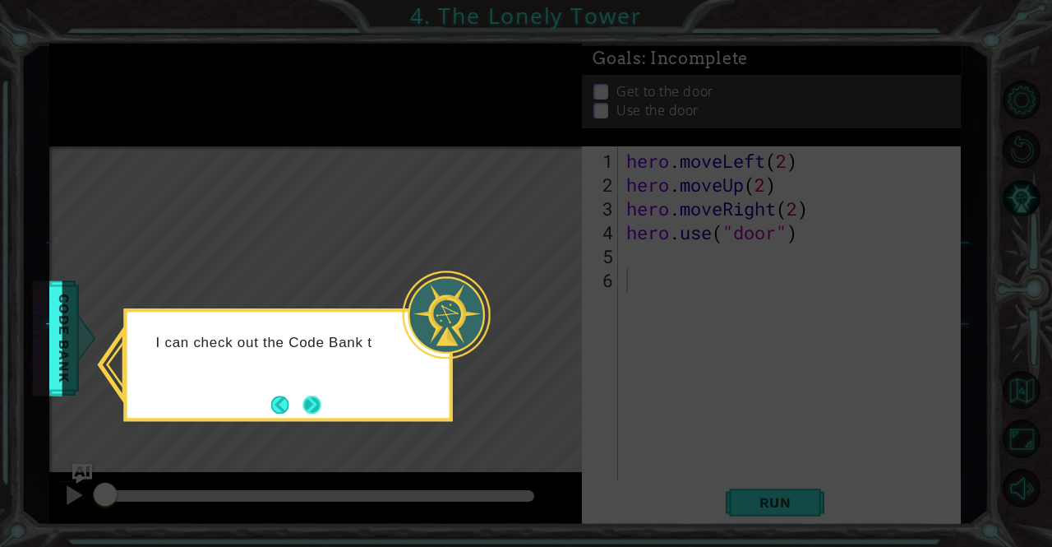
click at [308, 408] on button "Next" at bounding box center [312, 404] width 18 height 18
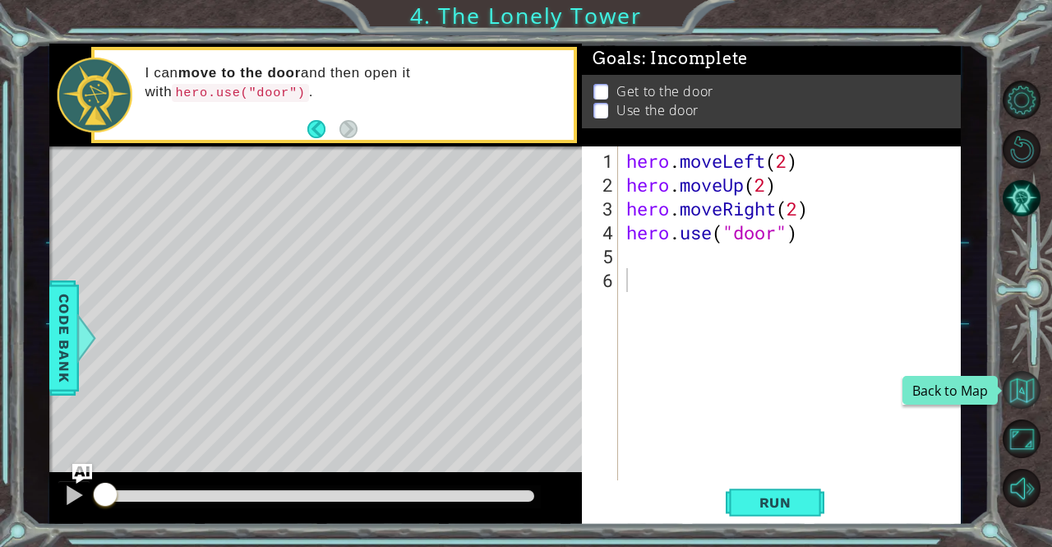
click at [1033, 404] on button "Back to Map" at bounding box center [1022, 390] width 39 height 39
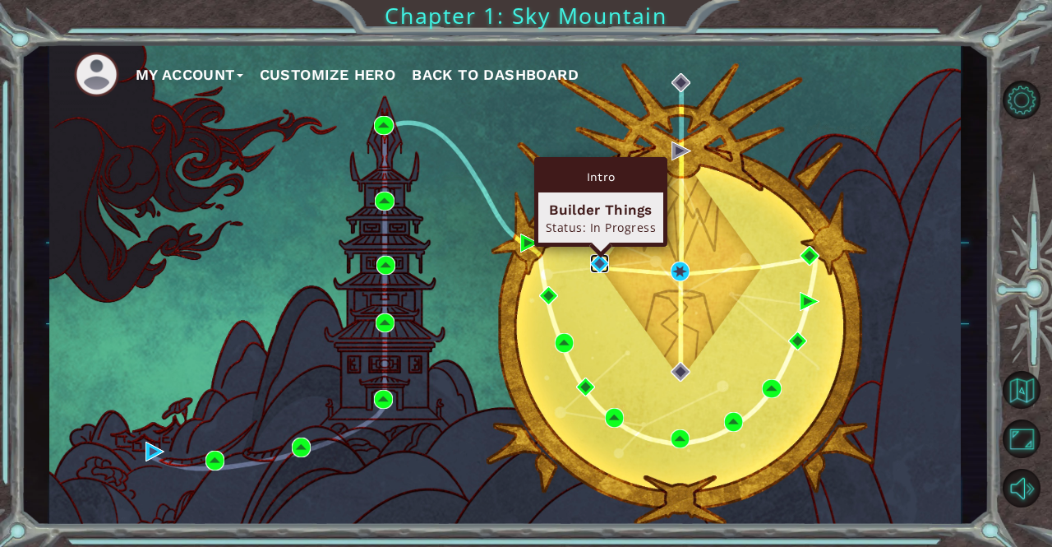
click at [596, 258] on img at bounding box center [599, 263] width 19 height 19
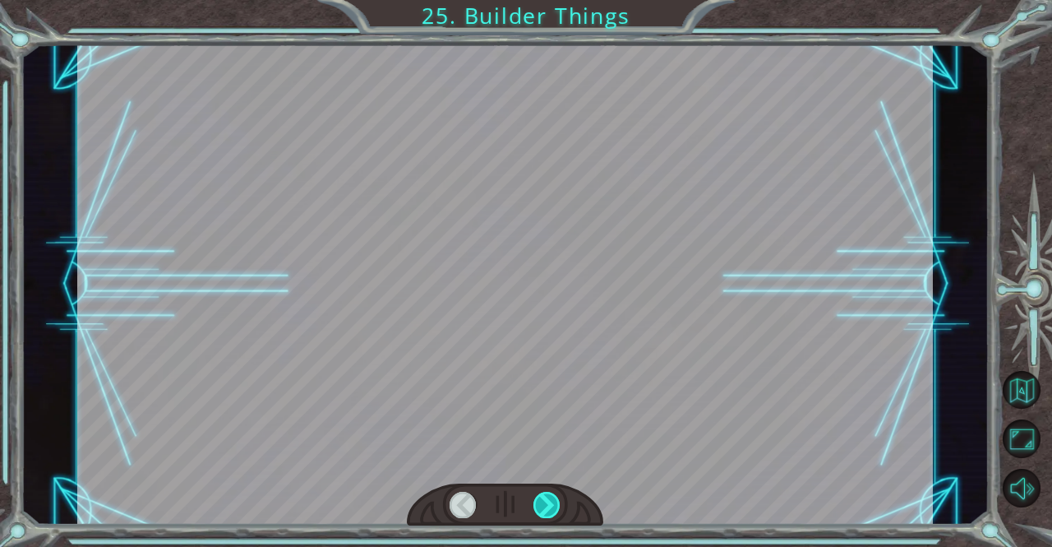
click at [548, 506] on div at bounding box center [547, 505] width 27 height 26
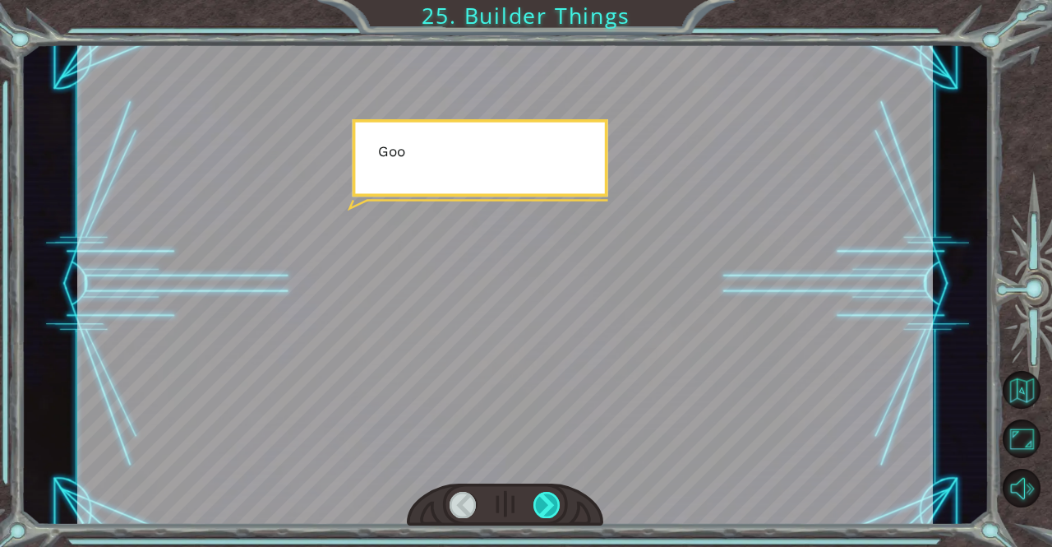
click at [548, 506] on div at bounding box center [547, 505] width 27 height 26
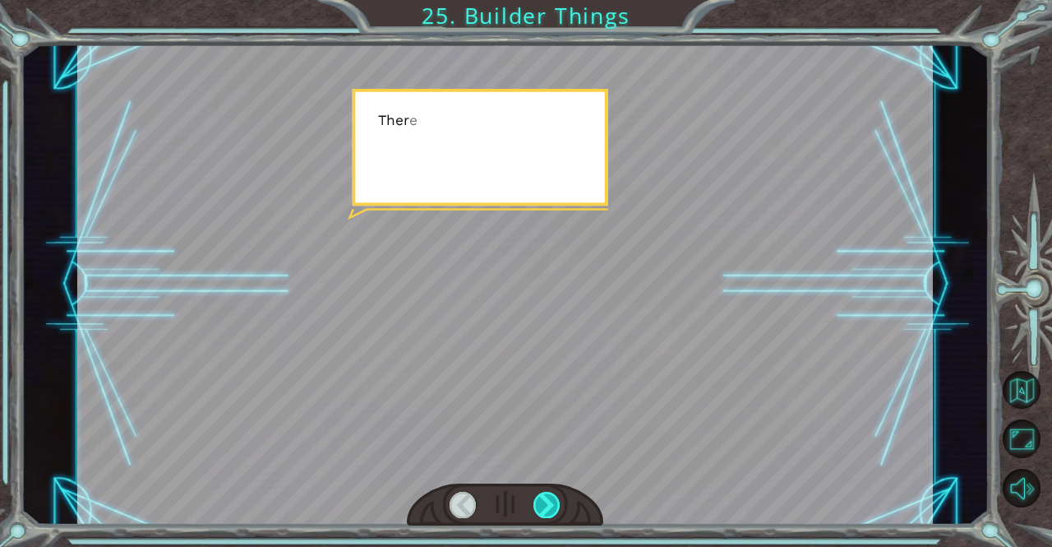
click at [548, 506] on div at bounding box center [547, 505] width 27 height 26
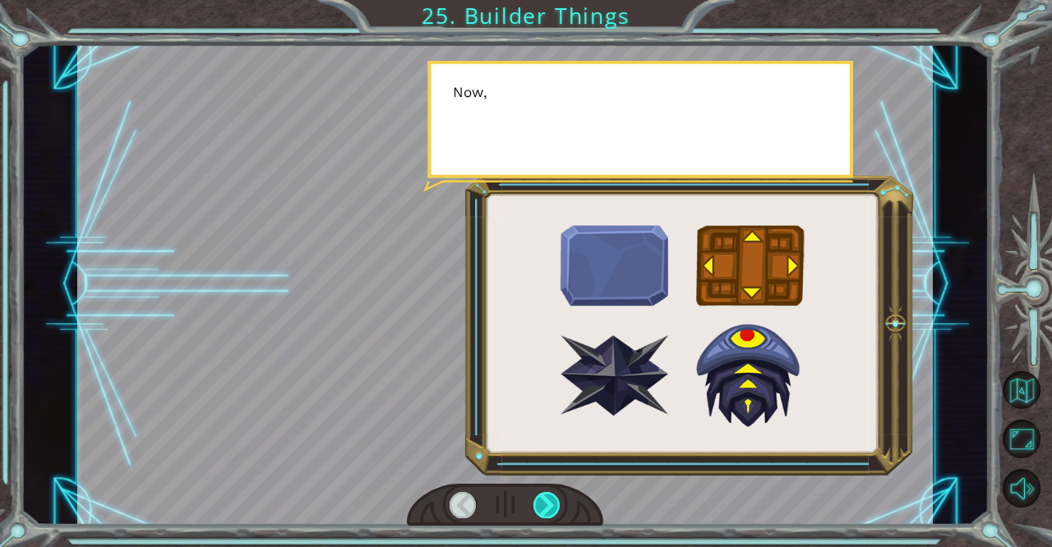
click at [548, 506] on div at bounding box center [547, 505] width 27 height 26
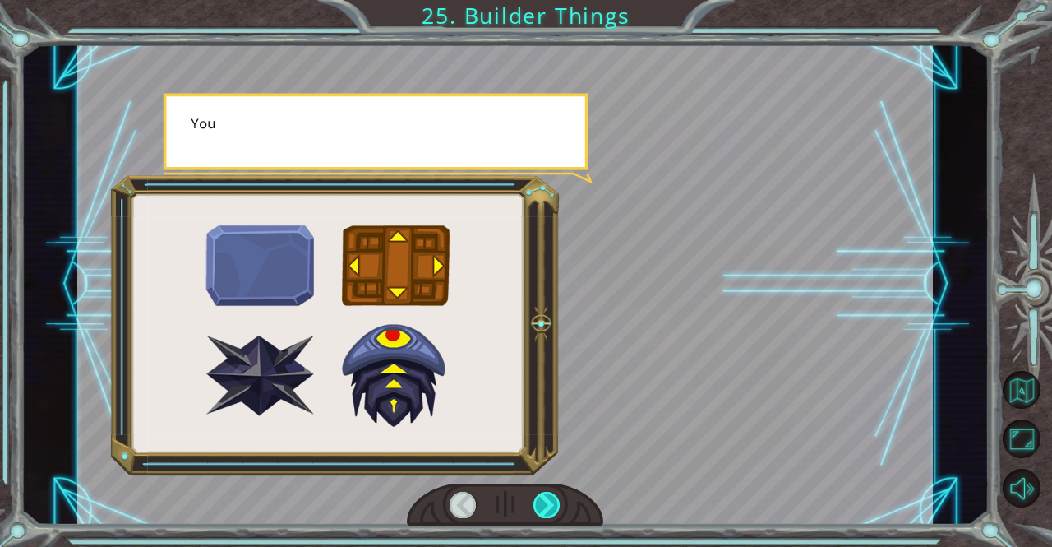
click at [548, 506] on div at bounding box center [547, 505] width 27 height 26
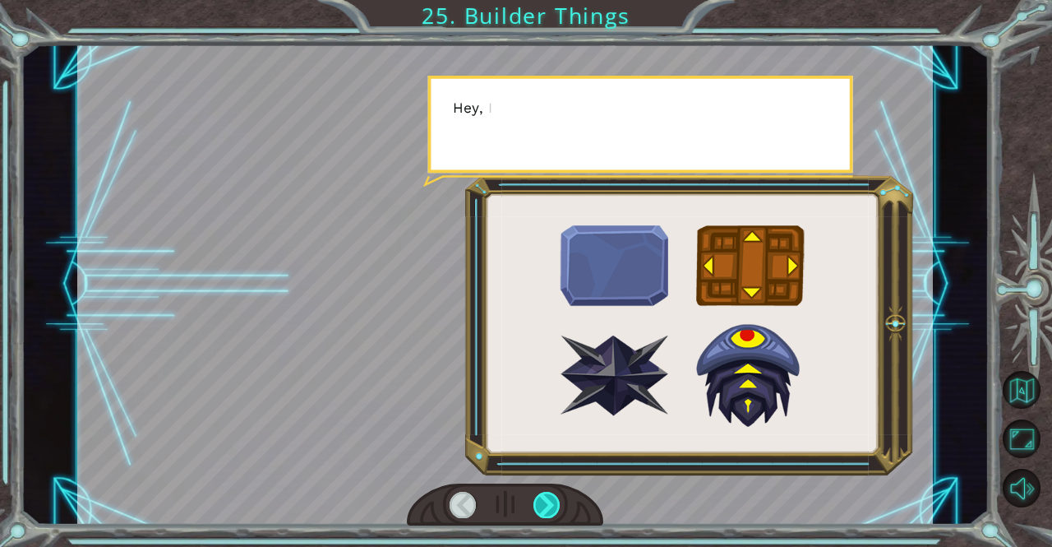
click at [548, 506] on div at bounding box center [547, 505] width 27 height 26
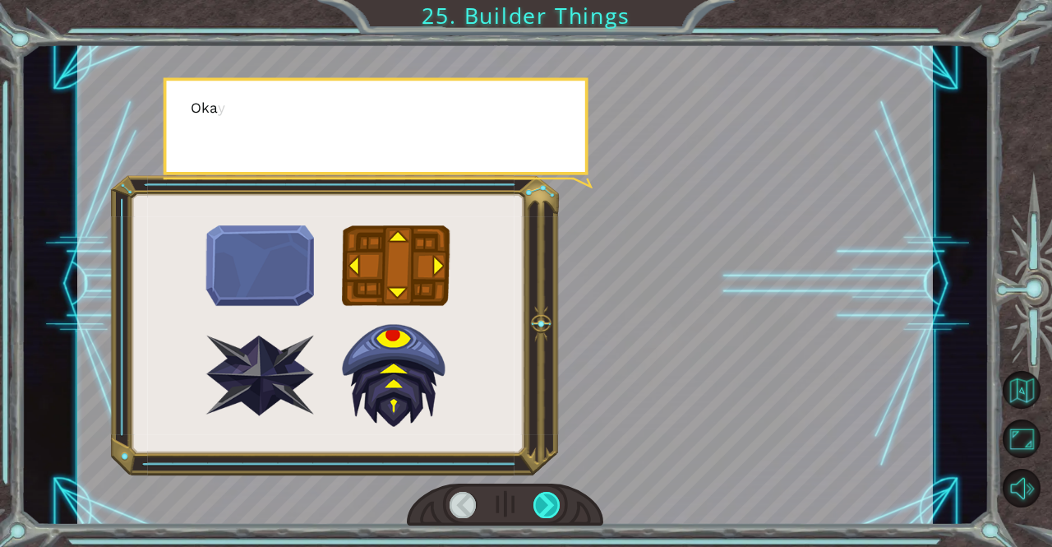
click at [548, 506] on div at bounding box center [547, 505] width 27 height 26
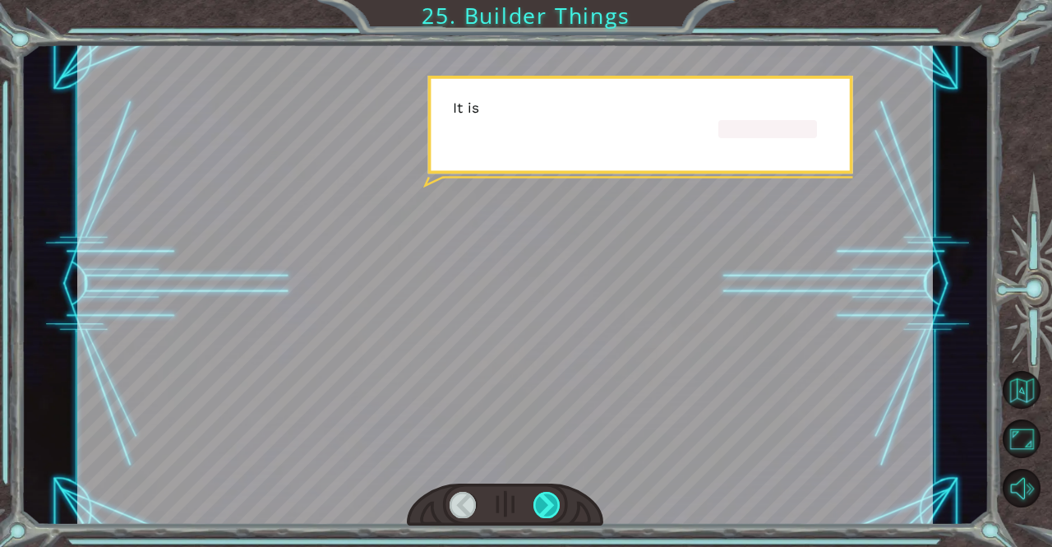
click at [548, 506] on div at bounding box center [547, 505] width 27 height 26
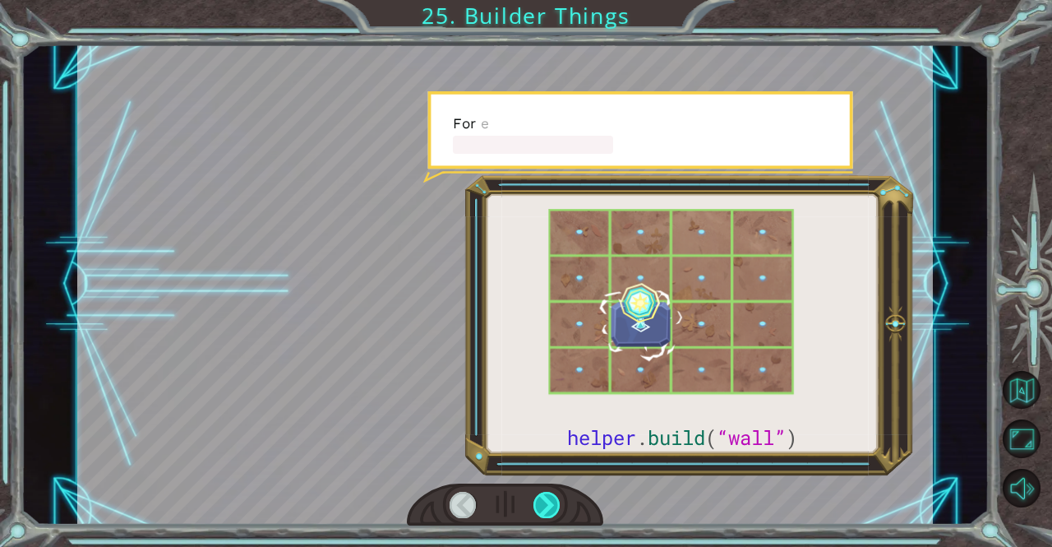
click at [548, 506] on div at bounding box center [547, 505] width 27 height 26
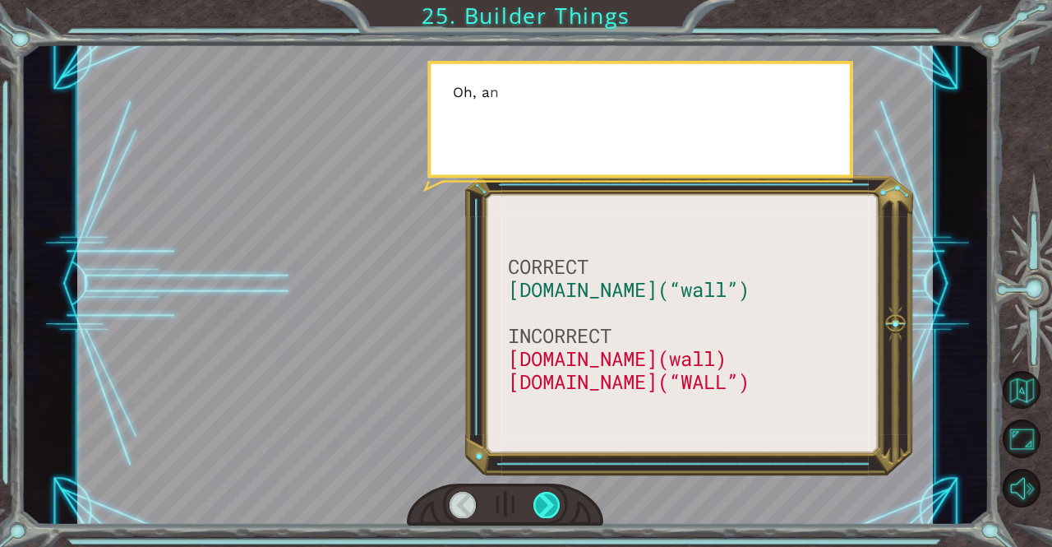
click at [548, 506] on div at bounding box center [547, 505] width 27 height 26
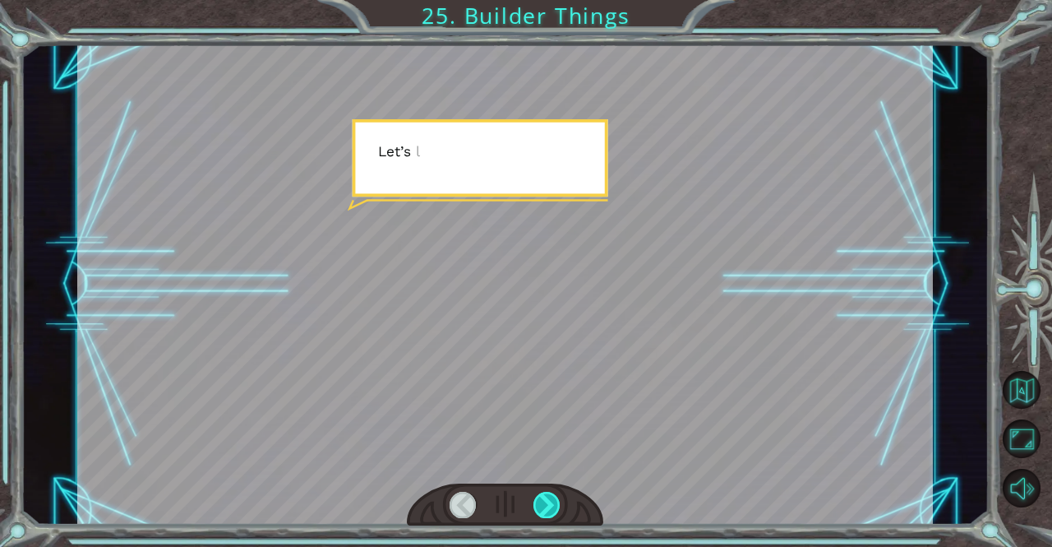
click at [548, 506] on div at bounding box center [547, 505] width 27 height 26
click at [548, 0] on div "CORRECT [DOMAIN_NAME](“wall”) INCORRECT [DOMAIN_NAME](wall) [DOMAIN_NAME](“WALL…" at bounding box center [526, 0] width 1052 height 0
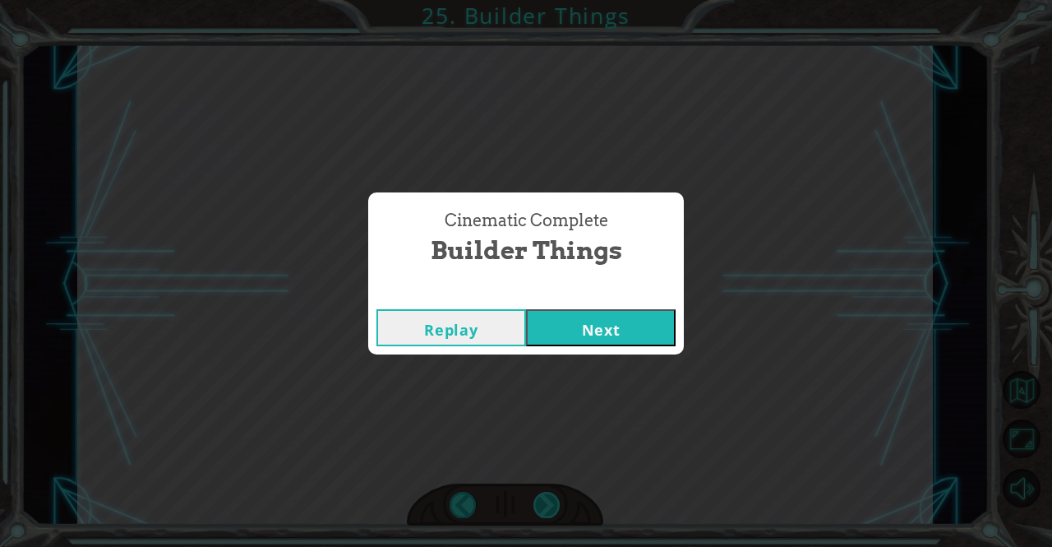
click at [548, 506] on div "Cinematic Complete Builder Things Replay Next" at bounding box center [526, 273] width 1052 height 547
drag, startPoint x: 548, startPoint y: 506, endPoint x: 638, endPoint y: 333, distance: 194.5
click at [638, 333] on div "Cinematic Complete Builder Things Replay Next" at bounding box center [526, 273] width 1052 height 547
click at [638, 333] on button "Next" at bounding box center [601, 327] width 150 height 37
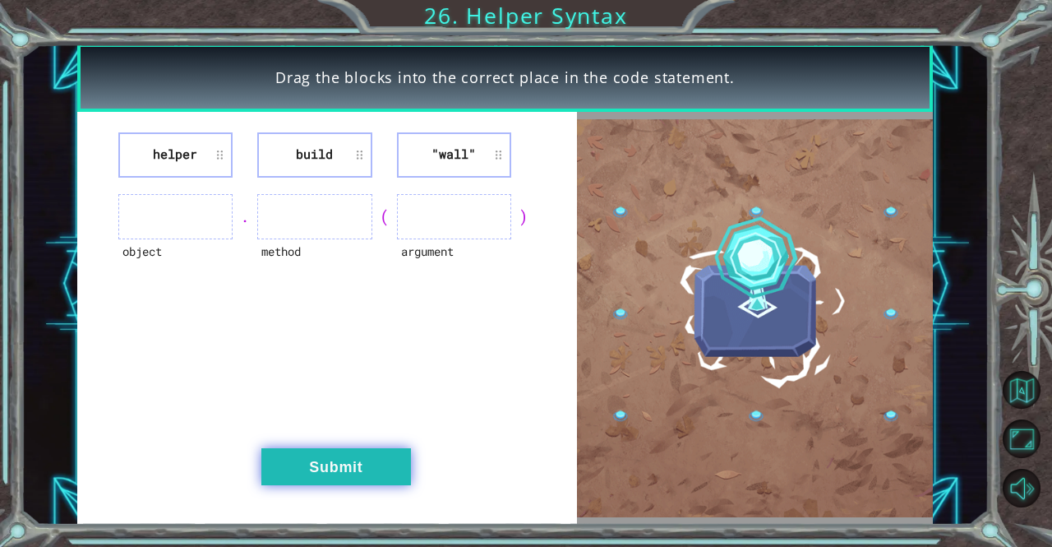
click at [312, 460] on button "Submit" at bounding box center [336, 466] width 150 height 37
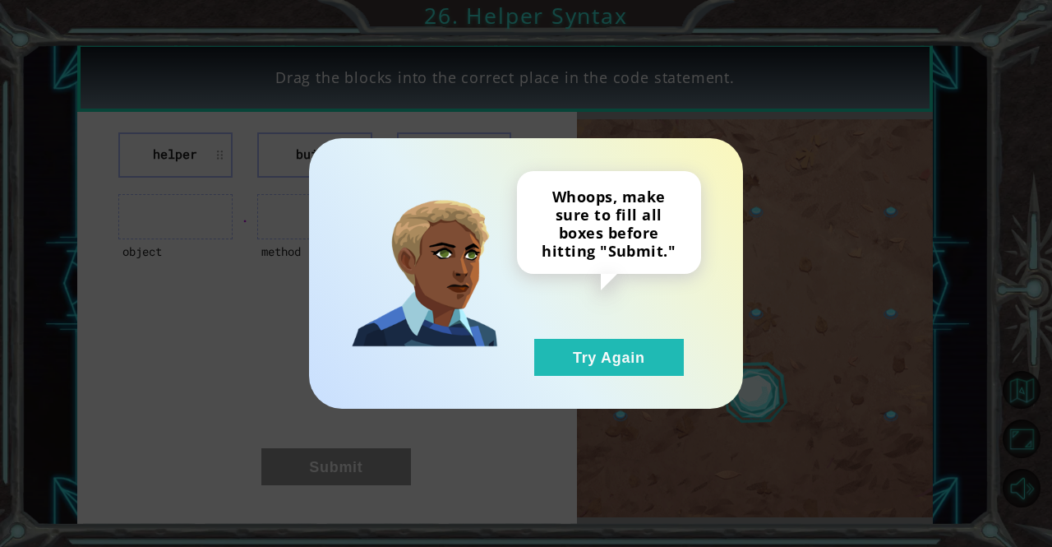
click at [582, 341] on button "Try Again" at bounding box center [609, 357] width 150 height 37
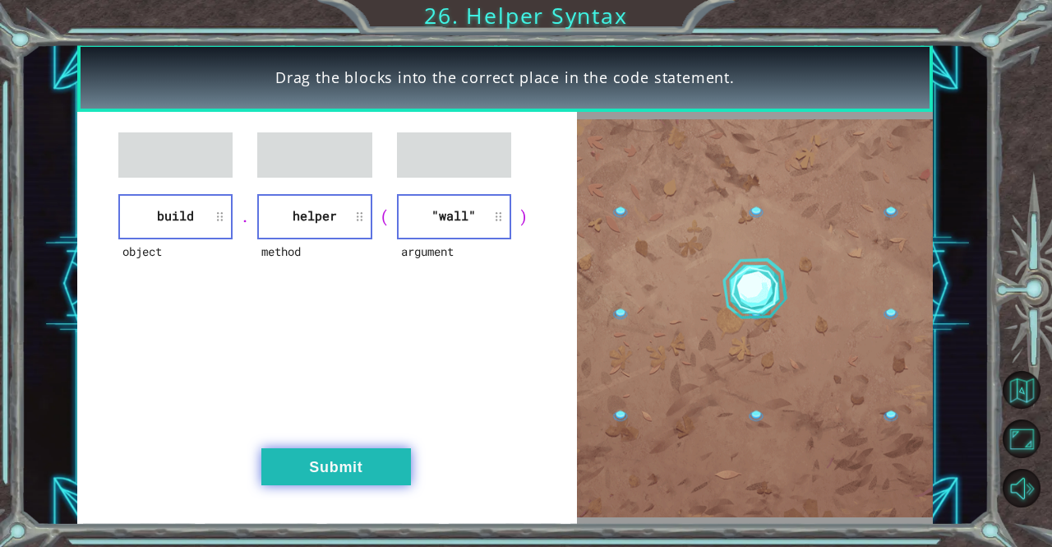
click at [340, 469] on button "Submit" at bounding box center [336, 466] width 150 height 37
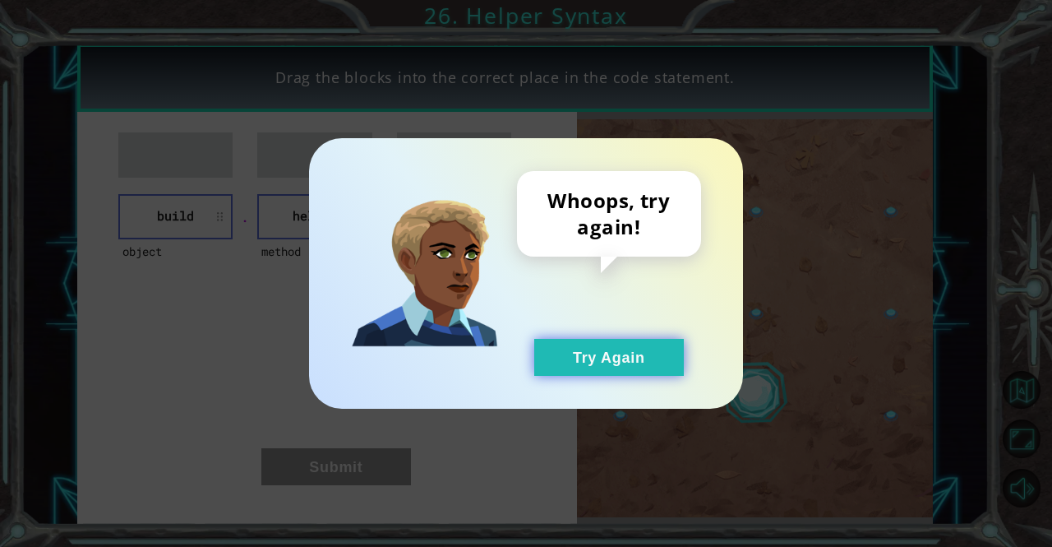
click at [558, 343] on button "Try Again" at bounding box center [609, 357] width 150 height 37
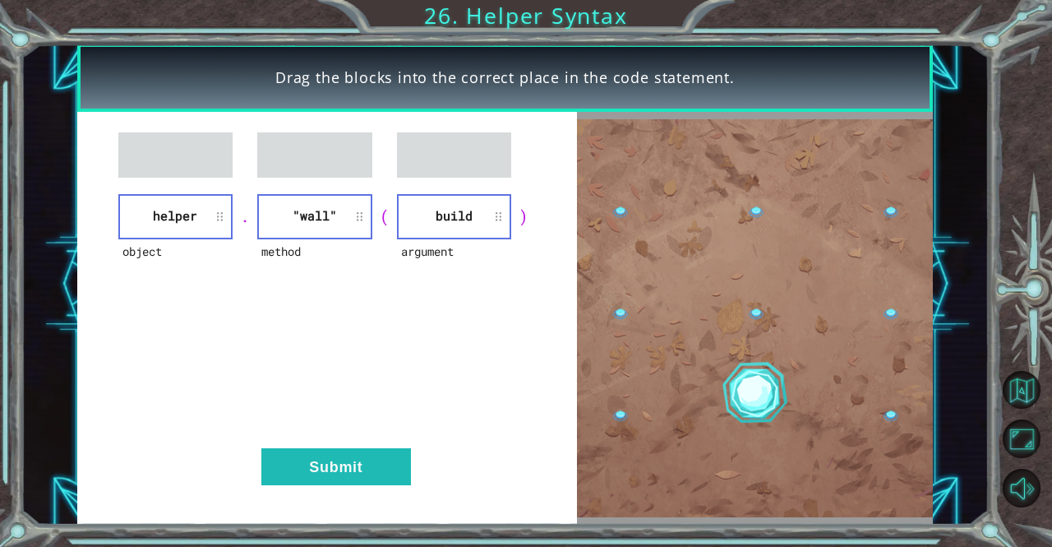
click at [322, 496] on div "object helper . method "wall" ( argument build ) Submit" at bounding box center [327, 319] width 500 height 414
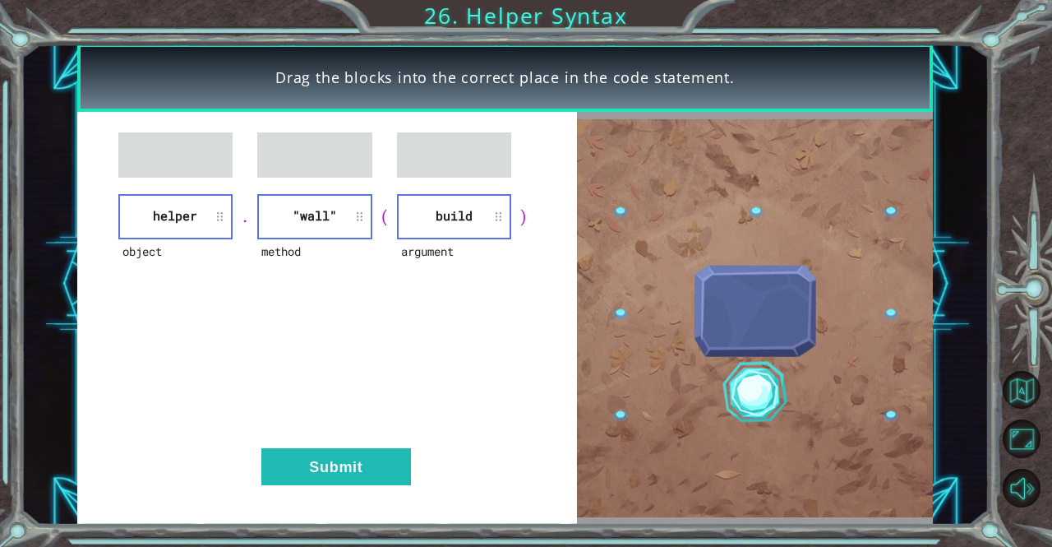
click at [329, 471] on button "Submit" at bounding box center [336, 466] width 150 height 37
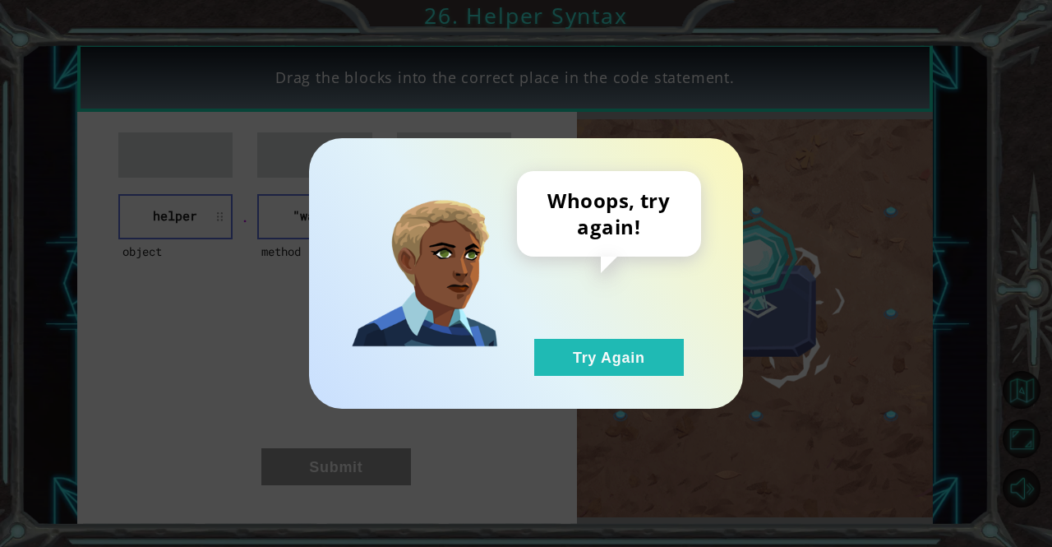
click at [659, 349] on button "Try Again" at bounding box center [609, 357] width 150 height 37
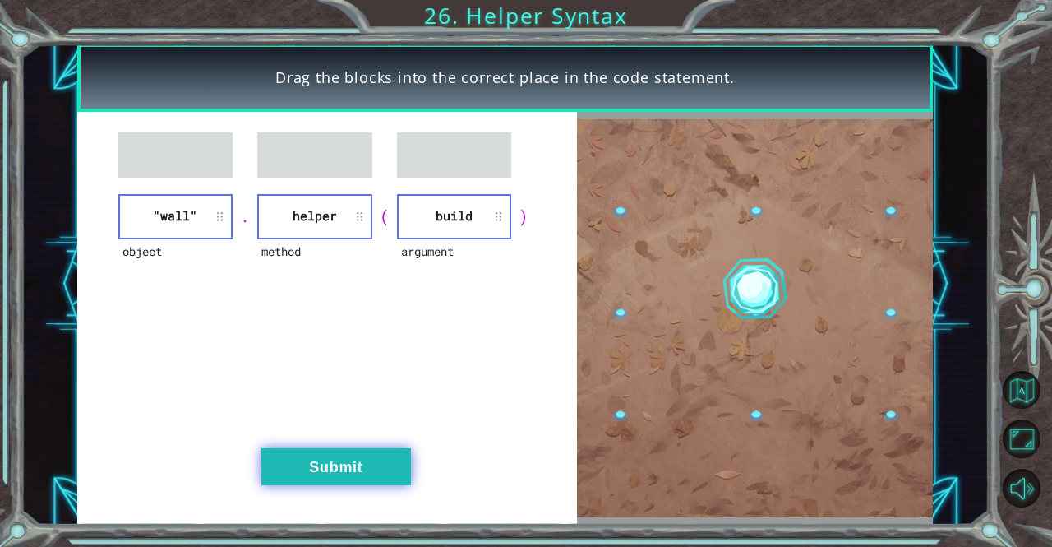
click at [364, 469] on button "Submit" at bounding box center [336, 466] width 150 height 37
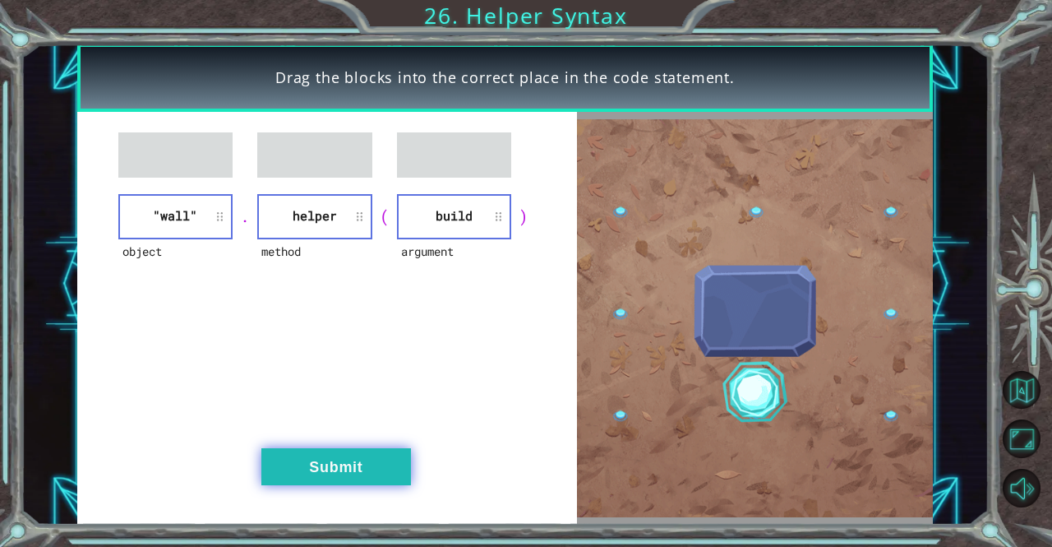
click at [333, 480] on button "Submit" at bounding box center [336, 466] width 150 height 37
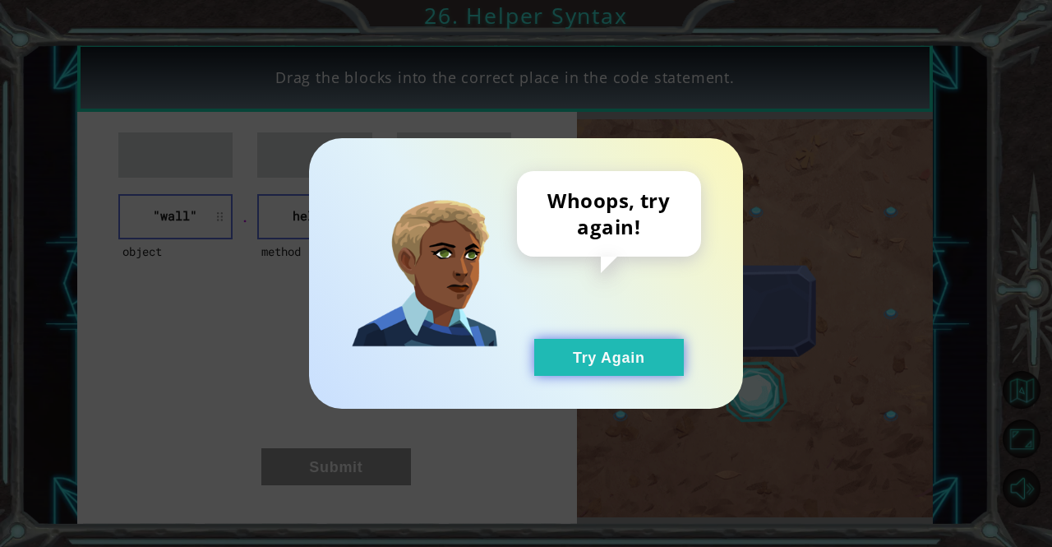
click at [646, 359] on button "Try Again" at bounding box center [609, 357] width 150 height 37
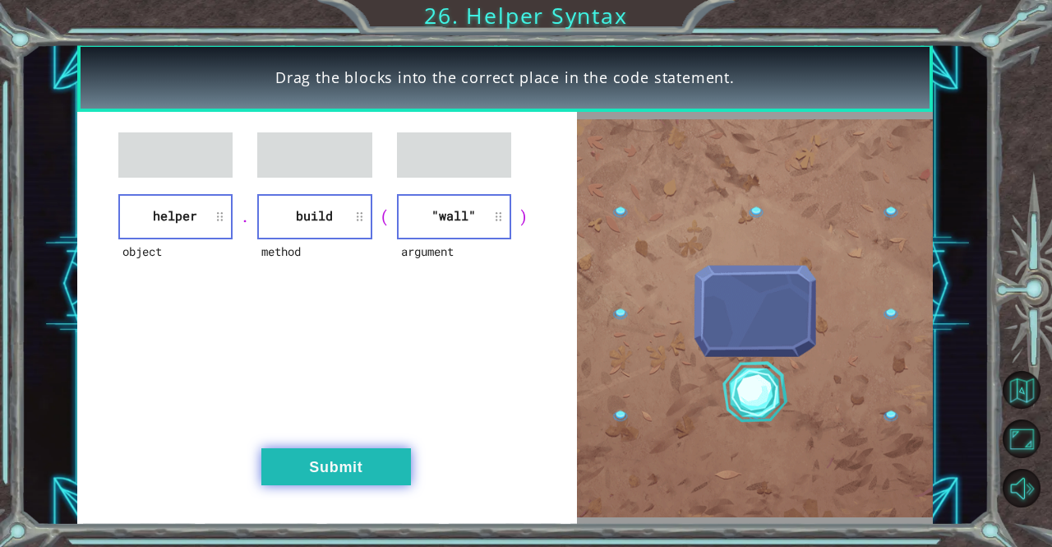
click at [333, 478] on button "Submit" at bounding box center [336, 466] width 150 height 37
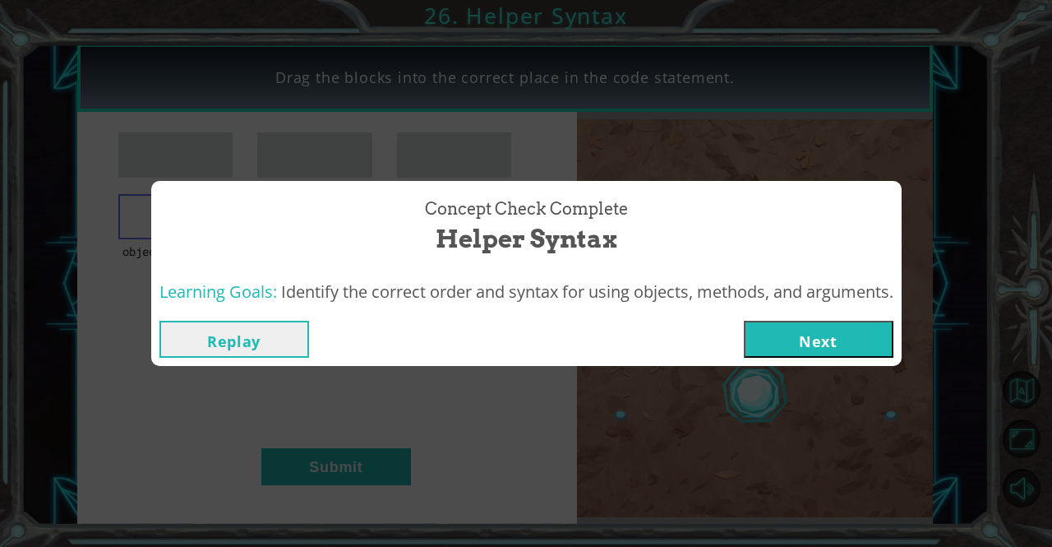
click at [822, 350] on button "Next" at bounding box center [819, 339] width 150 height 37
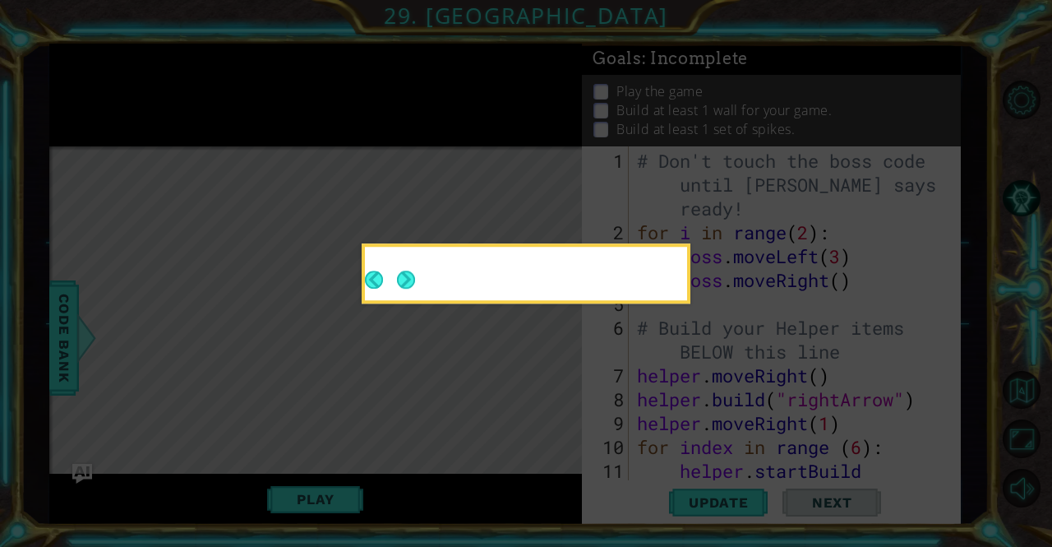
click at [722, 450] on icon at bounding box center [526, 273] width 1052 height 547
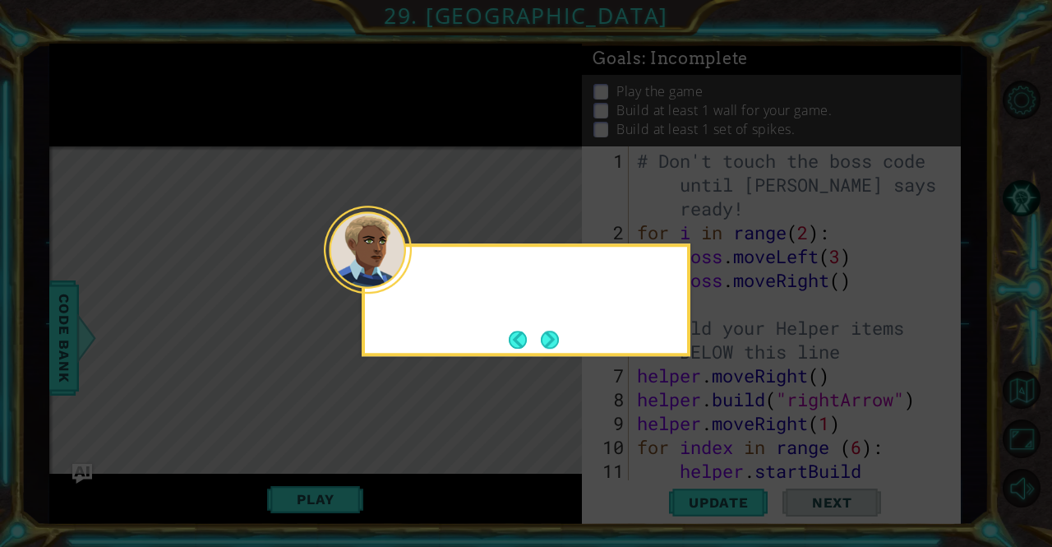
scroll to position [48, 0]
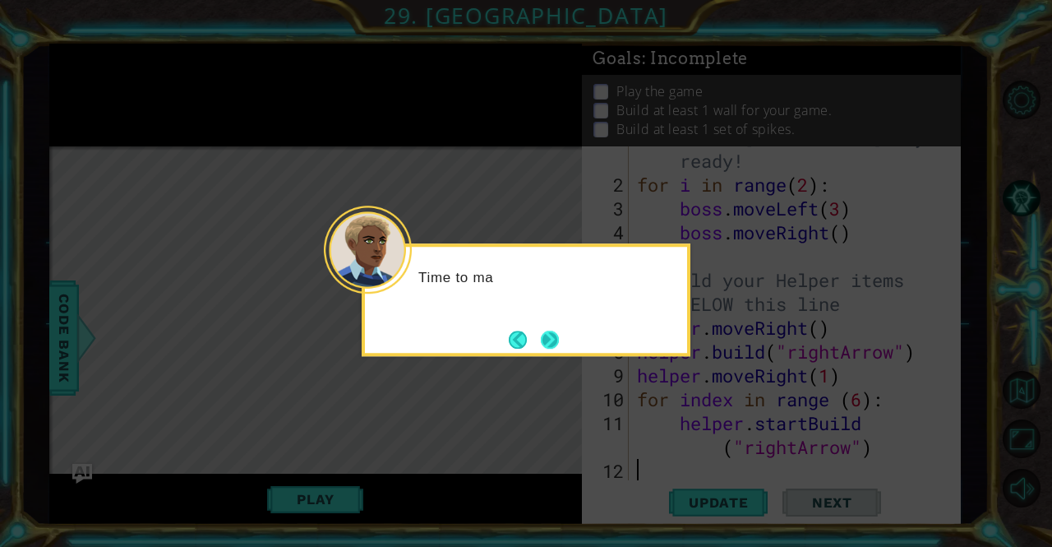
click at [552, 344] on button "Next" at bounding box center [550, 340] width 18 height 18
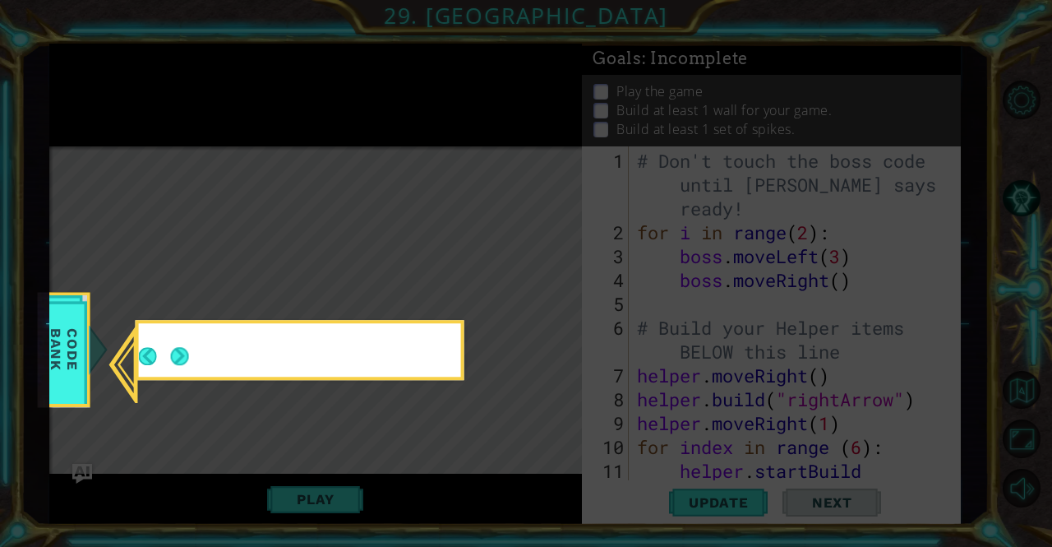
scroll to position [0, 0]
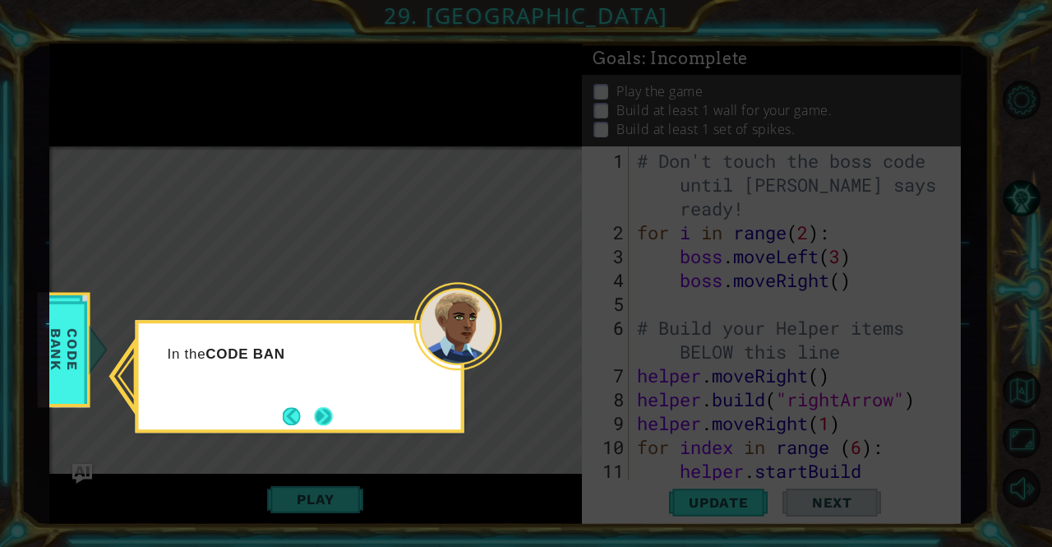
click at [326, 418] on button "Next" at bounding box center [323, 415] width 19 height 19
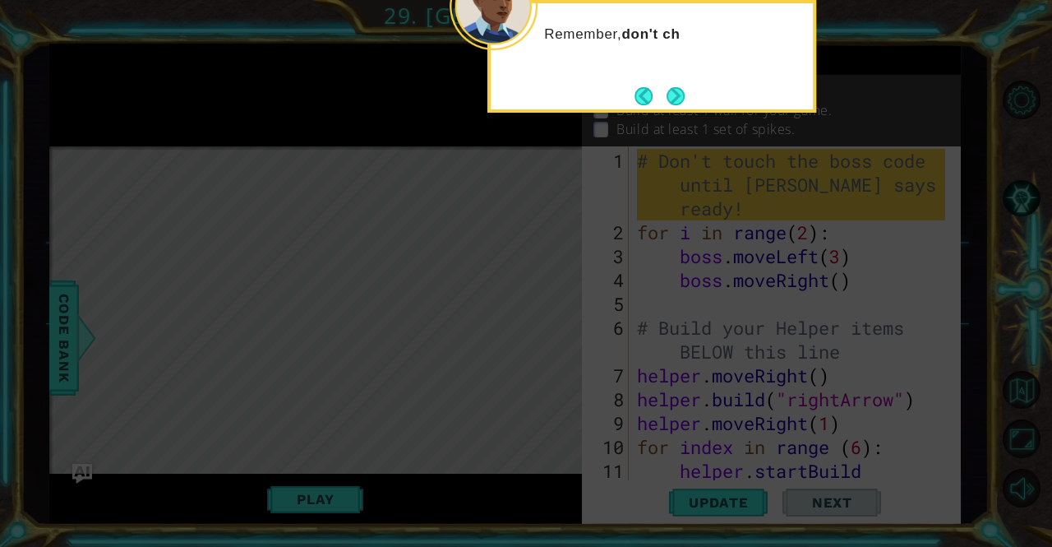
click at [682, 102] on button "Next" at bounding box center [676, 96] width 18 height 18
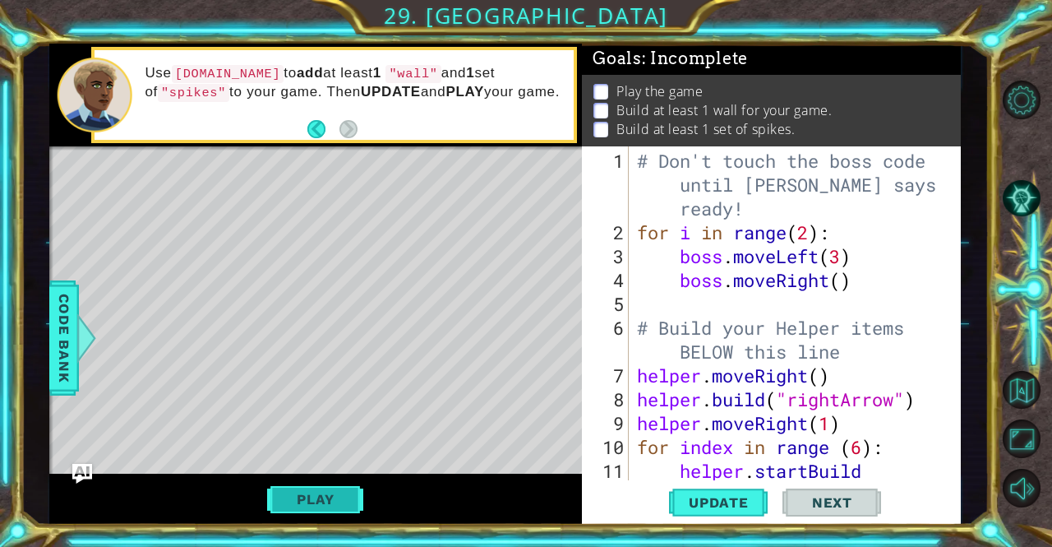
click at [352, 504] on button "Play" at bounding box center [315, 498] width 96 height 31
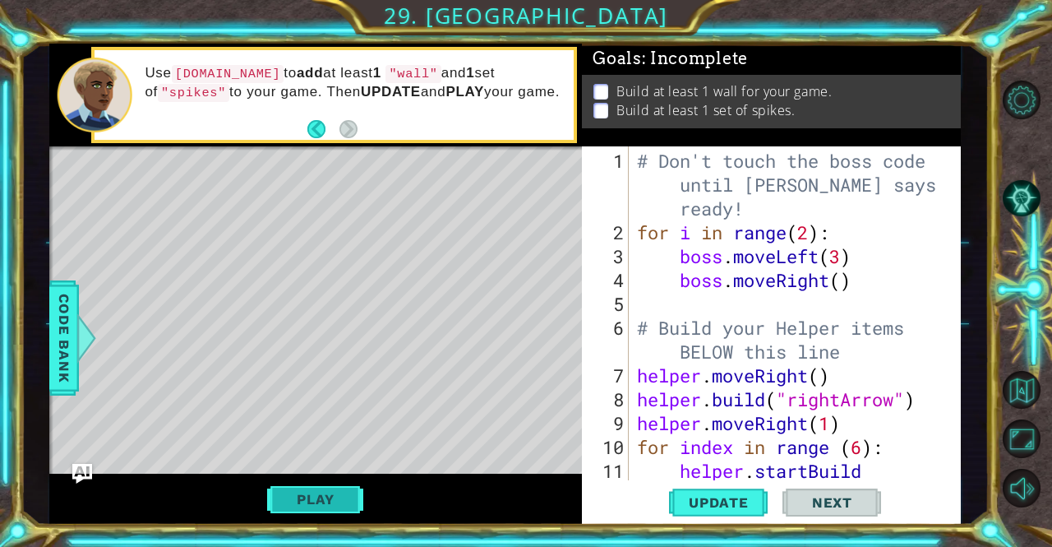
click at [319, 496] on button "Play" at bounding box center [315, 498] width 96 height 31
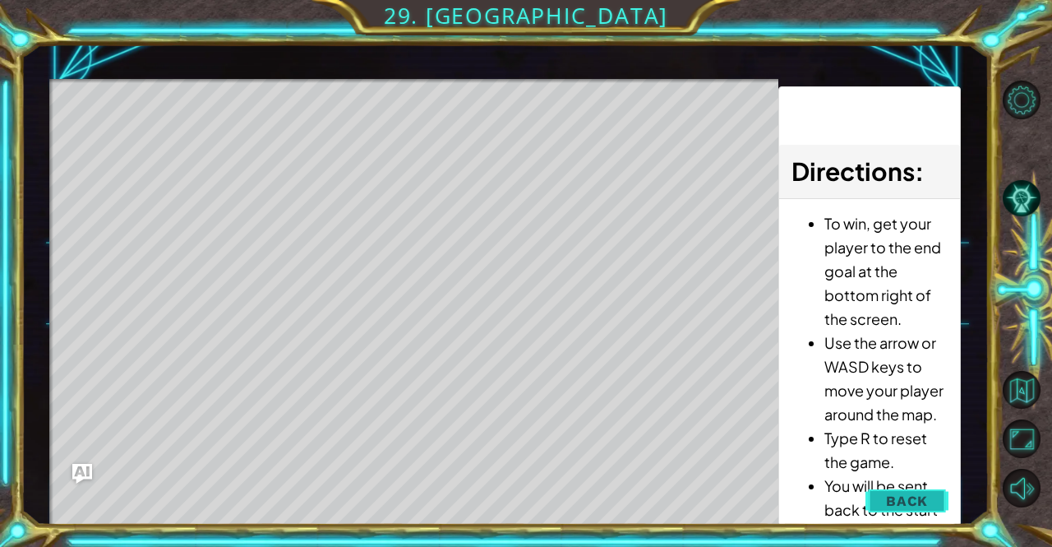
click at [884, 497] on button "Back" at bounding box center [907, 500] width 83 height 33
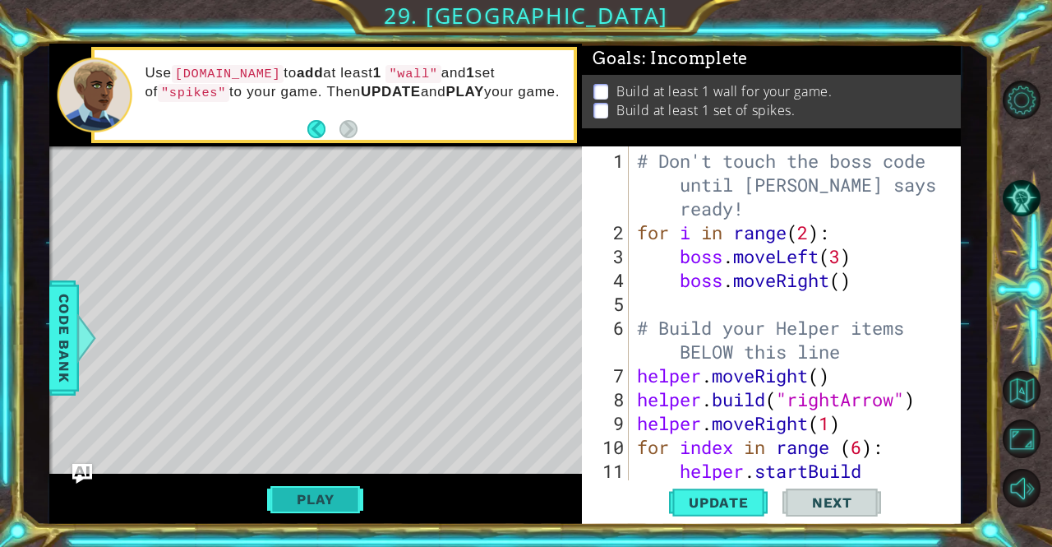
click at [321, 497] on button "Play" at bounding box center [315, 498] width 96 height 31
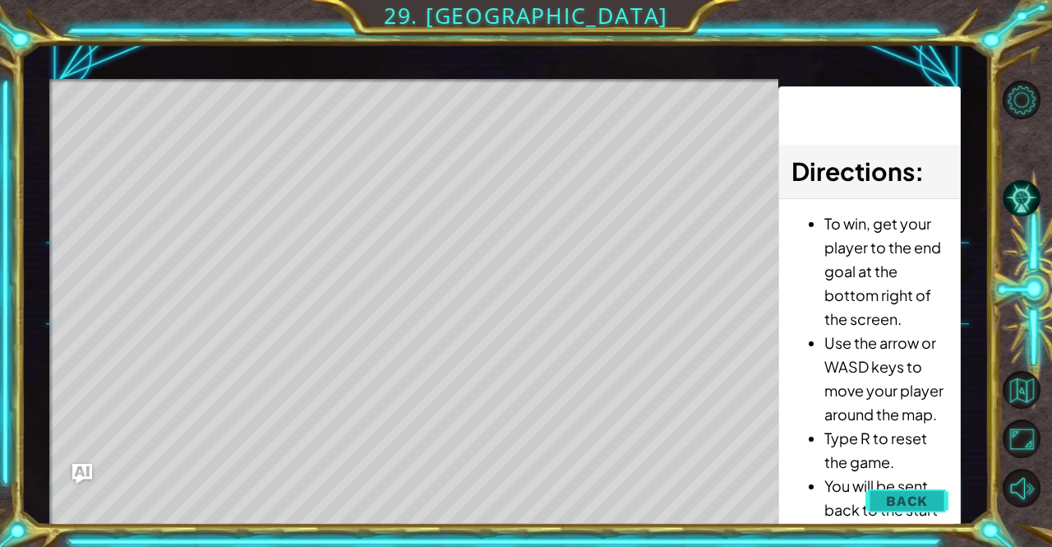
click at [909, 506] on span "Back" at bounding box center [907, 500] width 42 height 16
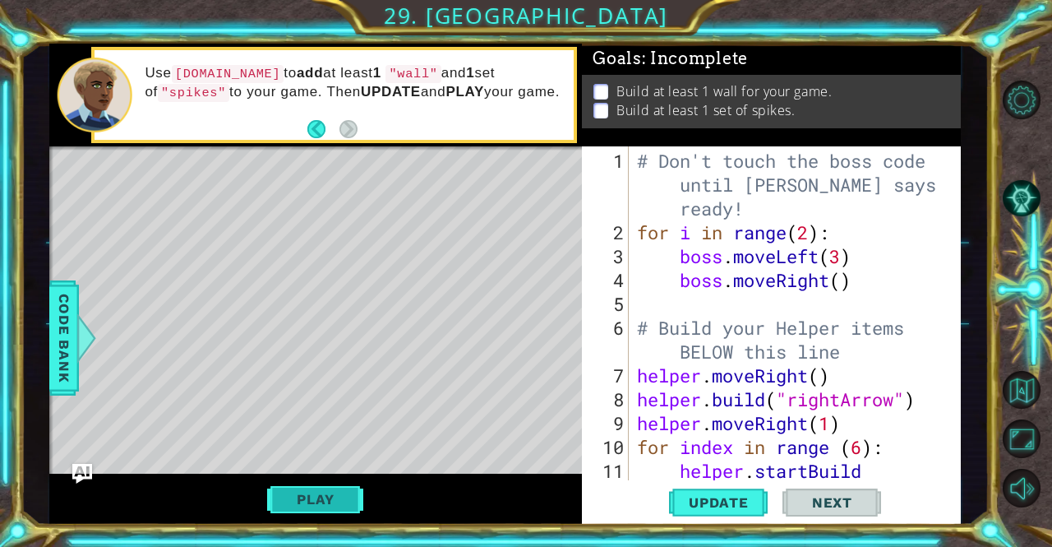
click at [324, 502] on button "Play" at bounding box center [315, 498] width 96 height 31
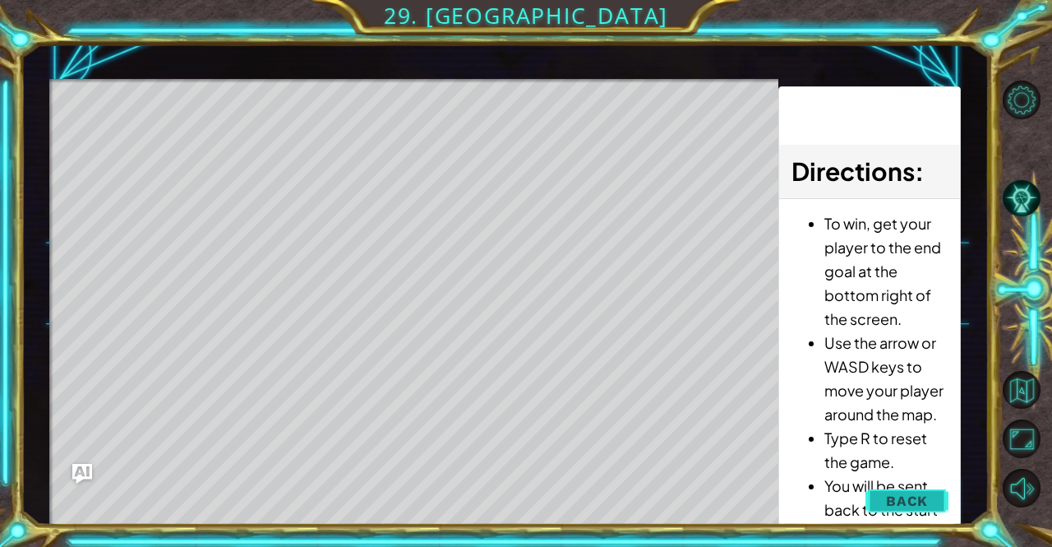
click at [915, 503] on span "Back" at bounding box center [907, 500] width 42 height 16
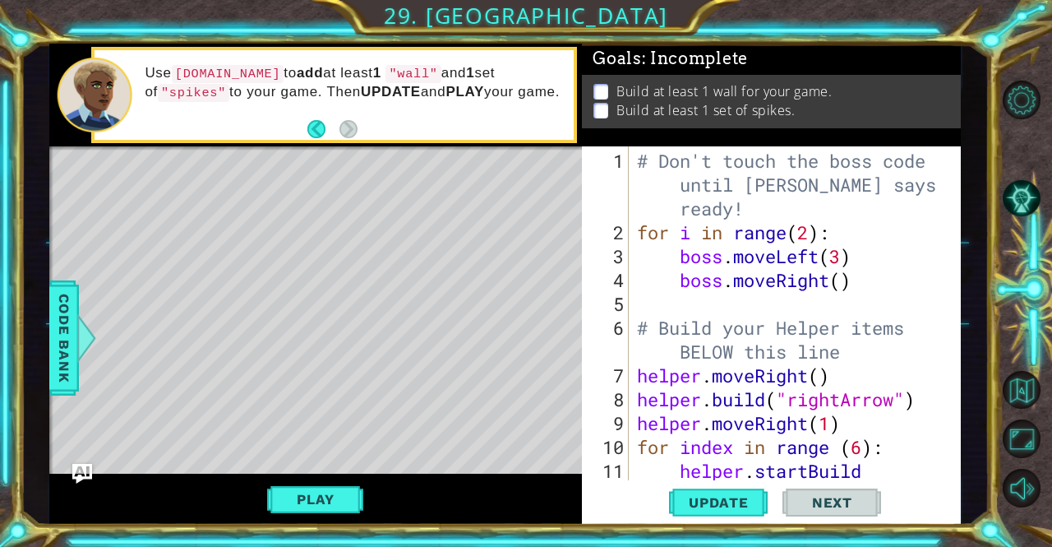
click at [737, 508] on span "Update" at bounding box center [719, 502] width 93 height 16
click at [277, 502] on button "Play" at bounding box center [315, 498] width 96 height 31
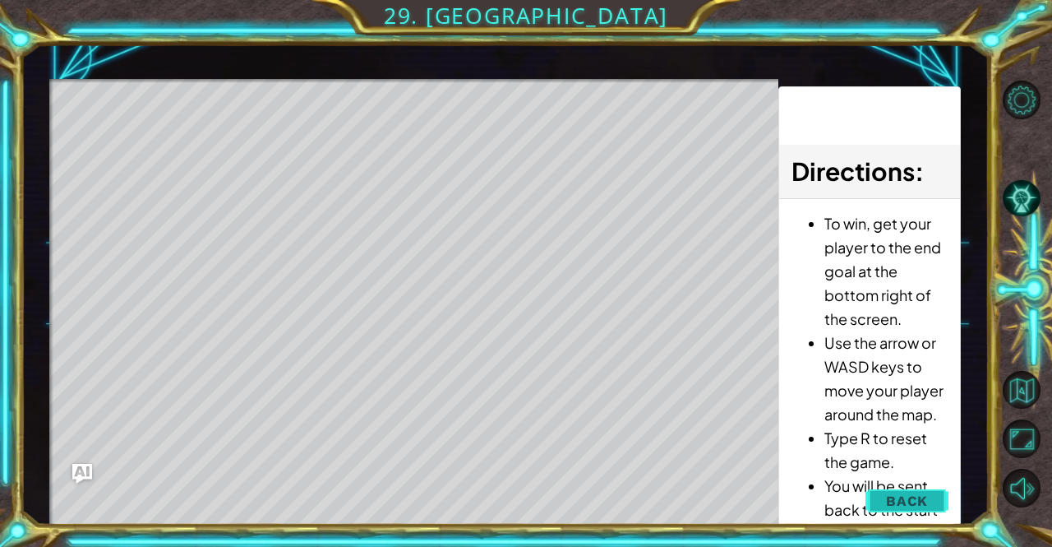
click at [944, 497] on button "Back" at bounding box center [907, 500] width 83 height 33
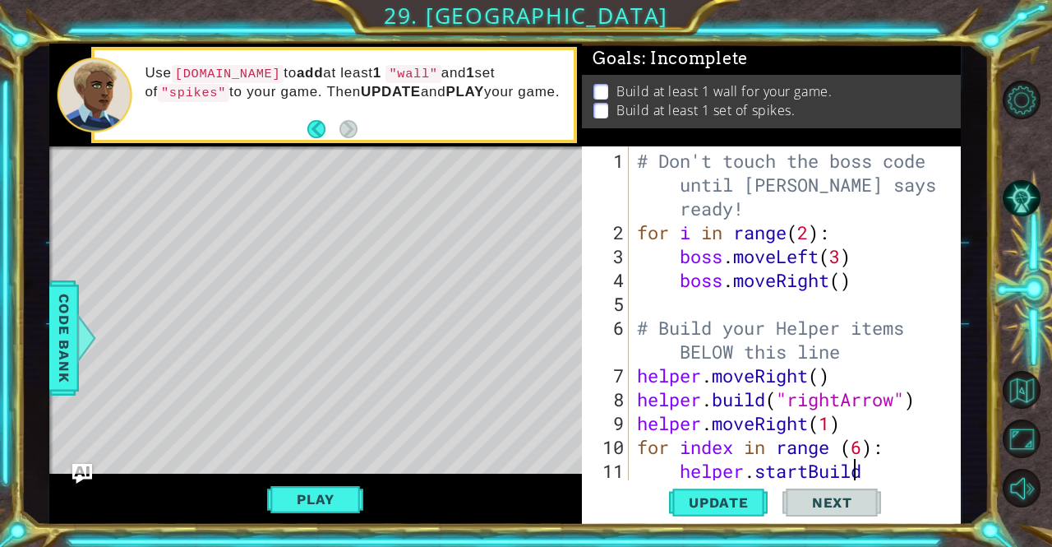
click at [872, 468] on div "# Don't touch the boss code until [PERSON_NAME] says you're ready! for i in ran…" at bounding box center [793, 375] width 319 height 453
click at [886, 449] on div "# Don't touch the boss code until [PERSON_NAME] says you're ready! for i in ran…" at bounding box center [793, 375] width 319 height 453
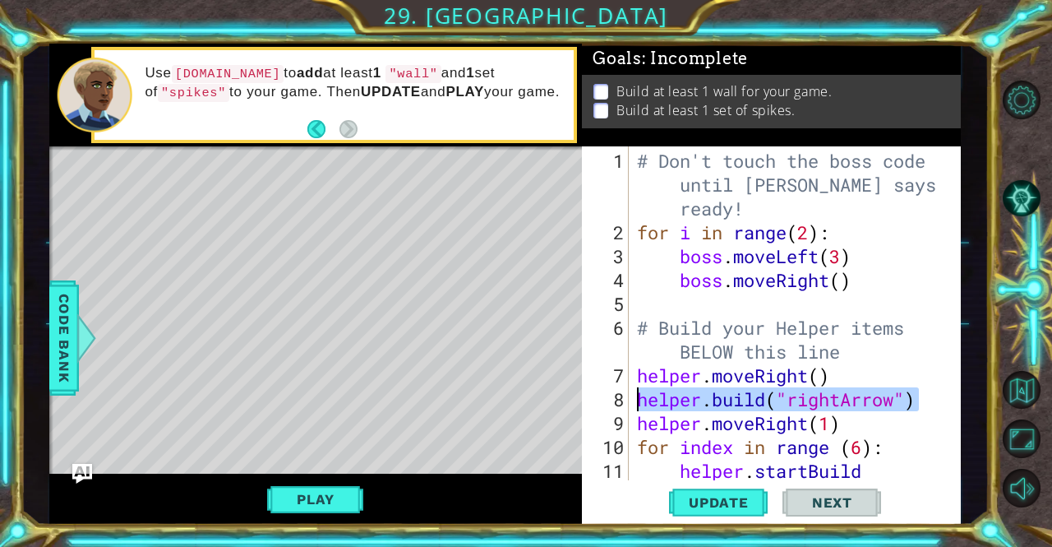
drag, startPoint x: 925, startPoint y: 401, endPoint x: 630, endPoint y: 395, distance: 295.2
click at [630, 395] on div "for index in range (6): 1 2 3 4 5 6 7 8 9 10 11 # Don't touch the boss code unt…" at bounding box center [769, 313] width 375 height 334
type textarea "[DOMAIN_NAME]("rightArrow")"
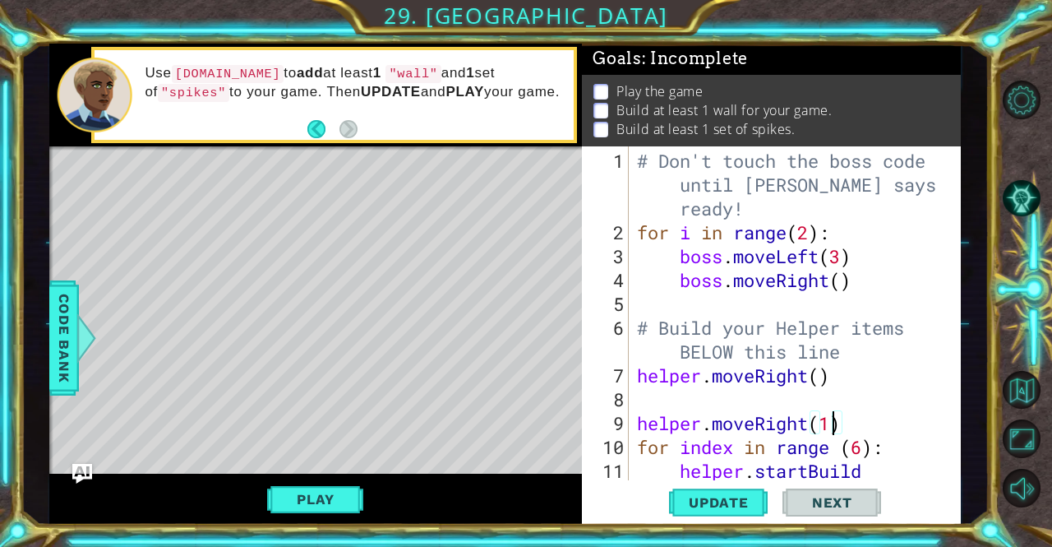
click at [838, 425] on div "# Don't touch the boss code until [PERSON_NAME] says you're ready! for i in ran…" at bounding box center [793, 375] width 319 height 453
click at [848, 434] on div "# Don't touch the boss code until [PERSON_NAME] says you're ready! for i in ran…" at bounding box center [793, 375] width 319 height 453
click at [847, 428] on div "# Don't touch the boss code until [PERSON_NAME] says you're ready! for i in ran…" at bounding box center [793, 375] width 319 height 453
click at [632, 424] on div "helper.moveRight(1) 1 2 3 4 5 6 7 8 9 10 11 # Don't touch the boss code until […" at bounding box center [769, 313] width 375 height 334
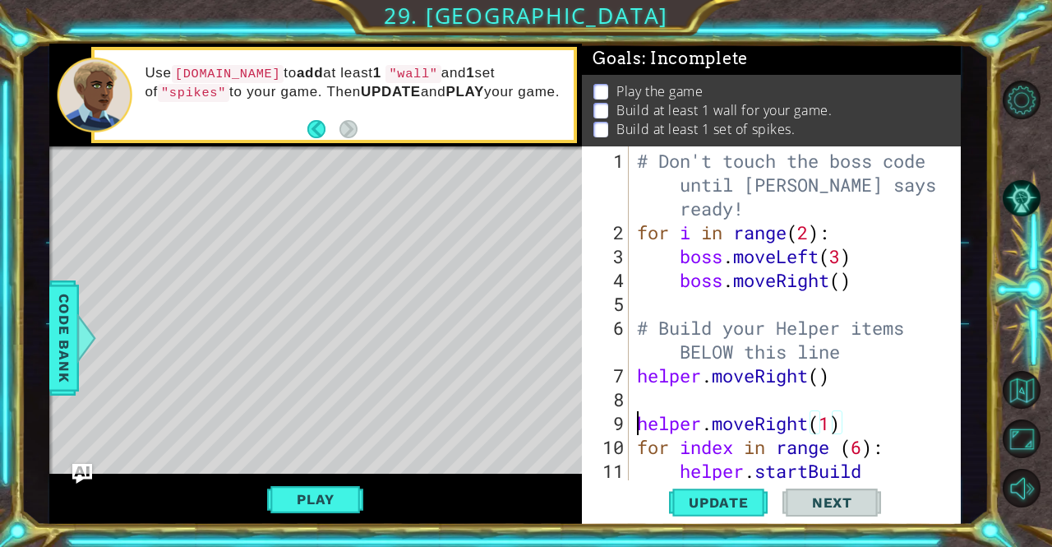
click at [635, 421] on div "# Don't touch the boss code until [PERSON_NAME] says you're ready! for i in ran…" at bounding box center [793, 375] width 319 height 453
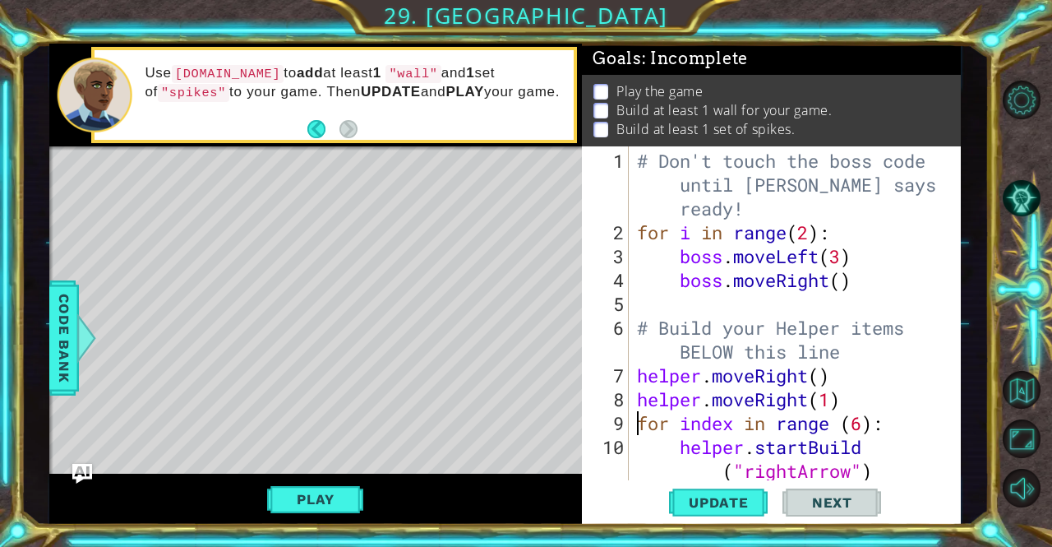
click at [634, 422] on div "# Don't touch the boss code until [PERSON_NAME] says you're ready! for i in ran…" at bounding box center [789, 313] width 311 height 334
type textarea "for index in range (6):"
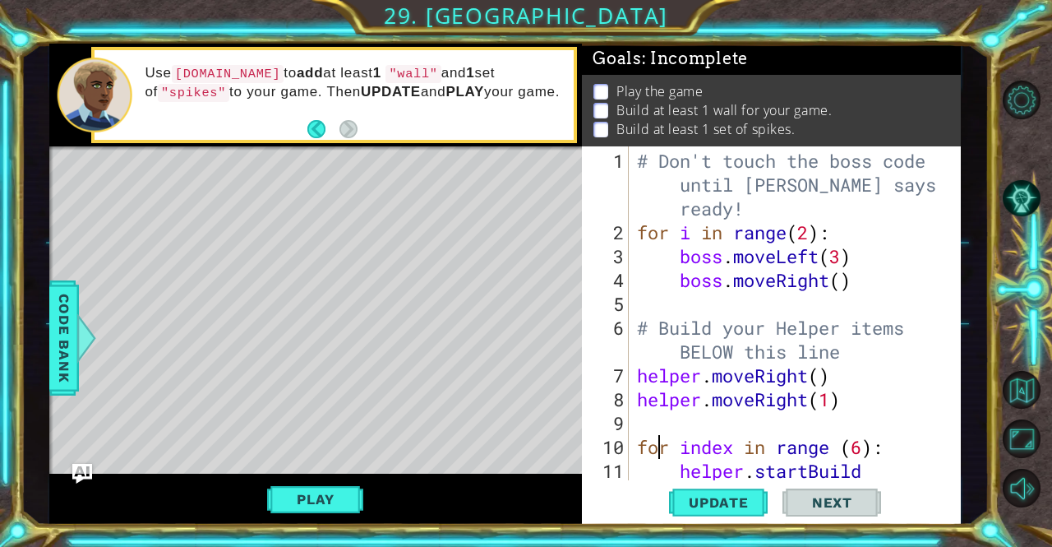
click at [663, 433] on div "# Don't touch the boss code until [PERSON_NAME] says you're ready! for i in ran…" at bounding box center [793, 375] width 319 height 453
click at [633, 425] on div "for index in range (6): 1 2 3 4 5 6 7 8 9 10 11 # Don't touch the boss code unt…" at bounding box center [769, 313] width 375 height 334
drag, startPoint x: 633, startPoint y: 423, endPoint x: 678, endPoint y: 429, distance: 45.6
click at [678, 429] on div "# Don't touch the boss code until [PERSON_NAME] says you're ready! for i in ran…" at bounding box center [789, 313] width 311 height 334
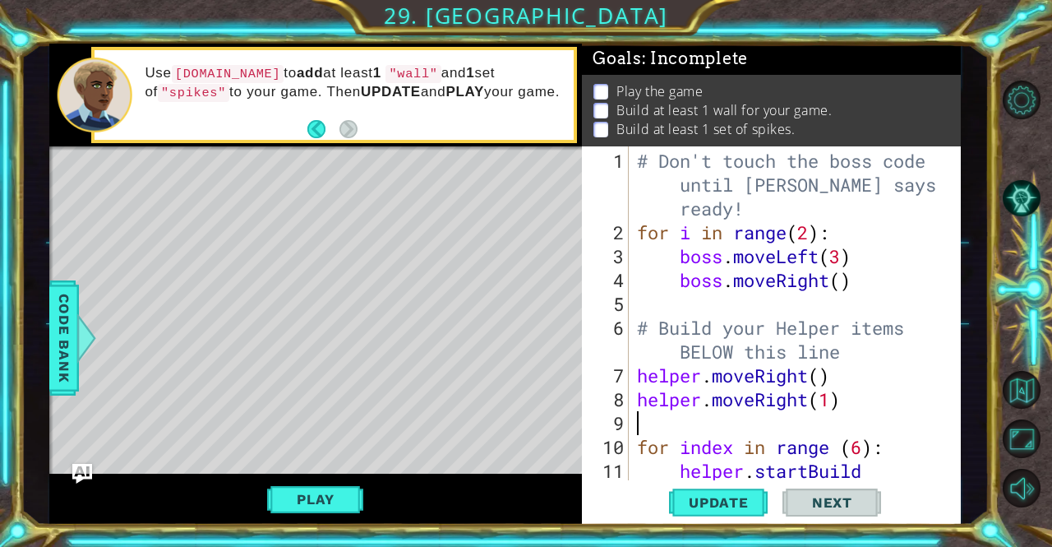
paste textarea "[DOMAIN_NAME]("rightArrow")"
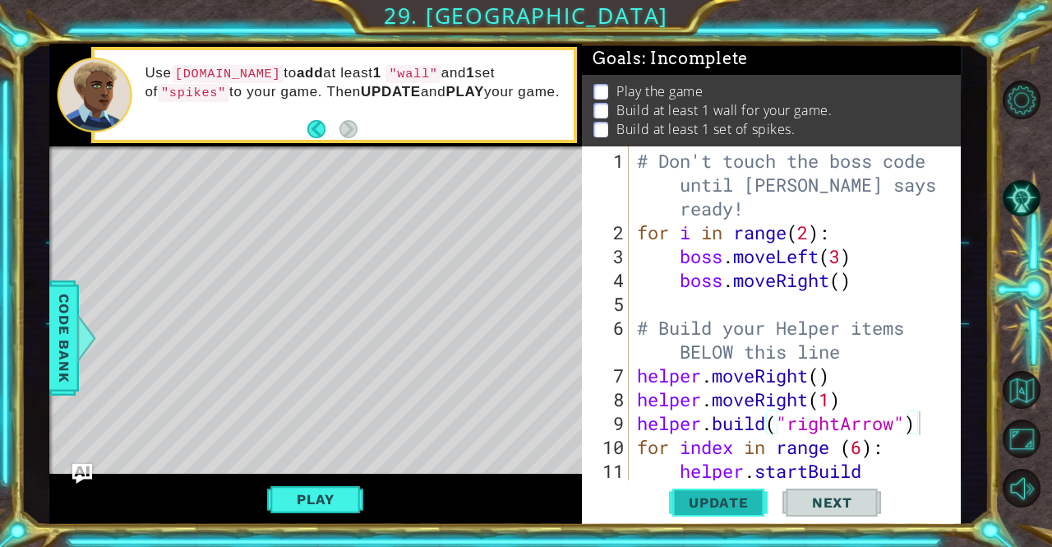
click at [745, 502] on span "Update" at bounding box center [719, 502] width 93 height 16
click at [844, 402] on div "# Don't touch the boss code until [PERSON_NAME] says you're ready! for i in ran…" at bounding box center [793, 375] width 319 height 453
paste textarea "[DOMAIN_NAME]("rightArrow")"
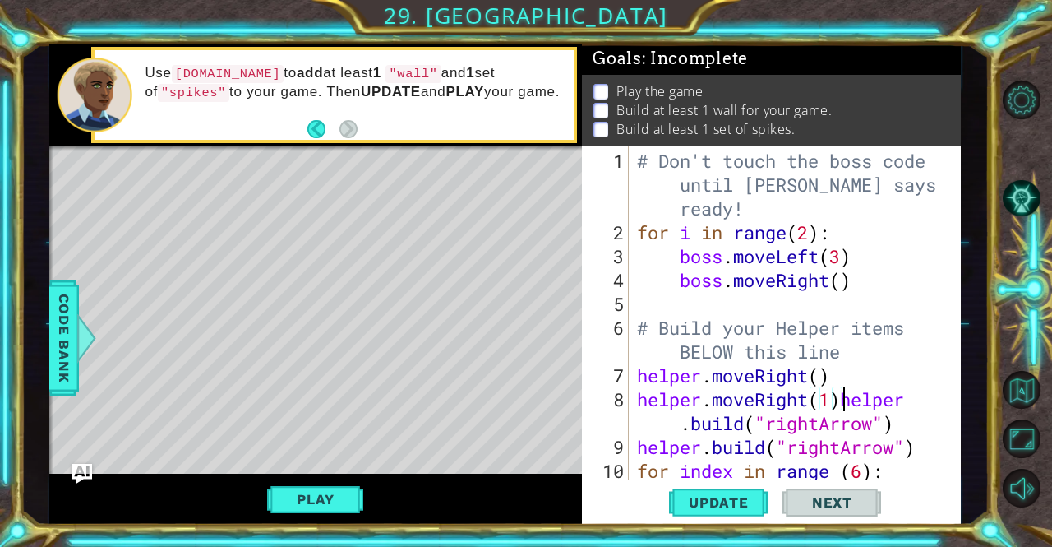
click at [842, 404] on div "# Don't touch the boss code until [PERSON_NAME] says you're ready! for i in ran…" at bounding box center [793, 375] width 319 height 453
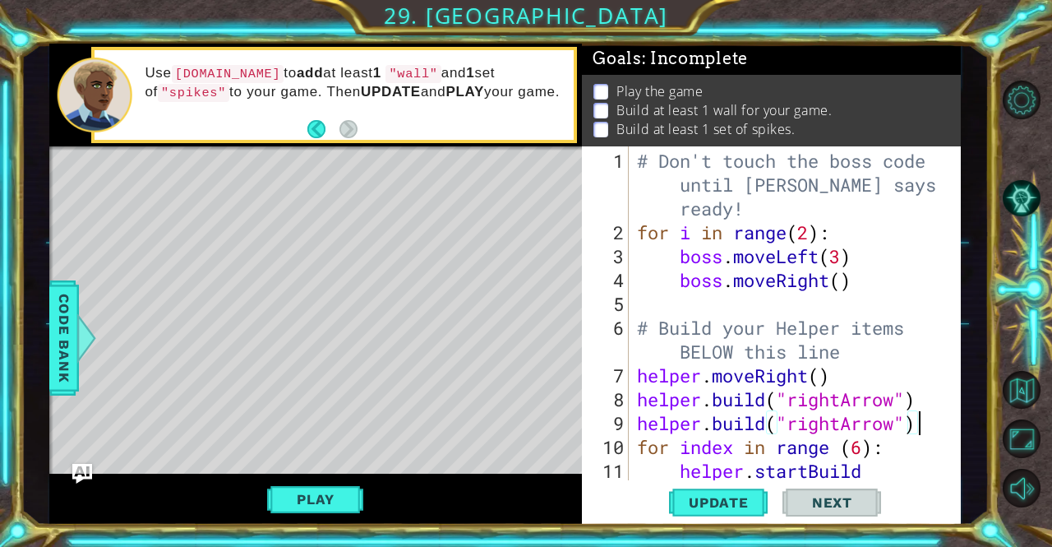
click at [929, 422] on div "# Don't touch the boss code until [PERSON_NAME] says you're ready! for i in ran…" at bounding box center [793, 375] width 319 height 453
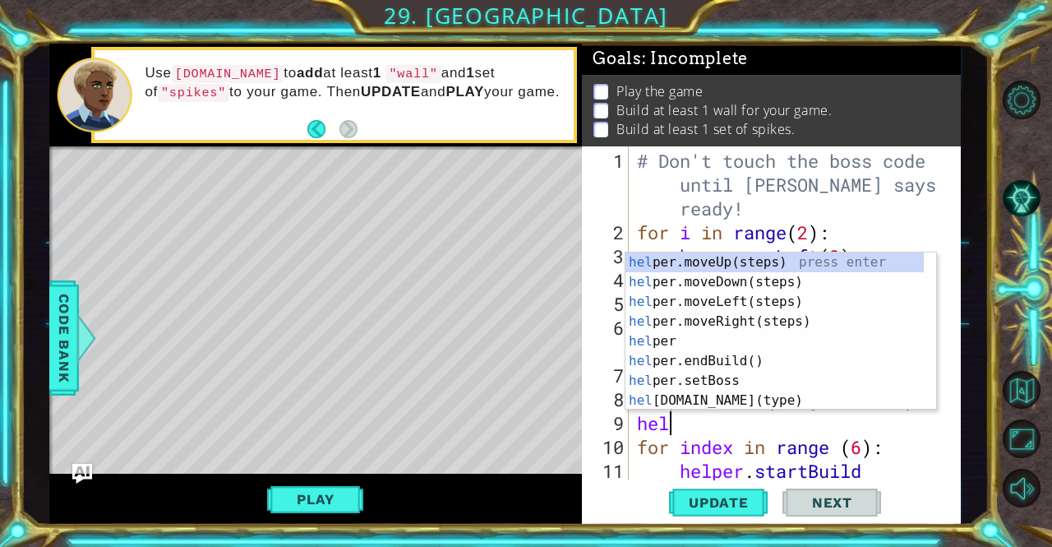
type textarea "he"
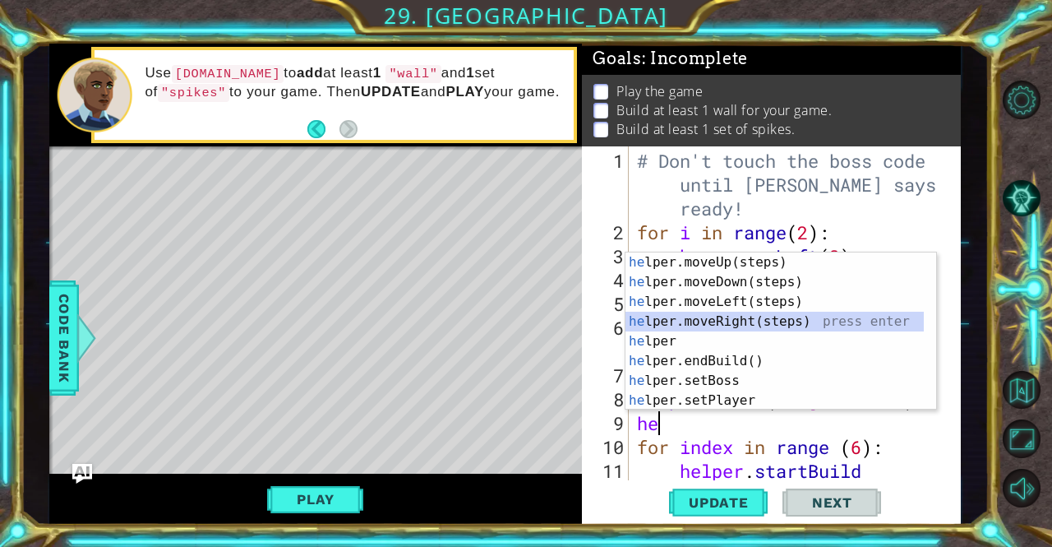
click at [802, 326] on div "he lper.moveUp(steps) press enter he lper.moveDown(steps) press enter he lper.m…" at bounding box center [775, 350] width 299 height 197
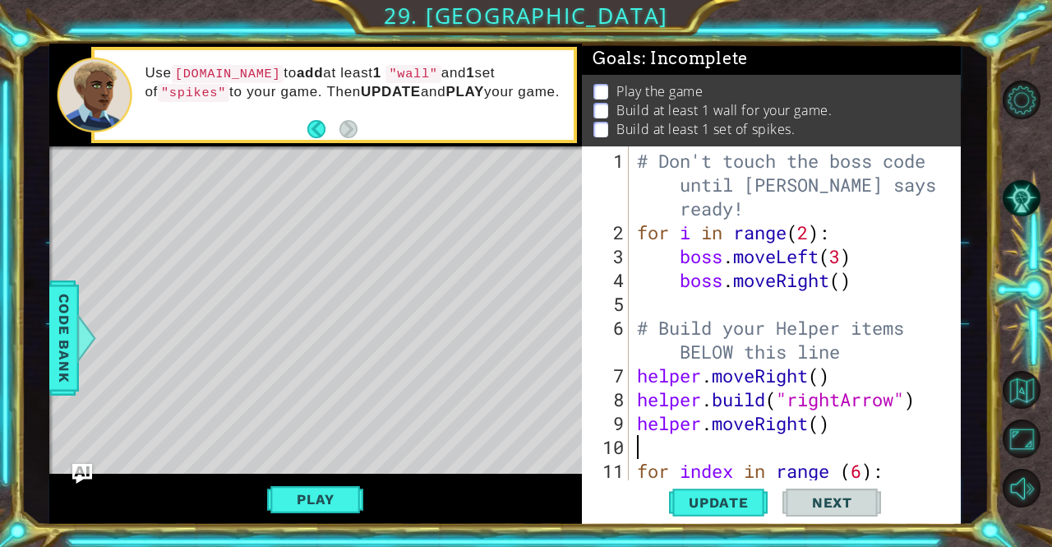
click at [819, 422] on div "# Don't touch the boss code until [PERSON_NAME] says you're ready! for i in ran…" at bounding box center [793, 375] width 319 height 453
type textarea "helper.moveRight(1)"
click at [867, 437] on div "# Don't touch the boss code until [PERSON_NAME] says you're ready! for i in ran…" at bounding box center [793, 375] width 319 height 453
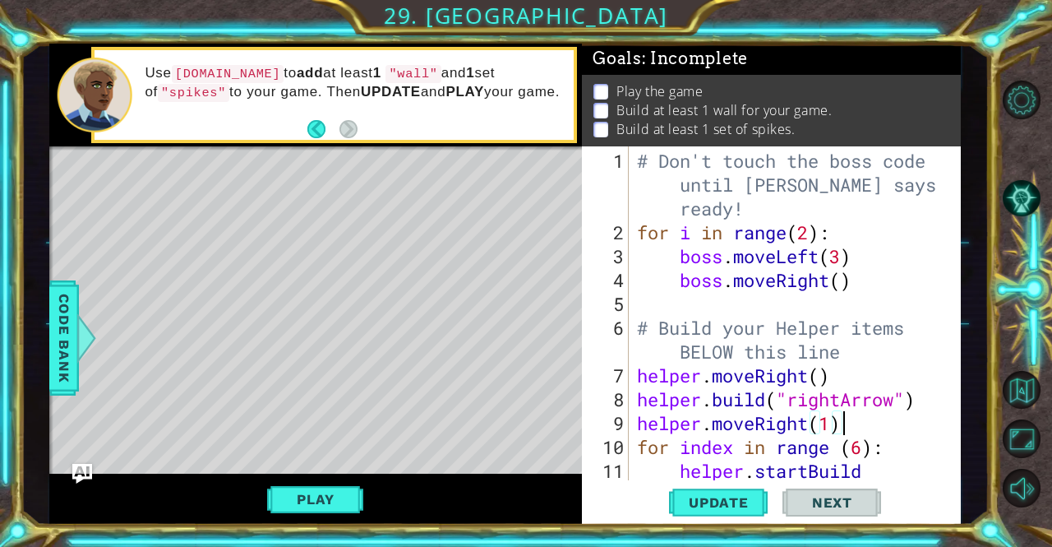
click at [870, 467] on div "# Don't touch the boss code until [PERSON_NAME] says you're ready! for i in ran…" at bounding box center [793, 375] width 319 height 453
click at [868, 466] on div "# Don't touch the boss code until [PERSON_NAME] says you're ready! for i in ran…" at bounding box center [793, 375] width 319 height 453
click at [873, 470] on div "# Don't touch the boss code until [PERSON_NAME] says you're ready! for i in ran…" at bounding box center [793, 375] width 319 height 453
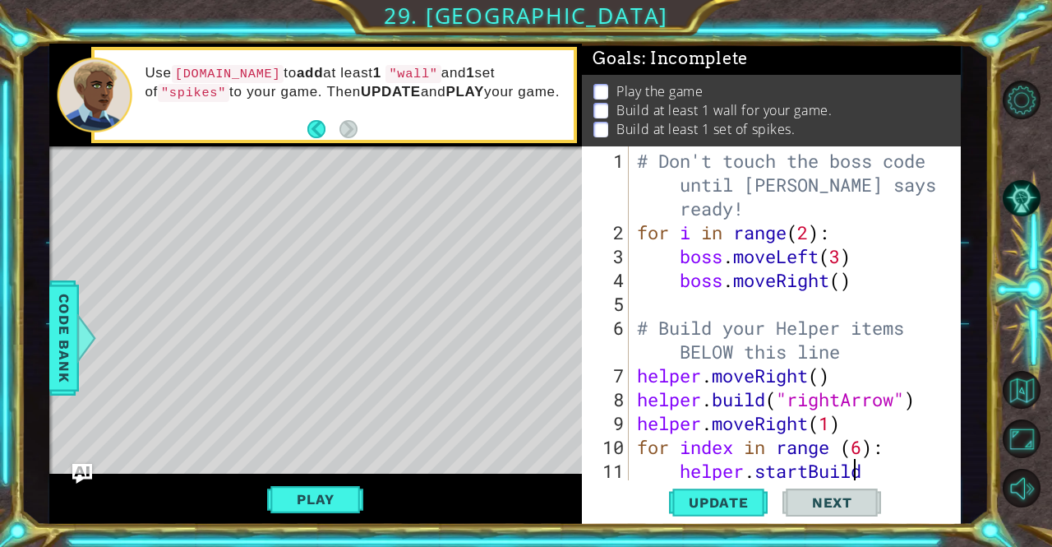
click at [903, 463] on div "# Don't touch the boss code until [PERSON_NAME] says you're ready! for i in ran…" at bounding box center [793, 375] width 319 height 453
click at [885, 448] on div "# Don't touch the boss code until [PERSON_NAME] says you're ready! for i in ran…" at bounding box center [793, 375] width 319 height 453
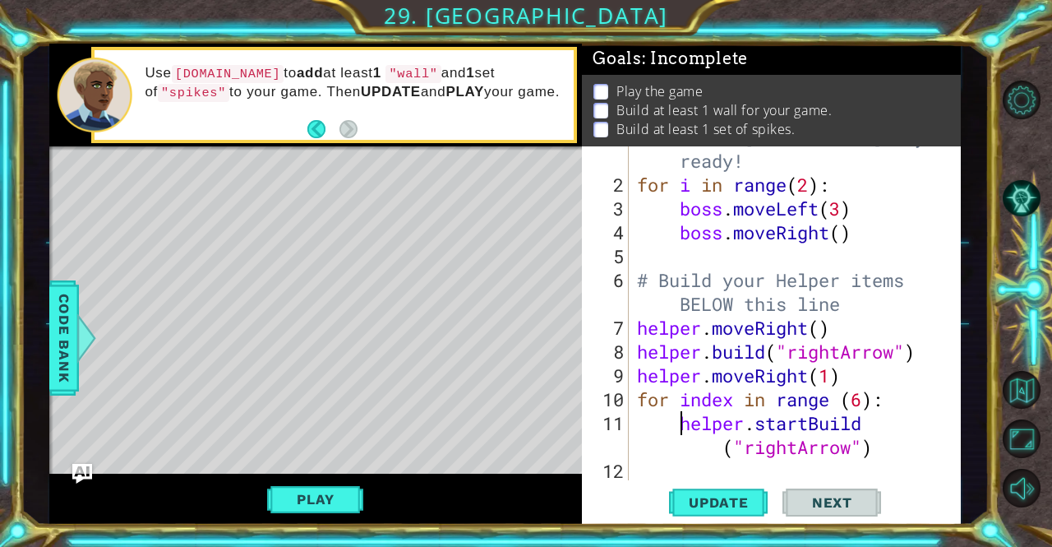
scroll to position [48, 0]
drag, startPoint x: 675, startPoint y: 450, endPoint x: 683, endPoint y: 463, distance: 15.5
click at [683, 463] on div "# Don't touch the boss code until [PERSON_NAME] says you're ready! for i in ran…" at bounding box center [793, 315] width 319 height 429
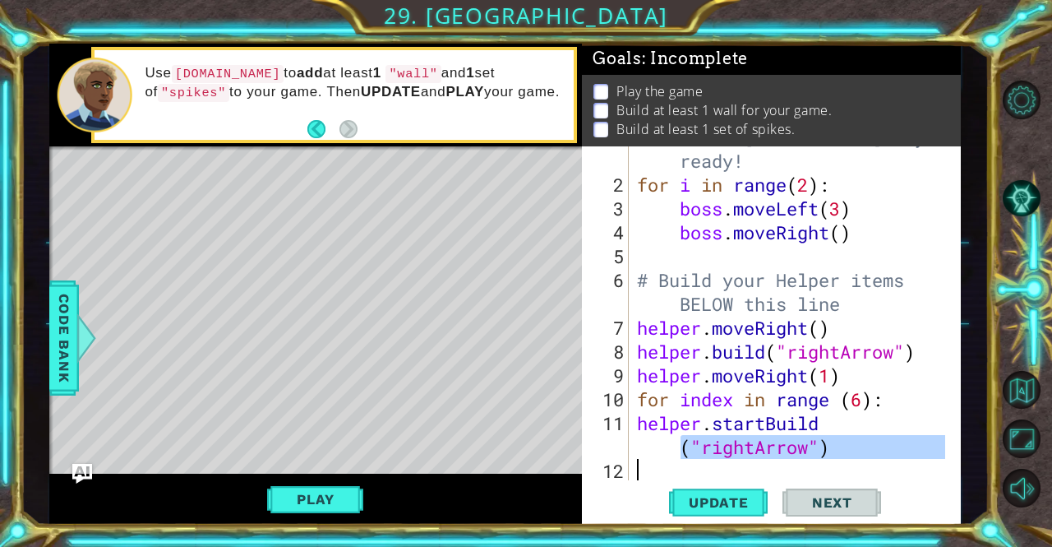
type textarea "helper.startBuild"
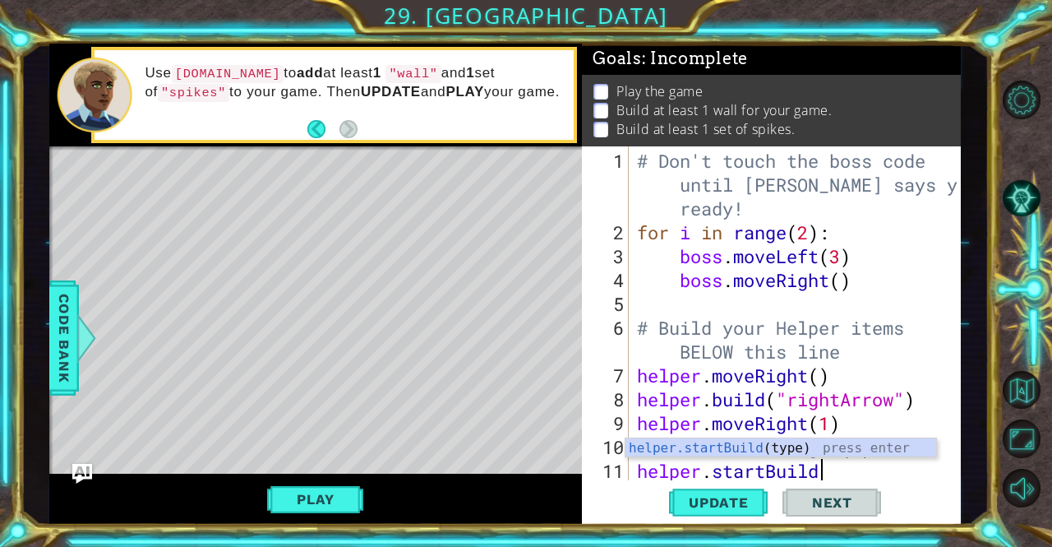
scroll to position [24, 0]
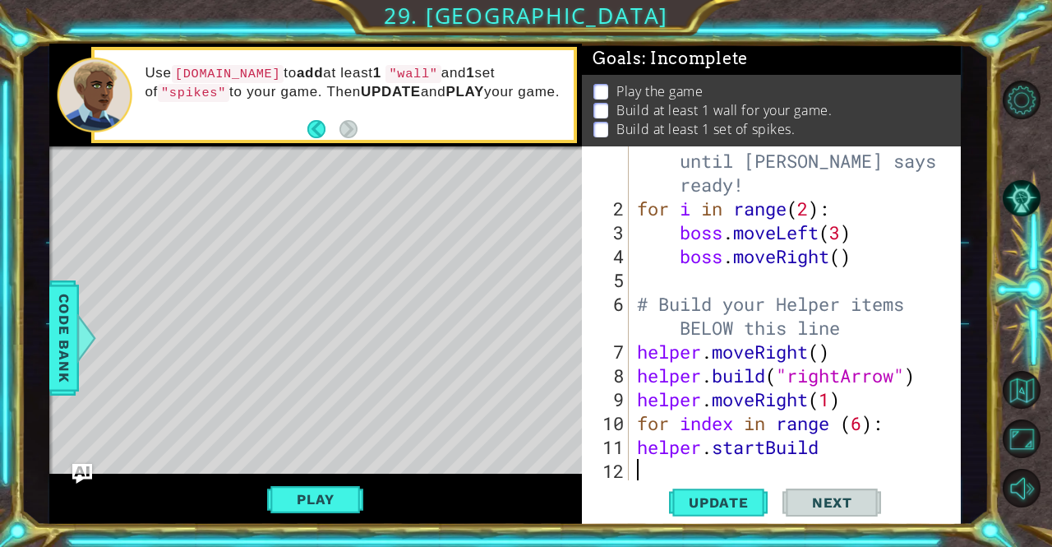
click at [872, 468] on div "# Don't touch the boss code until [PERSON_NAME] says you're ready! for i in ran…" at bounding box center [793, 339] width 319 height 429
click at [833, 453] on div "# Don't touch the boss code until [PERSON_NAME] says you're ready! for i in ran…" at bounding box center [793, 339] width 319 height 429
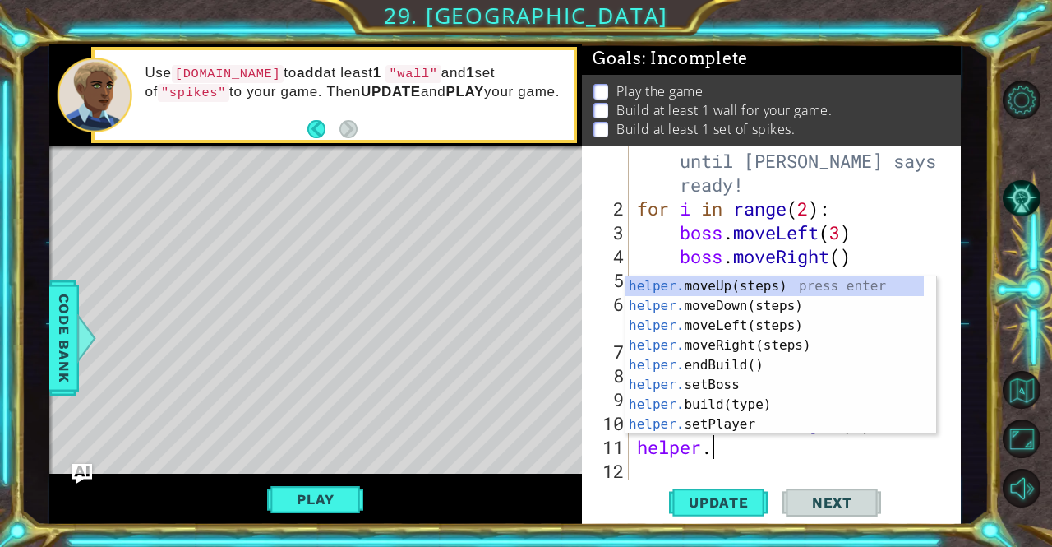
scroll to position [0, 3]
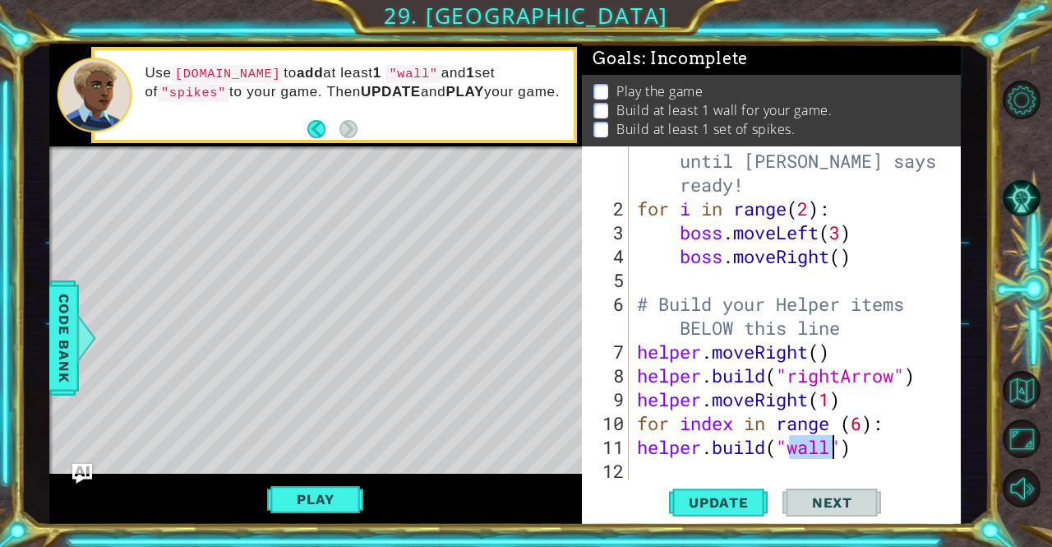
click at [871, 452] on div "# Don't touch the boss code until [PERSON_NAME] says you're ready! for i in ran…" at bounding box center [793, 339] width 319 height 429
click at [890, 422] on div "# Don't touch the boss code until [PERSON_NAME] says you're ready! for i in ran…" at bounding box center [793, 339] width 319 height 429
type textarea "f"
type textarea "helper.moveRight(1)"
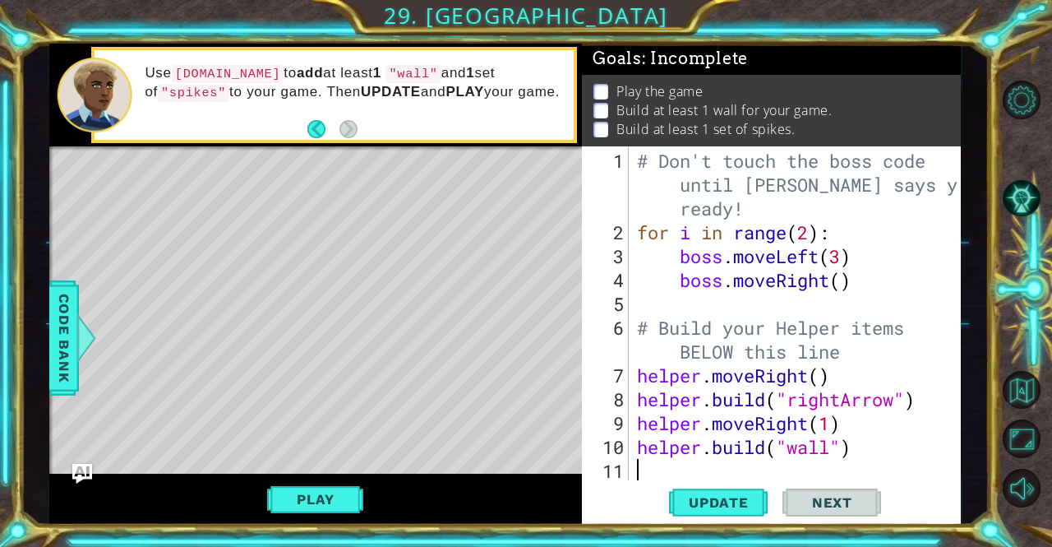
click at [803, 468] on div "# Don't touch the boss code until [PERSON_NAME] says you're ready! for i in ran…" at bounding box center [799, 363] width 331 height 429
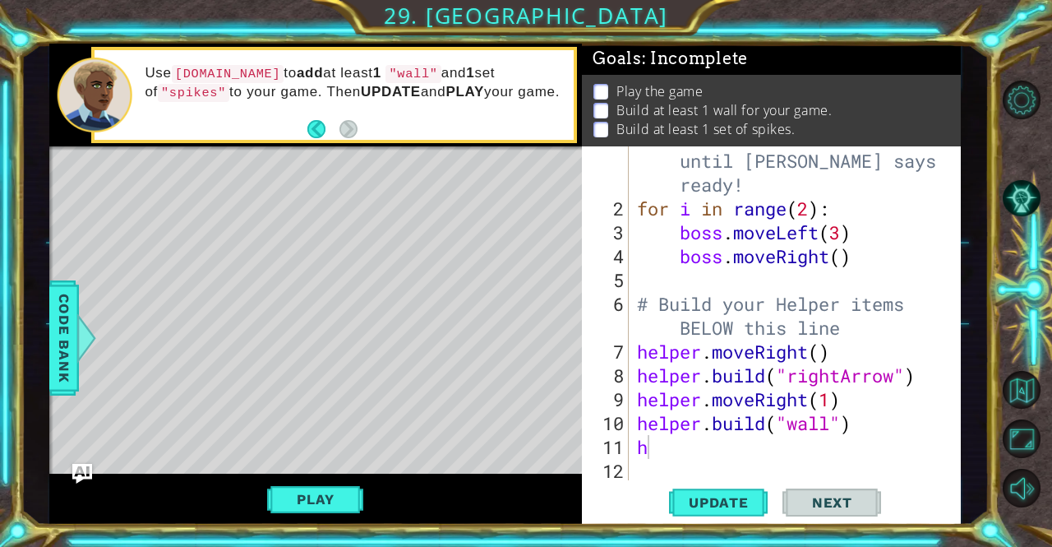
click at [802, 483] on button "Next" at bounding box center [832, 502] width 99 height 38
drag, startPoint x: 827, startPoint y: 424, endPoint x: 833, endPoint y: 433, distance: 10.7
click at [833, 433] on div "# Don't touch the boss code until [PERSON_NAME] says you're ready! for i in ran…" at bounding box center [793, 339] width 319 height 429
click at [833, 433] on div "# Don't touch the boss code until [PERSON_NAME] says you're ready! for i in ran…" at bounding box center [789, 313] width 311 height 334
click at [830, 423] on div "# Don't touch the boss code until [PERSON_NAME] says you're ready! for i in ran…" at bounding box center [793, 339] width 319 height 429
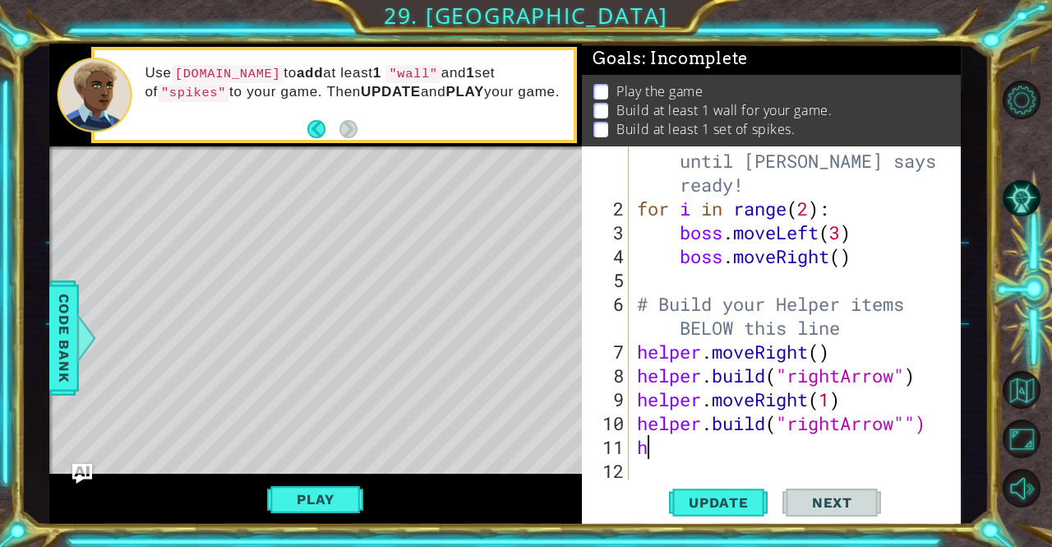
click at [730, 453] on div "# Don't touch the boss code until [PERSON_NAME] says you're ready! for i in ran…" at bounding box center [793, 339] width 319 height 429
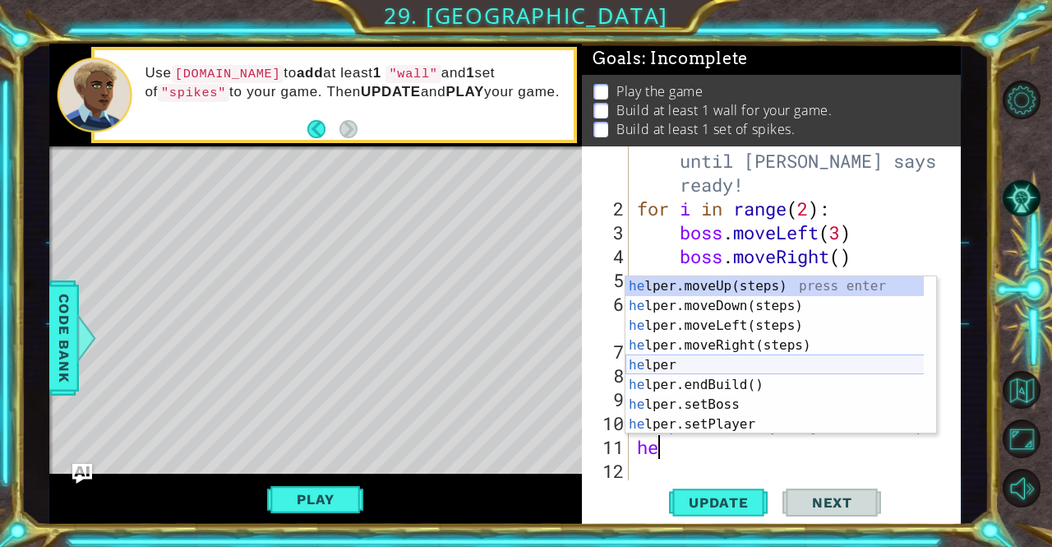
scroll to position [0, 0]
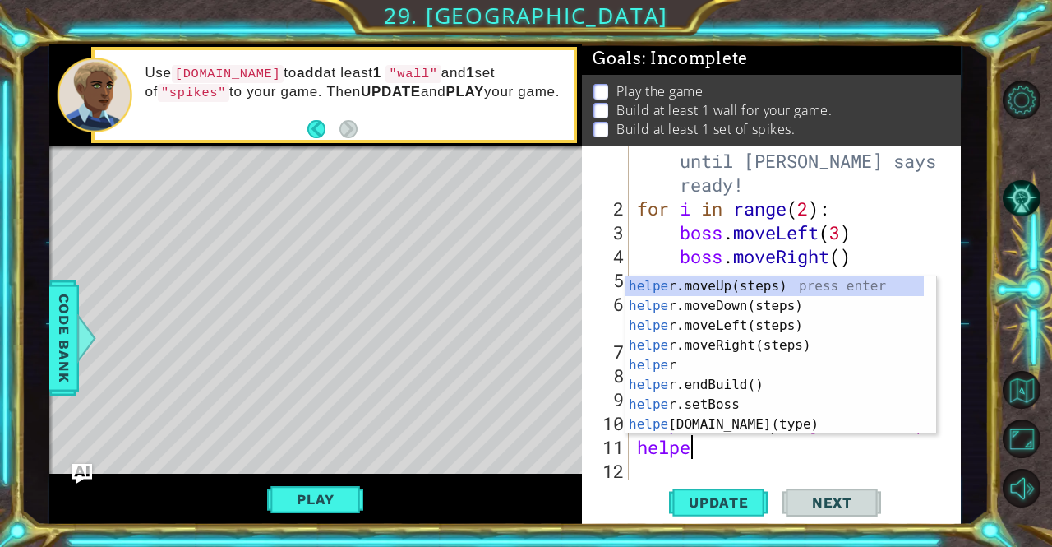
type textarea "helper"
